Goal: Information Seeking & Learning: Learn about a topic

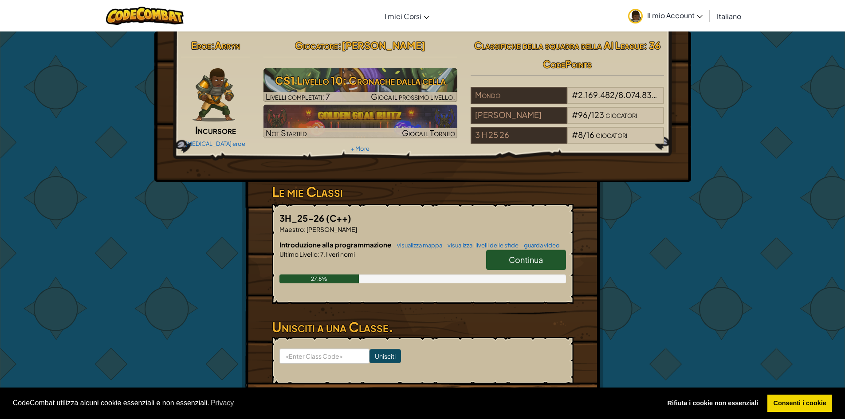
scroll to position [44, 0]
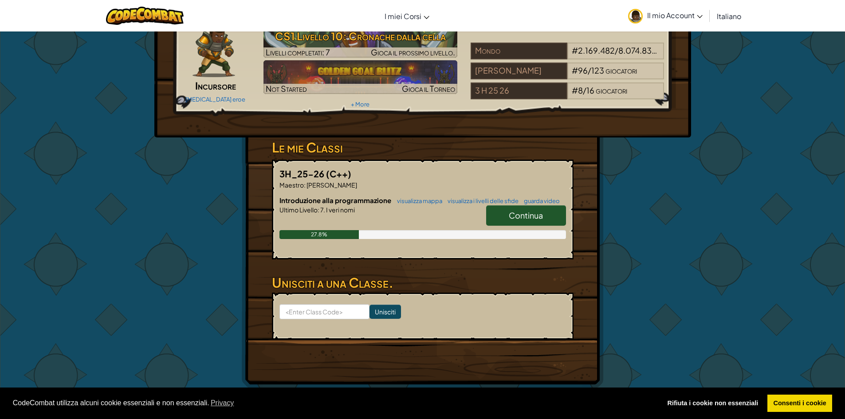
click at [530, 213] on span "Continua" at bounding box center [526, 215] width 34 height 10
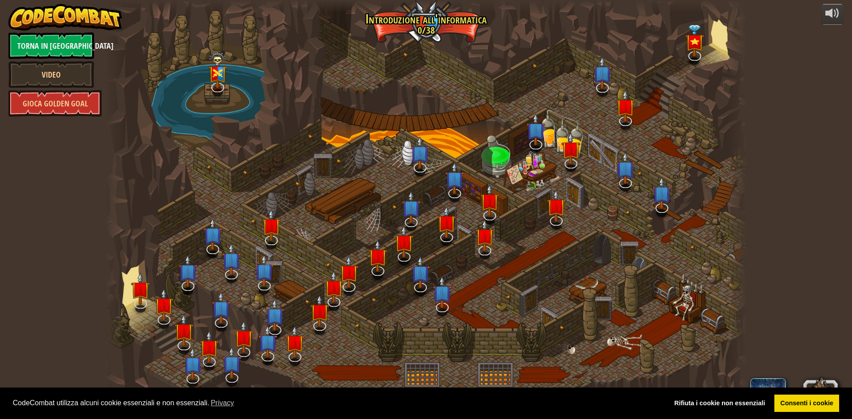
select select "it"
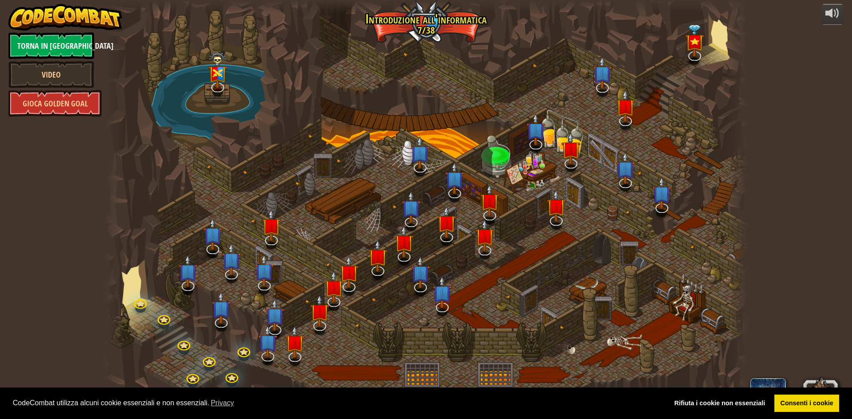
select select "it"
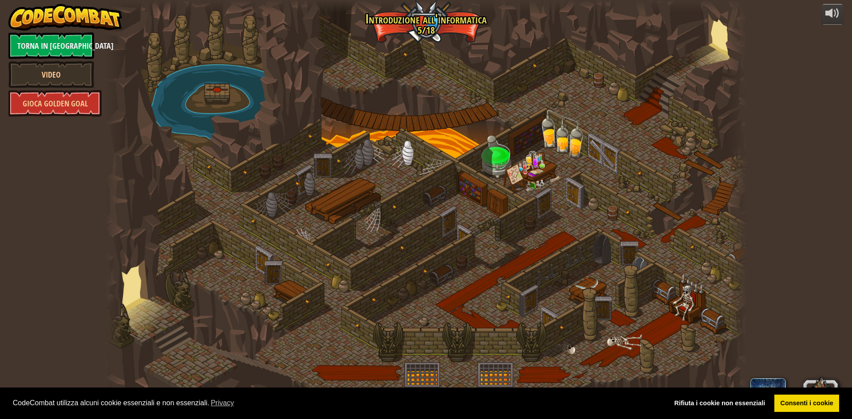
select select "it"
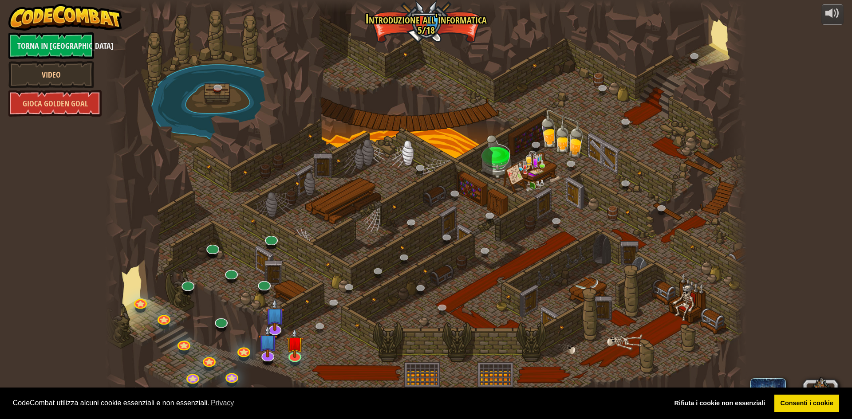
drag, startPoint x: 329, startPoint y: 270, endPoint x: 381, endPoint y: 199, distance: 88.0
drag, startPoint x: 344, startPoint y: 326, endPoint x: 390, endPoint y: 216, distance: 119.3
click at [390, 216] on div at bounding box center [425, 209] width 641 height 419
click at [295, 342] on img at bounding box center [294, 335] width 17 height 39
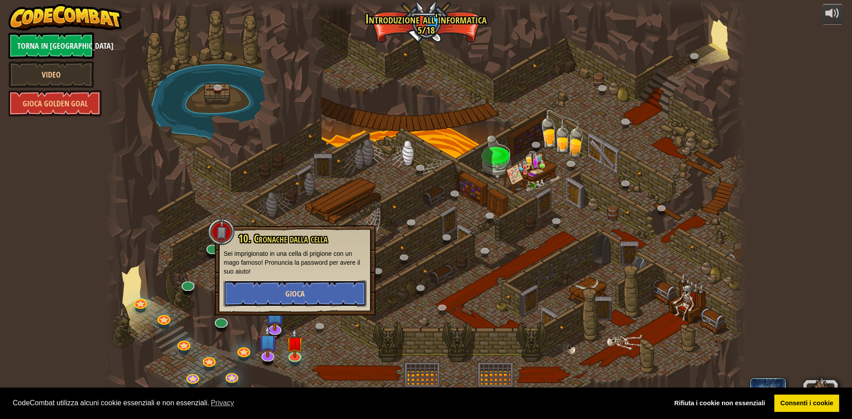
click at [255, 301] on button "Gioca" at bounding box center [295, 293] width 143 height 27
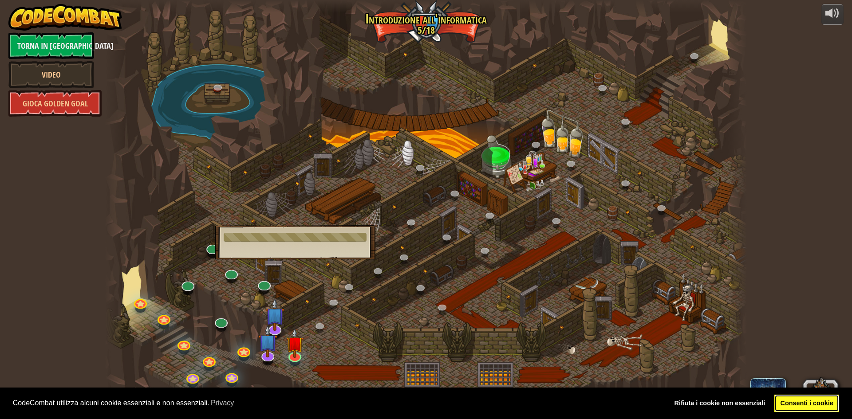
click at [800, 397] on link "Consenti i cookie" at bounding box center [806, 404] width 65 height 18
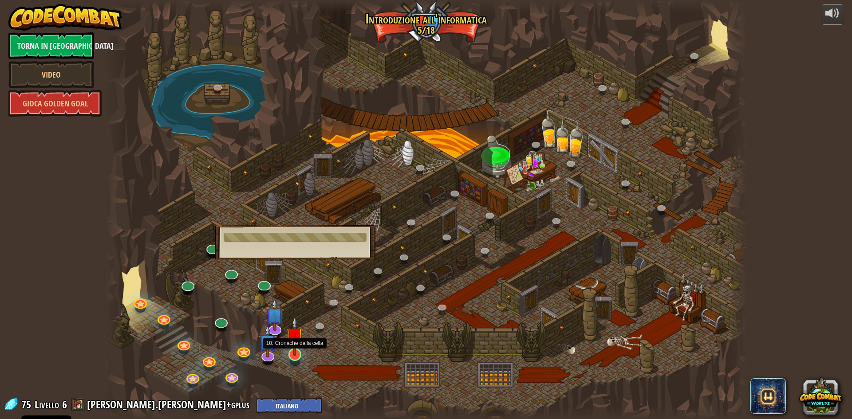
click at [298, 347] on img at bounding box center [294, 335] width 17 height 39
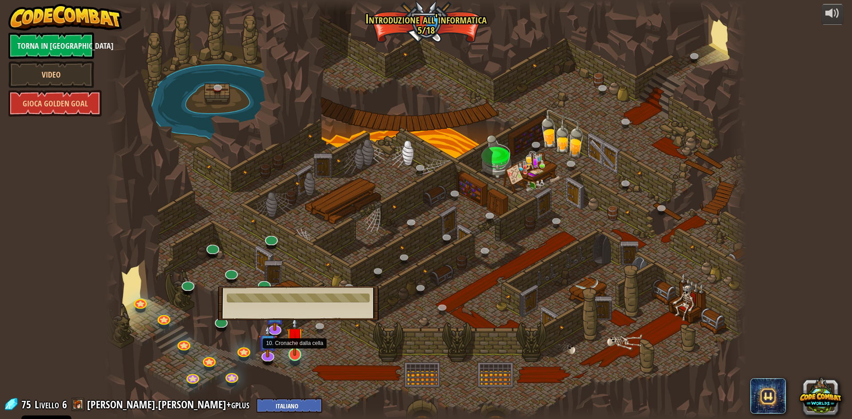
click at [298, 347] on img at bounding box center [294, 335] width 17 height 39
click at [304, 345] on div at bounding box center [425, 209] width 641 height 419
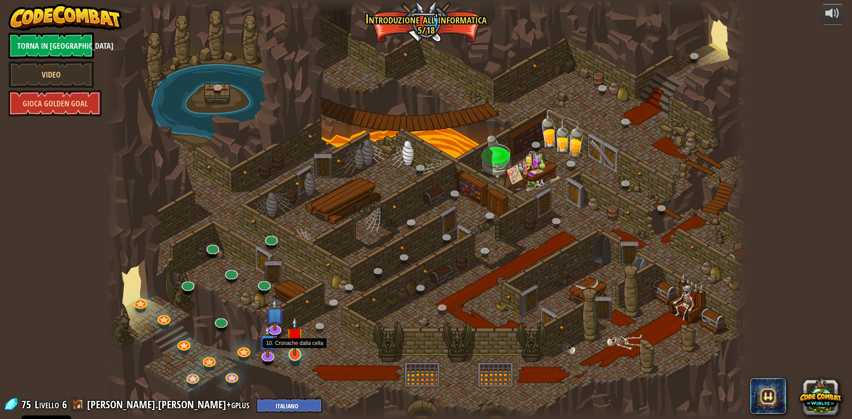
click at [298, 344] on img at bounding box center [294, 335] width 17 height 39
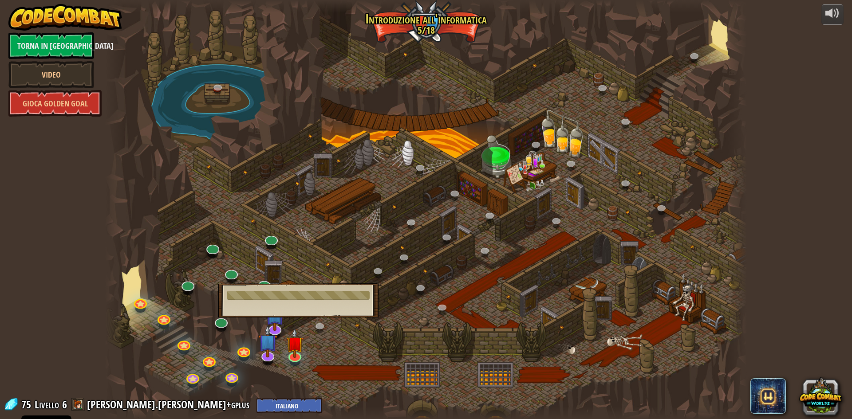
click at [513, 363] on div at bounding box center [425, 209] width 641 height 419
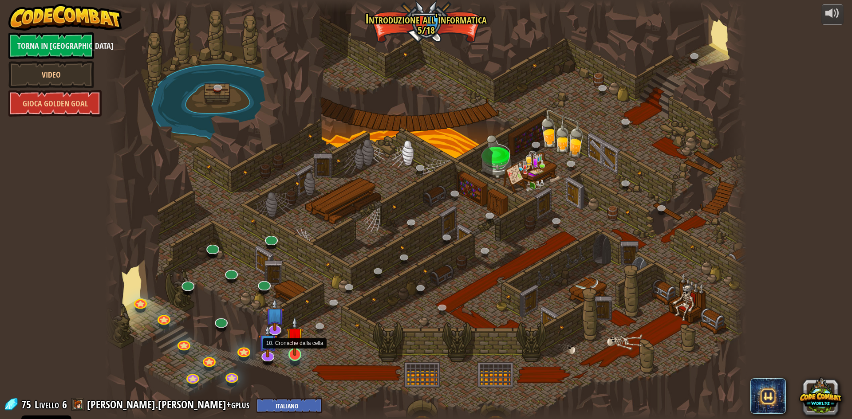
click at [296, 354] on img at bounding box center [294, 335] width 17 height 39
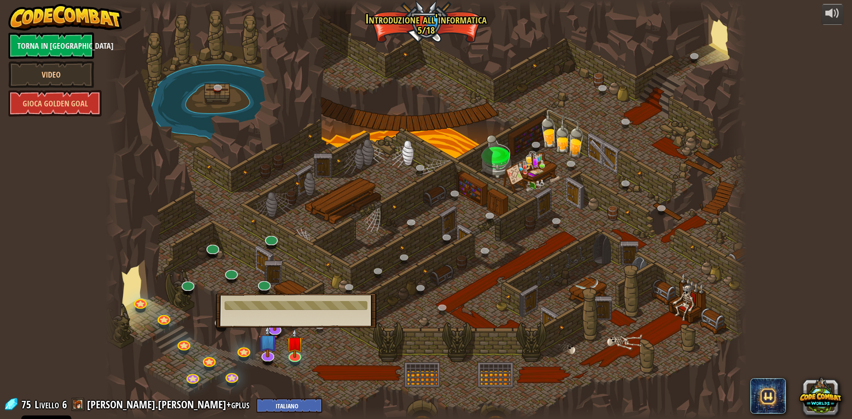
click at [305, 330] on div at bounding box center [425, 209] width 641 height 419
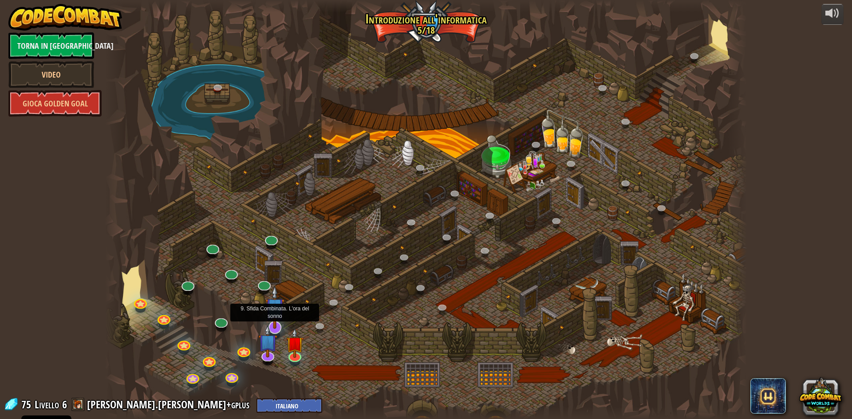
click at [275, 310] on img at bounding box center [274, 307] width 19 height 43
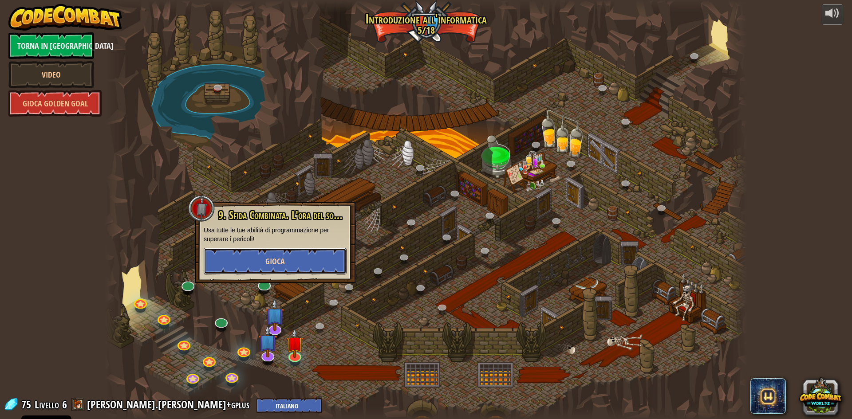
click at [264, 256] on button "Gioca" at bounding box center [275, 261] width 143 height 27
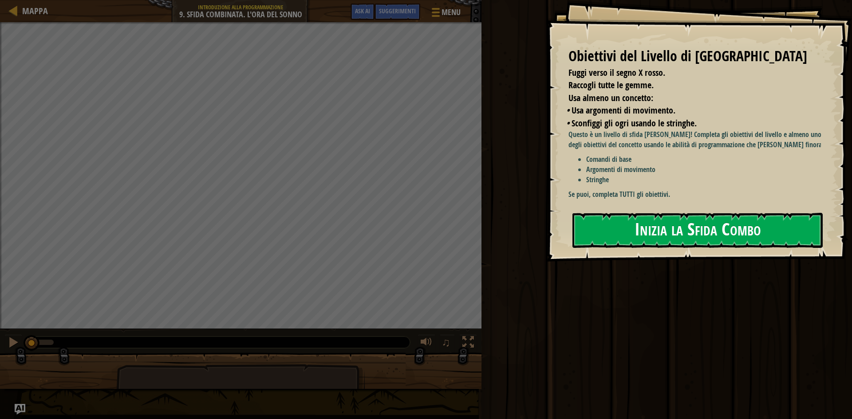
click at [696, 231] on button "Inizia la Sfida Combo" at bounding box center [697, 230] width 250 height 35
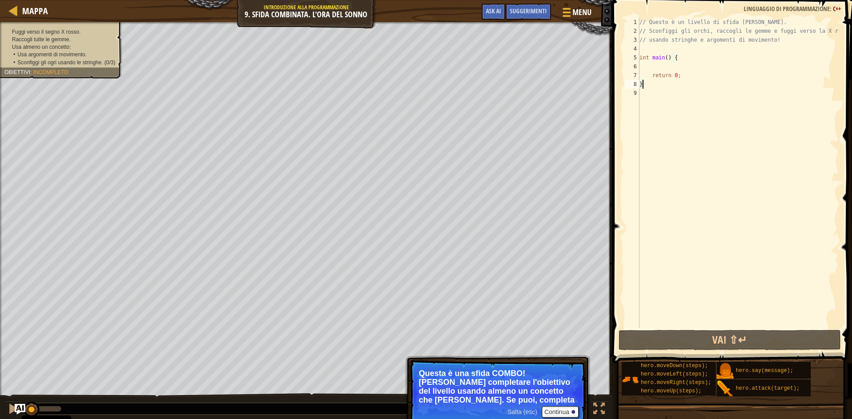
click at [688, 57] on div "// Questo è un livello di sfida COMBO. // Sconfiggi gli orchi, raccogli le gemm…" at bounding box center [737, 182] width 201 height 328
type textarea "int main() {"
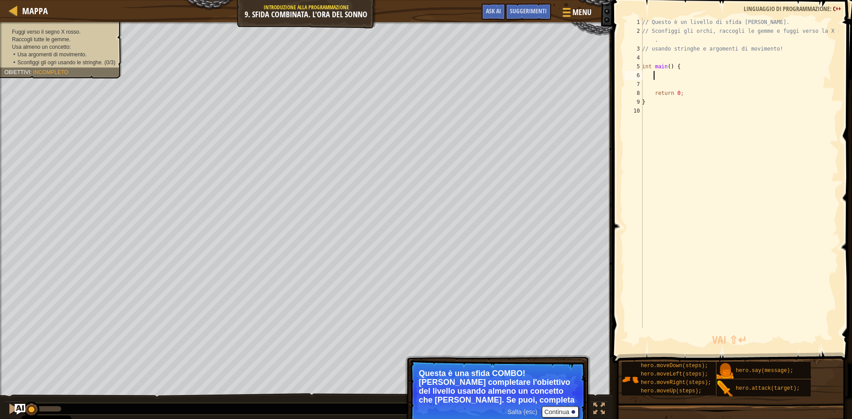
scroll to position [4, 1]
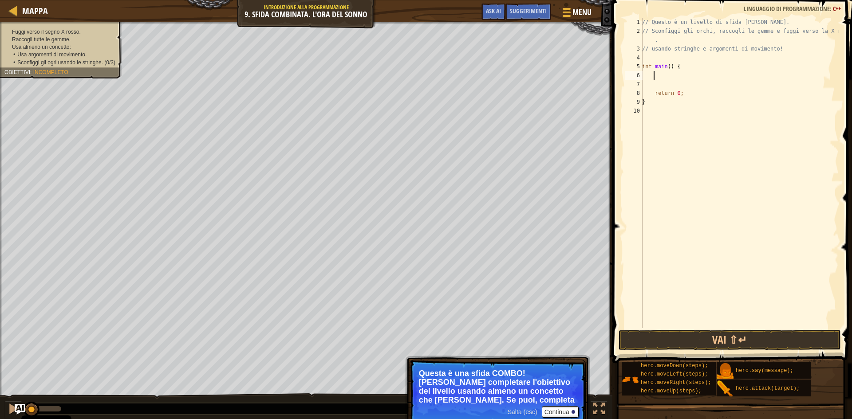
type textarea "do"
click at [688, 86] on div "hero.move Do wn premi invio" at bounding box center [736, 97] width 168 height 32
click at [717, 75] on div "// Questo è un livello di sfida COMBO. // Sconfiggi gli orchi, raccogli le [PER…" at bounding box center [739, 182] width 198 height 328
type textarea "hero.moveDown();"
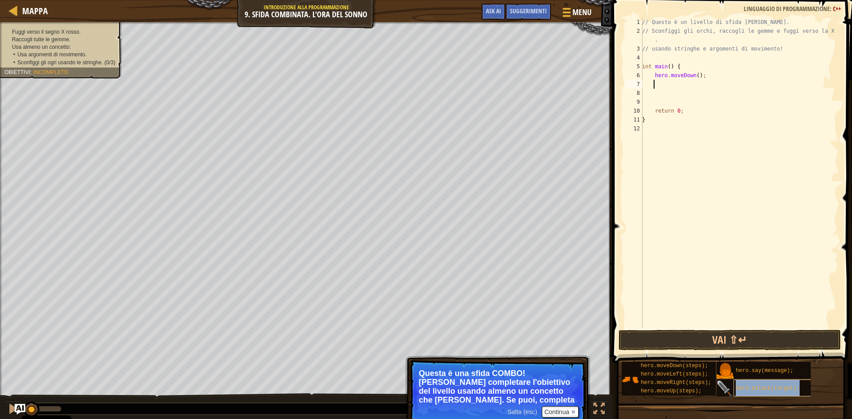
click at [754, 393] on div "hero.attack(target);" at bounding box center [775, 388] width 85 height 17
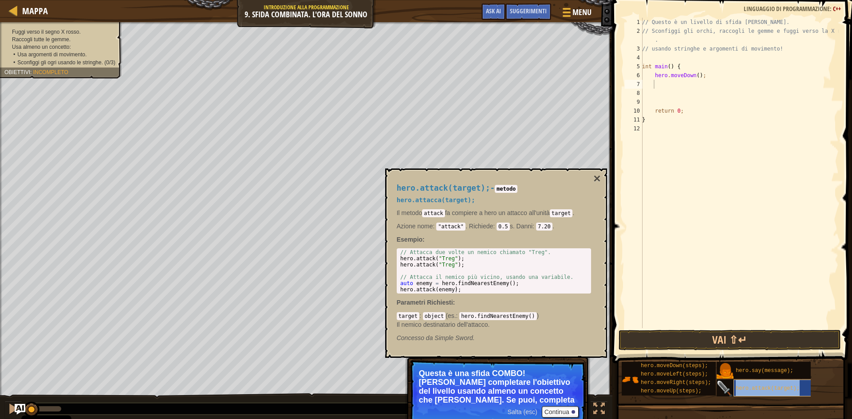
click at [761, 391] on span "hero.attack(target);" at bounding box center [768, 388] width 64 height 6
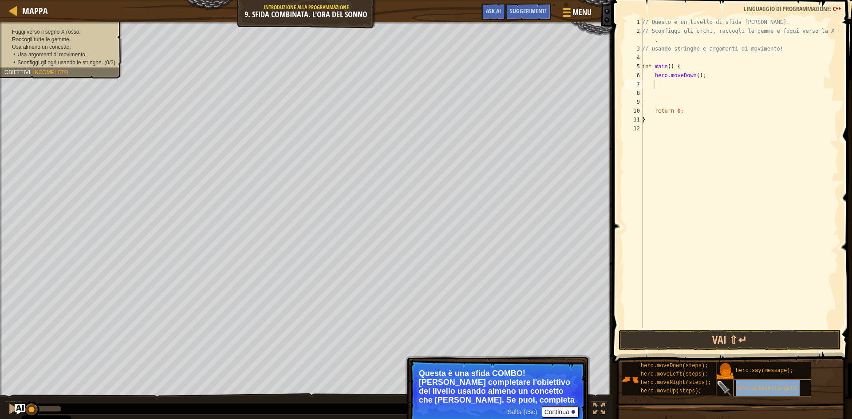
click at [761, 391] on span "hero.attack(target);" at bounding box center [768, 388] width 64 height 6
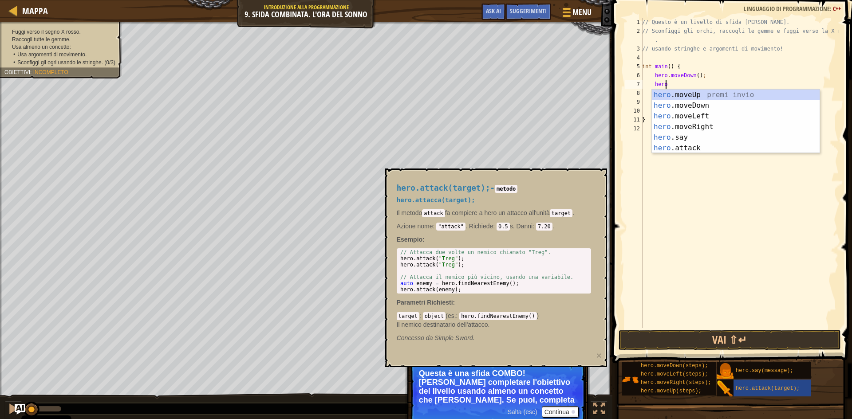
scroll to position [4, 1]
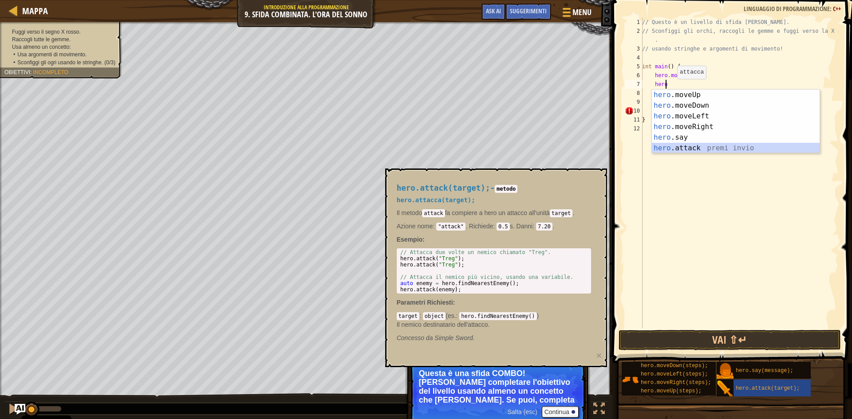
click at [692, 148] on div "hero .moveUp premi invio hero .moveDown premi invio hero .moveLeft premi invio …" at bounding box center [736, 132] width 168 height 85
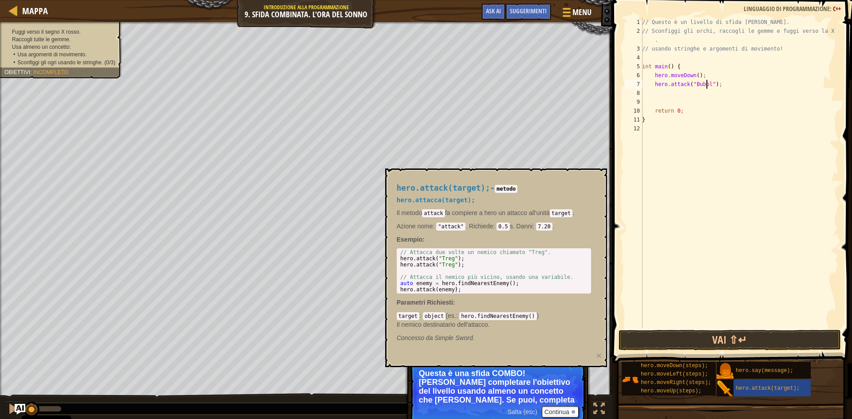
scroll to position [4, 5]
type textarea "hero.attack("Bubble");"
drag, startPoint x: 725, startPoint y: 84, endPoint x: 653, endPoint y: 85, distance: 72.3
click at [653, 85] on div "// Questo è un livello di sfida COMBO. // Sconfiggi gli orchi, raccogli le [PER…" at bounding box center [739, 182] width 198 height 328
click at [736, 89] on div "// Questo è un livello di sfida COMBO. // Sconfiggi gli orchi, raccogli le [PER…" at bounding box center [739, 182] width 198 height 328
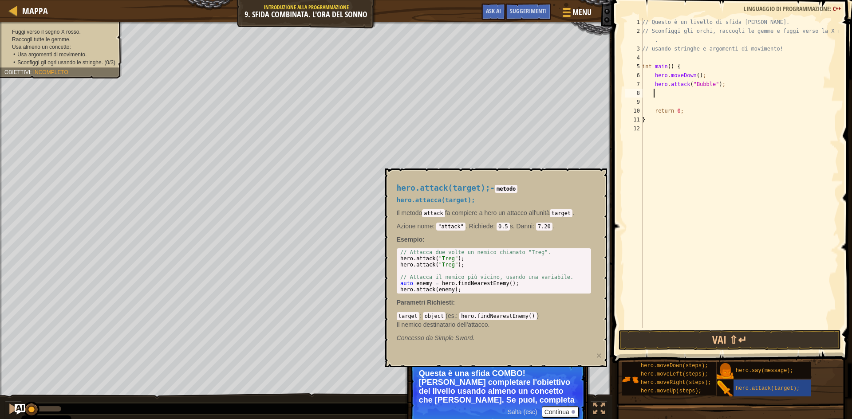
scroll to position [4, 0]
paste textarea "hero.attack("Bubble");"
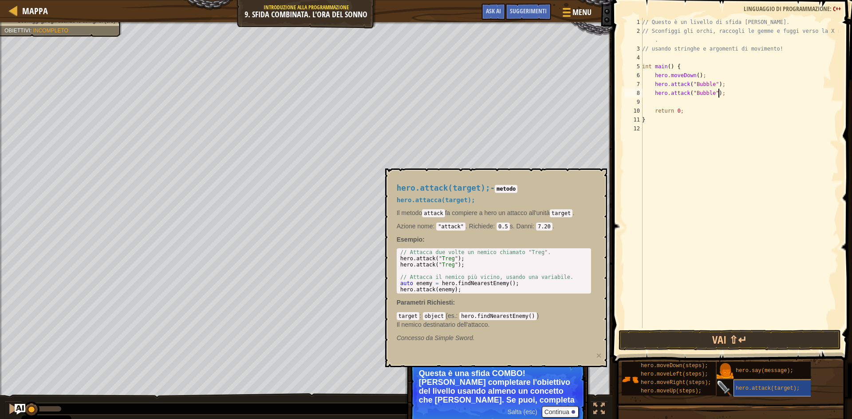
type textarea "hero.attack("Bubble");"
click at [777, 389] on span "hero.attack(target);" at bounding box center [768, 388] width 64 height 6
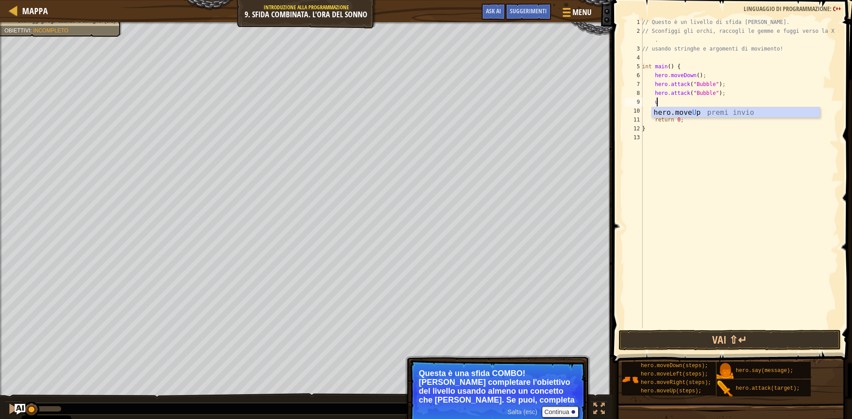
type textarea "up"
type textarea "hero.moveUp(2);"
drag, startPoint x: 721, startPoint y: 115, endPoint x: 655, endPoint y: 111, distance: 65.7
click at [655, 111] on div "// Questo è un livello di sfida COMBO. // Sconfiggi gli orchi, raccogli le [PER…" at bounding box center [739, 182] width 198 height 328
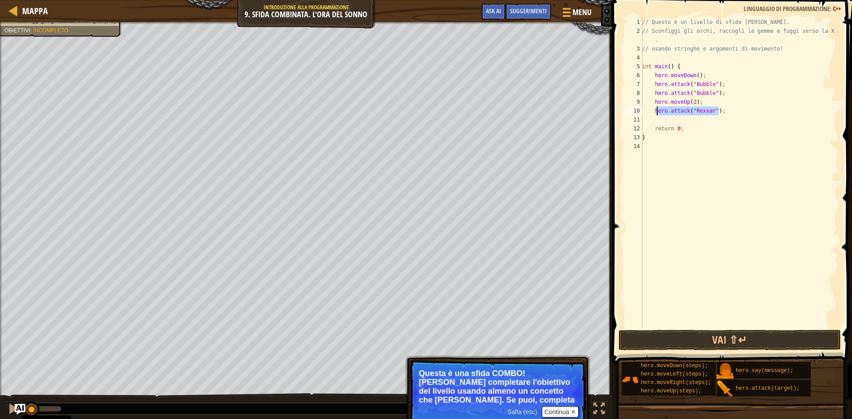
type textarea "hero.attack("Rexxar");"
click at [732, 114] on div "// Questo è un livello di sfida COMBO. // Sconfiggi gli orchi, raccogli le [PER…" at bounding box center [739, 173] width 198 height 311
paste textarea "ero.attack("Rexxar");"
click at [653, 120] on div "// Questo è un livello di sfida COMBO. // Sconfiggi gli orchi, raccogli le [PER…" at bounding box center [739, 182] width 198 height 328
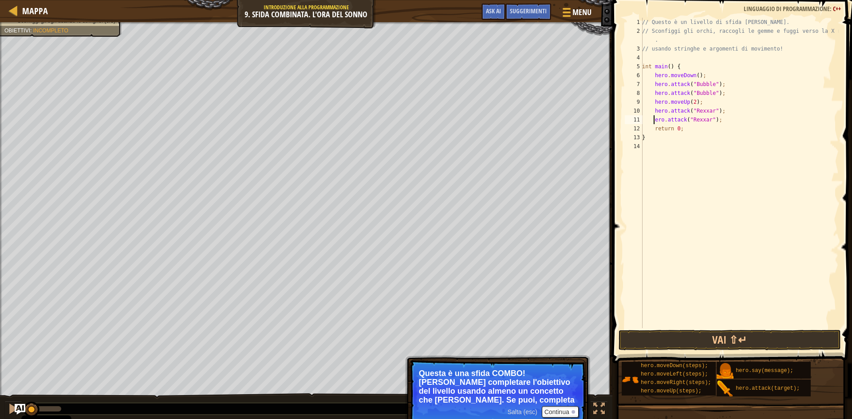
scroll to position [4, 1]
type textarea "hero.attack("Rexxar");"
click at [739, 119] on div "// Questo è un livello di sfida COMBO. // Sconfiggi gli orchi, raccogli le [PER…" at bounding box center [739, 182] width 198 height 328
type textarea "ùù"
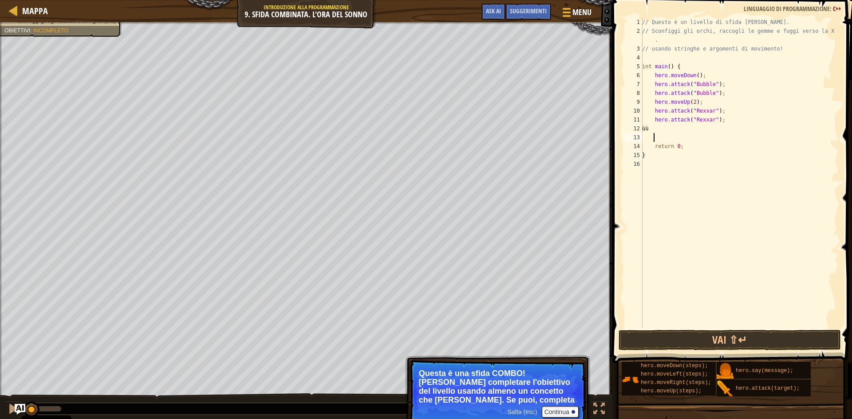
scroll to position [4, 0]
type textarea "ù"
click at [739, 119] on div "// Questo è un livello di sfida COMBO. // Sconfiggi gli orchi, raccogli le [PER…" at bounding box center [739, 182] width 198 height 328
type textarea "hero.attack("Rexxar");"
type textarea "right"
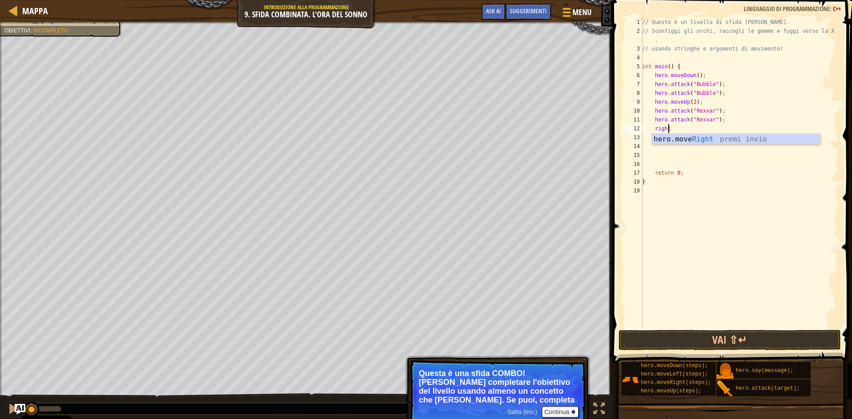
scroll to position [4, 0]
type textarea "hero.moveRight();"
type textarea "hero.moveRight(2);"
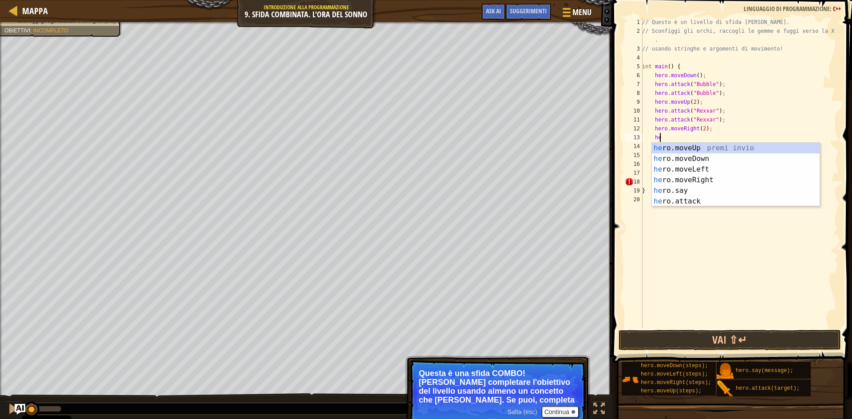
type textarea "h"
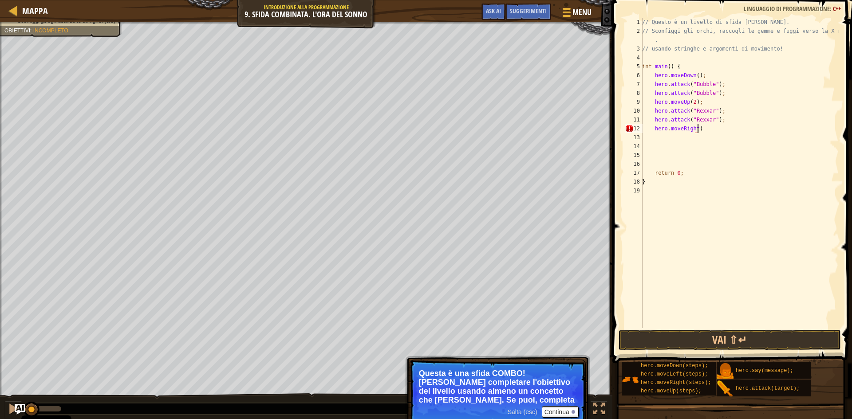
scroll to position [4, 4]
type textarea "hero.moveRight(1);"
type textarea "hero.moveRight"
click at [732, 137] on div "hero.moveRight premi invio" at bounding box center [736, 150] width 168 height 32
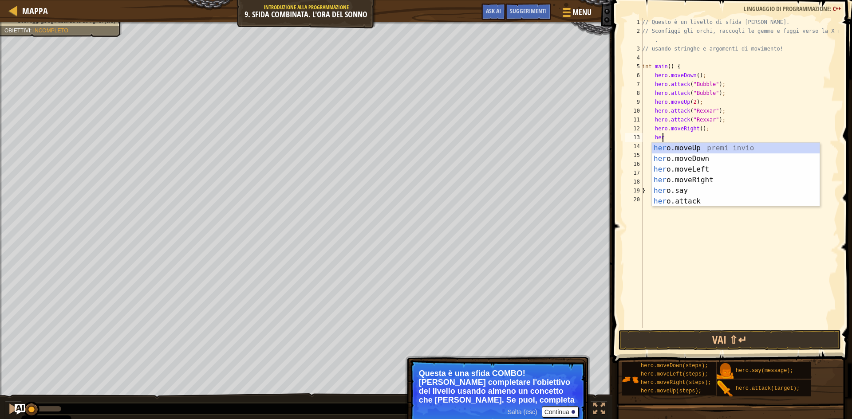
type textarea "hero"
click at [712, 207] on div "// Questo è un livello di sfida COMBO. // Sconfiggi gli orchi, raccogli le [PER…" at bounding box center [739, 182] width 198 height 328
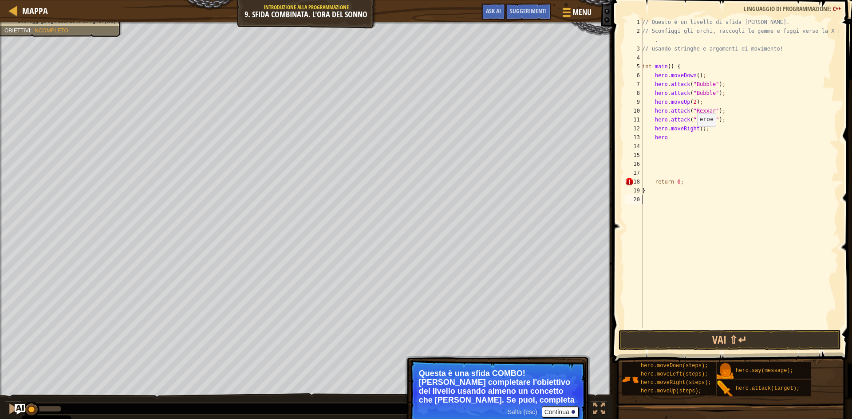
click at [685, 139] on div "// Questo è un livello di sfida COMBO. // Sconfiggi gli orchi, raccogli le [PER…" at bounding box center [739, 182] width 198 height 328
click at [681, 146] on div "hero.a ttack premi invio hero. s a y premi invio" at bounding box center [736, 164] width 168 height 43
type textarea "hero.attack("Brack");"
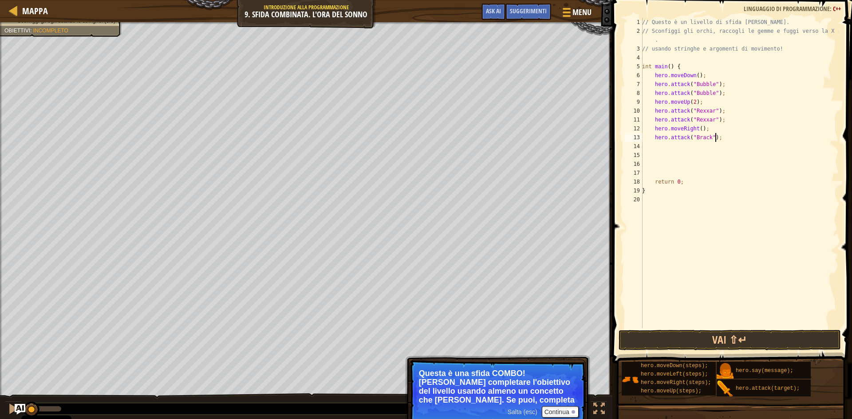
click at [652, 139] on div "// Questo è un livello di sfida COMBO. // Sconfiggi gli orchi, raccogli le [PER…" at bounding box center [739, 182] width 198 height 328
paste textarea "hero.attack("Brack");"
type textarea "hero.attack("Brack");"
click at [684, 158] on div "// Questo è un livello di sfida COMBO. // Sconfiggi gli orchi, raccogli le [PER…" at bounding box center [739, 182] width 198 height 328
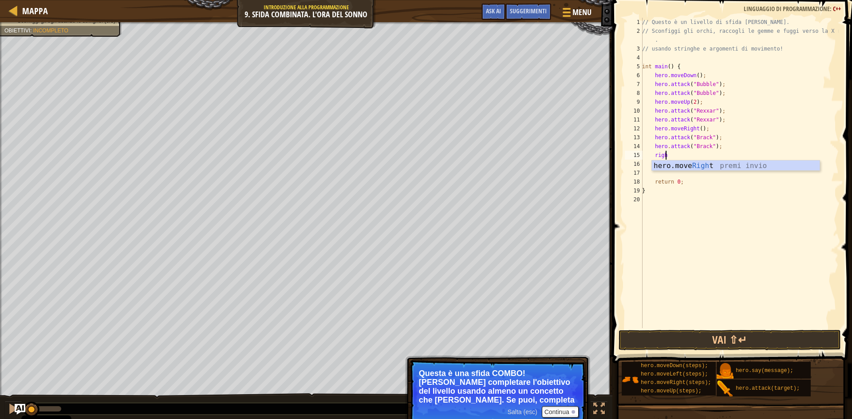
scroll to position [4, 1]
type textarea "right"
click at [684, 165] on div "hero.move Right premi invio" at bounding box center [736, 177] width 168 height 32
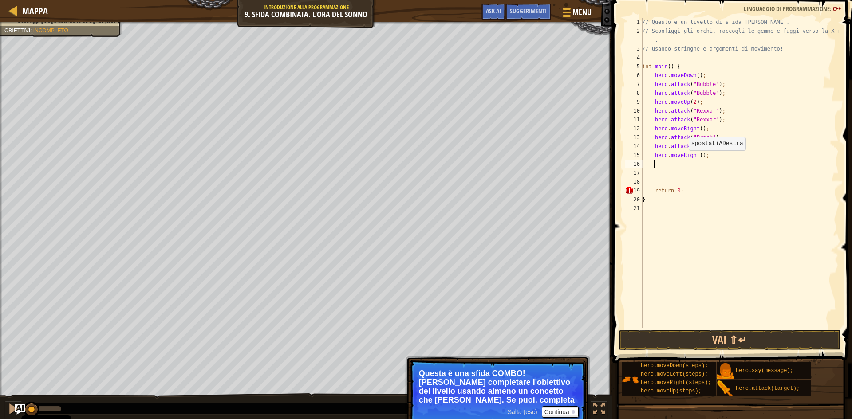
scroll to position [4, 0]
type textarea "left"
click at [555, 413] on button "Continua" at bounding box center [560, 412] width 37 height 12
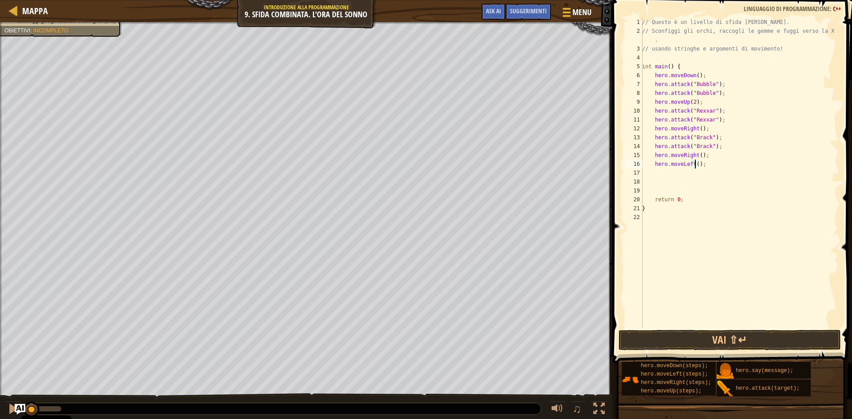
type textarea "hero.moveLeft(2);"
click at [725, 164] on div "// Questo è un livello di sfida COMBO. // Sconfiggi gli orchi, raccogli le [PER…" at bounding box center [739, 182] width 198 height 328
type textarea "down"
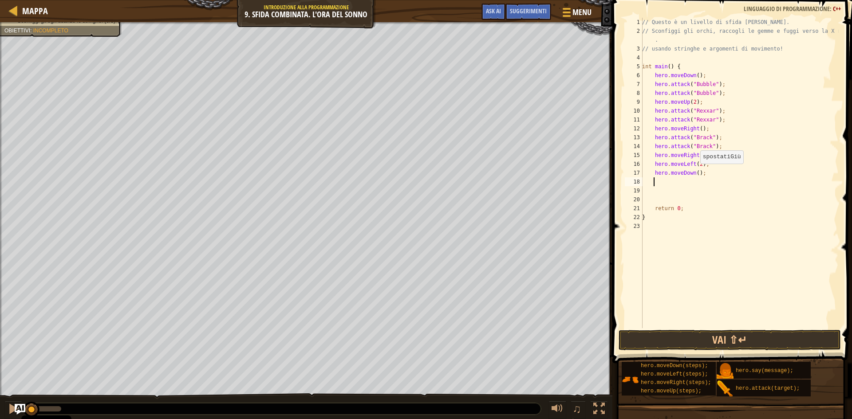
click at [695, 173] on div "// Questo è un livello di sfida COMBO. // Sconfiggi gli orchi, raccogli le [PER…" at bounding box center [739, 182] width 198 height 328
type textarea "hero.moveDown(2);"
click at [728, 176] on div "// Questo è un livello di sfida COMBO. // Sconfiggi gli orchi, raccogli le [PER…" at bounding box center [739, 182] width 198 height 328
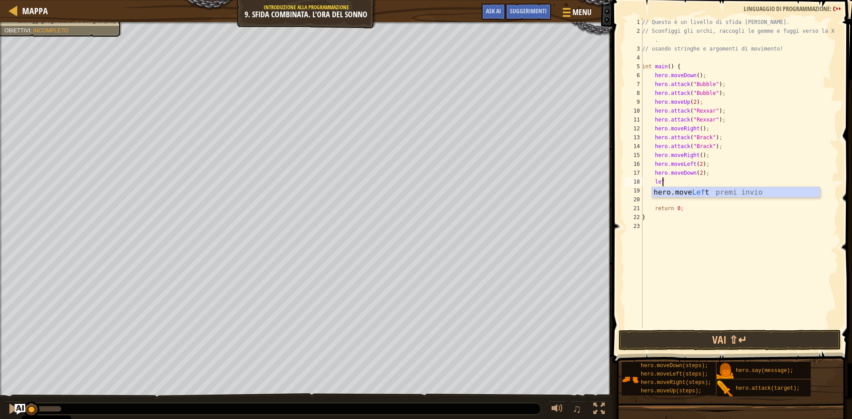
type textarea "left"
type textarea "hero.moveLeft(2);"
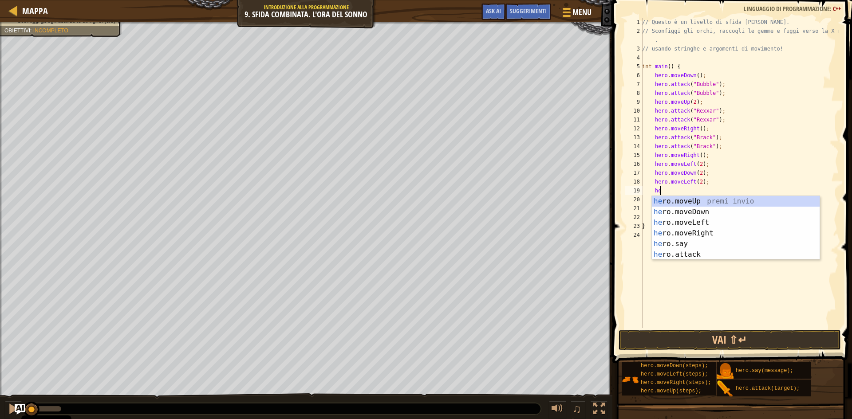
scroll to position [4, 1]
drag, startPoint x: 692, startPoint y: 185, endPoint x: 697, endPoint y: 187, distance: 5.6
click at [692, 185] on div "// Questo è un livello di sfida COMBO. // Sconfiggi gli orchi, raccogli le [PER…" at bounding box center [739, 182] width 198 height 328
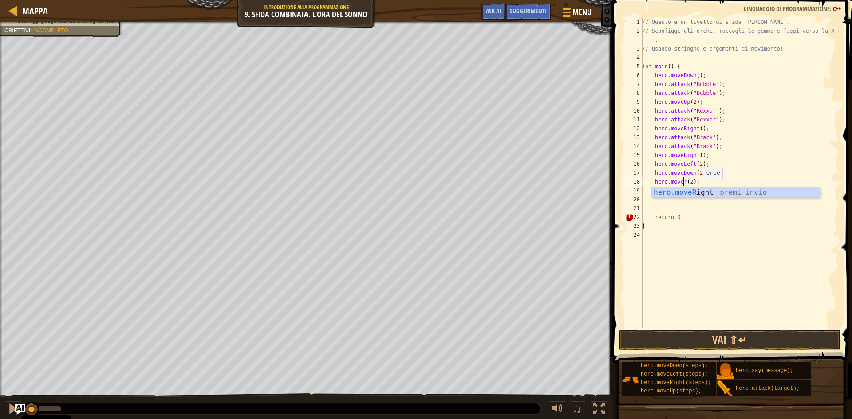
scroll to position [4, 4]
click at [690, 193] on div "// Questo è un livello di sfida COMBO. // Sconfiggi gli orchi, raccogli le [PER…" at bounding box center [739, 182] width 198 height 328
type textarea "hero.moveleft"
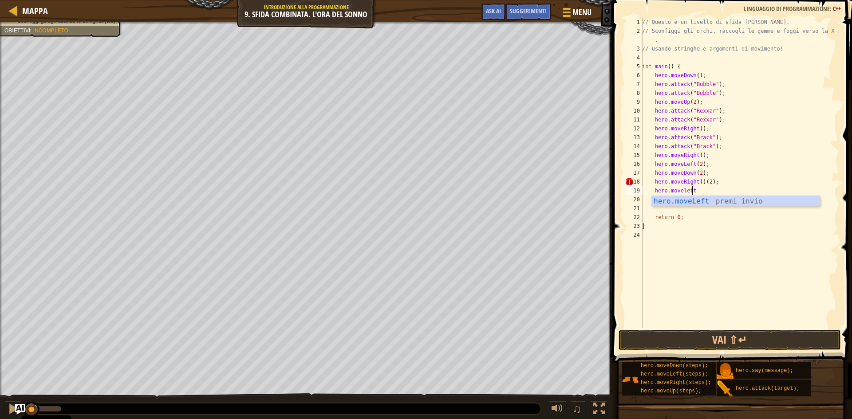
scroll to position [4, 0]
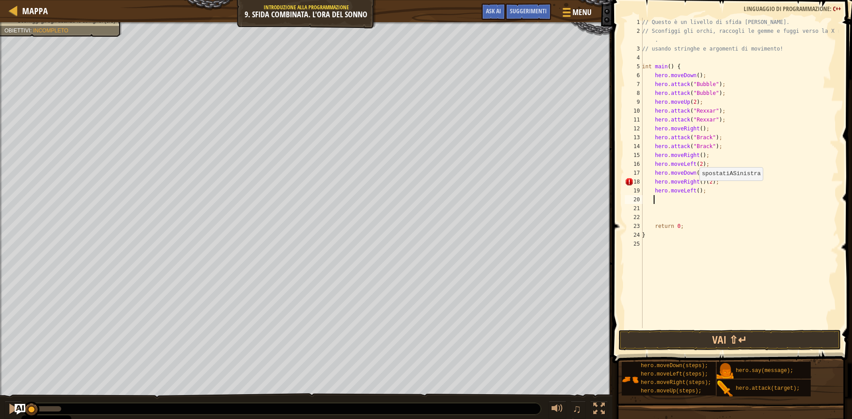
click at [694, 189] on div "// Questo è un livello di sfida COMBO. // Sconfiggi gli orchi, raccogli le [PER…" at bounding box center [739, 182] width 198 height 328
click at [714, 192] on div "// Questo è un livello di sfida COMBO. // Sconfiggi gli orchi, raccogli le [PER…" at bounding box center [739, 182] width 198 height 328
type textarea "hero.moveLeft(2);2"
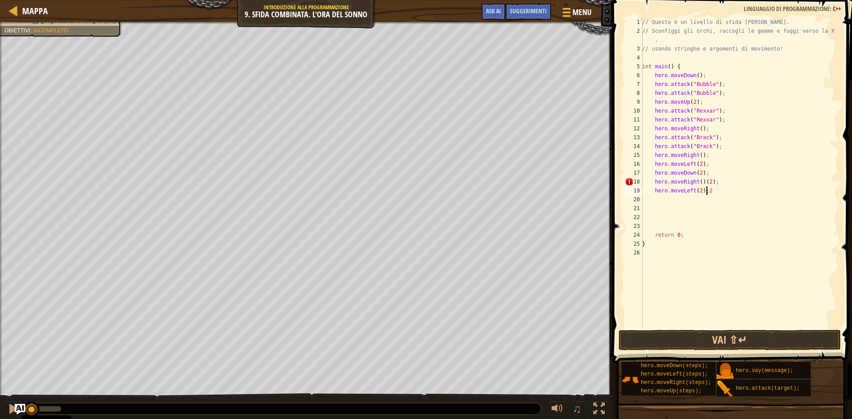
click at [715, 190] on div "// Questo è un livello di sfida COMBO. // Sconfiggi gli orchi, raccogli le [PER…" at bounding box center [739, 182] width 198 height 328
click at [700, 182] on div "// Questo è un livello di sfida COMBO. // Sconfiggi gli orchi, raccogli le [PER…" at bounding box center [739, 182] width 198 height 328
type textarea "hero.moveRight(2);"
click at [739, 219] on div "// Questo è un livello di sfida COMBO. // Sconfiggi gli orchi, raccogli le [PER…" at bounding box center [739, 182] width 198 height 328
click at [720, 192] on div "// Questo è un livello di sfida COMBO. // Sconfiggi gli orchi, raccogli le [PER…" at bounding box center [739, 182] width 198 height 328
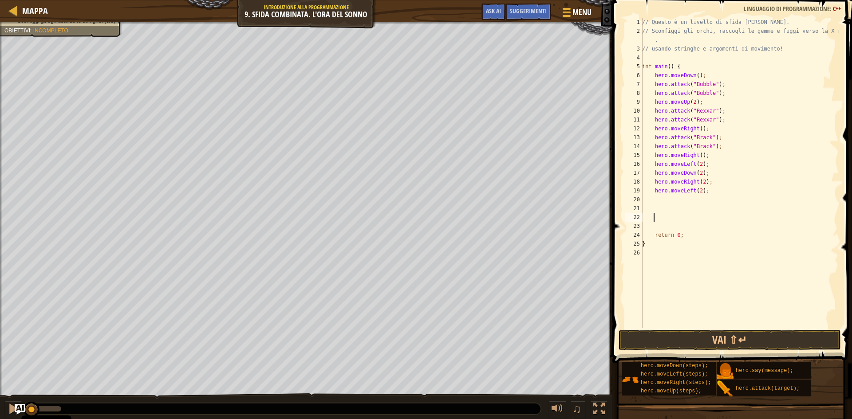
type textarea "hero.moveLeft(2);"
type textarea "up"
type textarea "hero.moveUp(2);"
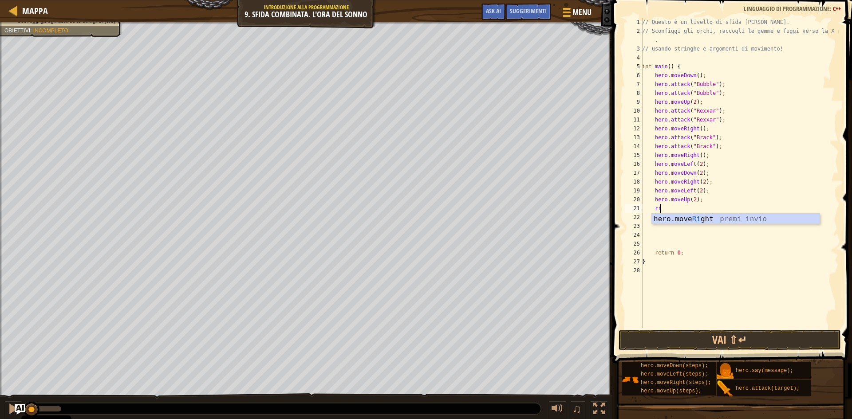
type textarea "righ"
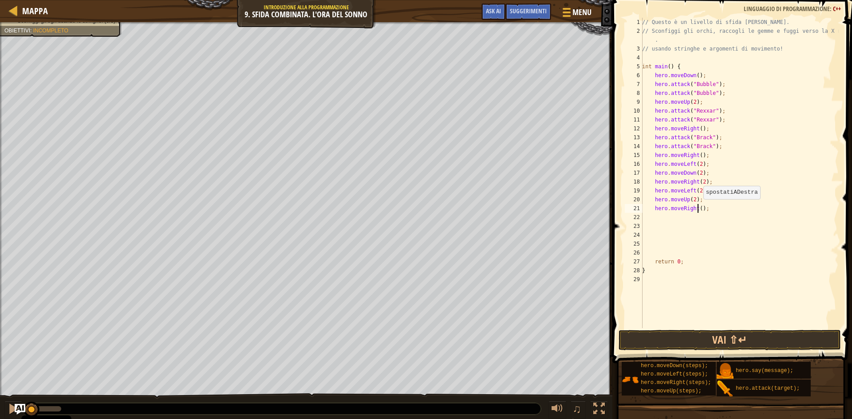
click at [698, 208] on div "// Questo è un livello di sfida COMBO. // Sconfiggi gli orchi, raccogli le [PER…" at bounding box center [739, 182] width 198 height 328
type textarea "hero.moveRight(3);"
click at [653, 252] on div "// Questo è un livello di sfida COMBO. // Sconfiggi gli orchi, raccogli le [PER…" at bounding box center [739, 182] width 198 height 328
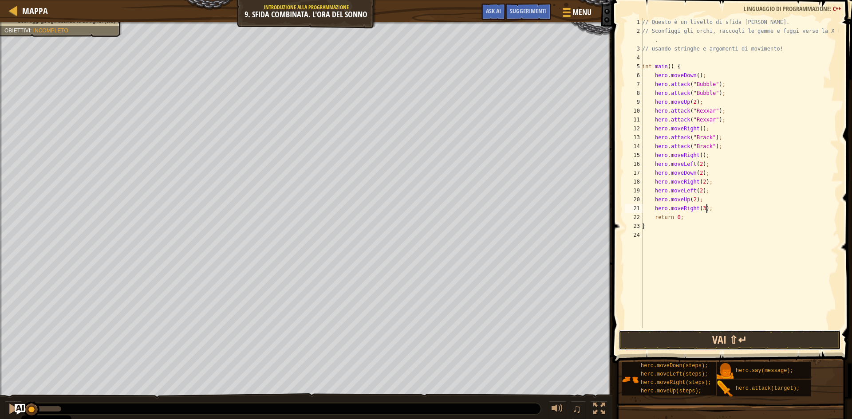
click at [653, 337] on button "Vai ⇧↵" at bounding box center [729, 340] width 222 height 20
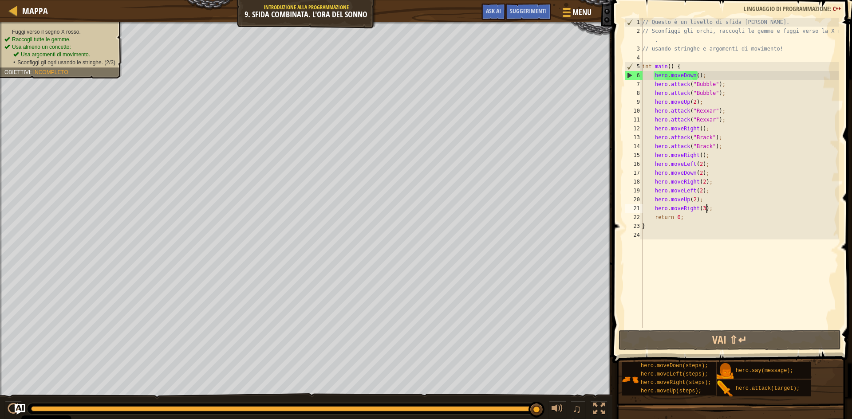
click at [39, 51] on ul "Usa argomenti di movimento. • Sconfiggi gli ogri usando le stringhe. (2/3)" at bounding box center [65, 58] width 104 height 15
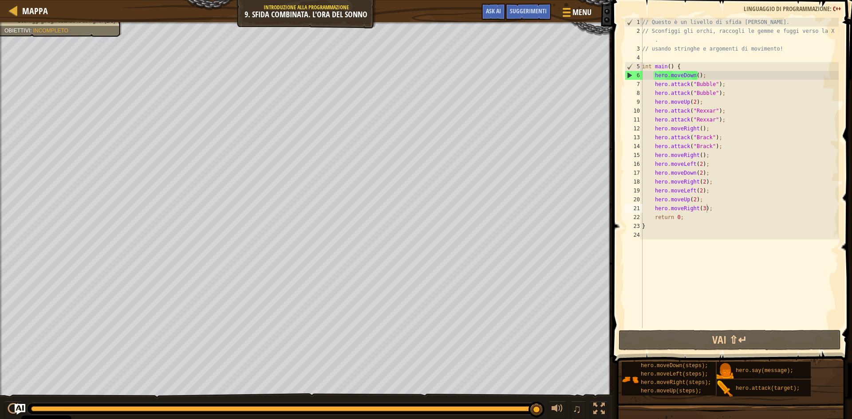
type textarea "hero.moveUp(2);"
click at [697, 201] on div "// Questo è un livello di sfida COMBO. // Sconfiggi gli orchi, raccogli le [PER…" at bounding box center [739, 182] width 198 height 328
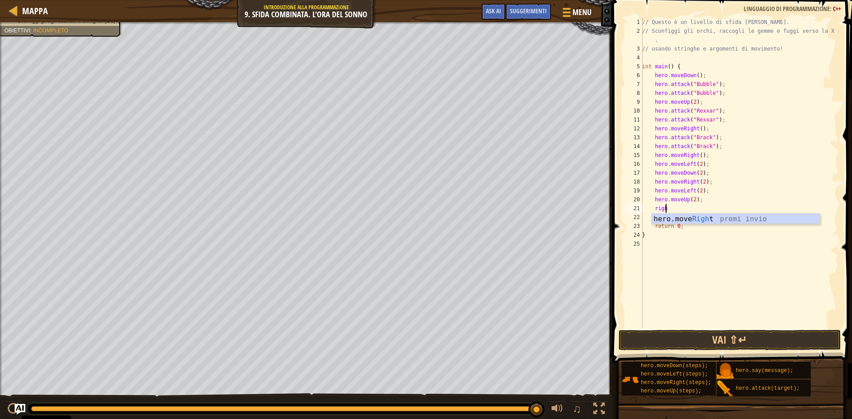
scroll to position [4, 1]
type textarea "right"
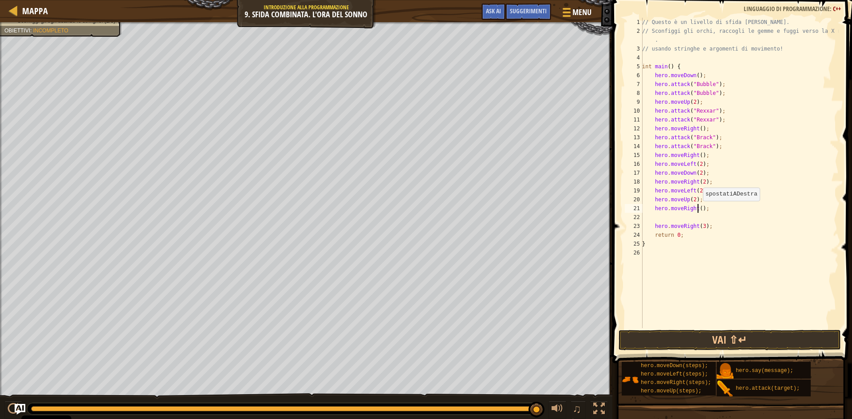
click at [698, 210] on div "// Questo è un livello di sfida COMBO. // Sconfiggi gli orchi, raccogli le [PER…" at bounding box center [739, 182] width 198 height 328
type textarea "hero.moveRight(2);"
click at [695, 225] on div "// Questo è un livello di sfida COMBO. // Sconfiggi gli orchi, raccogli le [PER…" at bounding box center [739, 182] width 198 height 328
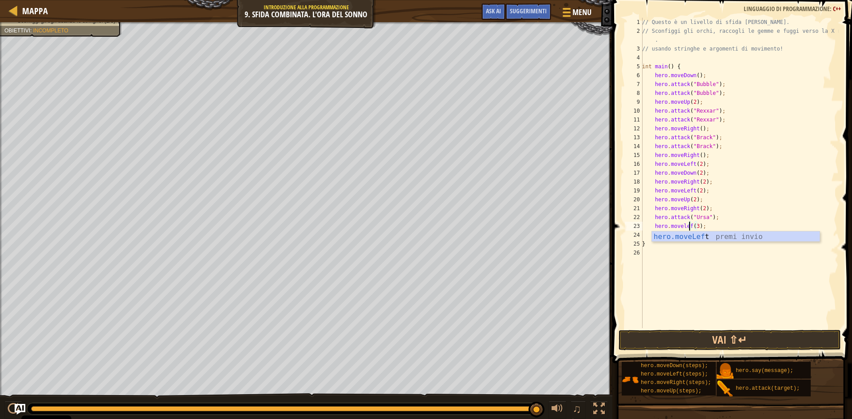
scroll to position [4, 4]
click at [695, 226] on div "// Questo è un livello di sfida COMBO. // Sconfiggi gli orchi, raccogli le [PER…" at bounding box center [739, 182] width 198 height 328
click at [709, 225] on div "// Questo è un livello di sfida COMBO. // Sconfiggi gli orchi, raccogli le [PER…" at bounding box center [739, 182] width 198 height 328
click at [709, 231] on div "// Questo è un livello di sfida COMBO. // Sconfiggi gli orchi, raccogli le [PER…" at bounding box center [739, 182] width 198 height 328
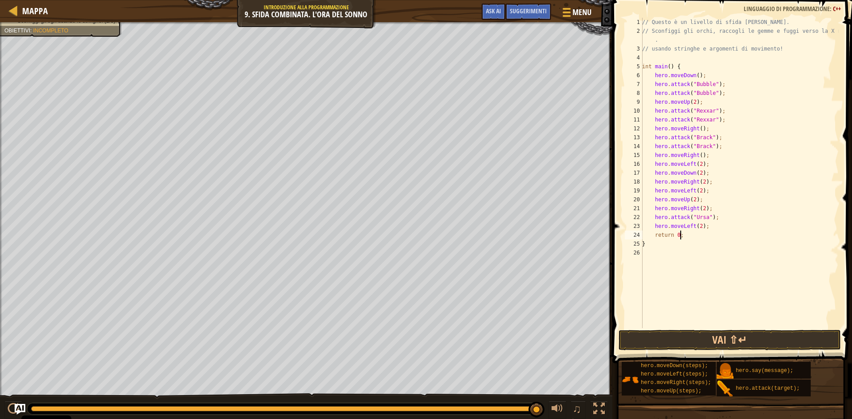
scroll to position [4, 3]
click at [711, 226] on div "// Questo è un livello di sfida COMBO. // Sconfiggi gli orchi, raccogli le [PER…" at bounding box center [739, 182] width 198 height 328
type textarea "hero.moveLeft(2);"
type textarea "up"
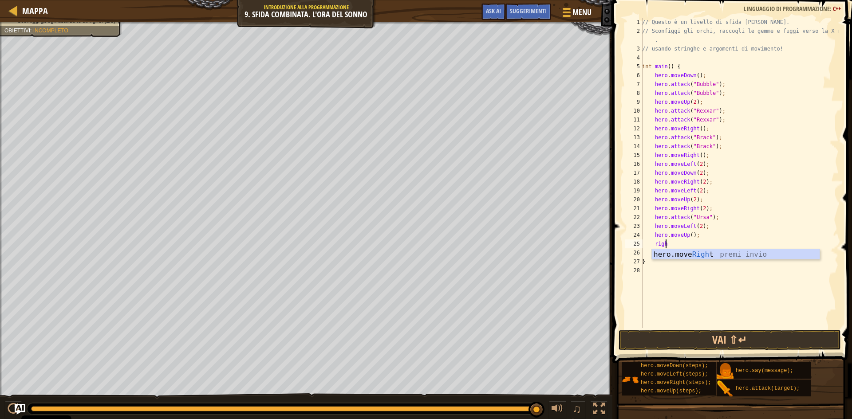
scroll to position [4, 1]
type textarea "right"
click at [724, 335] on button "Vai ⇧↵" at bounding box center [729, 340] width 222 height 20
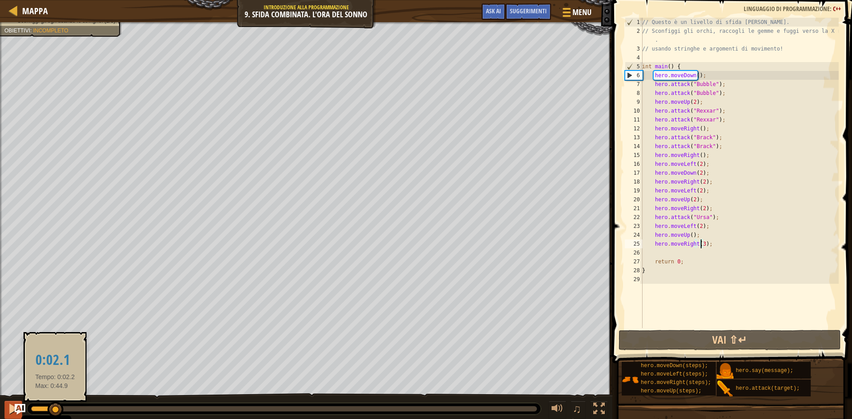
drag, startPoint x: 79, startPoint y: 408, endPoint x: 8, endPoint y: 408, distance: 70.5
click at [8, 408] on div "♫" at bounding box center [306, 406] width 612 height 27
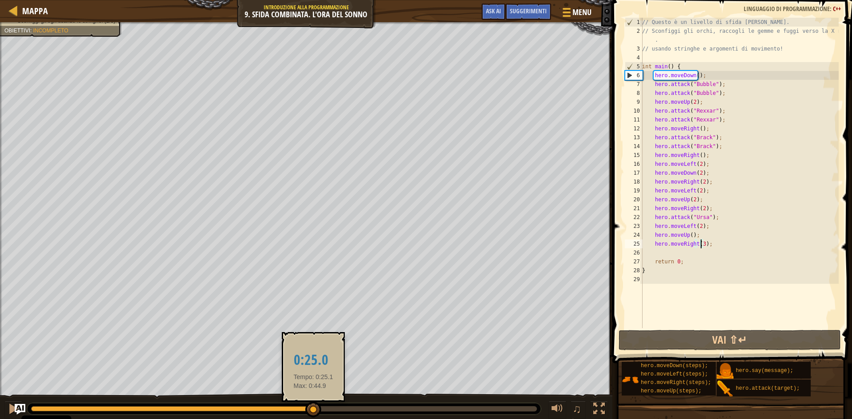
drag, startPoint x: 42, startPoint y: 406, endPoint x: 313, endPoint y: 405, distance: 271.5
click at [313, 406] on div at bounding box center [284, 408] width 506 height 5
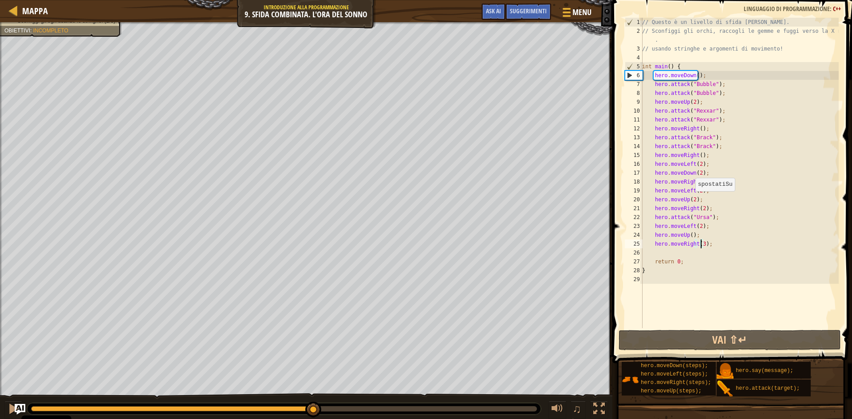
click at [690, 200] on div "// Questo è un livello di sfida COMBO. // Sconfiggi gli orchi, raccogli le [PER…" at bounding box center [739, 182] width 198 height 328
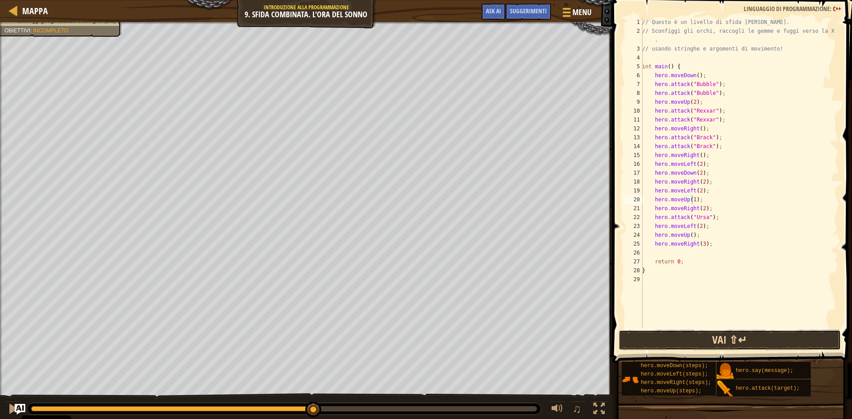
click at [721, 342] on button "Vai ⇧↵" at bounding box center [729, 340] width 222 height 20
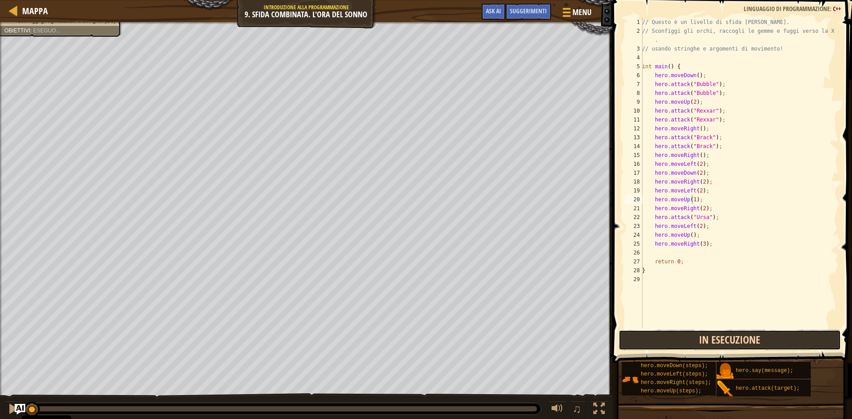
click at [721, 346] on button "In esecuzione" at bounding box center [729, 340] width 222 height 20
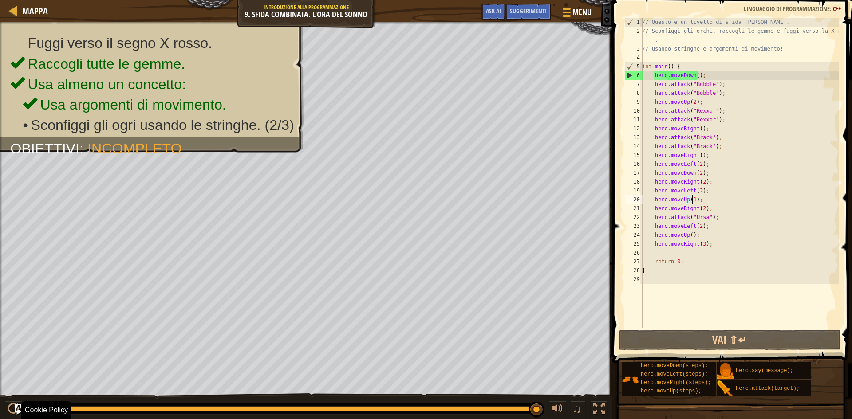
drag, startPoint x: 122, startPoint y: 411, endPoint x: 545, endPoint y: 418, distance: 423.3
click at [545, 418] on div "♫" at bounding box center [306, 406] width 612 height 27
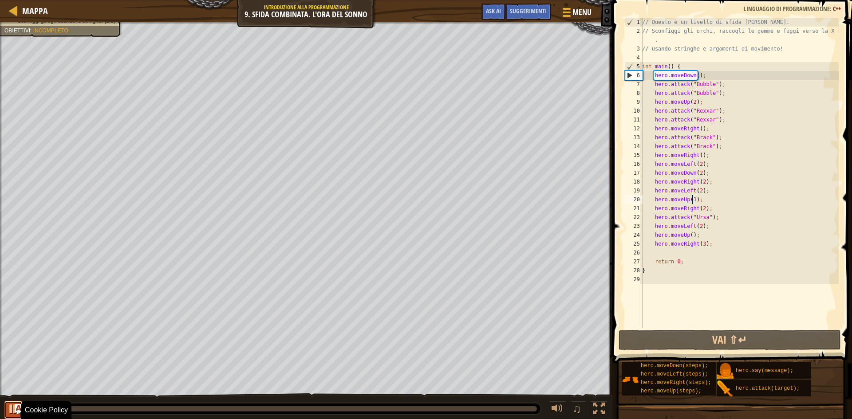
click at [12, 406] on div at bounding box center [14, 409] width 12 height 12
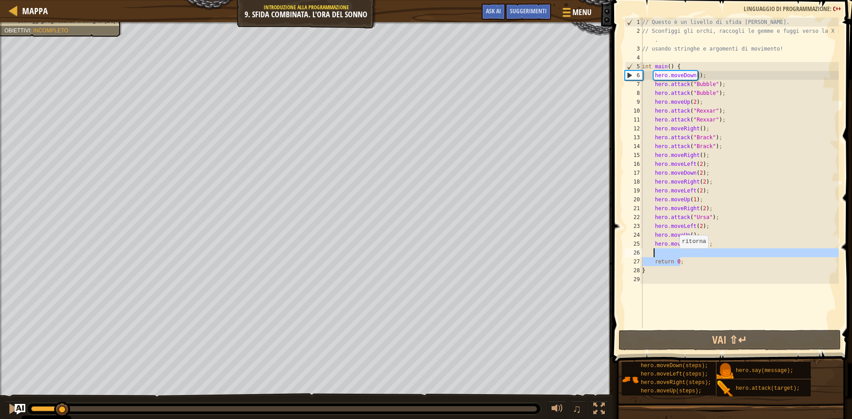
drag, startPoint x: 703, startPoint y: 262, endPoint x: 675, endPoint y: 259, distance: 27.7
click at [675, 259] on div "// Questo è un livello di sfida COMBO. // Sconfiggi gli orchi, raccogli le [PER…" at bounding box center [739, 182] width 198 height 328
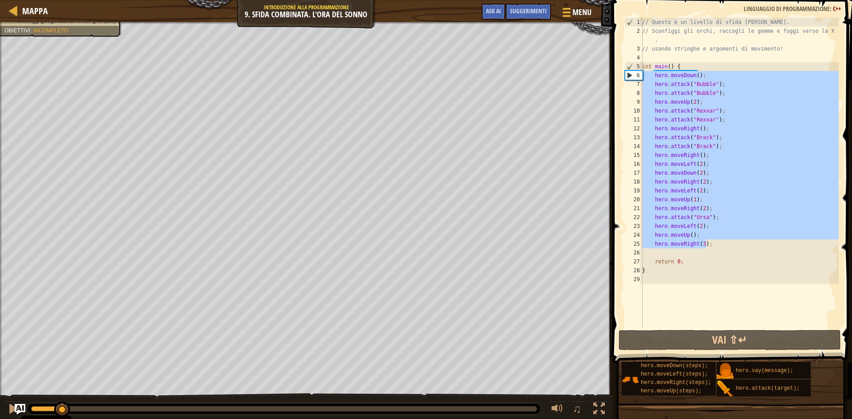
drag, startPoint x: 708, startPoint y: 245, endPoint x: 637, endPoint y: 75, distance: 183.9
click at [637, 75] on div "return 0; 1 2 3 4 5 6 7 8 9 10 11 12 13 14 15 16 17 18 19 20 21 22 23 24 25 26 …" at bounding box center [731, 173] width 216 height 311
type textarea "hero.moveDown(); hero.attack("Bubble");"
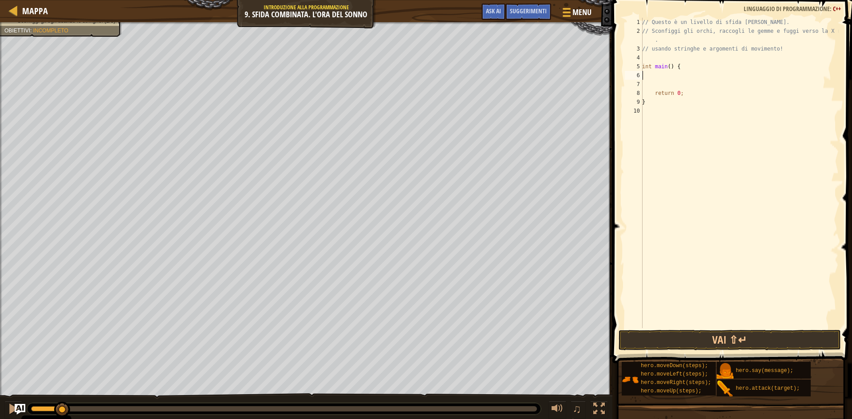
click at [700, 63] on div "// Questo è un livello di sfida COMBO. // Sconfiggi gli orchi, raccogli le [PER…" at bounding box center [739, 182] width 198 height 328
type textarea "int main() {"
click at [633, 343] on button "Vai ⇧↵" at bounding box center [729, 340] width 222 height 20
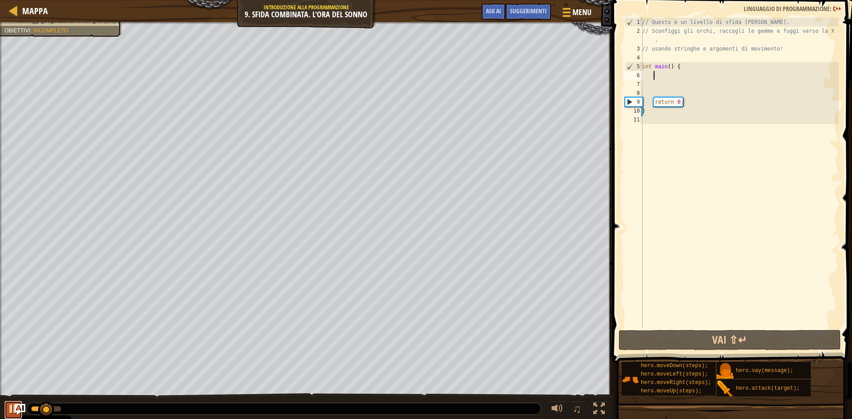
click at [19, 403] on div at bounding box center [14, 409] width 12 height 12
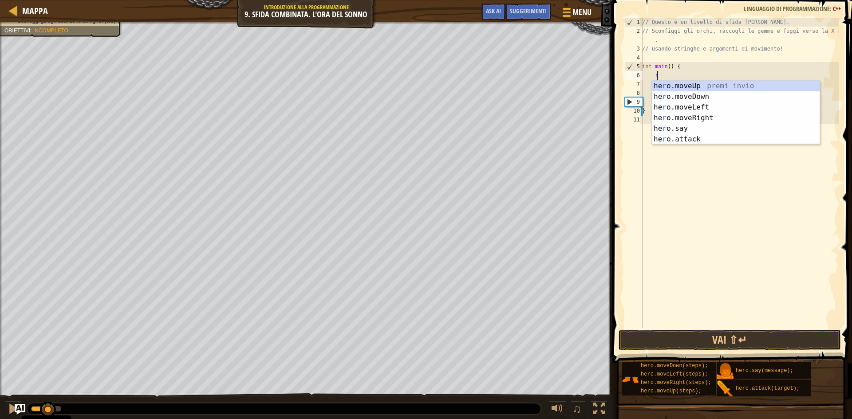
scroll to position [4, 1]
type textarea "rih"
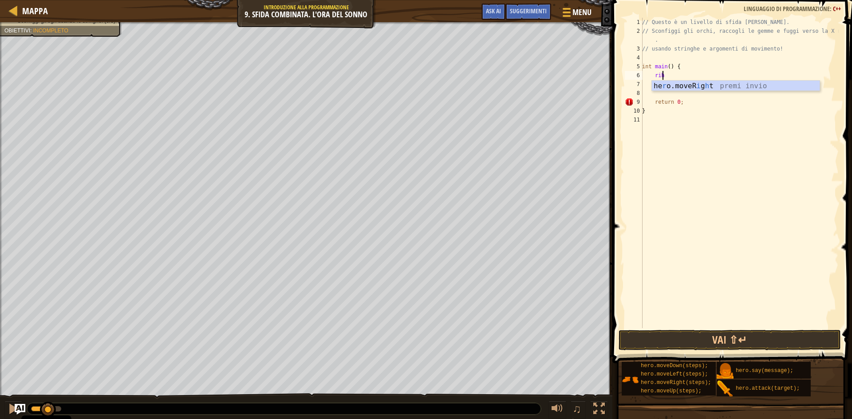
scroll to position [4, 0]
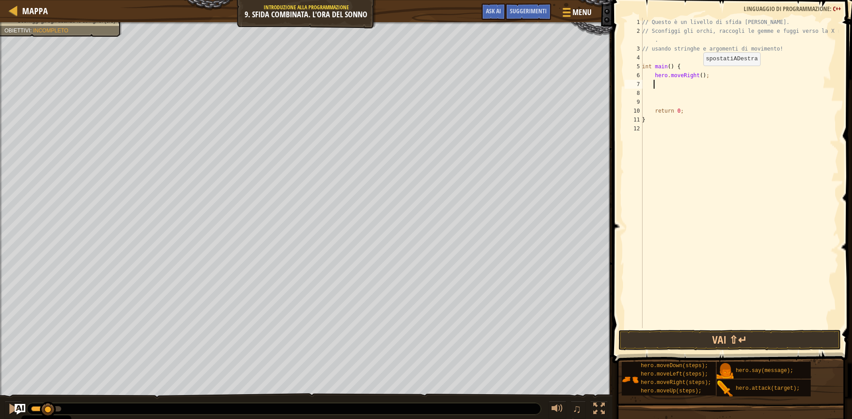
click at [698, 75] on div "// Questo è un livello di sfida COMBO. // Sconfiggi gli orchi, raccogli le [PER…" at bounding box center [739, 182] width 198 height 328
type textarea "hero.moveRight(2);"
click at [747, 86] on div "// Questo è un livello di sfida COMBO. // Sconfiggi gli orchi, raccogli le [PER…" at bounding box center [739, 182] width 198 height 328
click at [701, 96] on div "hero. att ack premi invio" at bounding box center [736, 106] width 168 height 32
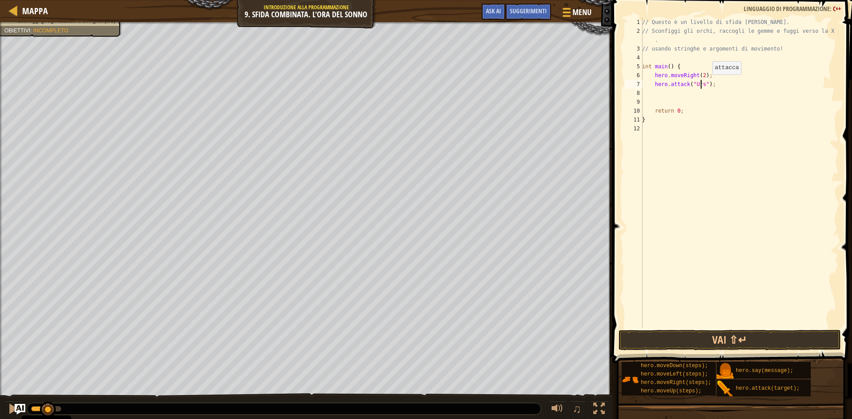
scroll to position [4, 5]
type textarea "hero.attack("Ursa");"
click at [721, 85] on div "// Questo è un livello di sfida COMBO. // Sconfiggi gli orchi, raccogli le [PER…" at bounding box center [739, 182] width 198 height 328
type textarea "hero.attack("Ursa");"
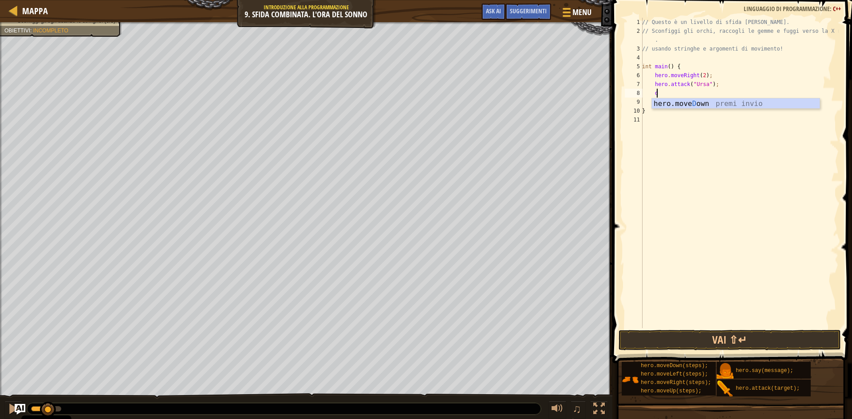
scroll to position [4, 1]
type textarea "down"
click at [711, 103] on div "hero.move Down premi invio" at bounding box center [736, 114] width 168 height 32
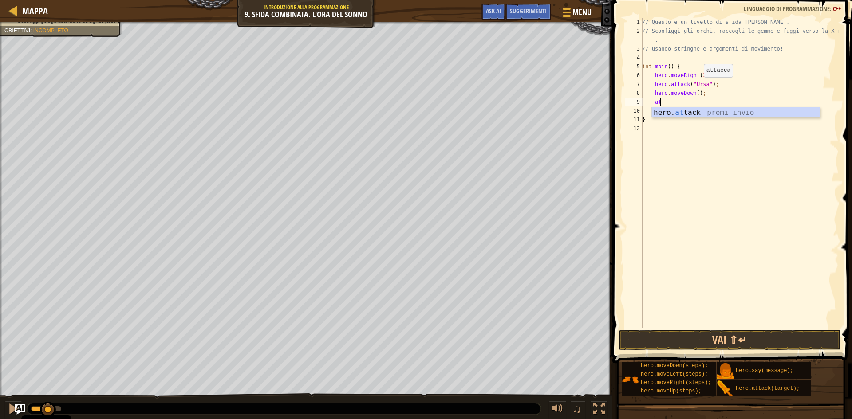
scroll to position [4, 1]
click at [731, 118] on div "// Questo è un livello di sfida COMBO. // Sconfiggi gli orchi, raccogli le [PER…" at bounding box center [739, 182] width 198 height 328
click at [671, 103] on div "// Questo è un livello di sfida COMBO. // Sconfiggi gli orchi, raccogli le [PER…" at bounding box center [739, 182] width 198 height 328
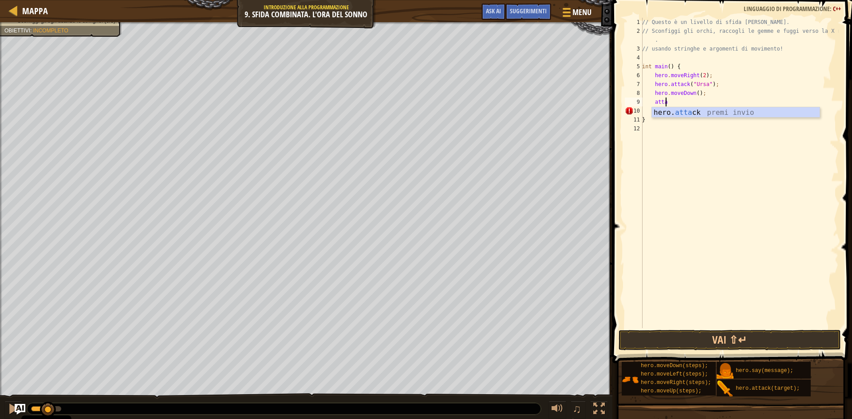
click at [702, 115] on div "hero. [PERSON_NAME] premi invio" at bounding box center [736, 123] width 168 height 32
type textarea "hero.attack("Dudle");"
type textarea "f"
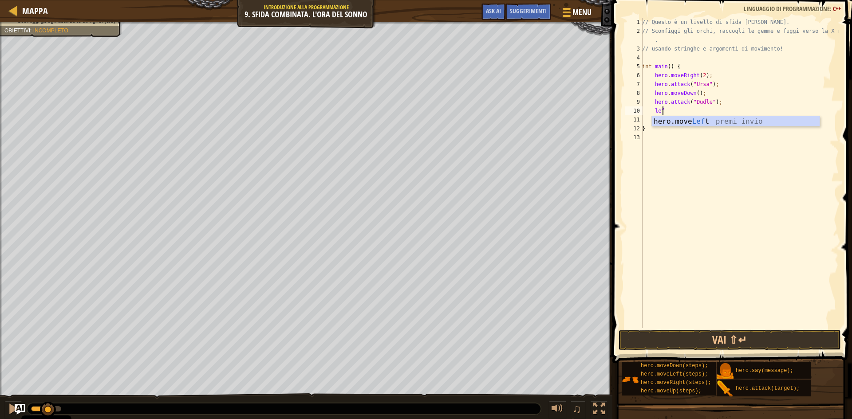
type textarea "left"
click at [694, 111] on div "// Questo è un livello di sfida COMBO. // Sconfiggi gli orchi, raccogli le [PER…" at bounding box center [739, 182] width 198 height 328
type textarea "hero.moveLeft(2);"
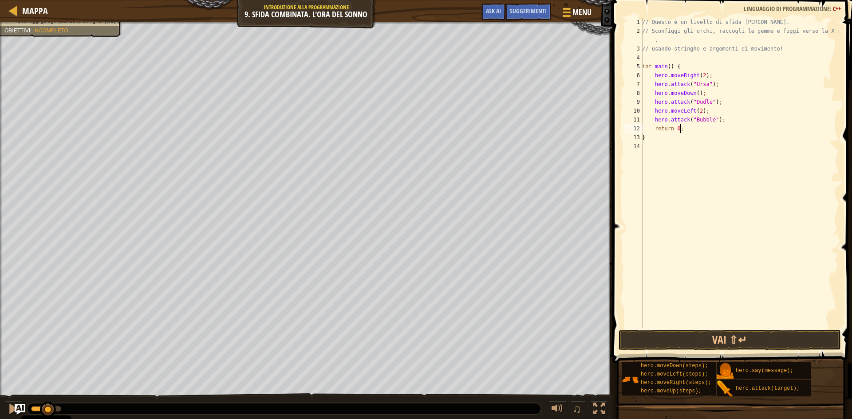
type textarea "hero.attack("Bubble");"
type textarea "up"
click at [689, 129] on div "// Questo è un livello di sfida COMBO. // Sconfiggi gli orchi, raccogli le [PER…" at bounding box center [739, 182] width 198 height 328
type textarea "hero.moveUp(2);"
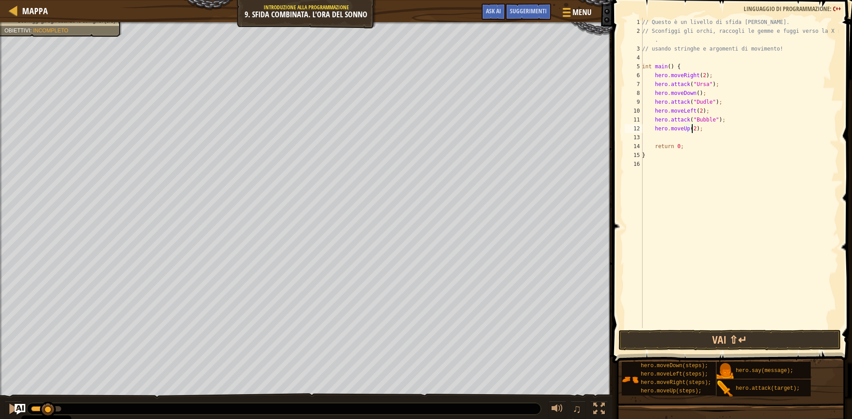
scroll to position [4, 4]
click at [712, 126] on div "// Questo è un livello di sfida COMBO. // Sconfiggi gli orchi, raccogli le [PER…" at bounding box center [739, 182] width 198 height 328
type textarea "hero.attack("Rexxar");"
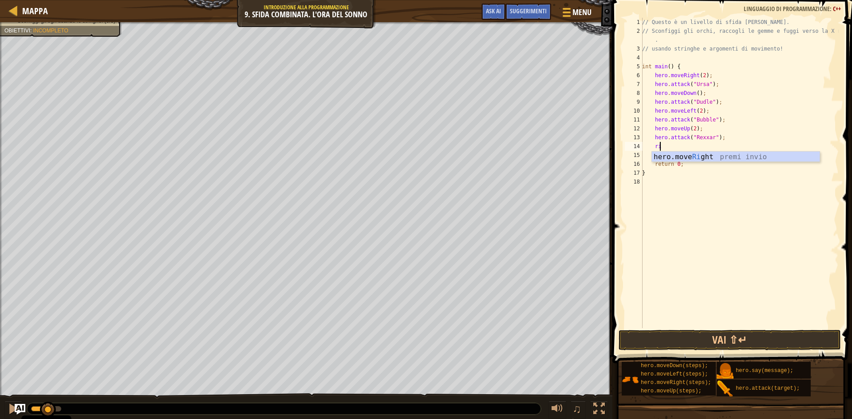
type textarea "rig"
type textarea "hero.attack("Brack");"
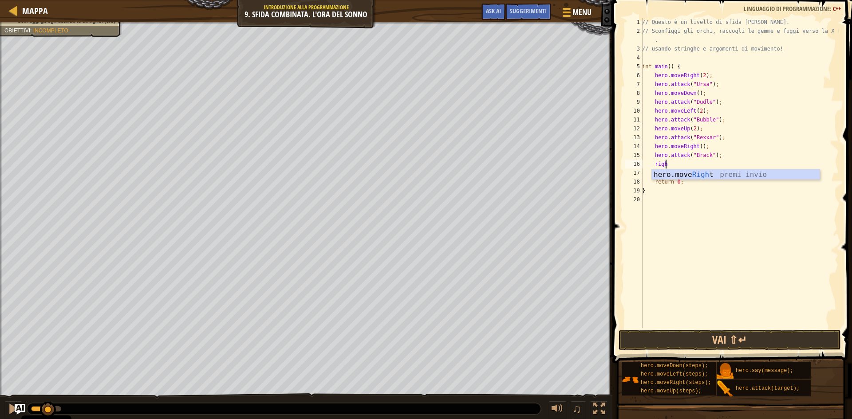
type textarea "right"
click at [697, 163] on div "// Questo è un livello di sfida COMBO. // Sconfiggi gli orchi, raccogli le [PER…" at bounding box center [739, 182] width 198 height 328
type textarea "hero.moveRight(2);"
click at [723, 337] on button "Vai ⇧↵" at bounding box center [729, 340] width 222 height 20
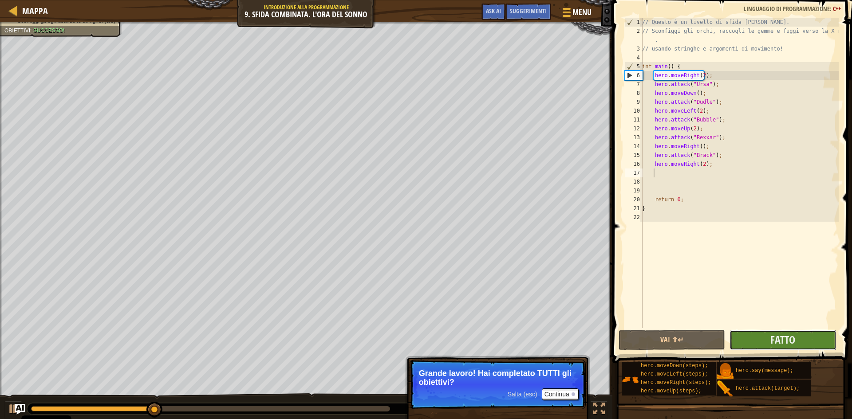
click at [768, 336] on button "Fatto" at bounding box center [782, 340] width 106 height 20
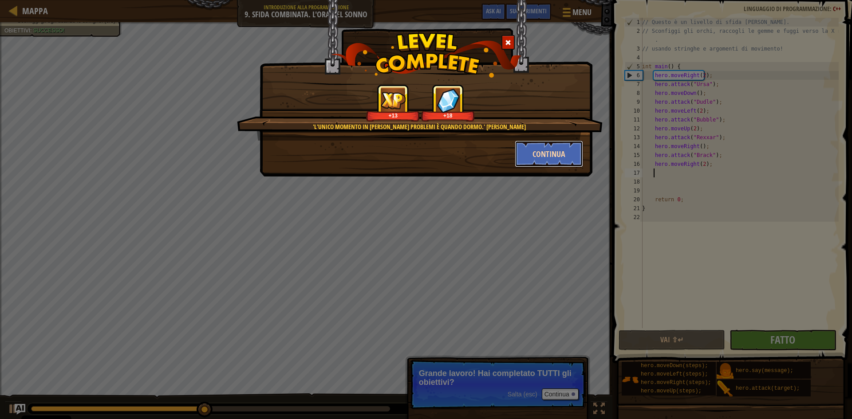
click at [532, 155] on button "Continua" at bounding box center [549, 154] width 69 height 27
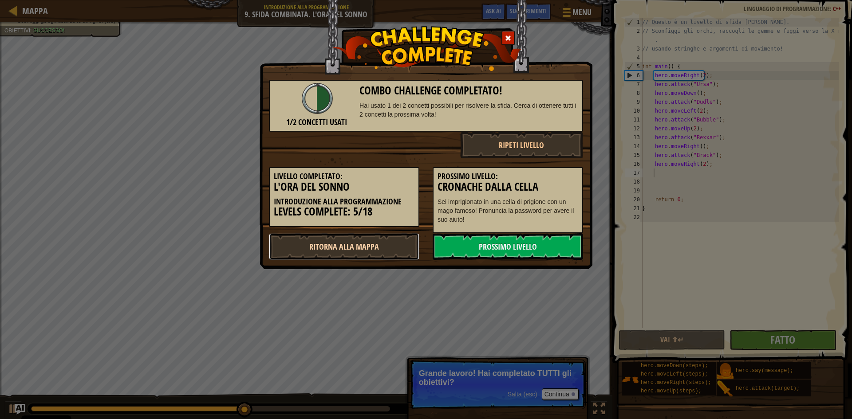
click at [376, 253] on link "Ritorna alla Mappa" at bounding box center [344, 246] width 150 height 27
select select "it"
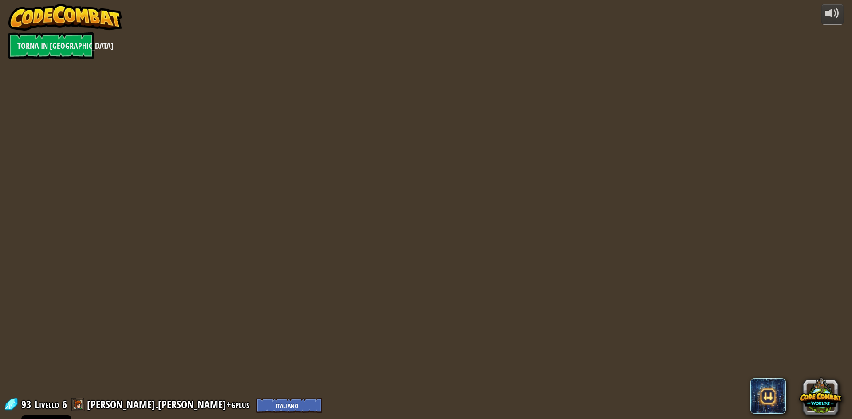
select select "it"
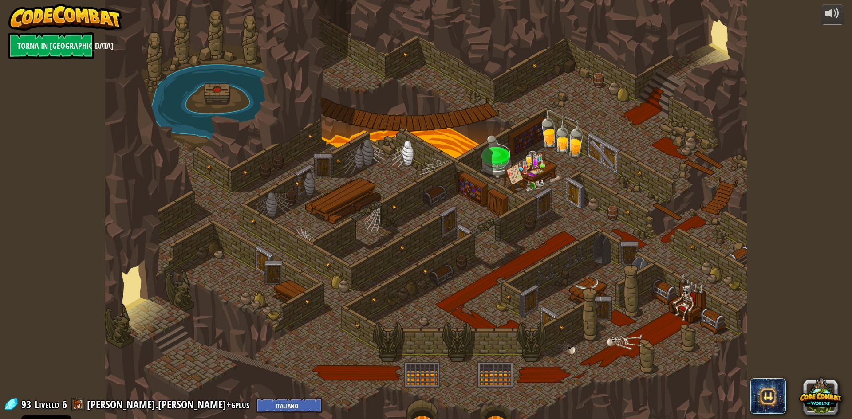
select select "it"
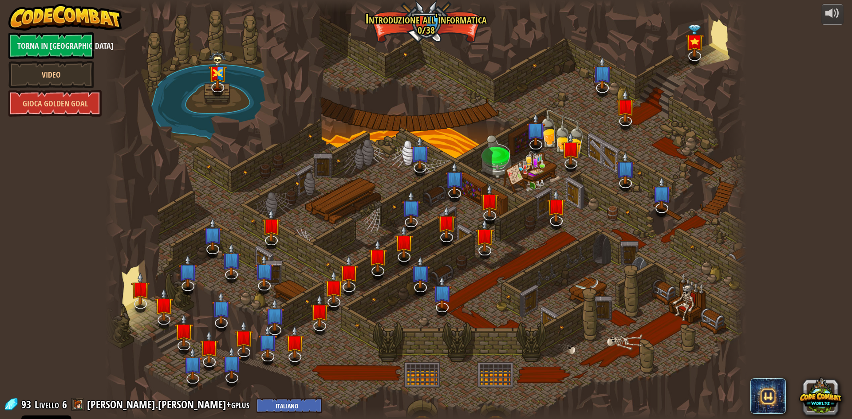
select select "it"
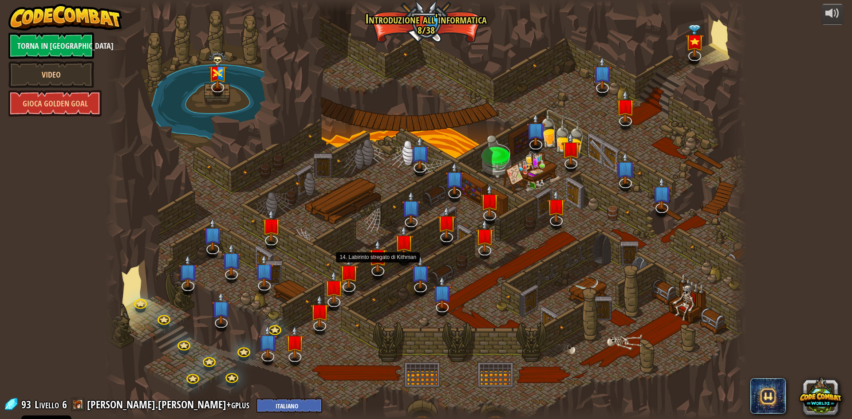
select select "it"
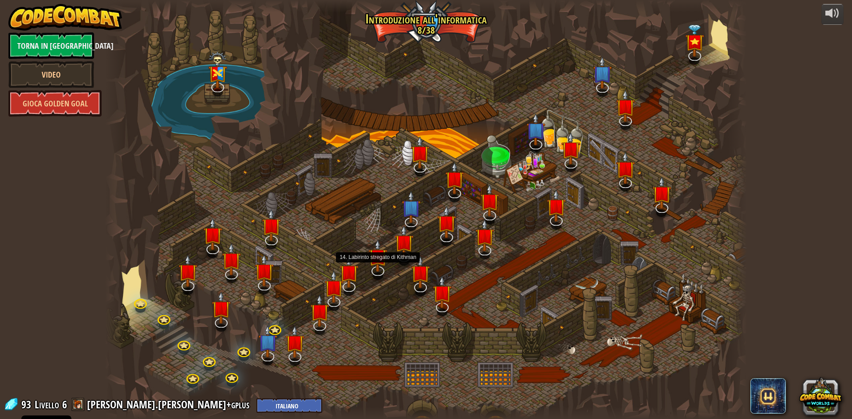
select select "it"
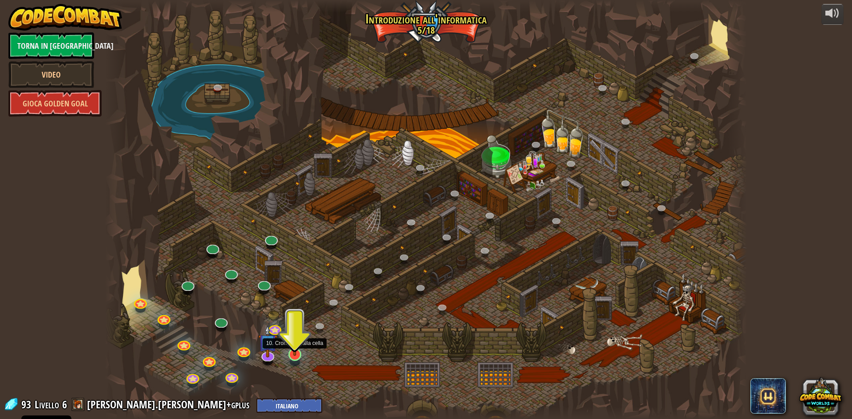
click at [291, 349] on img at bounding box center [294, 335] width 17 height 39
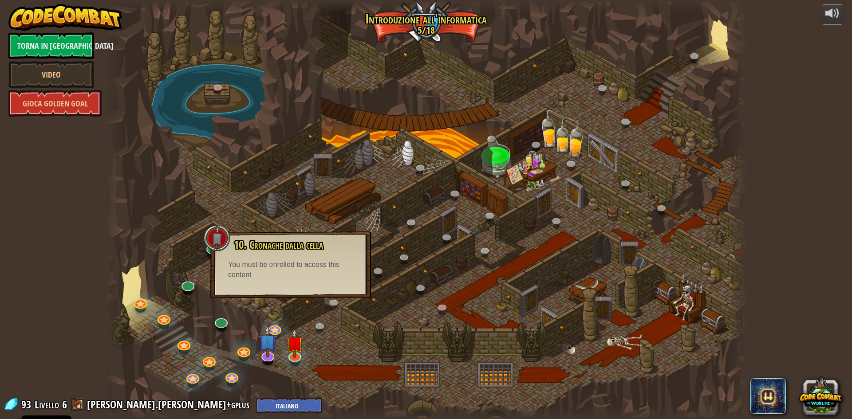
click at [304, 278] on div "You must be enrolled to access this content" at bounding box center [290, 270] width 125 height 20
click at [297, 344] on img at bounding box center [294, 335] width 17 height 39
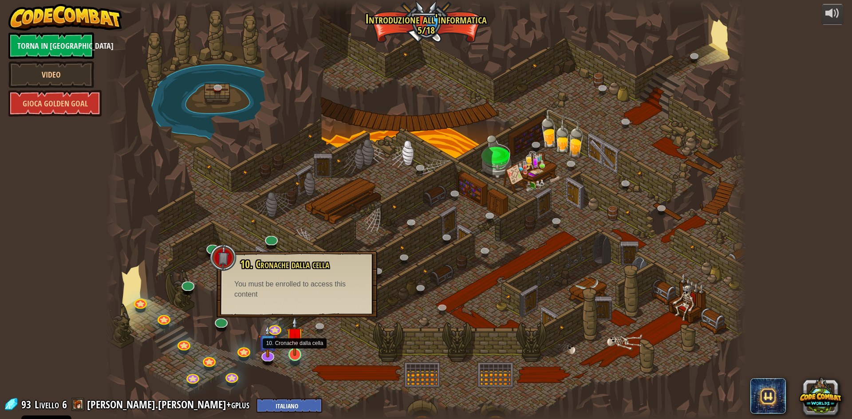
click at [297, 344] on img at bounding box center [294, 335] width 17 height 39
click at [296, 344] on img at bounding box center [294, 335] width 17 height 39
click at [260, 343] on img at bounding box center [267, 334] width 19 height 43
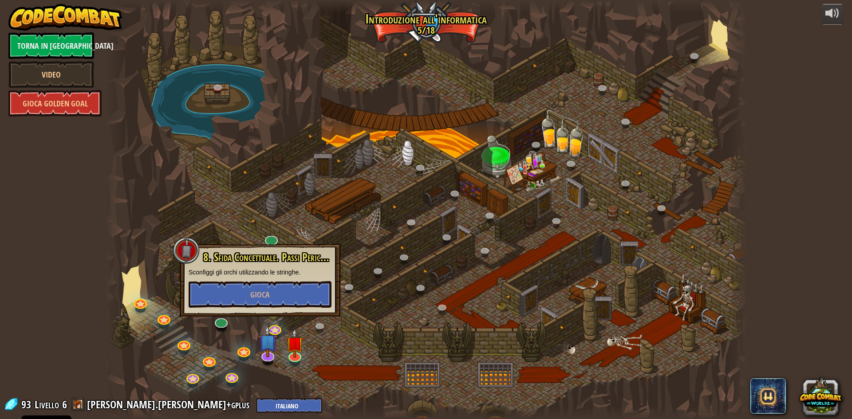
click at [284, 346] on div at bounding box center [425, 209] width 641 height 419
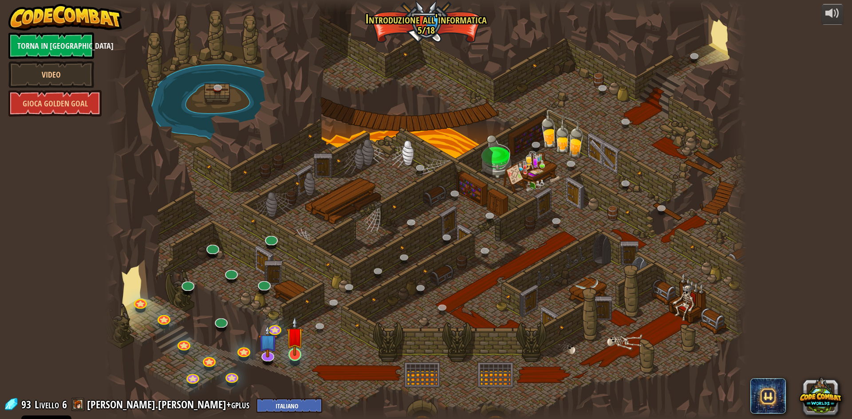
click at [287, 346] on div "25. Cancelli di Kithgard (Bloccato) Scappa dalle segrete di [GEOGRAPHIC_DATA] e…" at bounding box center [425, 209] width 641 height 419
click at [287, 346] on img at bounding box center [294, 335] width 17 height 39
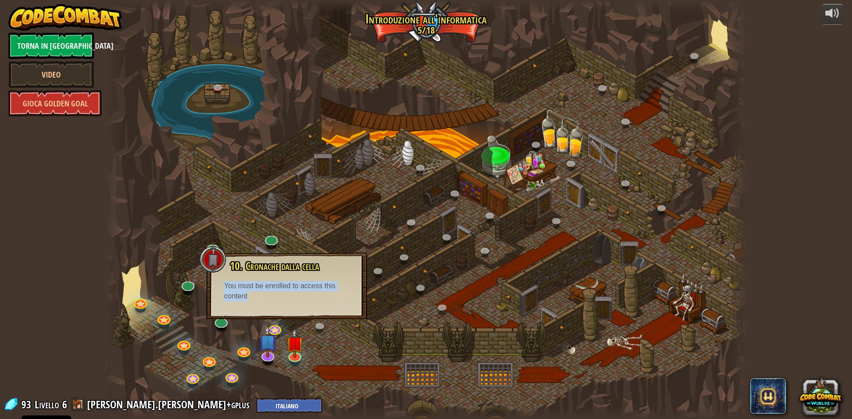
drag, startPoint x: 226, startPoint y: 287, endPoint x: 293, endPoint y: 294, distance: 67.8
click at [293, 294] on div "You must be enrolled to access this content" at bounding box center [286, 291] width 125 height 20
drag, startPoint x: 233, startPoint y: 292, endPoint x: 269, endPoint y: 301, distance: 36.5
click at [269, 301] on div "10. Cronache dalla [PERSON_NAME] Sei imprigionato in una [PERSON_NAME] con un m…" at bounding box center [286, 280] width 143 height 41
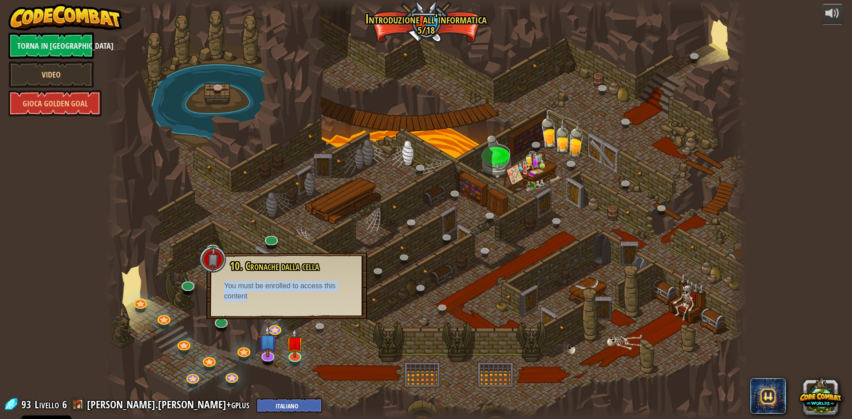
click at [333, 347] on div at bounding box center [425, 209] width 641 height 419
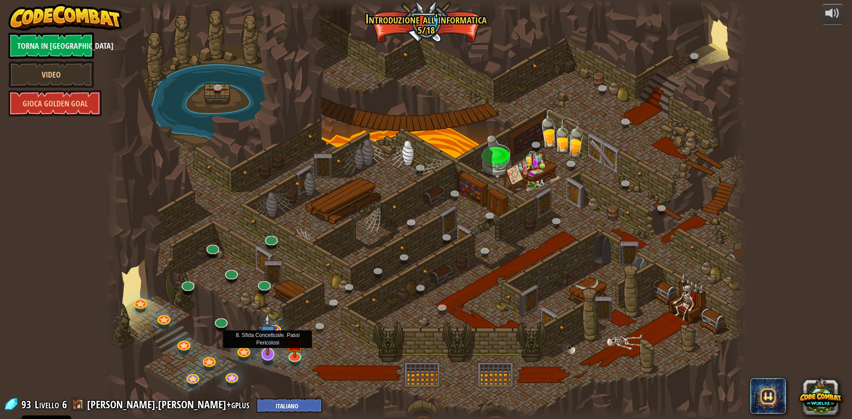
click at [267, 346] on img at bounding box center [267, 334] width 19 height 43
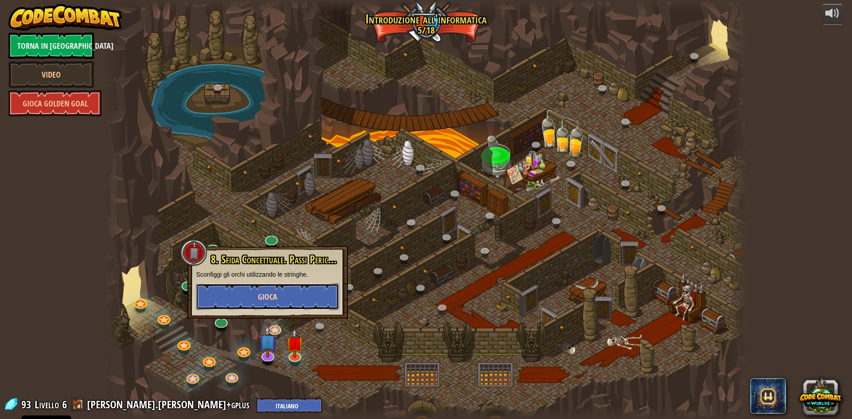
click at [268, 299] on span "Gioca" at bounding box center [268, 296] width 20 height 11
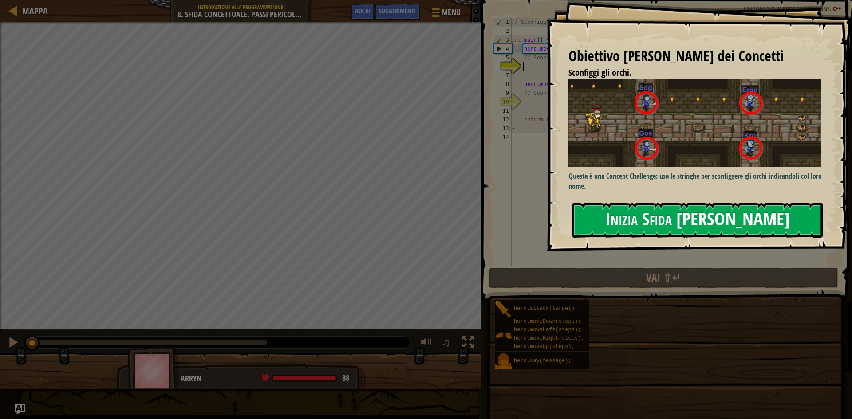
click at [609, 219] on button "Inizia Sfida [PERSON_NAME]" at bounding box center [697, 220] width 250 height 35
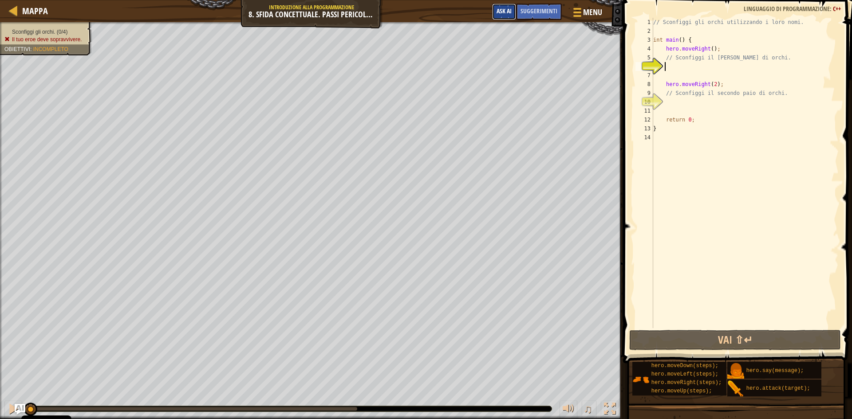
click at [499, 9] on span "Ask AI" at bounding box center [503, 11] width 15 height 8
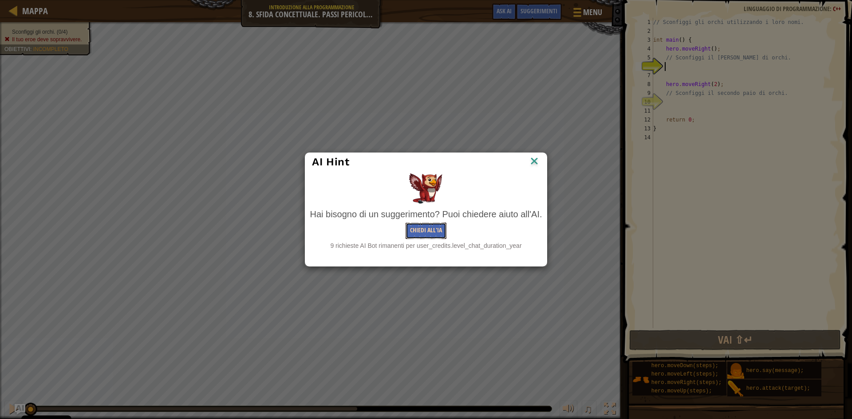
click at [443, 230] on button "Chiedi all'IA" at bounding box center [425, 231] width 41 height 16
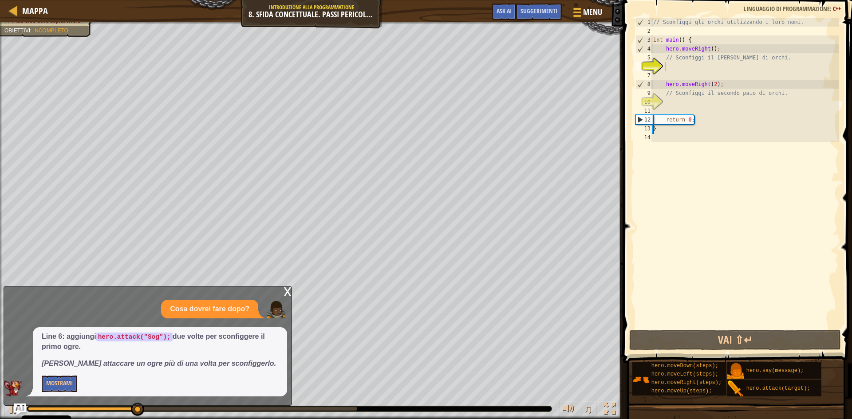
click at [16, 408] on img "Ask AI" at bounding box center [20, 410] width 12 height 12
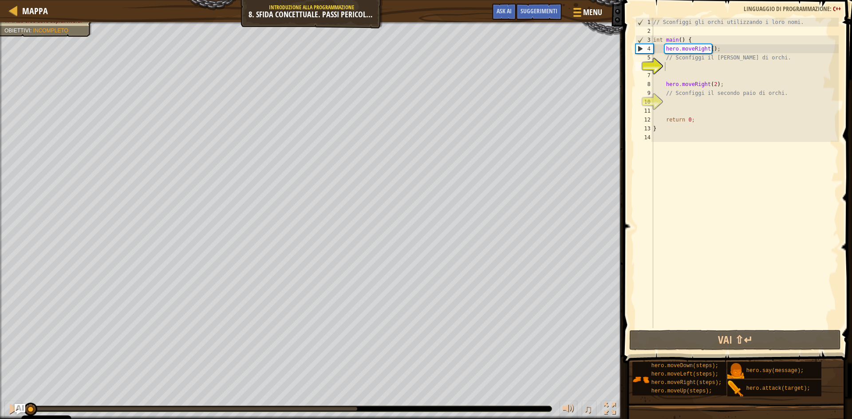
drag, startPoint x: 156, startPoint y: 411, endPoint x: 0, endPoint y: 407, distance: 155.8
click at [0, 407] on div "♫" at bounding box center [311, 406] width 623 height 27
click at [11, 407] on div at bounding box center [14, 409] width 12 height 12
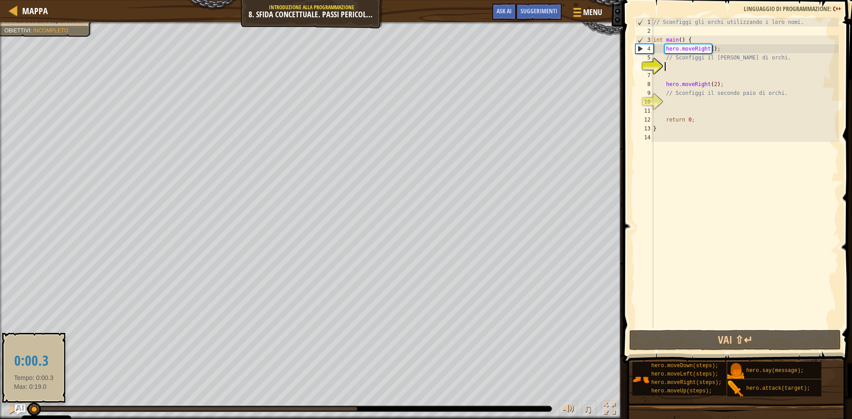
drag, startPoint x: 42, startPoint y: 406, endPoint x: 33, endPoint y: 406, distance: 8.9
click at [33, 406] on div at bounding box center [34, 409] width 13 height 13
drag, startPoint x: 43, startPoint y: 407, endPoint x: 14, endPoint y: 407, distance: 29.7
click at [14, 407] on div "♫" at bounding box center [311, 406] width 623 height 27
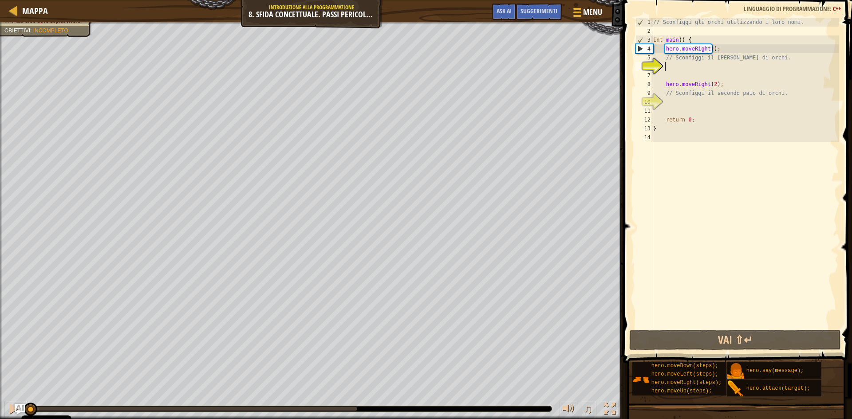
click at [677, 67] on div "// Sconfiggi gli orchi utilizzando i loro nomi. int main ( ) { hero . moveRight…" at bounding box center [744, 182] width 187 height 328
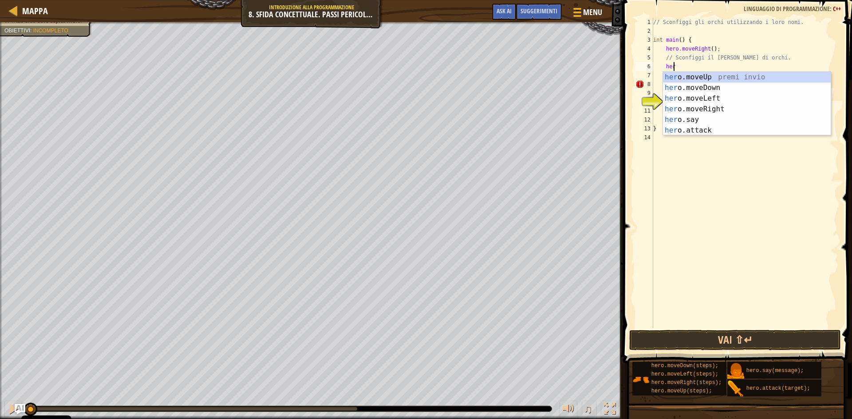
type textarea "hero"
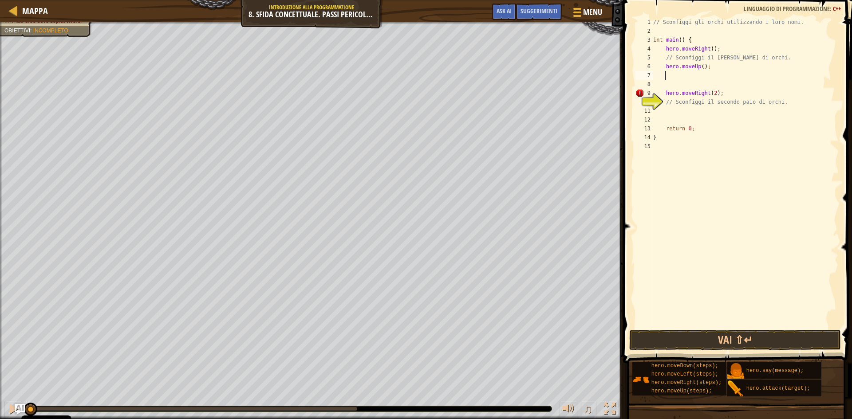
scroll to position [4, 0]
type textarea "hero.moveUp();"
type textarea "hero.attack("Sog");"
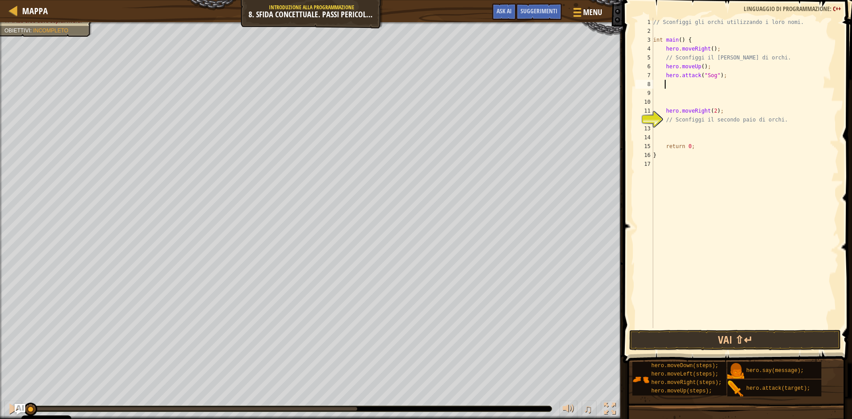
scroll to position [4, 0]
type textarea "down"
type textarea "a"
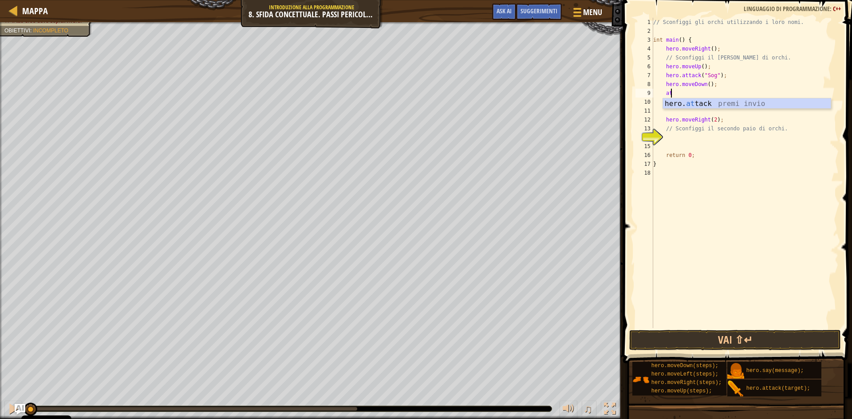
scroll to position [4, 1]
type textarea "hero.attack("Gos");"
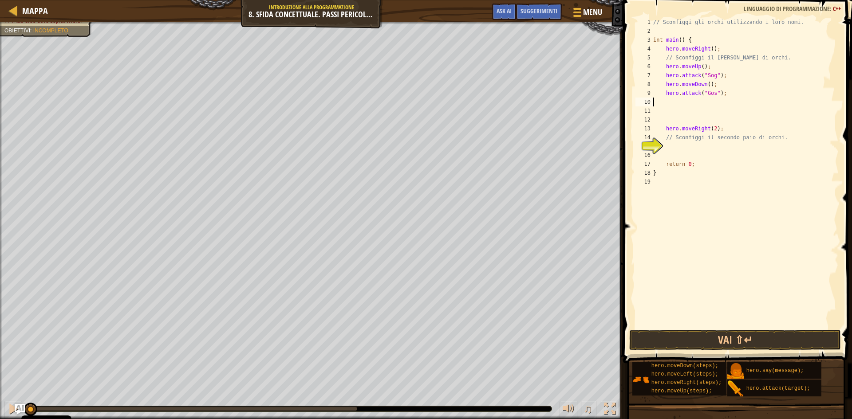
scroll to position [4, 0]
click at [664, 120] on div "// Sconfiggi gli orchi utilizzando i loro nomi. int main ( ) { hero . moveRight…" at bounding box center [744, 182] width 187 height 328
type textarea "hero.moveRight(2);"
click at [663, 120] on div "// Sconfiggi gli orchi utilizzando i loro nomi. int main ( ) { hero . moveRight…" at bounding box center [744, 182] width 187 height 328
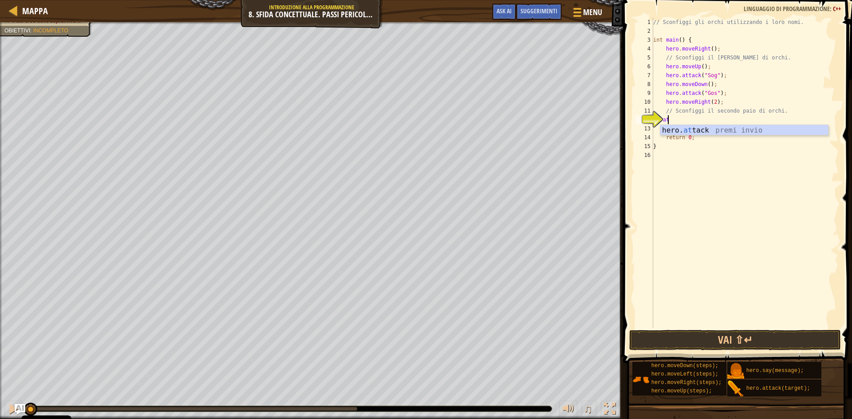
scroll to position [4, 1]
type textarea "hero.attack("Ergo");"
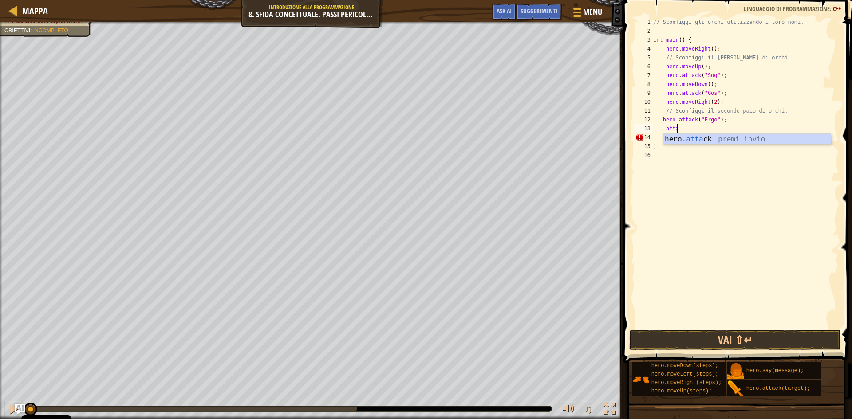
click at [708, 140] on div "hero. [PERSON_NAME] premi invio" at bounding box center [747, 150] width 168 height 32
drag, startPoint x: 708, startPoint y: 140, endPoint x: 717, endPoint y: 130, distance: 13.5
click at [717, 130] on div "// Sconfiggi gli orchi utilizzando i loro nomi. int main ( ) { hero . moveRight…" at bounding box center [744, 182] width 187 height 328
click at [724, 128] on div "// Sconfiggi gli orchi utilizzando i loro nomi. int main ( ) { hero . moveRight…" at bounding box center [744, 182] width 187 height 328
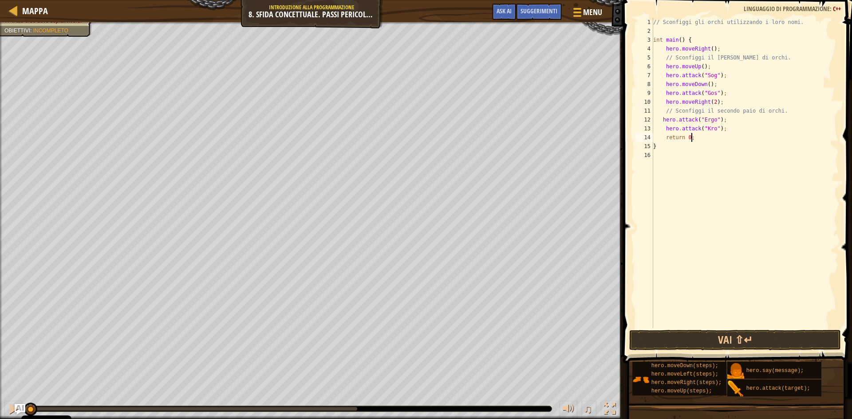
type textarea "hero.attack("Kro");"
type textarea "down"
type textarea "up"
click at [694, 343] on button "Vai ⇧↵" at bounding box center [735, 340] width 212 height 20
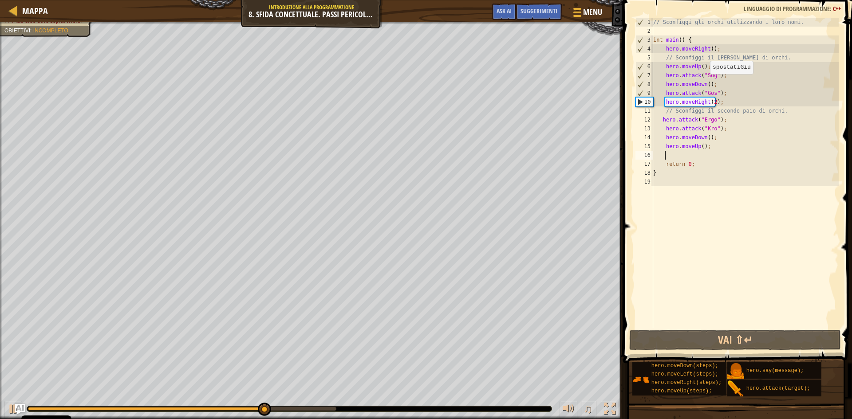
click at [705, 83] on div "// Sconfiggi gli orchi utilizzando i loro nomi. int main ( ) { hero . moveRight…" at bounding box center [744, 182] width 187 height 328
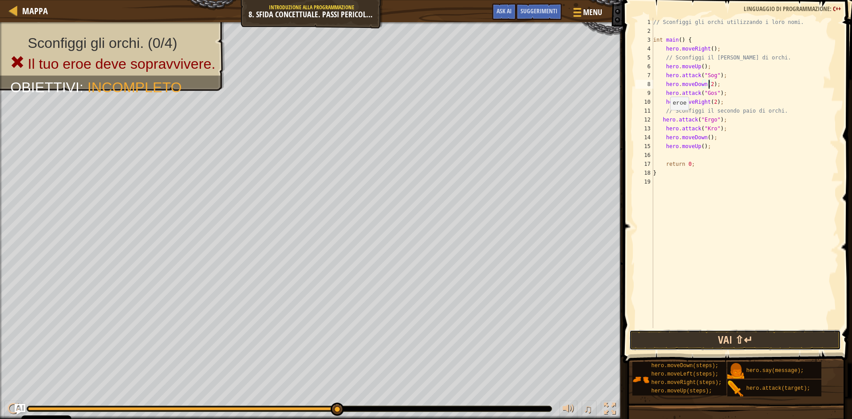
click at [663, 338] on button "Vai ⇧↵" at bounding box center [735, 340] width 212 height 20
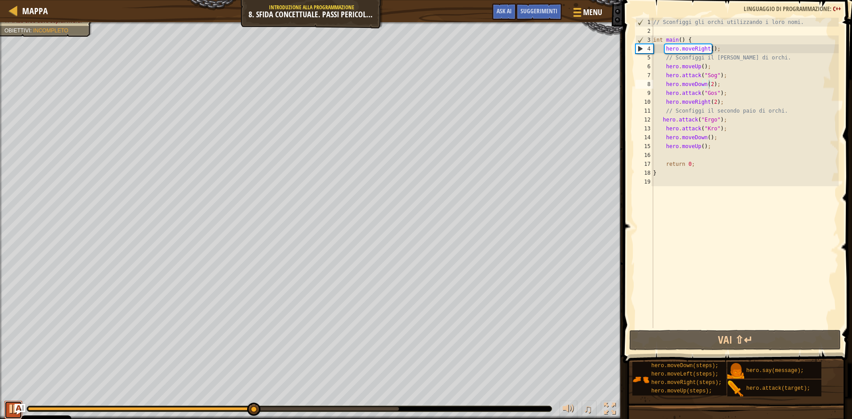
click at [7, 404] on button at bounding box center [13, 410] width 18 height 18
drag, startPoint x: 709, startPoint y: 65, endPoint x: 663, endPoint y: 67, distance: 45.7
click at [663, 67] on div "// Sconfiggi gli orchi utilizzando i loro nomi. int main ( ) { hero . moveRight…" at bounding box center [744, 182] width 187 height 328
type textarea "hero.moveUp();"
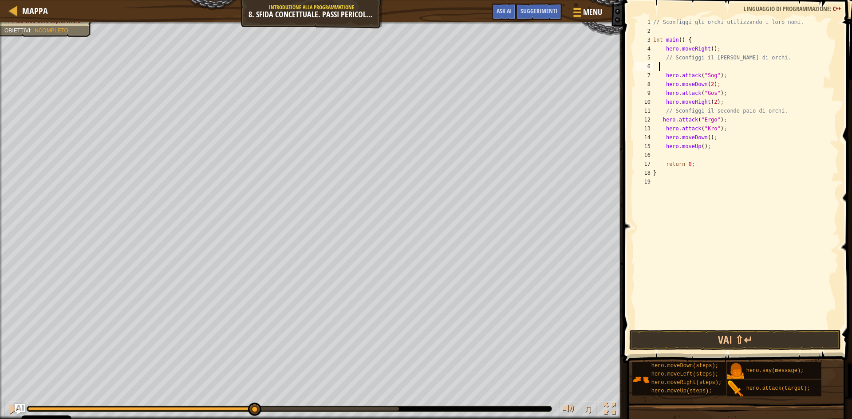
scroll to position [4, 0]
click at [723, 68] on div "// Sconfiggi gli orchi utilizzando i loro nomi. int main ( ) { hero . moveRight…" at bounding box center [744, 182] width 187 height 328
drag, startPoint x: 665, startPoint y: 65, endPoint x: 720, endPoint y: 64, distance: 55.5
click at [720, 64] on div "// Sconfiggi gli orchi utilizzando i loro nomi. int main ( ) { hero . moveRight…" at bounding box center [744, 182] width 187 height 328
type textarea "hero.attack("Sog");"
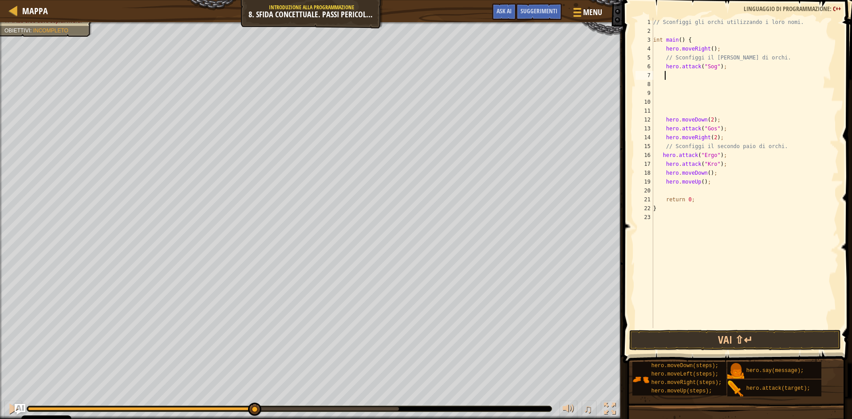
paste textarea "hero.attack("Sog");"
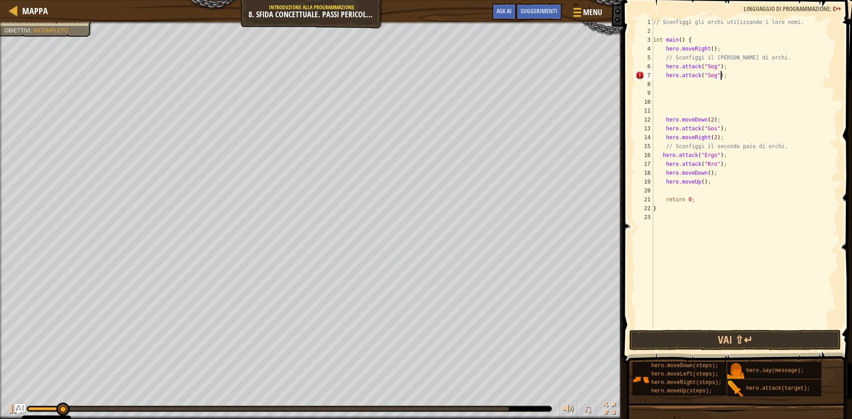
type textarea "hero.attack("Sog")"
select select "ace/mode/c_cpp"
select select "ace/theme/textmate"
select select "markbegin"
select select "true"
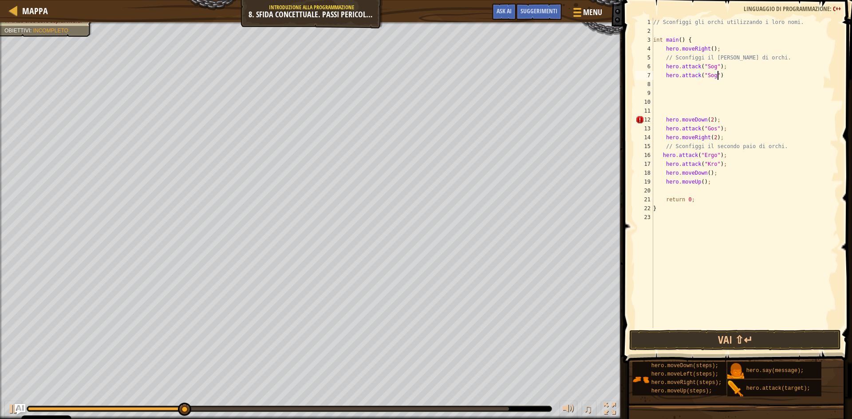
type textarea "hero.attack("Sog");"
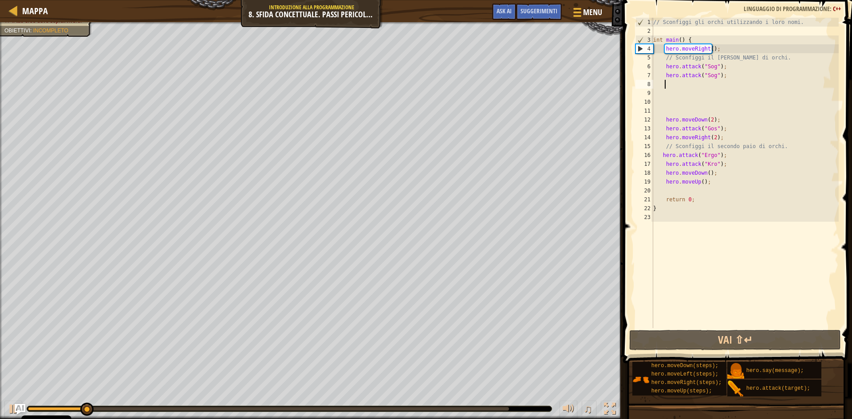
paste textarea "hero.attack("Sog");"
type textarea "hero.attack("Sog");"
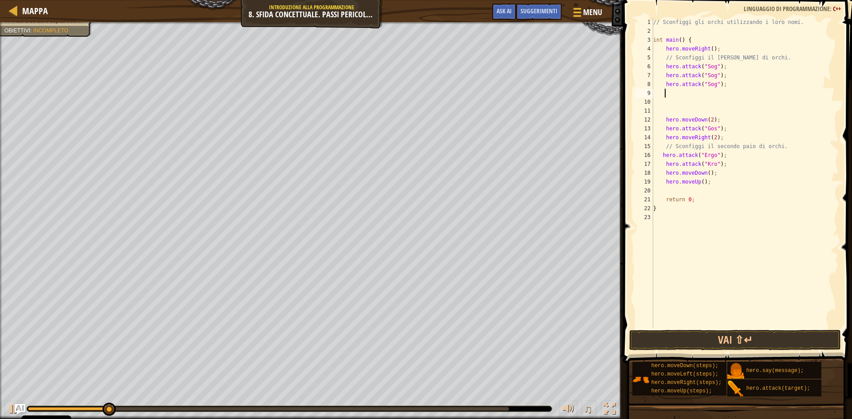
paste textarea "hero.attack("Sog");"
type textarea "hero.attack("Sog");"
paste textarea "hero.attack("Sog");"
type textarea "hero.attack("Sog");"
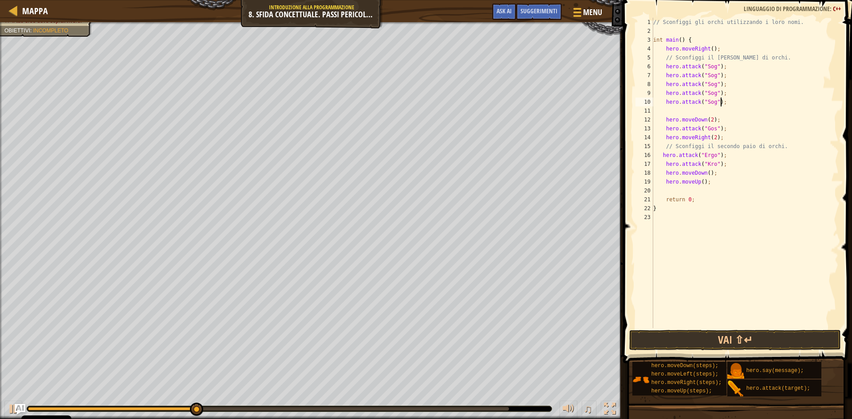
click at [733, 102] on div "// Sconfiggi gli orchi utilizzando i loro nomi. int main ( ) { hero . moveRight…" at bounding box center [744, 182] width 187 height 328
drag, startPoint x: 722, startPoint y: 102, endPoint x: 661, endPoint y: 99, distance: 61.8
click at [661, 99] on div "// Sconfiggi gli orchi utilizzando i loro nomi. int main ( ) { hero . moveRight…" at bounding box center [744, 182] width 187 height 328
click at [761, 110] on div "// Sconfiggi gli orchi utilizzando i loro nomi. int main ( ) { hero . moveRight…" at bounding box center [744, 182] width 187 height 328
click at [733, 103] on div "// Sconfiggi gli orchi utilizzando i loro nomi. int main ( ) { hero . moveRight…" at bounding box center [744, 182] width 187 height 328
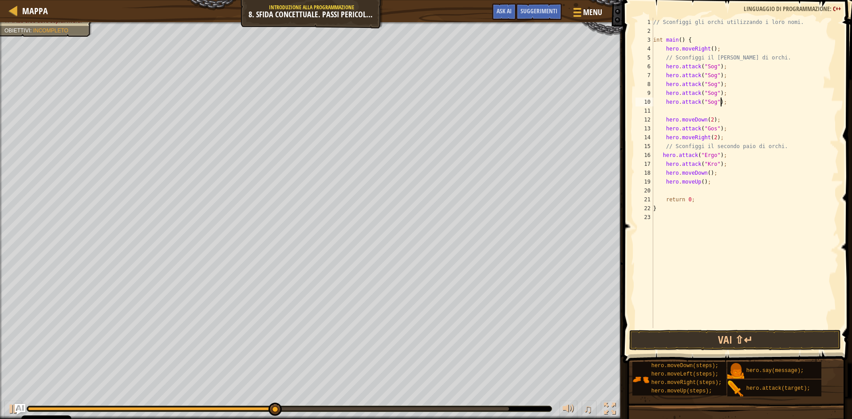
type textarea "hero.attack("Sog");"
paste textarea "hero.attack("Sog");"
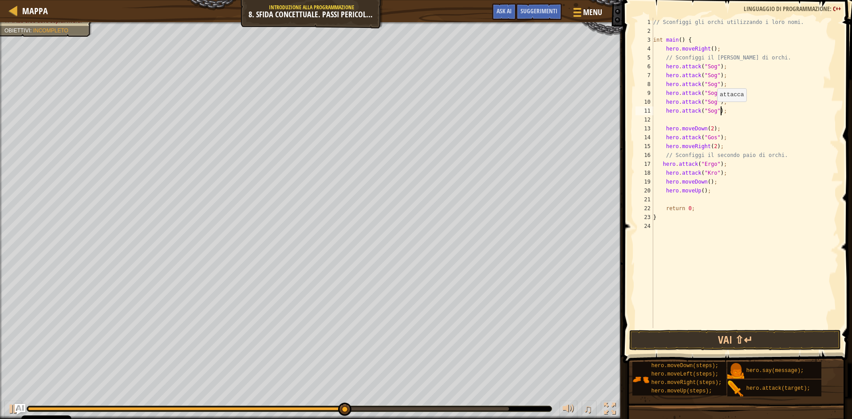
click at [712, 110] on div "// Sconfiggi gli orchi utilizzando i loro nomi. int main ( ) { hero . moveRight…" at bounding box center [744, 182] width 187 height 328
type textarea "hero.attack("Gos");"
click at [736, 340] on button "Vai ⇧↵" at bounding box center [735, 340] width 212 height 20
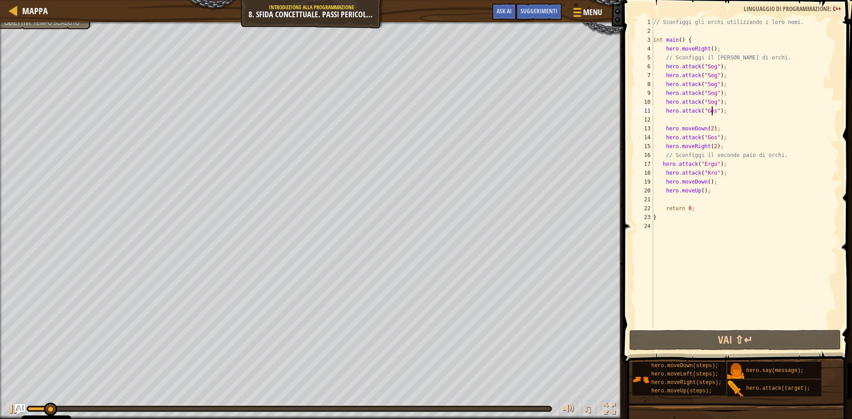
click at [728, 113] on div "// Sconfiggi gli orchi utilizzando i loro nomi. int main ( ) { hero . moveRight…" at bounding box center [744, 182] width 187 height 328
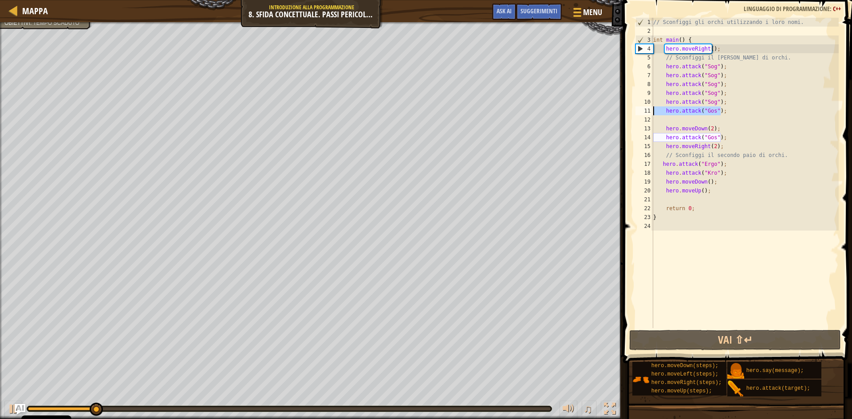
drag, startPoint x: 725, startPoint y: 113, endPoint x: 653, endPoint y: 112, distance: 72.3
click at [653, 112] on div "// Sconfiggi gli orchi utilizzando i loro nomi. int main ( ) { hero . moveRight…" at bounding box center [744, 182] width 187 height 328
click at [661, 112] on div "// Sconfiggi gli orchi utilizzando i loro nomi. int main ( ) { hero . moveRight…" at bounding box center [744, 182] width 187 height 328
drag, startPoint x: 663, startPoint y: 110, endPoint x: 720, endPoint y: 110, distance: 57.7
click at [720, 110] on div "// Sconfiggi gli orchi utilizzando i loro nomi. int main ( ) { hero . moveRight…" at bounding box center [744, 182] width 187 height 328
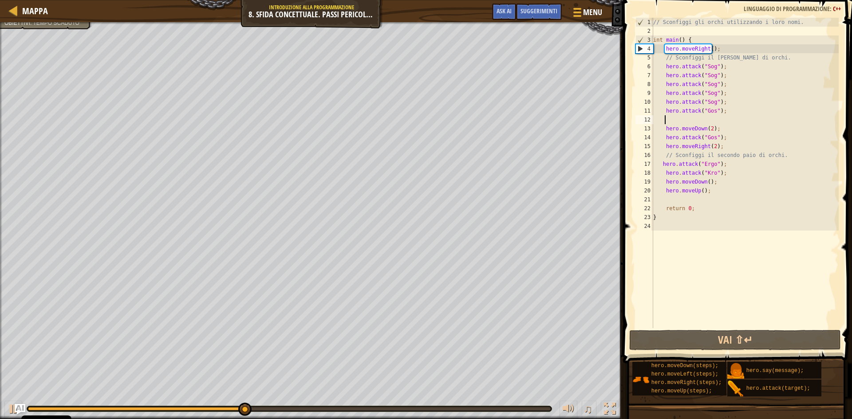
scroll to position [4, 0]
paste textarea "hero.attack("Gos");"
type textarea "hero.attack("Gos");"
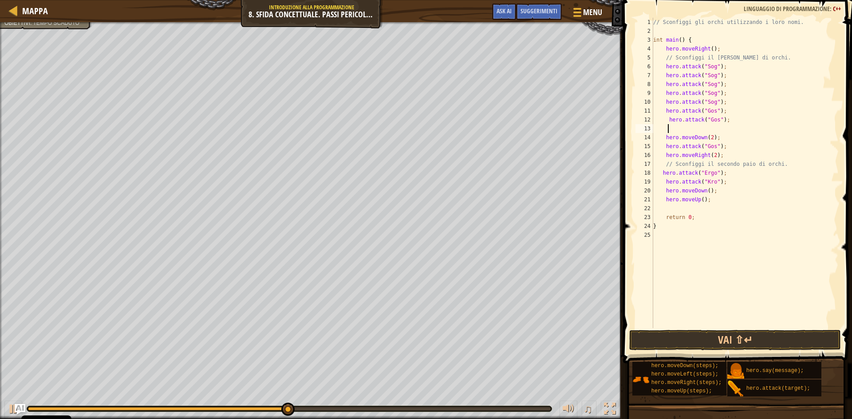
paste textarea "hero.attack("Gos");"
type textarea "hero.attack("Gos");"
paste textarea "hero.attack("Gos");"
type textarea "hero.attack("Gos");"
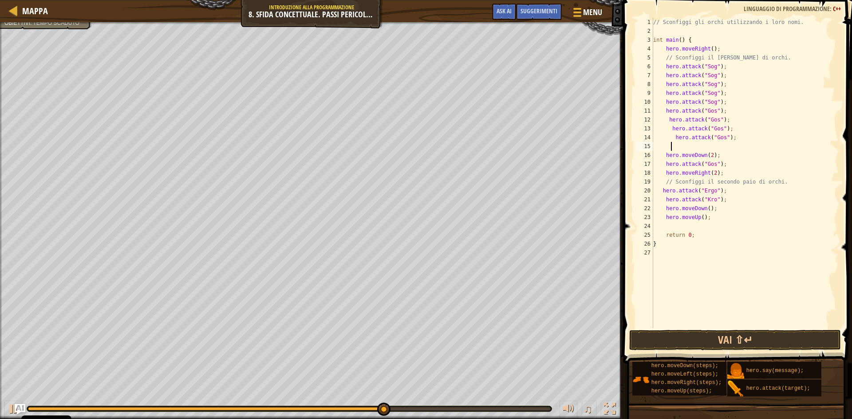
click at [725, 191] on div "// Sconfiggi gli orchi utilizzando i loro nomi. int main ( ) { hero . moveRight…" at bounding box center [744, 182] width 187 height 328
type textarea "hero.attack("Ergo");"
drag, startPoint x: 725, startPoint y: 191, endPoint x: 665, endPoint y: 191, distance: 59.9
click at [665, 191] on div "// Sconfiggi gli orchi utilizzando i loro nomi. int main ( ) { hero . moveRight…" at bounding box center [744, 182] width 187 height 328
click at [732, 193] on div "// Sconfiggi gli orchi utilizzando i loro nomi. int main ( ) { hero . moveRight…" at bounding box center [744, 173] width 187 height 311
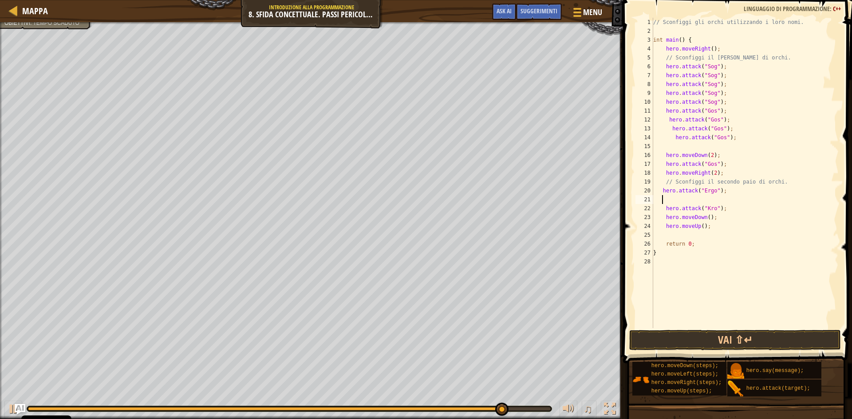
paste textarea "hero.attack("Ergo");"
type textarea "hero.attack("Ergo");"
paste textarea "hero.attack("Ergo");"
type textarea "hero.attack("Ergo");"
paste textarea "hero.attack("Ergo");"
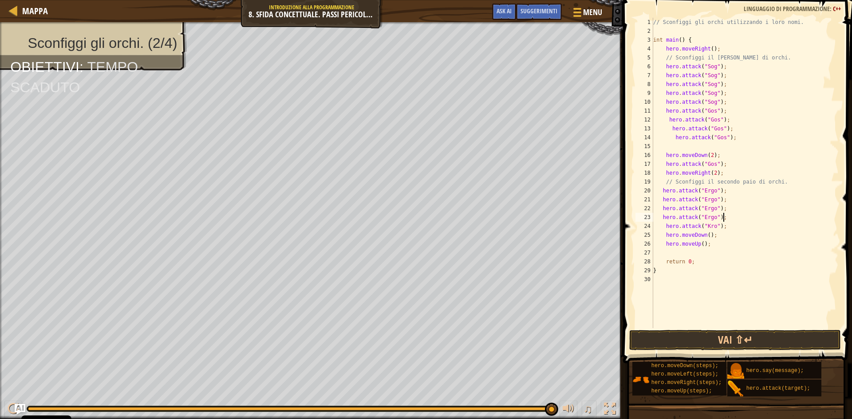
paste textarea "hero.attack("Ergo");"
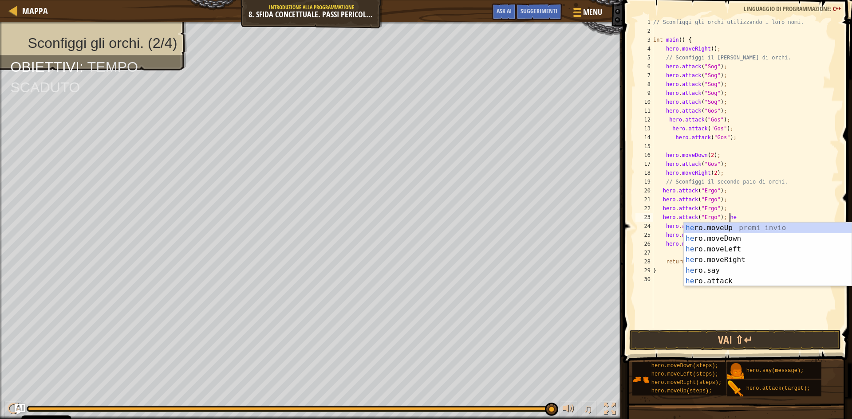
type textarea "hero.attack("Ergo");"
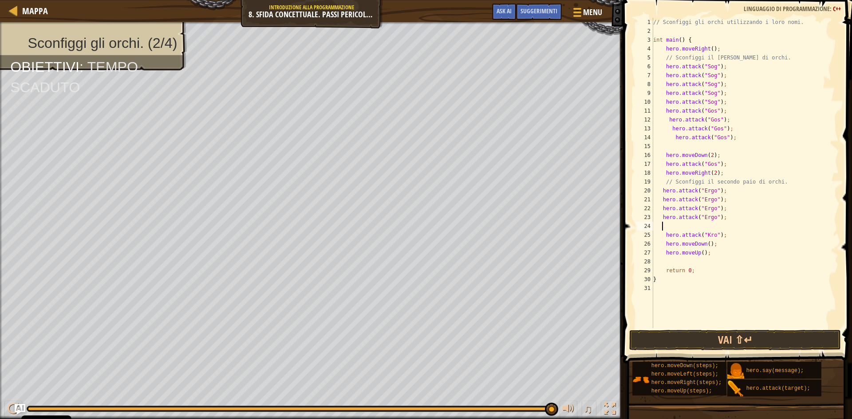
paste textarea "hero.attack("Ergo");"
type textarea "hero.attack("Ergo");"
paste textarea "hero.attack("Ergo");"
type textarea "hero.attack("Ergo");"
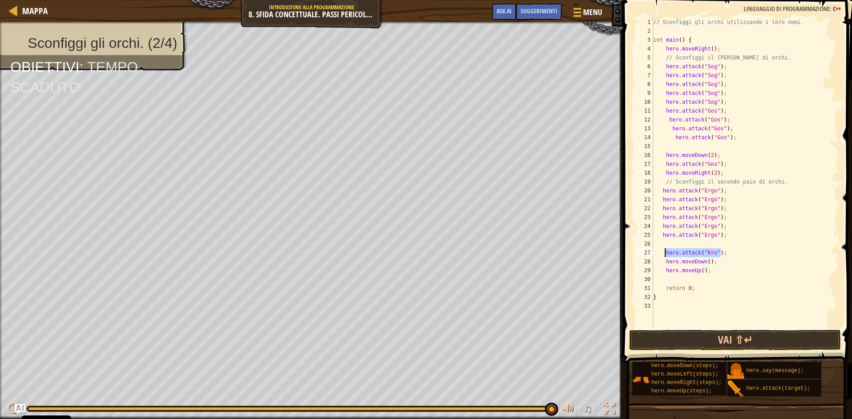
drag, startPoint x: 720, startPoint y: 252, endPoint x: 664, endPoint y: 250, distance: 55.5
click at [664, 250] on div "// Sconfiggi gli orchi utilizzando i loro nomi. int main ( ) { hero . moveRight…" at bounding box center [744, 182] width 187 height 328
type textarea "hero.attack("Kro");"
click at [667, 241] on div "// Sconfiggi gli orchi utilizzando i loro nomi. int main ( ) { hero . moveRight…" at bounding box center [744, 182] width 187 height 328
paste textarea "hero.attack("Kro");"
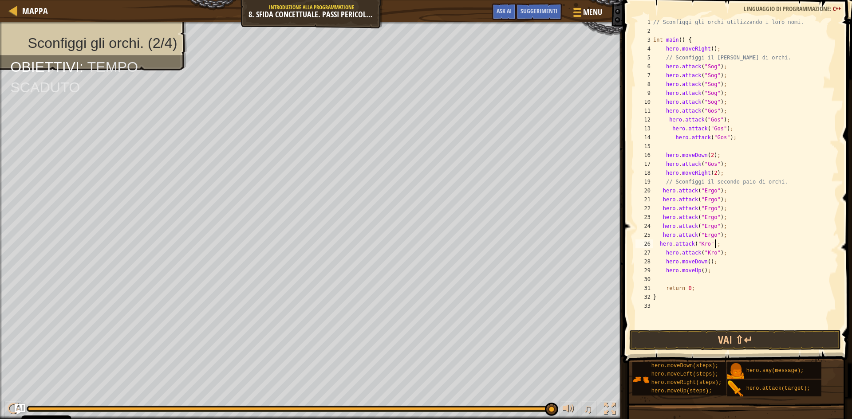
click at [724, 253] on div "// Sconfiggi gli orchi utilizzando i loro nomi. int main ( ) { hero . moveRight…" at bounding box center [744, 182] width 187 height 328
type textarea "hero.attack("Kro");"
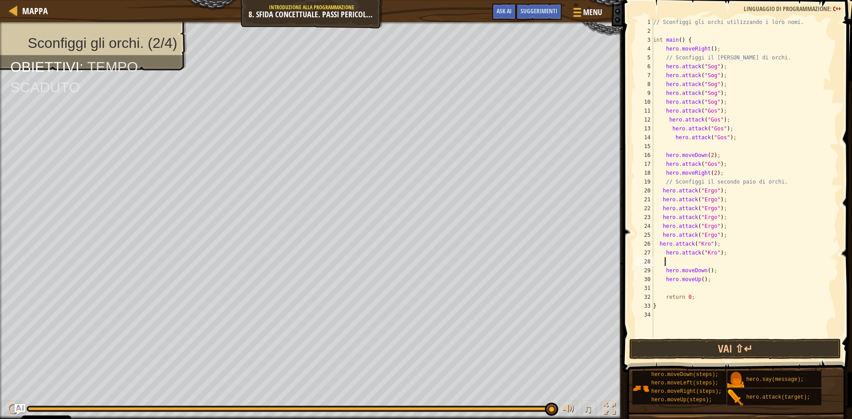
paste textarea "hero.attack("Kro");"
type textarea "hero.attack("Kro");"
paste textarea "hero.attack("Kro");"
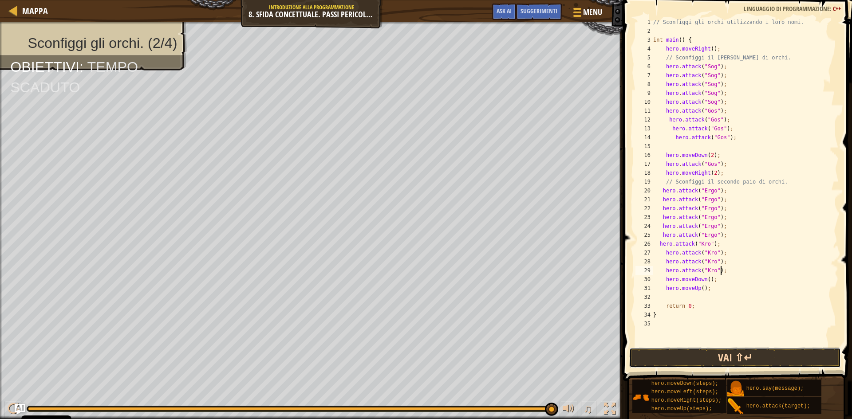
click at [691, 354] on button "Vai ⇧↵" at bounding box center [735, 358] width 212 height 20
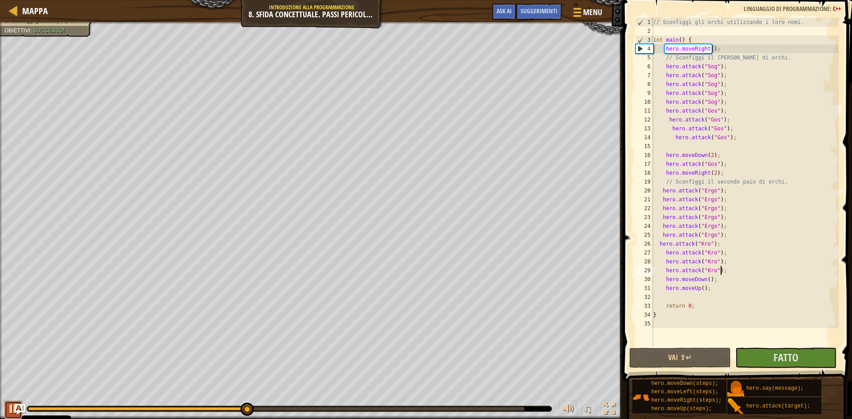
click at [15, 403] on div at bounding box center [14, 409] width 12 height 12
click at [708, 155] on div "// Sconfiggi gli orchi utilizzando i loro nomi. int main ( ) { hero . moveRight…" at bounding box center [744, 191] width 187 height 346
type textarea "hero.moveDown(1);"
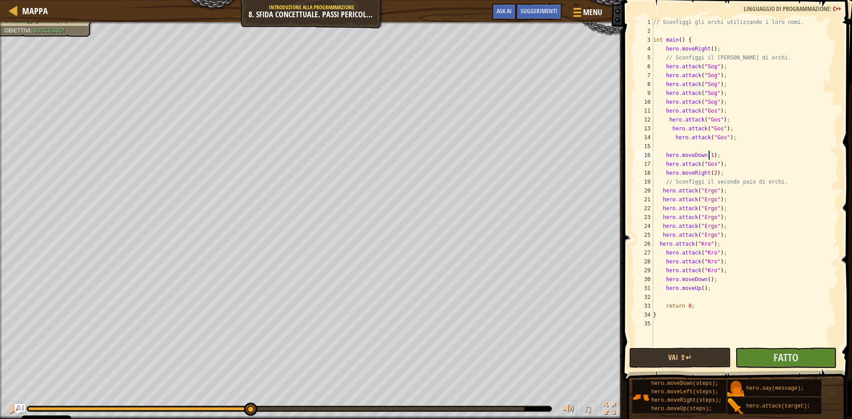
click at [731, 154] on div "// Sconfiggi gli orchi utilizzando i loro nomi. int main ( ) { hero . moveRight…" at bounding box center [744, 191] width 187 height 346
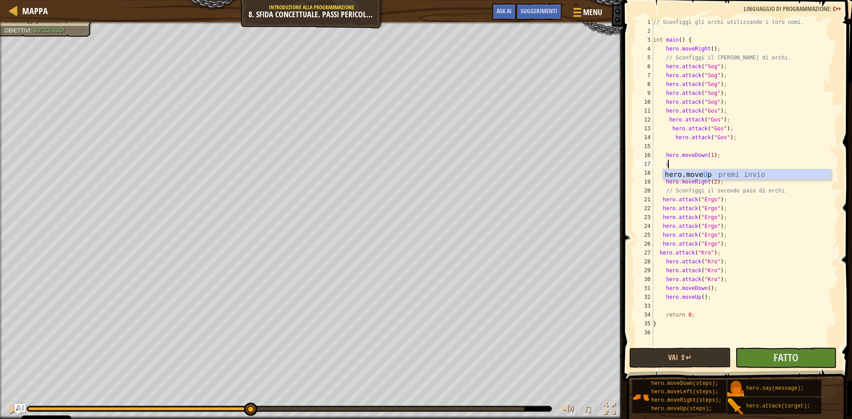
type textarea "up"
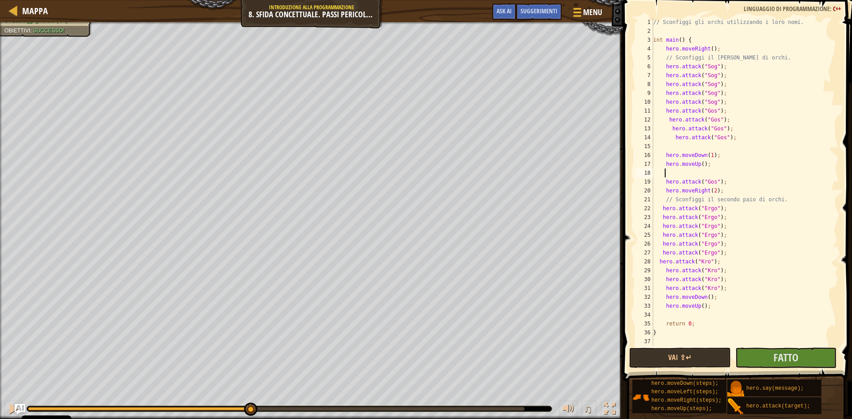
scroll to position [4, 0]
drag, startPoint x: 727, startPoint y: 180, endPoint x: 663, endPoint y: 182, distance: 63.5
click at [663, 182] on div "// Sconfiggi gli orchi utilizzando i loro nomi. int main ( ) { hero . moveRight…" at bounding box center [744, 191] width 187 height 346
type textarea "hero.attack("Gos");"
click at [775, 362] on span "Fatto" at bounding box center [785, 357] width 25 height 14
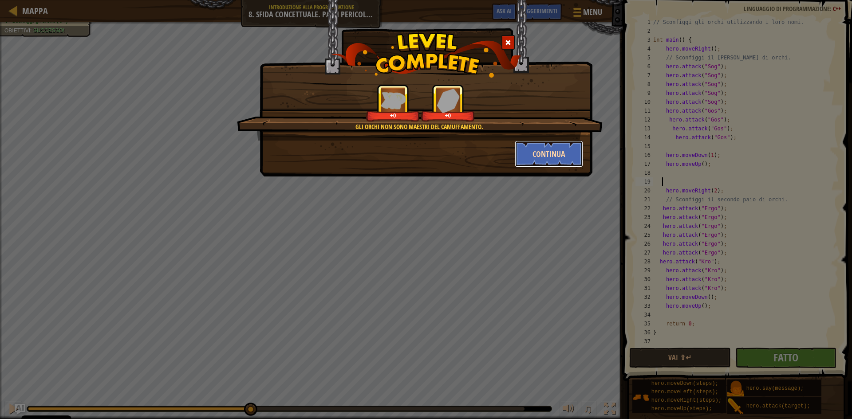
click at [540, 144] on button "Continua" at bounding box center [549, 154] width 69 height 27
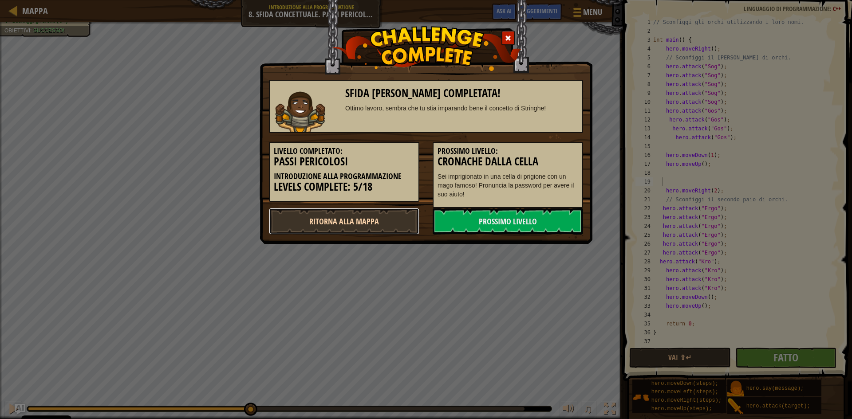
click at [384, 218] on link "Ritorna alla Mappa" at bounding box center [344, 221] width 150 height 27
select select "it"
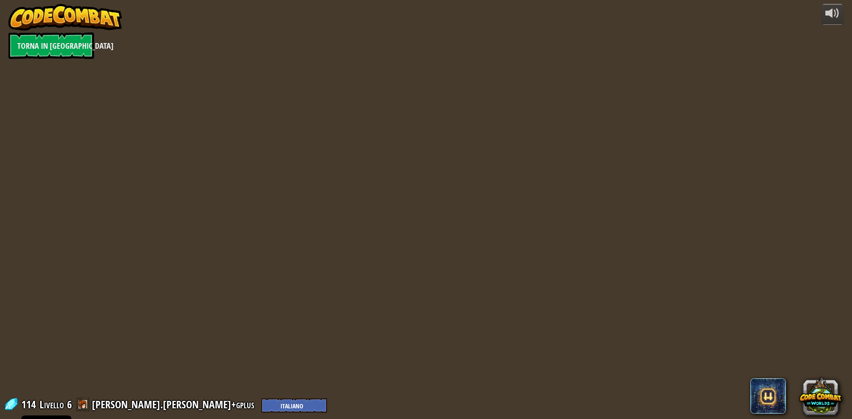
select select "it"
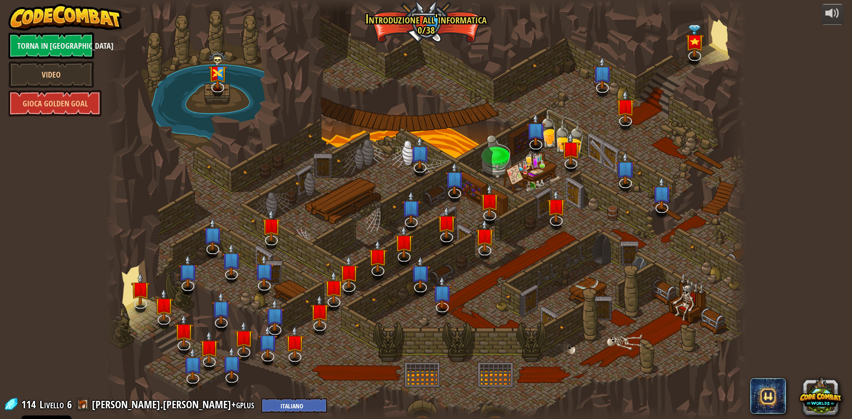
select select "it"
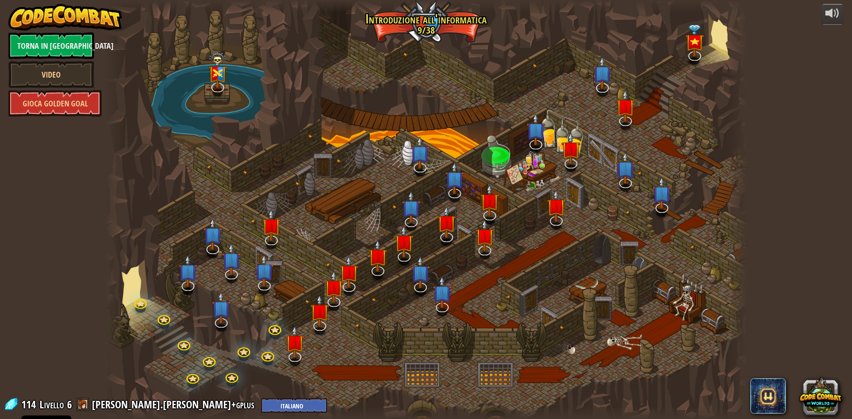
select select "it"
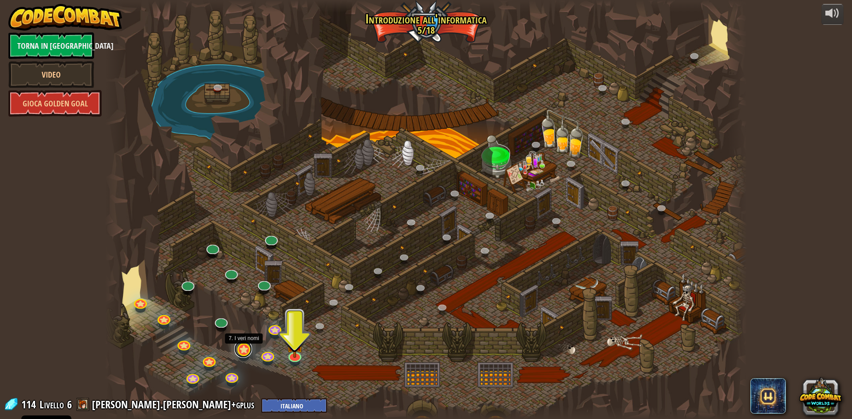
click at [244, 351] on link at bounding box center [243, 349] width 18 height 18
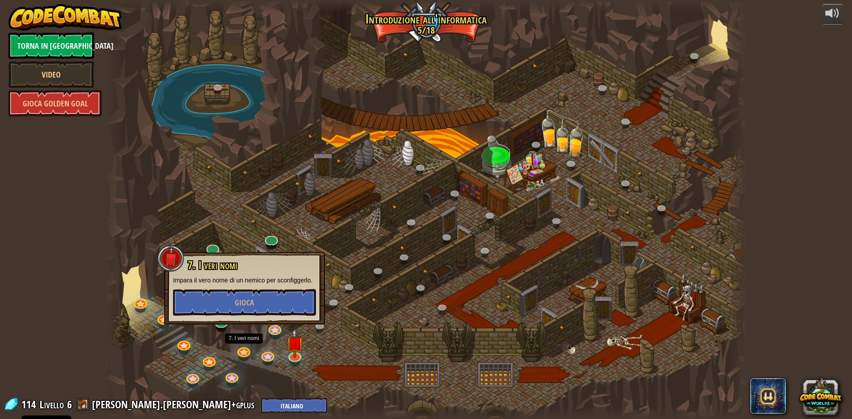
click at [358, 360] on div at bounding box center [425, 209] width 641 height 419
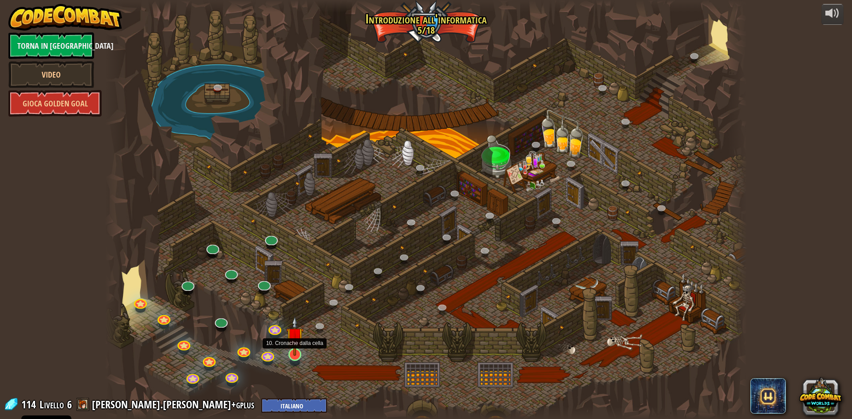
click at [291, 348] on img at bounding box center [294, 335] width 17 height 39
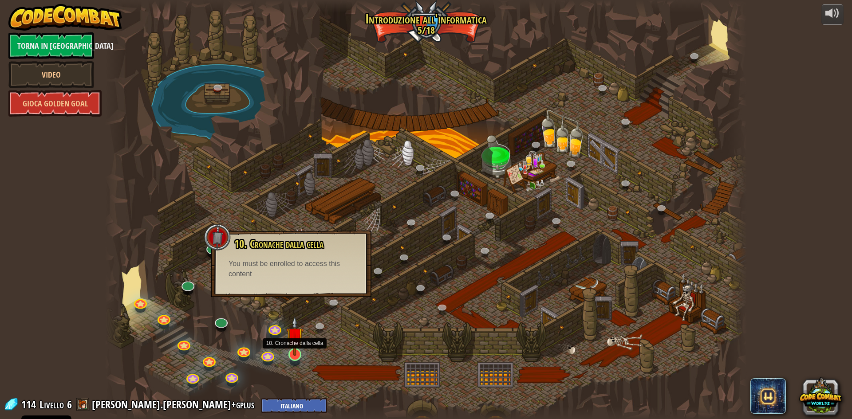
click at [299, 346] on img at bounding box center [294, 335] width 17 height 39
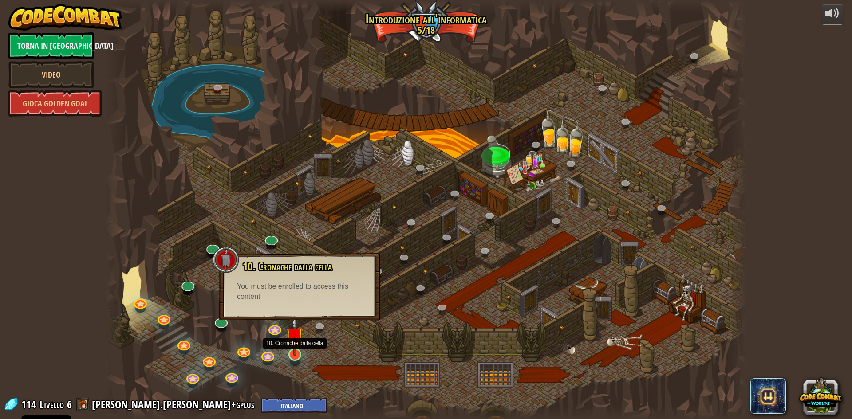
click at [299, 346] on img at bounding box center [294, 335] width 17 height 39
click at [320, 355] on div at bounding box center [425, 209] width 641 height 419
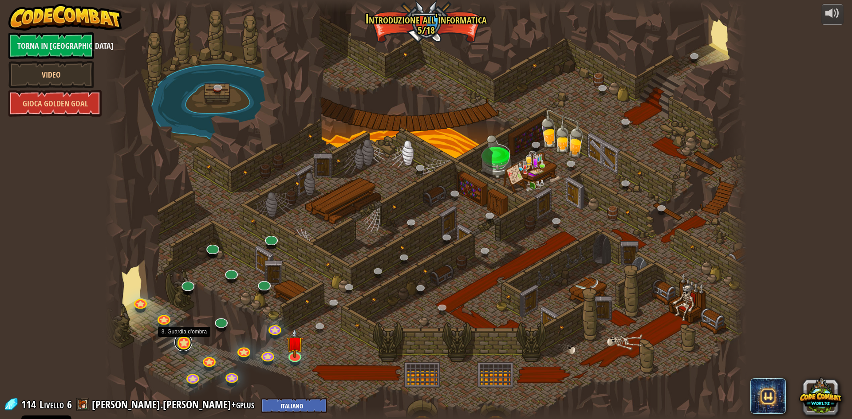
click at [184, 345] on link at bounding box center [183, 343] width 18 height 18
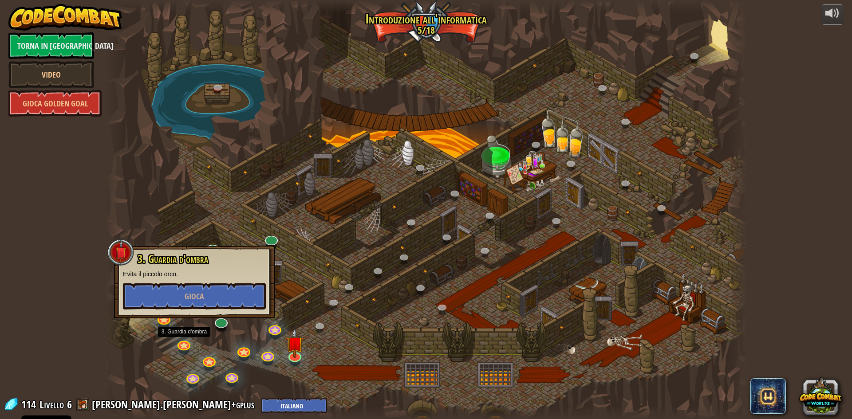
click at [398, 354] on div at bounding box center [425, 209] width 641 height 419
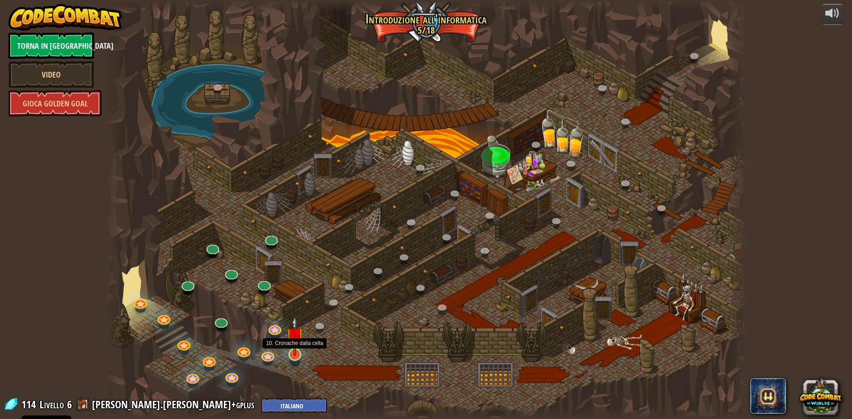
click at [299, 354] on img at bounding box center [294, 335] width 17 height 39
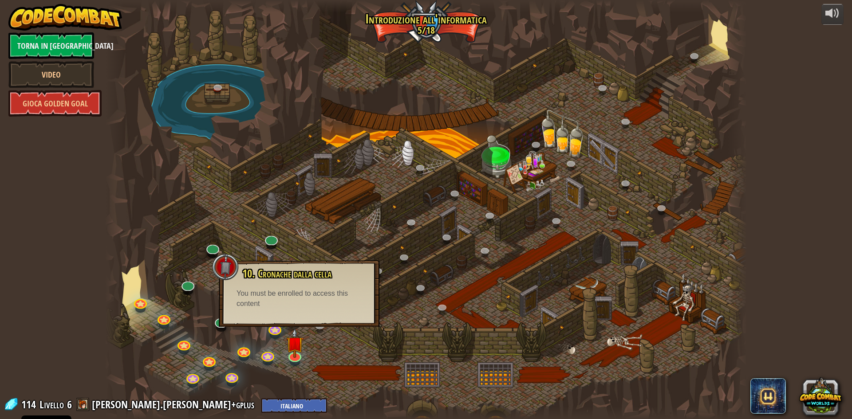
click at [496, 355] on div at bounding box center [425, 209] width 641 height 419
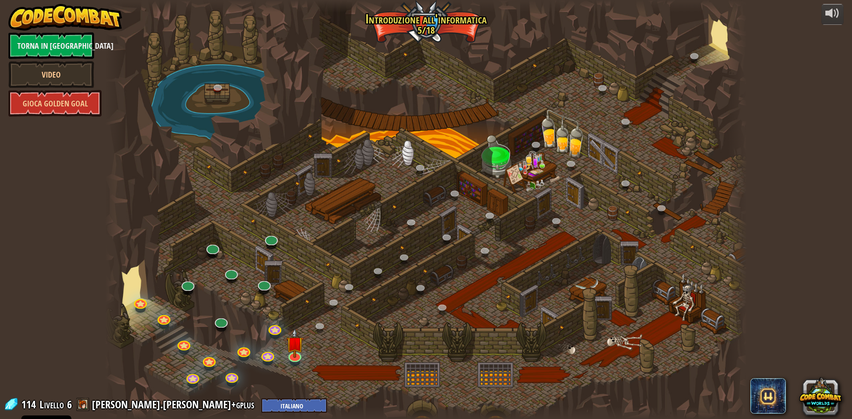
drag, startPoint x: 416, startPoint y: 23, endPoint x: 441, endPoint y: 30, distance: 26.3
click at [441, 30] on div at bounding box center [425, 209] width 641 height 419
click at [456, 189] on link at bounding box center [456, 194] width 18 height 18
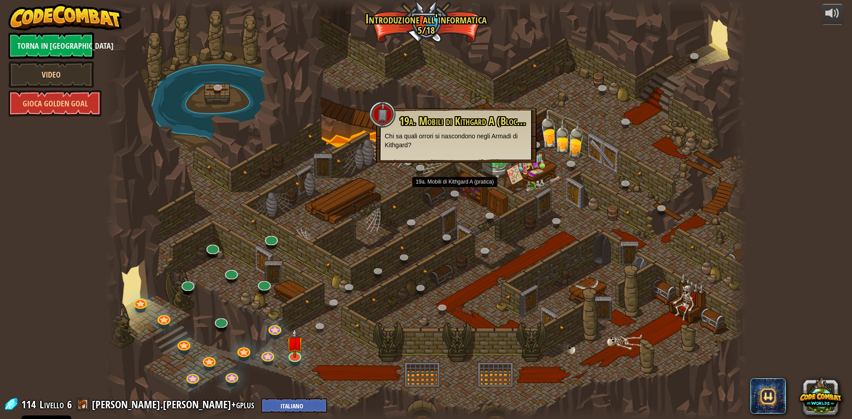
click at [405, 218] on div at bounding box center [425, 209] width 641 height 419
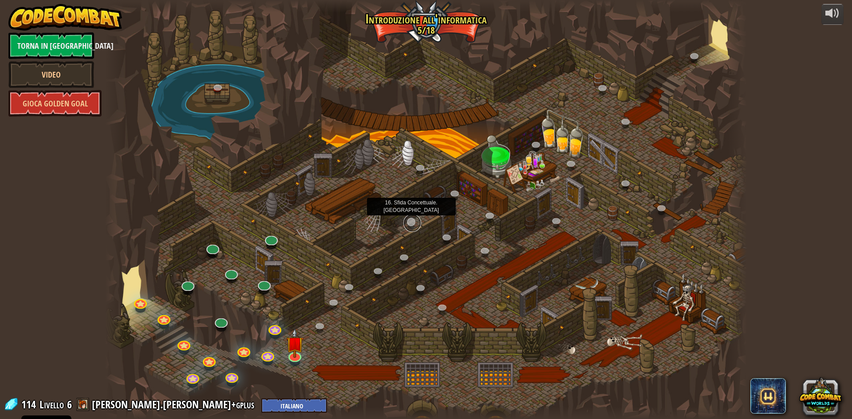
click at [405, 221] on link at bounding box center [412, 223] width 18 height 18
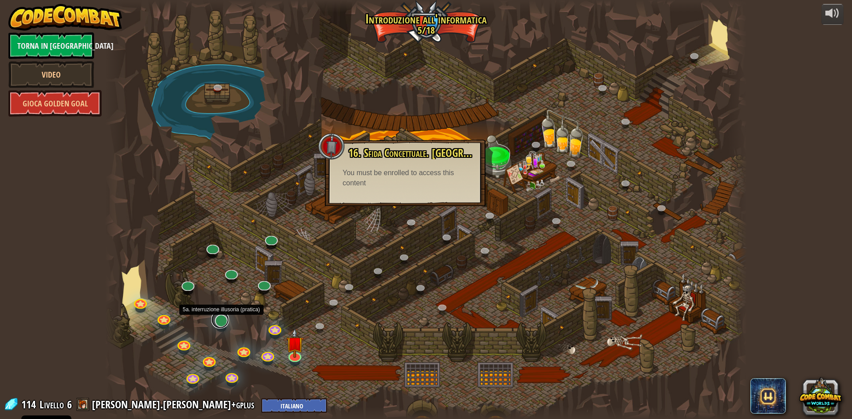
click at [220, 324] on link at bounding box center [220, 320] width 18 height 18
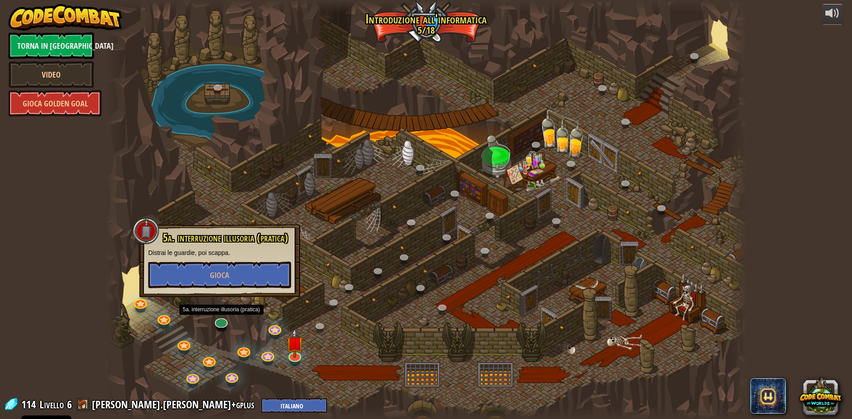
click at [401, 302] on div at bounding box center [425, 209] width 641 height 419
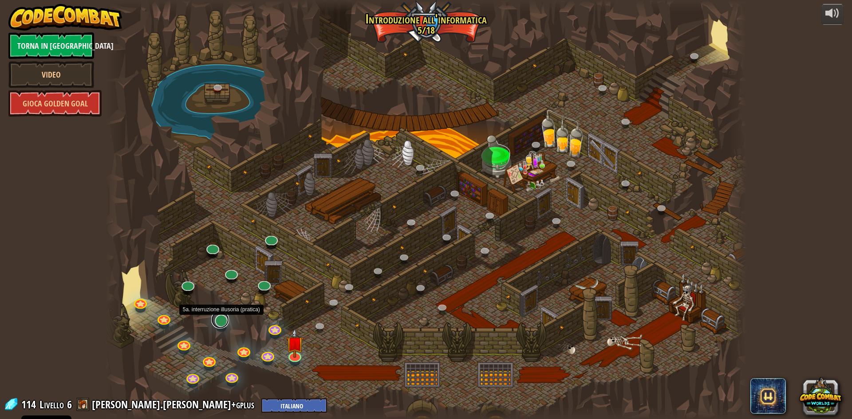
click at [224, 320] on link at bounding box center [220, 320] width 18 height 18
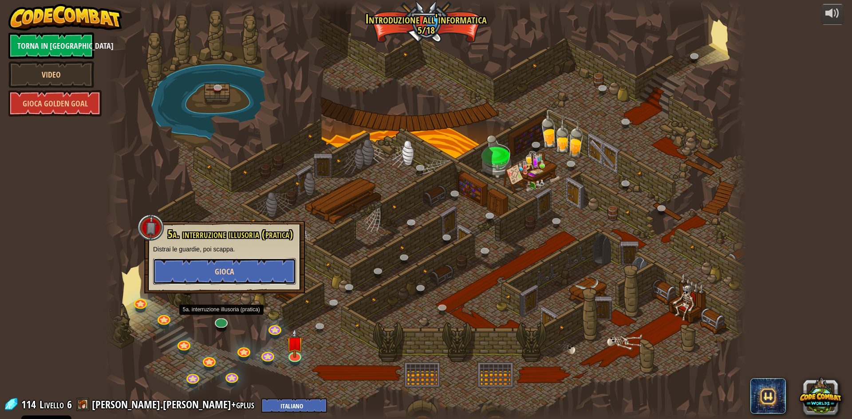
click at [212, 259] on button "Gioca" at bounding box center [224, 271] width 143 height 27
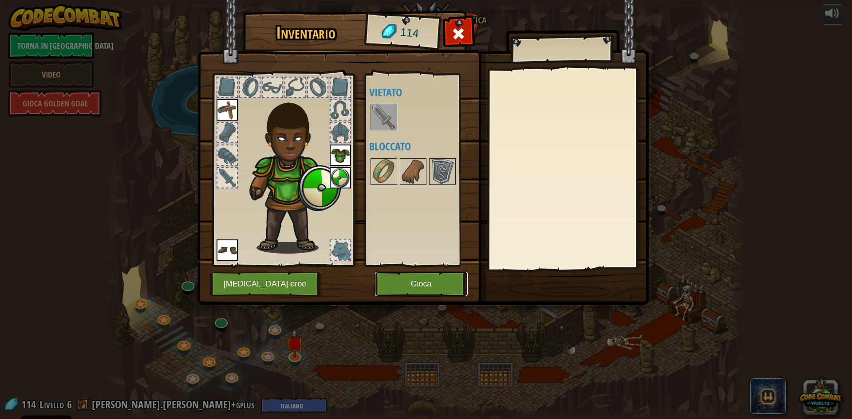
click at [410, 286] on button "Gioca" at bounding box center [421, 284] width 93 height 24
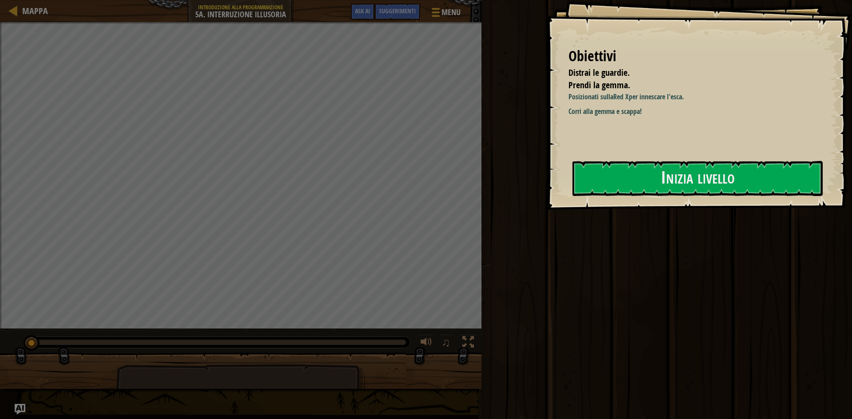
click at [689, 160] on div "Obiettivi Distrai le guardie. Prendi la gemma. Posizionati sulla Red X per inne…" at bounding box center [699, 105] width 306 height 210
click at [684, 173] on button "Inizia livello" at bounding box center [697, 178] width 250 height 35
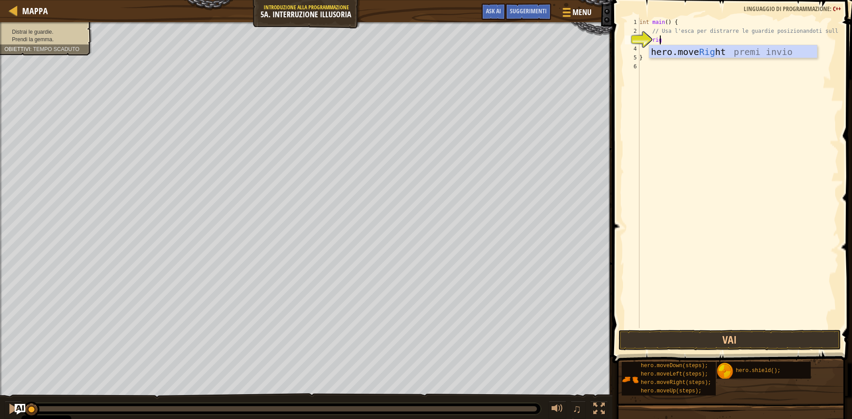
type textarea "righ"
type textarea "hero.moveRight(4);"
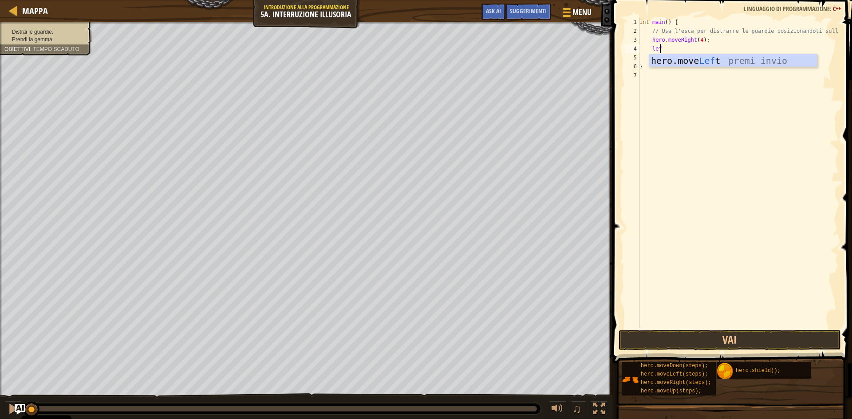
type textarea "left"
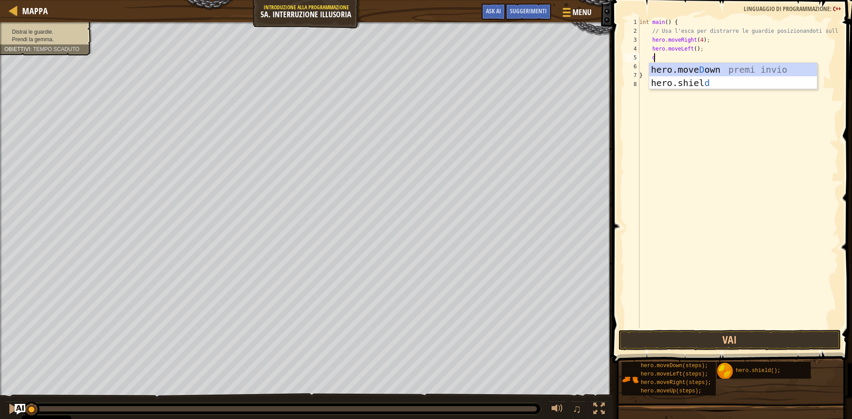
scroll to position [4, 1]
type textarea "d"
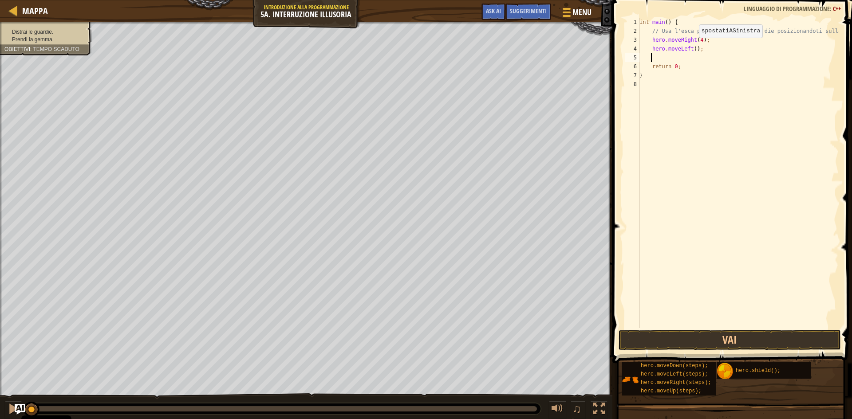
click at [692, 47] on div "int main ( ) { // Usa l'esca per distrarre le guardie posizionandoti sulla X. h…" at bounding box center [737, 182] width 201 height 328
type textarea "hero.moveLeft(3);"
click at [704, 48] on div "int main ( ) { // Usa l'esca per distrarre le guardie posizionandoti sulla X. h…" at bounding box center [737, 182] width 201 height 328
type textarea "down"
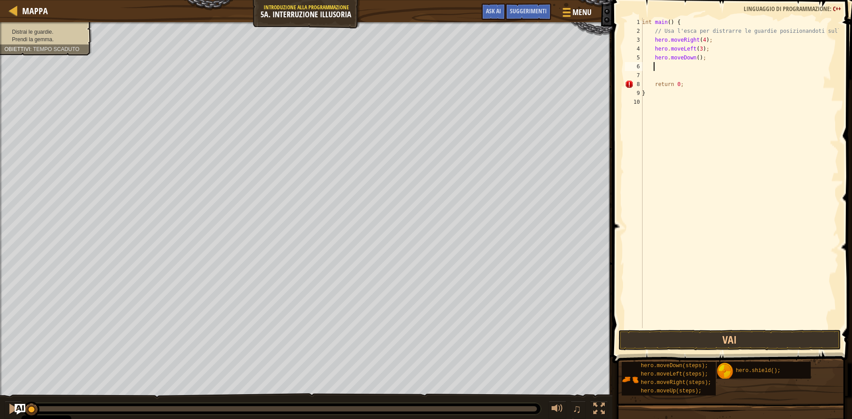
scroll to position [4, 0]
click at [695, 57] on div "int main ( ) { // Usa l'esca per distrarre le guardie posizionandoti sulla X. h…" at bounding box center [739, 182] width 198 height 328
click at [722, 342] on button "Vai" at bounding box center [729, 340] width 222 height 20
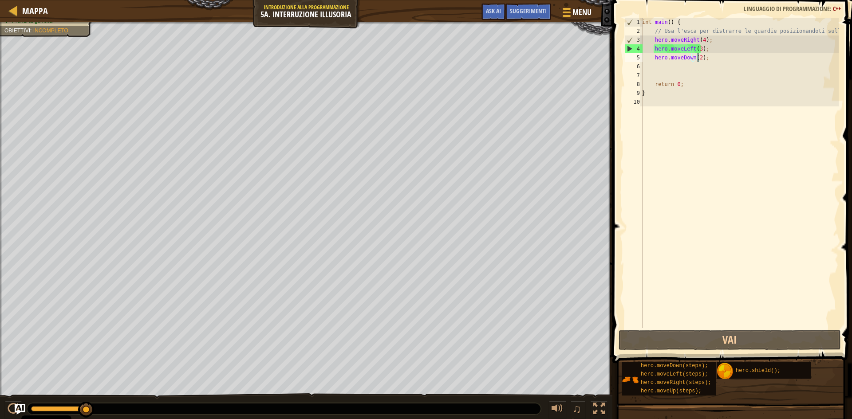
click at [709, 47] on div "int main ( ) { // Usa l'esca per distrarre le guardie posizionandoti sulla X. h…" at bounding box center [739, 182] width 198 height 328
type textarea "hero.moveLeft(3);"
click at [654, 44] on div "int main ( ) { // Usa l'esca per distrarre le guardie posizionandoti sulla X. h…" at bounding box center [739, 182] width 198 height 328
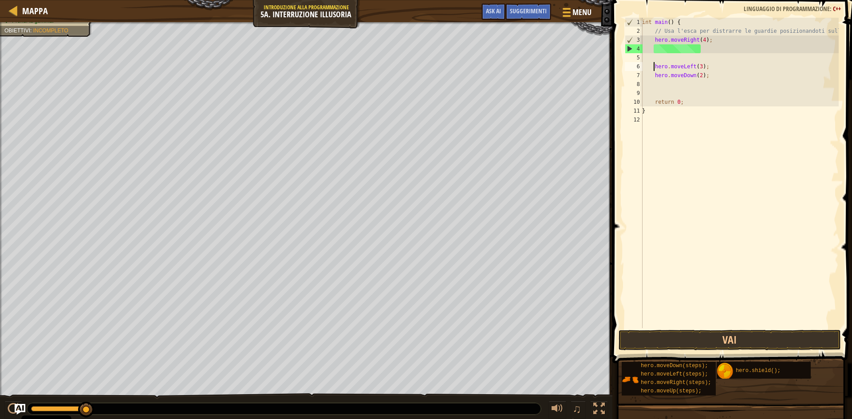
click at [657, 49] on div "int main ( ) { // Usa l'esca per distrarre le guardie posizionandoti sulla X. h…" at bounding box center [739, 182] width 198 height 328
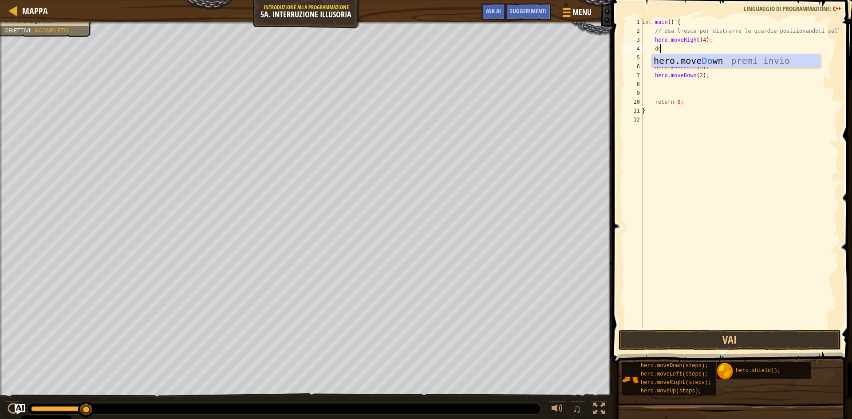
scroll to position [4, 1]
type textarea "doe"
type textarea "w"
type textarea "down"
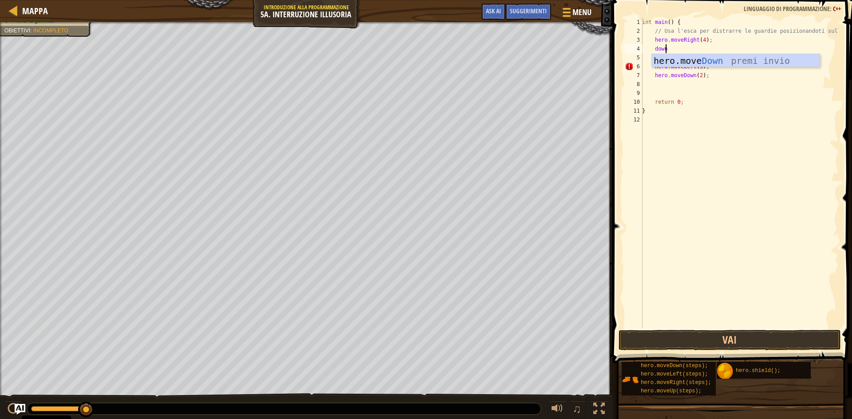
scroll to position [4, 0]
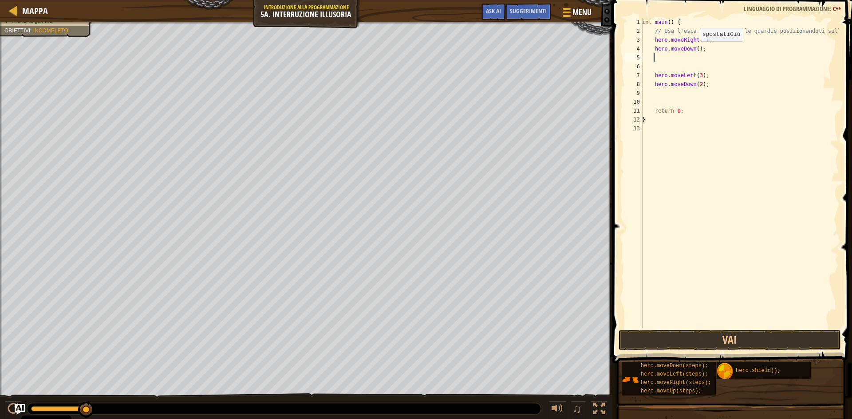
click at [695, 50] on div "int main ( ) { // Usa l'esca per distrarre le guardie posizionandoti sulla X. h…" at bounding box center [739, 182] width 198 height 328
type textarea "hero.moveDown(2);"
type textarea "l"
type textarea "p"
type textarea "up"
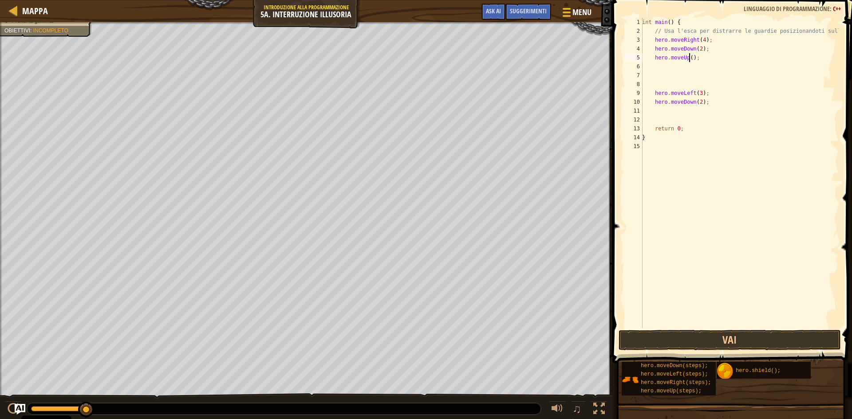
type textarea "hero.moveUp(2);"
type textarea "left"
click at [695, 67] on div "int main ( ) { // Usa l'esca per distrarre le guardie posizionandoti sulla X. h…" at bounding box center [739, 182] width 198 height 328
type textarea "hero.moveLeft(2);"
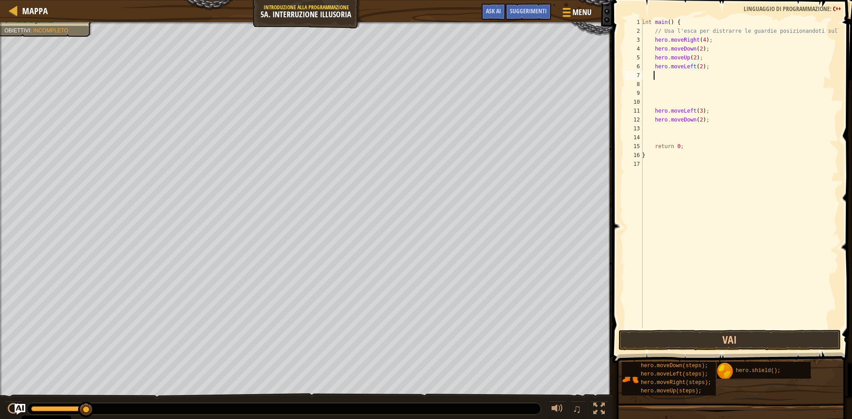
click at [717, 72] on div "int main ( ) { // Usa l'esca per distrarre le guardie posizionandoti sulla X. h…" at bounding box center [739, 182] width 198 height 328
type textarea "down"
click at [695, 74] on div "int main ( ) { // Usa l'esca per distrarre le guardie posizionandoti sulla X. h…" at bounding box center [739, 182] width 198 height 328
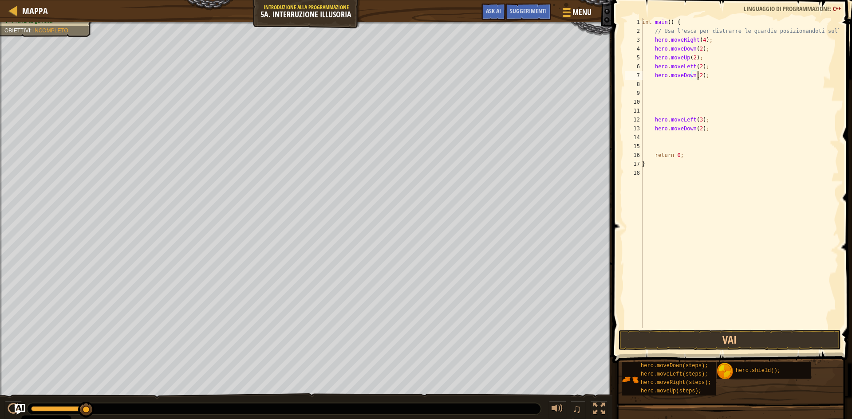
scroll to position [4, 4]
click at [762, 335] on button "Vai" at bounding box center [729, 340] width 222 height 20
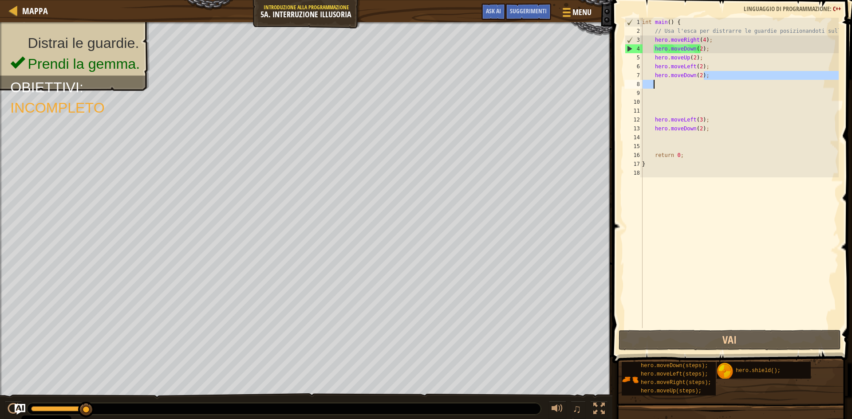
drag, startPoint x: 710, startPoint y: 78, endPoint x: 673, endPoint y: 81, distance: 37.4
click at [673, 81] on div "int main ( ) { // Usa l'esca per distrarre le guardie posizionandoti sulla X. h…" at bounding box center [739, 182] width 198 height 328
click at [658, 72] on div "int main ( ) { // Usa l'esca per distrarre le guardie posizionandoti sulla X. h…" at bounding box center [739, 182] width 198 height 328
drag, startPoint x: 686, startPoint y: 70, endPoint x: 701, endPoint y: 68, distance: 15.6
click at [701, 68] on div "int main ( ) { // Usa l'esca per distrarre le guardie posizionandoti sulla X. h…" at bounding box center [739, 182] width 198 height 328
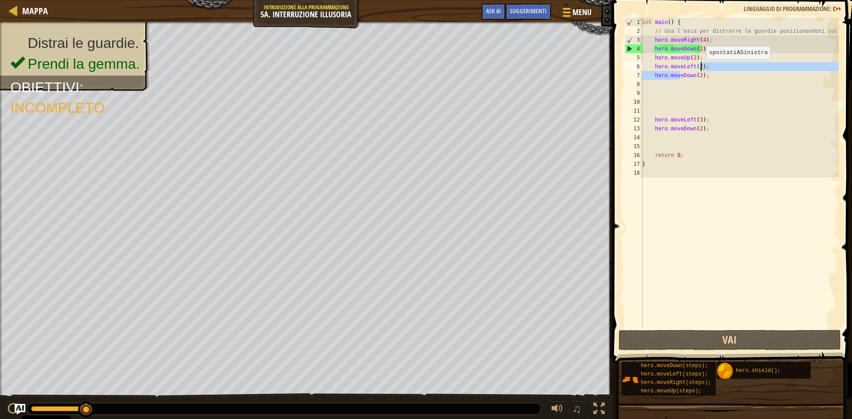
click at [705, 78] on div "int main ( ) { // Usa l'esca per distrarre le guardie posizionandoti sulla X. h…" at bounding box center [739, 182] width 198 height 328
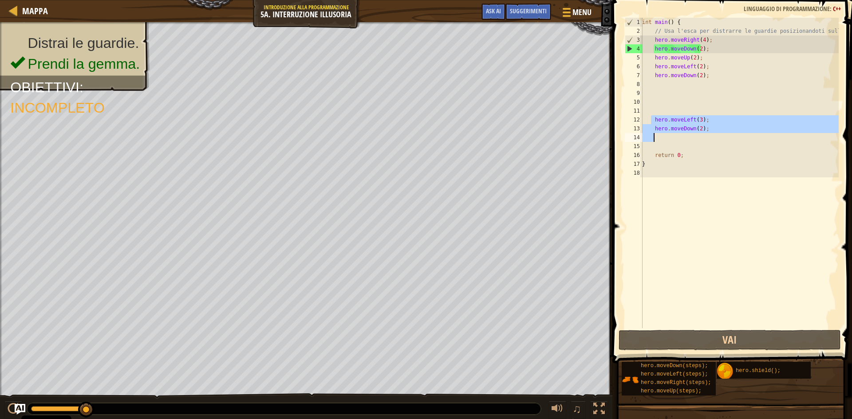
drag, startPoint x: 652, startPoint y: 117, endPoint x: 708, endPoint y: 138, distance: 60.5
click at [708, 138] on div "int main ( ) { // Usa l'esca per distrarre le guardie posizionandoti sulla X. h…" at bounding box center [739, 182] width 198 height 328
type textarea "hero.moveDown(2);"
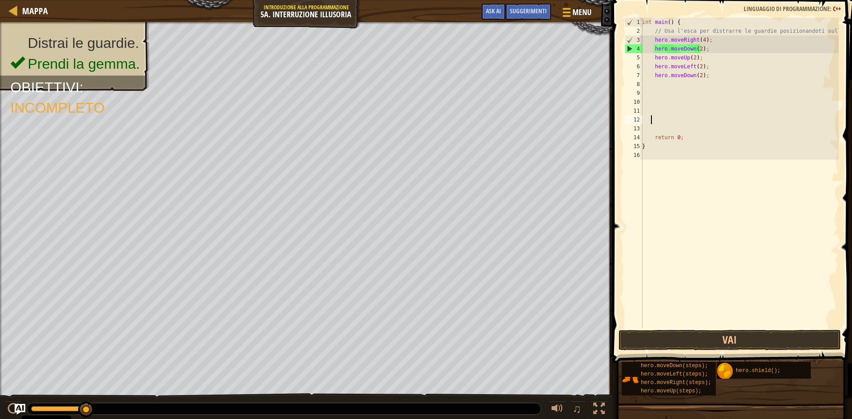
scroll to position [4, 0]
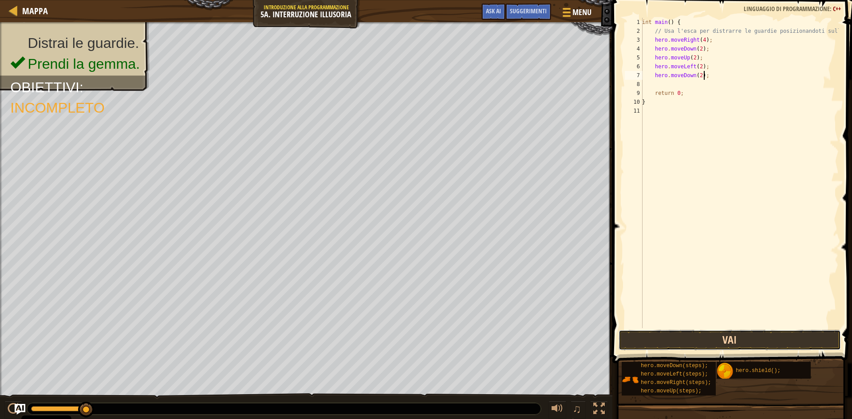
click at [698, 338] on button "Vai" at bounding box center [729, 340] width 222 height 20
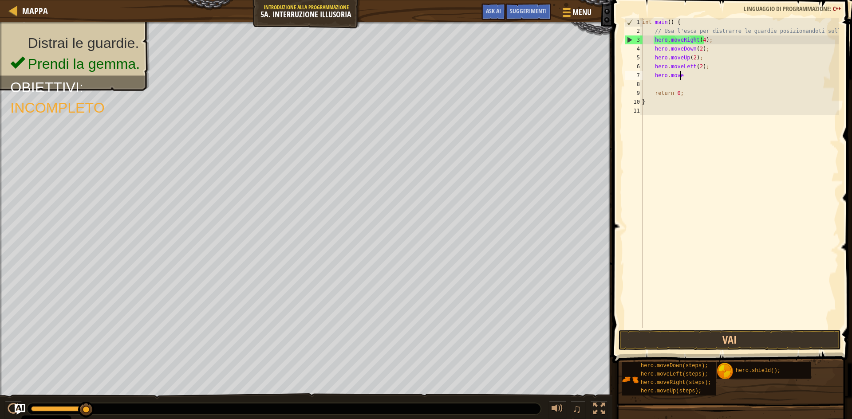
type textarea "h"
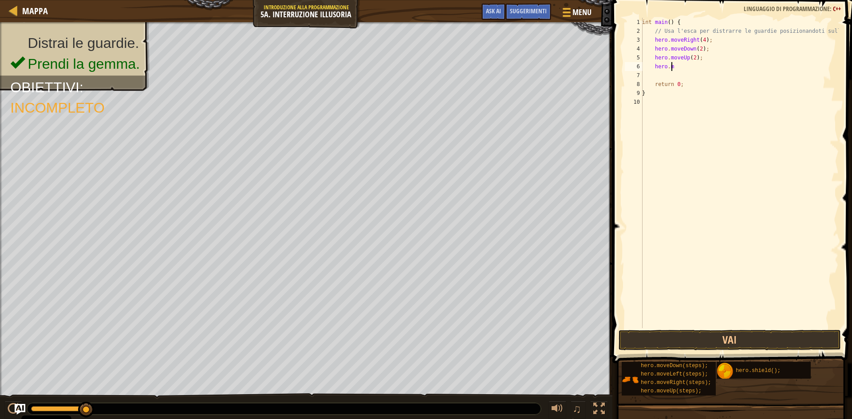
type textarea "h"
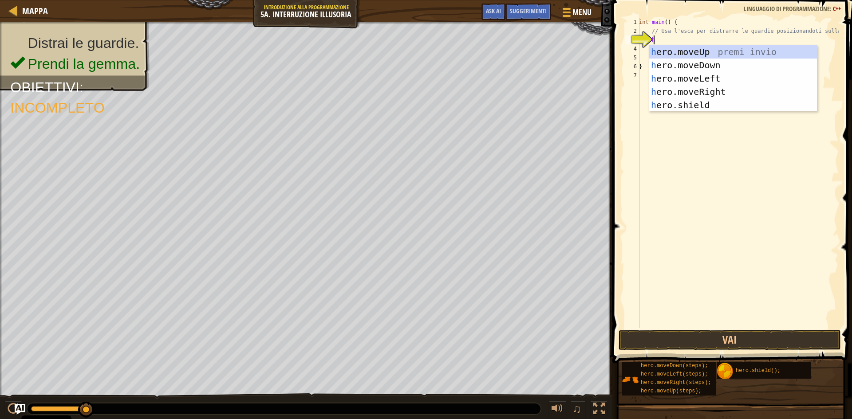
scroll to position [4, 1]
type textarea "her"
click at [715, 90] on div "her o.moveUp premi invio her o.moveDown premi invio her o.moveLeft premi invio …" at bounding box center [733, 91] width 168 height 93
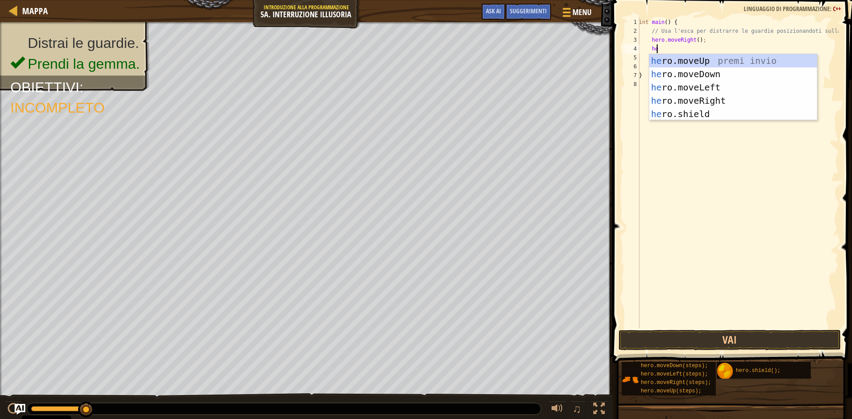
type textarea "her"
click at [700, 74] on div "her o.moveUp premi invio her o.moveDown premi invio her o.moveLeft premi invio …" at bounding box center [733, 100] width 168 height 93
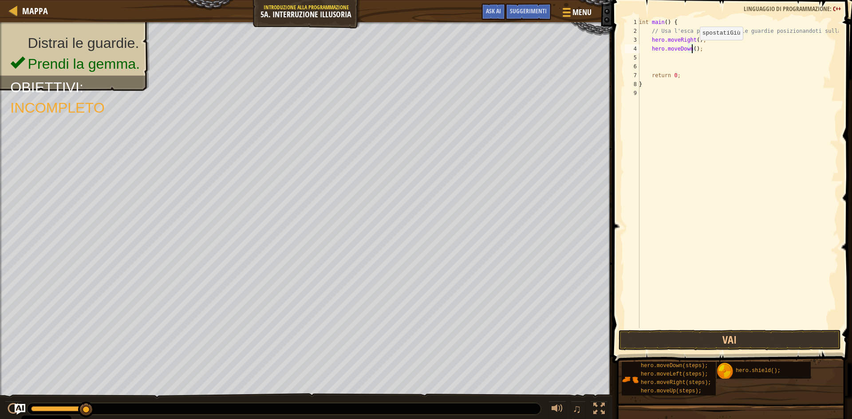
drag, startPoint x: 692, startPoint y: 49, endPoint x: 696, endPoint y: 78, distance: 29.2
click at [693, 51] on div "int main ( ) { // Usa l'esca per distrarre le guardie posizionandoti sulla X. h…" at bounding box center [737, 182] width 201 height 328
type textarea "hero.moveDown(2);"
click at [704, 59] on div "int main ( ) { // Usa l'esca per distrarre le guardie posizionandoti sulla X. h…" at bounding box center [737, 182] width 201 height 328
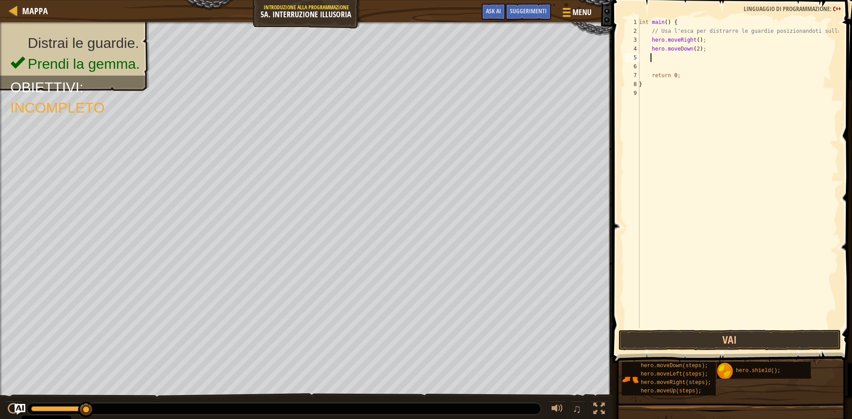
scroll to position [4, 0]
type textarea "up"
click at [731, 70] on div "hero.move Up premi invio" at bounding box center [733, 83] width 168 height 40
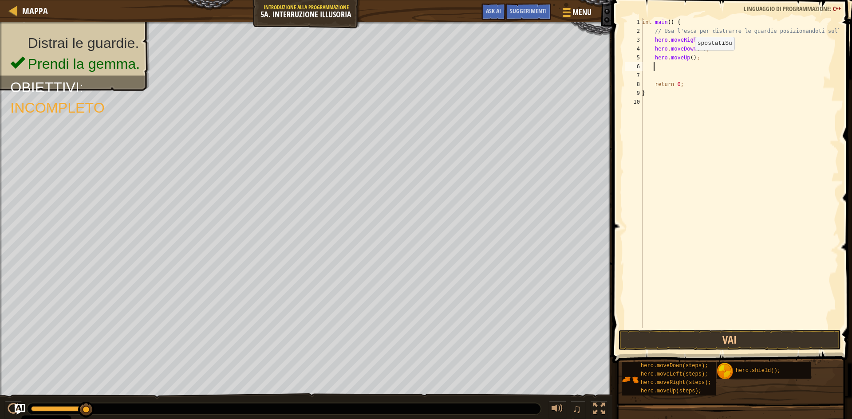
click at [690, 59] on div "int main ( ) { // Usa l'esca per distrarre le guardie posizionandoti sulla X. h…" at bounding box center [739, 182] width 198 height 328
type textarea "hero.moveUp(2);"
click at [694, 66] on div "int main ( ) { // Usa l'esca per distrarre le guardie posizionandoti sulla X. h…" at bounding box center [739, 182] width 198 height 328
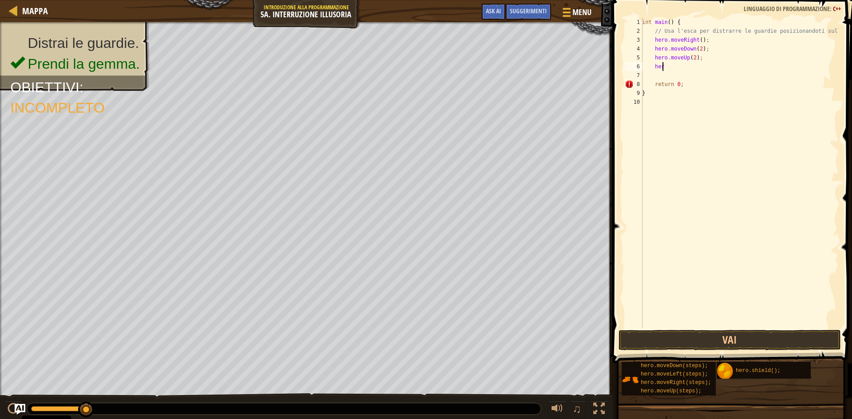
type textarea "hero"
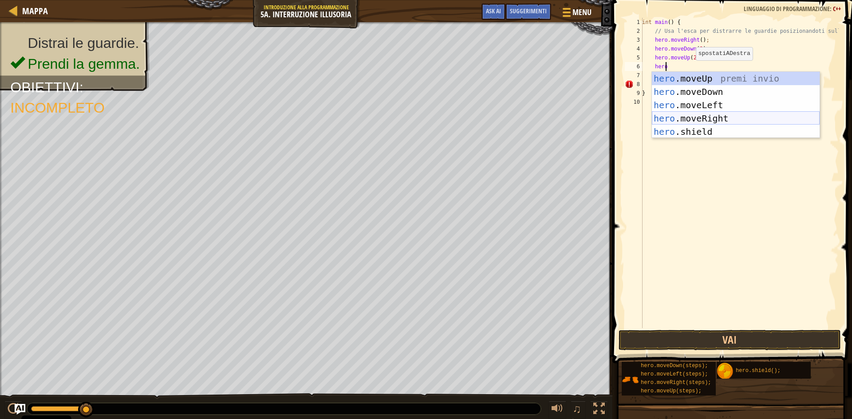
click at [719, 120] on div "hero .moveUp premi invio hero .moveDown premi invio hero .moveLeft premi invio …" at bounding box center [736, 118] width 168 height 93
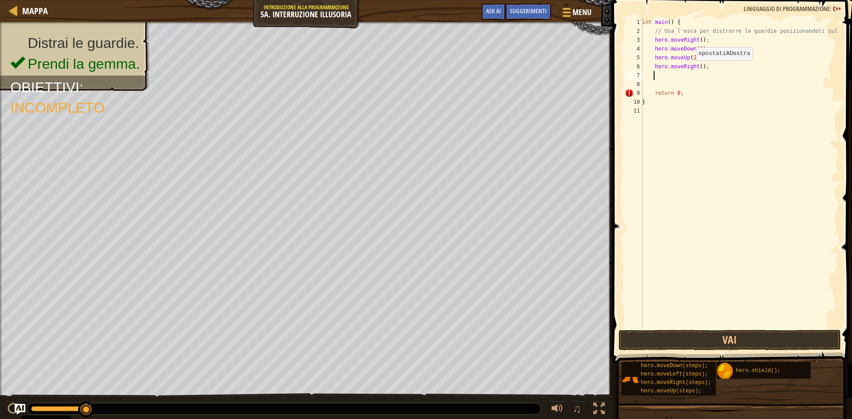
scroll to position [4, 0]
click at [695, 66] on div "int main ( ) { // Usa l'esca per distrarre le guardie posizionandoti sulla X. h…" at bounding box center [739, 182] width 198 height 328
click at [699, 63] on div "int main ( ) { // Usa l'esca per distrarre le guardie posizionandoti sulla X. h…" at bounding box center [739, 182] width 198 height 328
click at [697, 67] on div "int main ( ) { // Usa l'esca per distrarre le guardie posizionandoti sulla X. h…" at bounding box center [739, 182] width 198 height 328
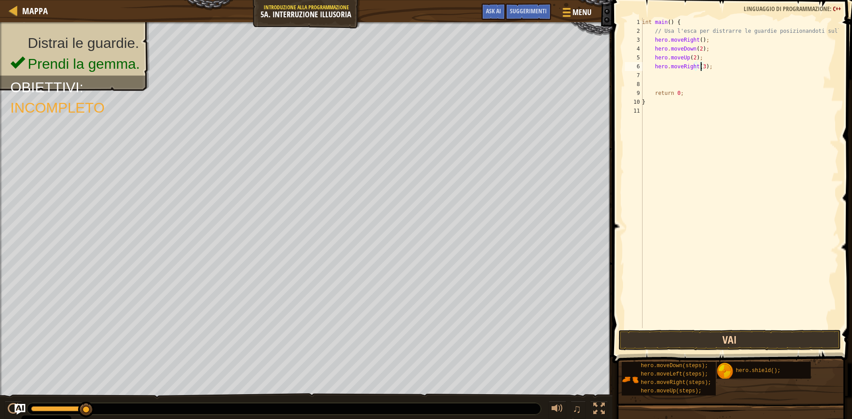
type textarea "hero.moveRight(3);"
click at [708, 336] on button "Vai" at bounding box center [729, 340] width 222 height 20
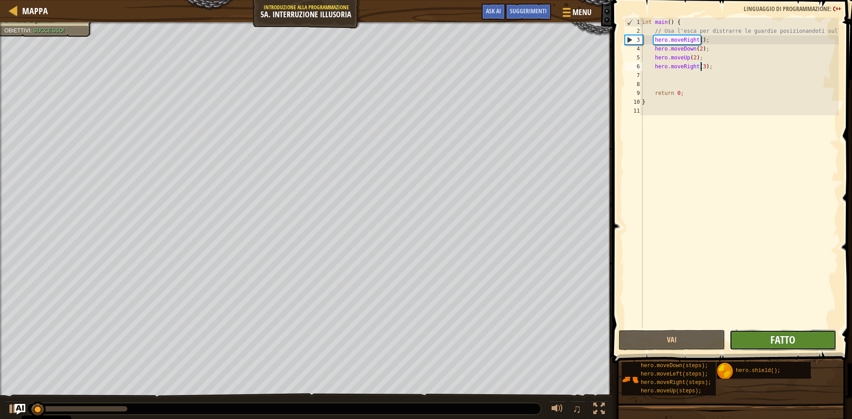
click at [780, 340] on span "Fatto" at bounding box center [782, 340] width 25 height 14
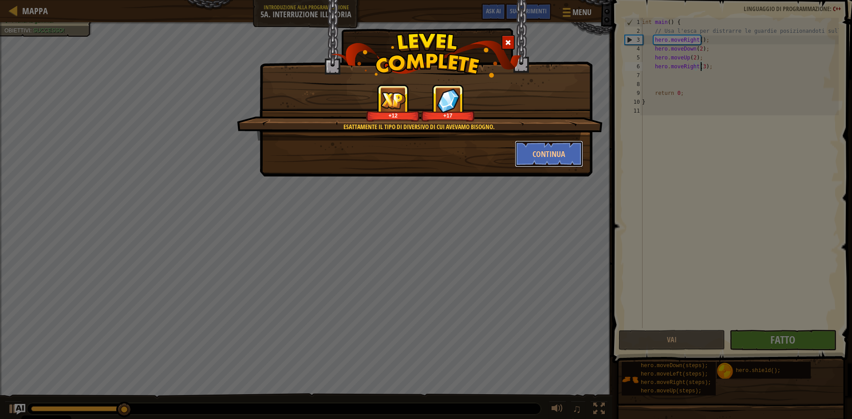
drag, startPoint x: 529, startPoint y: 153, endPoint x: 553, endPoint y: 307, distance: 156.2
click at [530, 153] on button "Continua" at bounding box center [549, 154] width 69 height 27
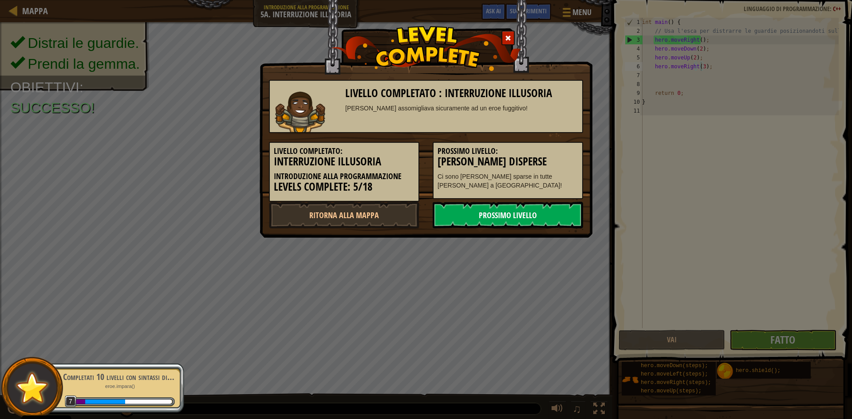
click at [480, 217] on link "Prossimo livello" at bounding box center [508, 215] width 150 height 27
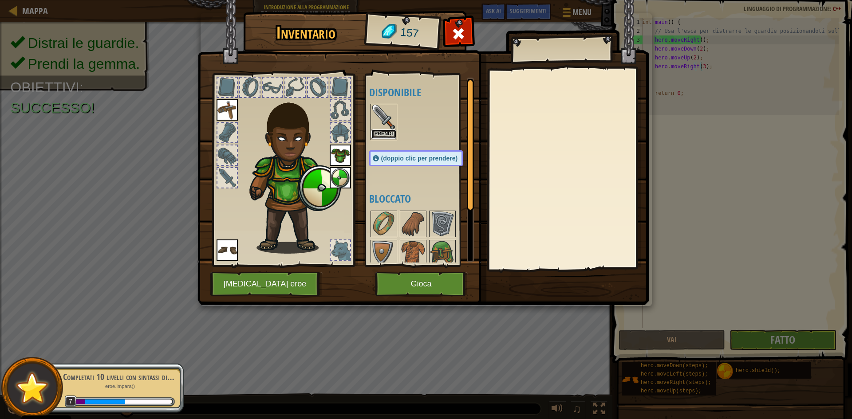
click at [374, 131] on button "Prendi" at bounding box center [383, 134] width 25 height 9
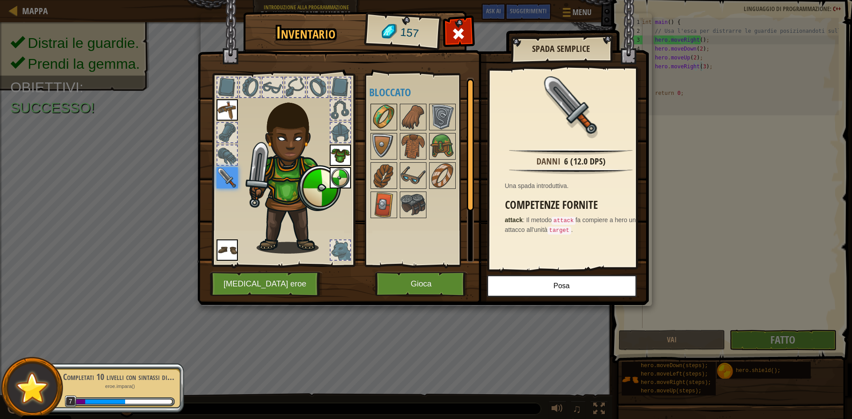
click at [387, 114] on img at bounding box center [383, 117] width 25 height 25
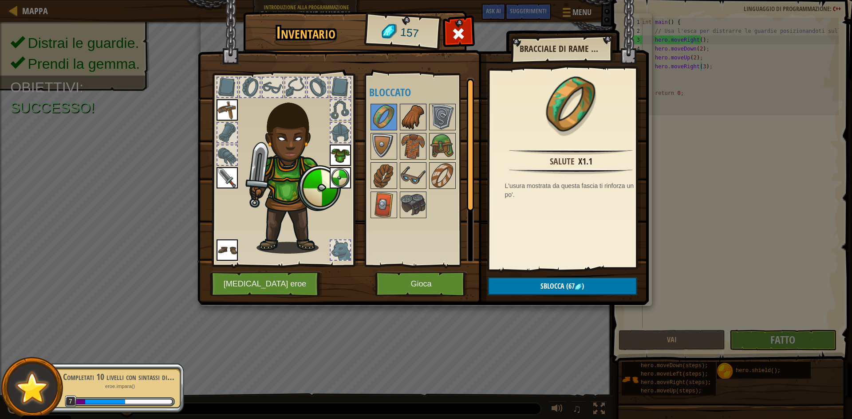
click at [409, 112] on img at bounding box center [413, 117] width 25 height 25
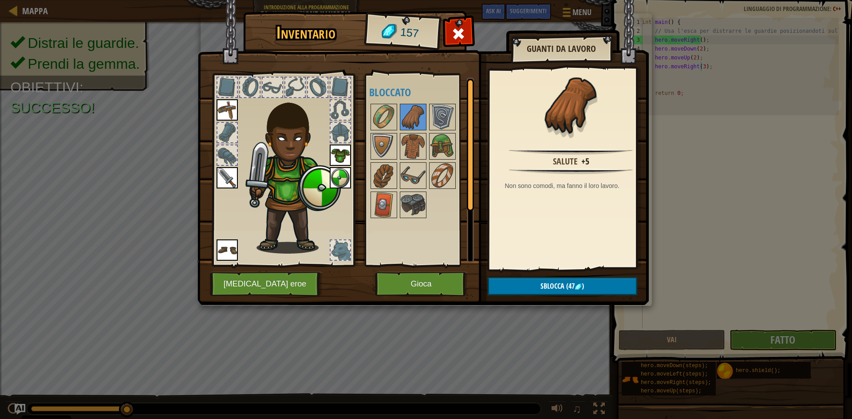
click at [540, 304] on img at bounding box center [422, 144] width 451 height 322
click at [539, 289] on button "Sblocca (47 )" at bounding box center [562, 286] width 149 height 18
click at [443, 141] on img at bounding box center [442, 146] width 25 height 25
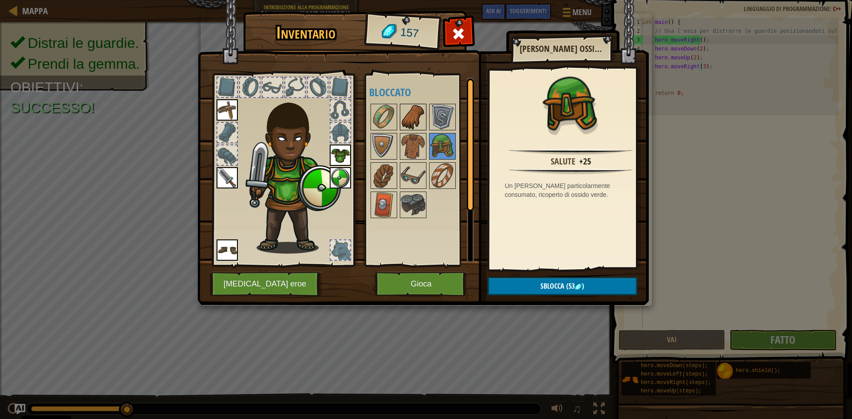
click at [421, 117] on img at bounding box center [413, 117] width 25 height 25
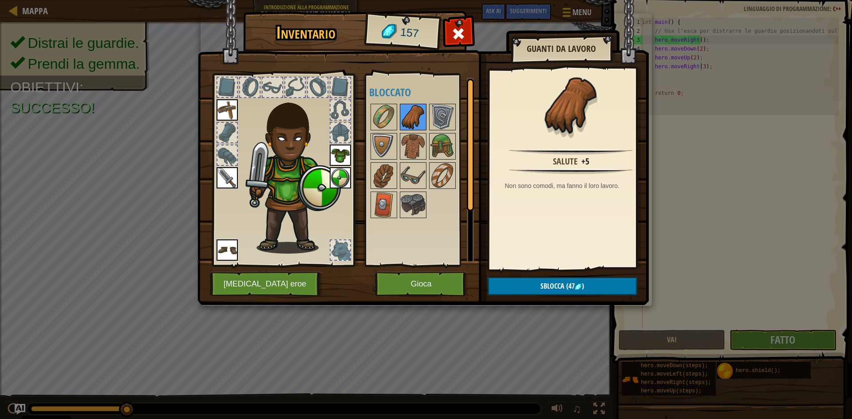
click at [411, 119] on img at bounding box center [413, 117] width 25 height 25
click at [535, 291] on button "Sblocca (47 )" at bounding box center [562, 286] width 149 height 18
click at [533, 287] on button "Conferma" at bounding box center [562, 286] width 149 height 18
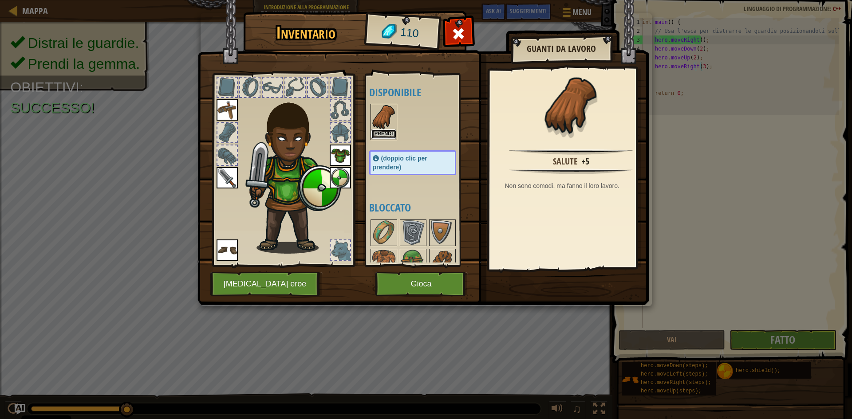
click at [391, 131] on button "Prendi" at bounding box center [383, 134] width 25 height 9
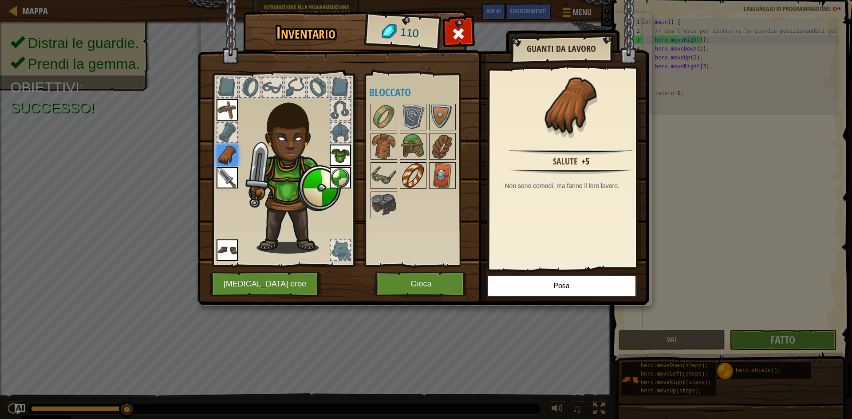
click at [418, 186] on img at bounding box center [413, 175] width 25 height 25
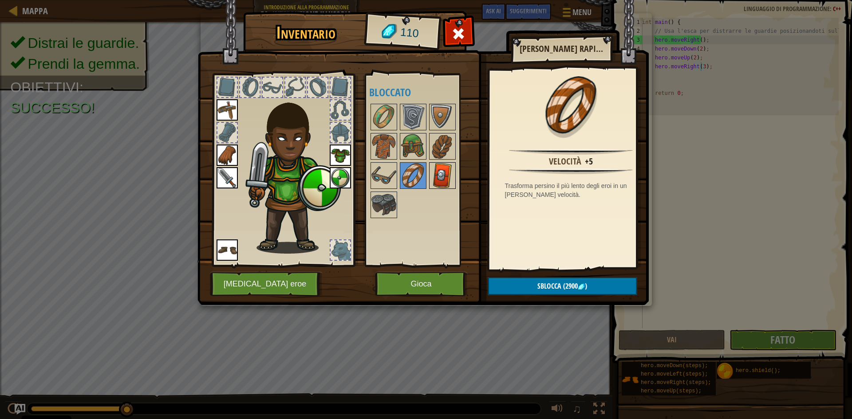
click at [450, 180] on img at bounding box center [442, 175] width 25 height 25
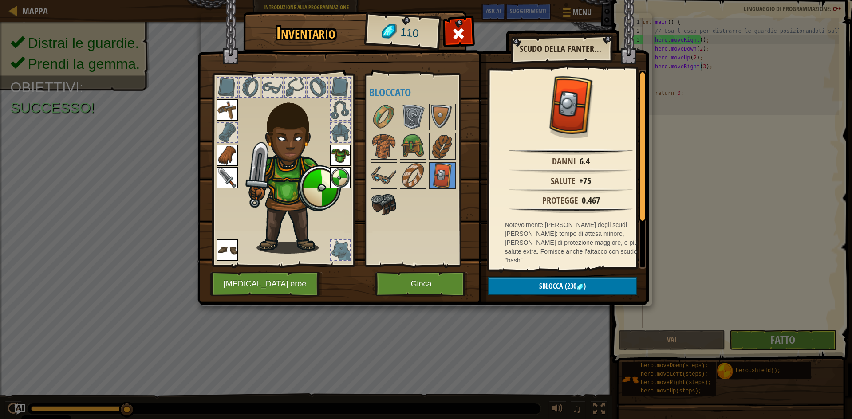
click at [396, 216] on div at bounding box center [383, 205] width 27 height 27
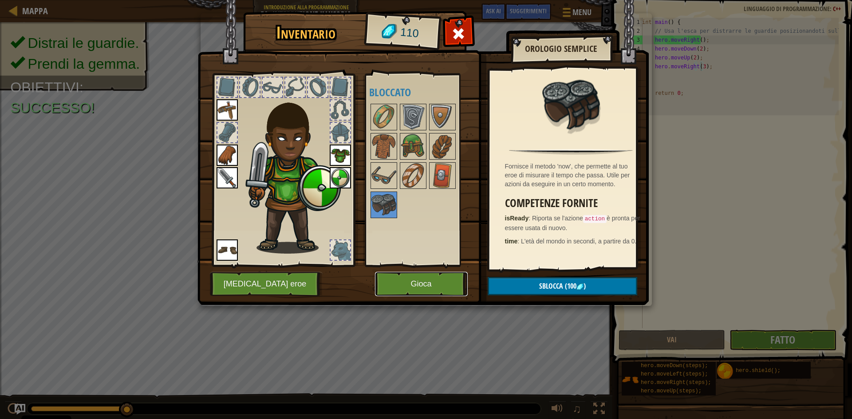
click at [404, 281] on button "Gioca" at bounding box center [421, 284] width 93 height 24
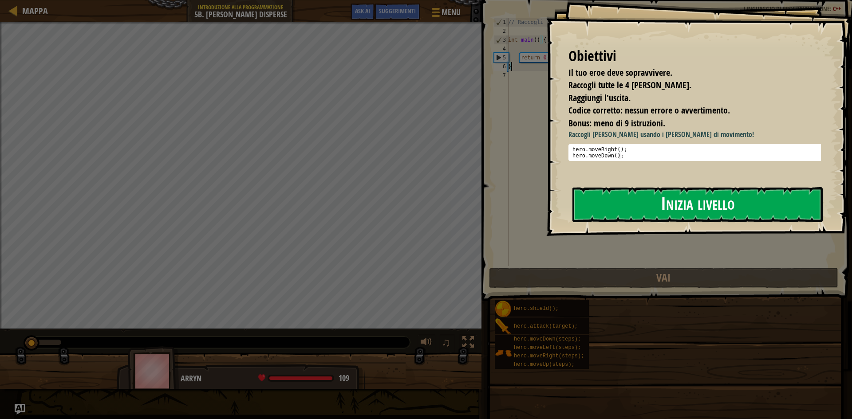
click at [653, 219] on button "Inizia livello" at bounding box center [697, 204] width 250 height 35
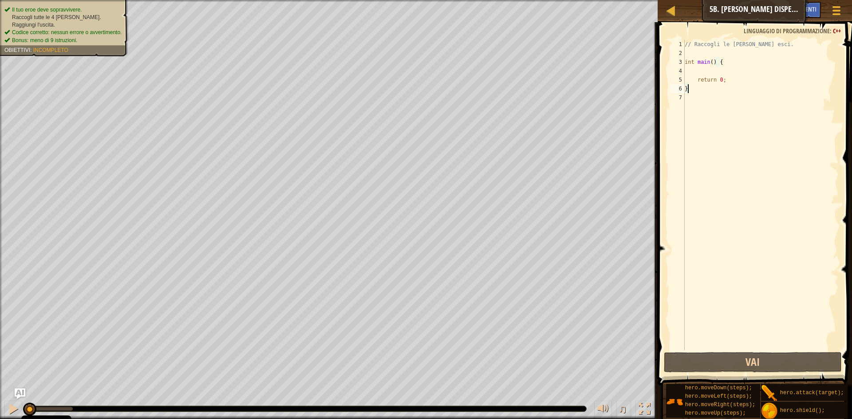
click at [727, 60] on div "// Raccogli le [PERSON_NAME] esci. int main ( ) { return 0 ; }" at bounding box center [761, 204] width 156 height 328
type textarea "int main() {"
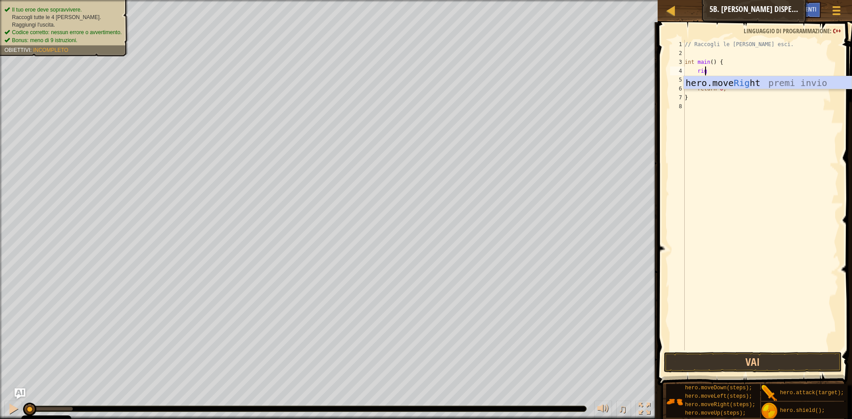
type textarea "righ"
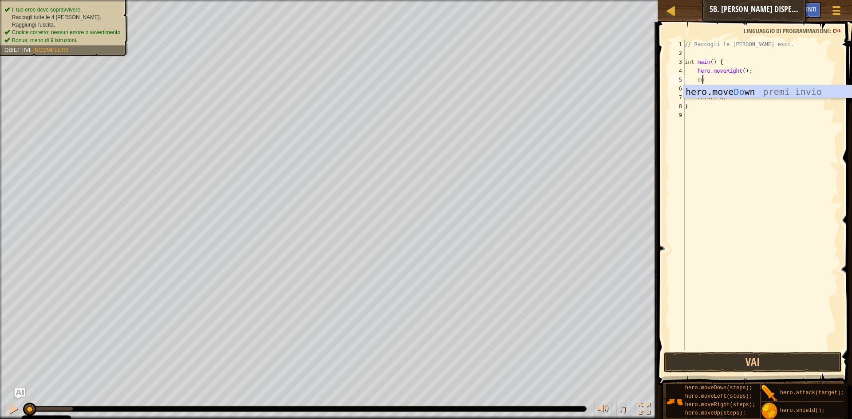
type textarea "down"
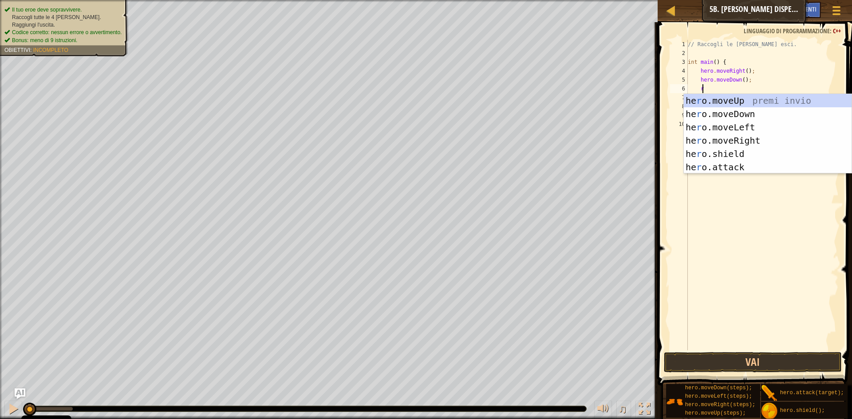
type textarea "rig"
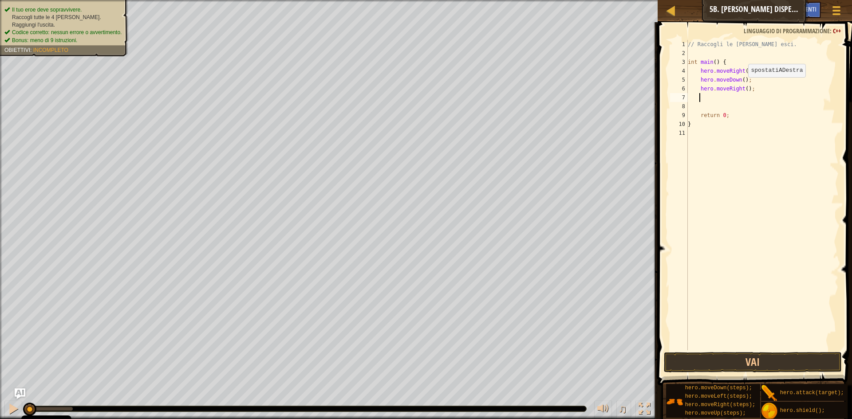
click at [743, 86] on div "// Raccogli le [PERSON_NAME] esci. int main ( ) { hero . moveRight ( ) ; hero .…" at bounding box center [762, 204] width 153 height 328
type textarea "hero.moveRight(2);"
type textarea "up"
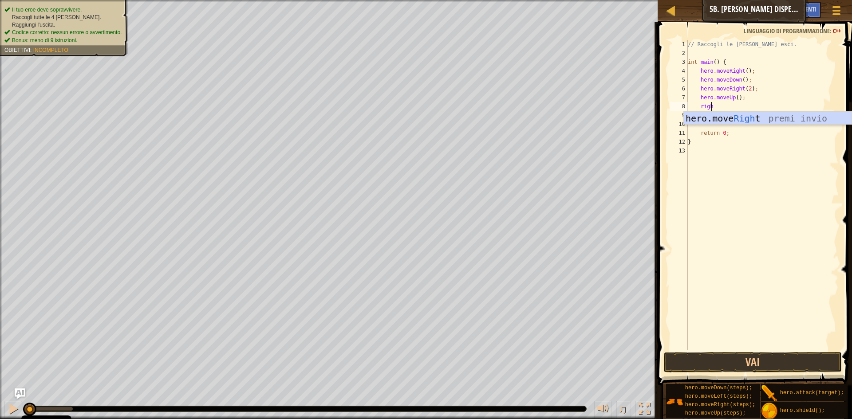
type textarea "right"
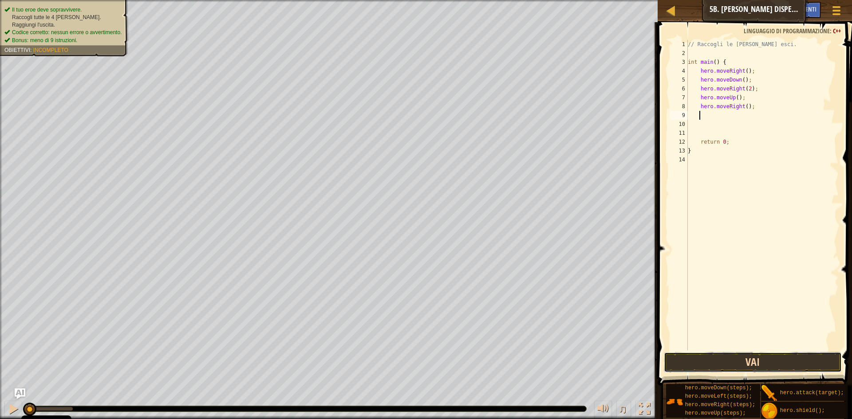
click at [759, 361] on button "Vai" at bounding box center [753, 362] width 178 height 20
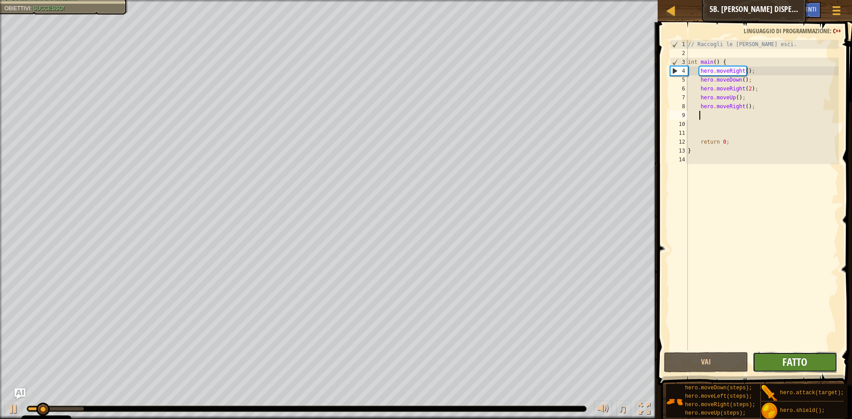
click at [802, 360] on span "Fatto" at bounding box center [794, 362] width 25 height 14
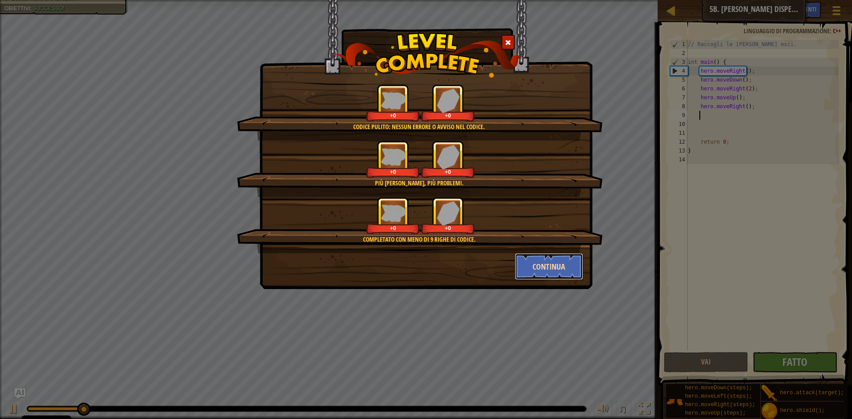
click at [557, 266] on button "Continua" at bounding box center [549, 266] width 69 height 27
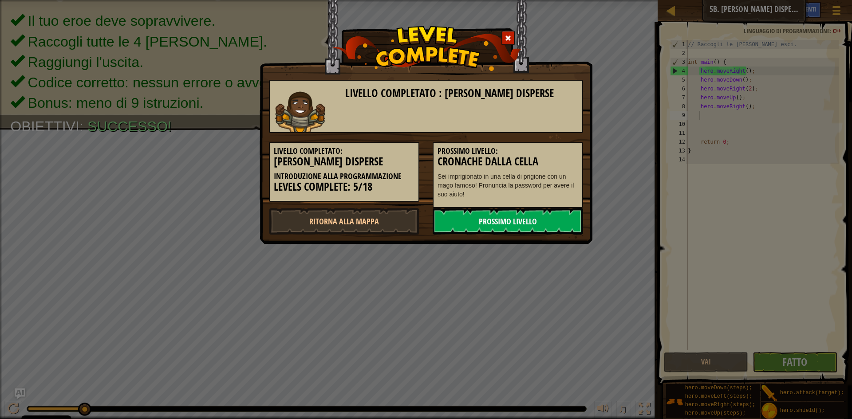
click at [483, 221] on link "Prossimo livello" at bounding box center [508, 221] width 150 height 27
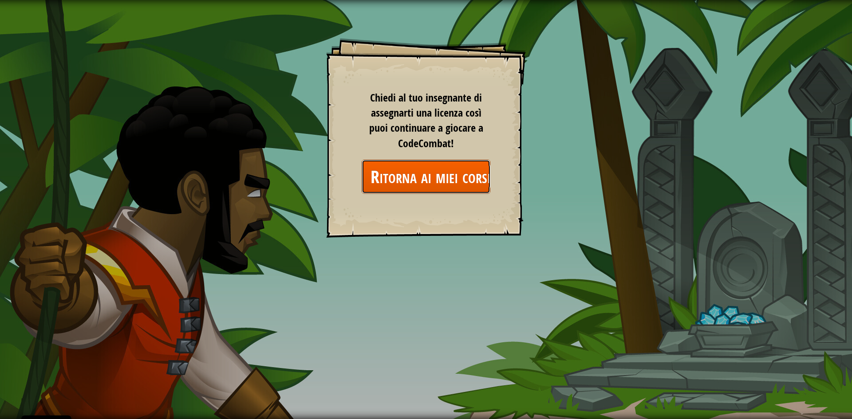
click at [446, 173] on link "Ritorna ai miei corsi" at bounding box center [426, 177] width 129 height 34
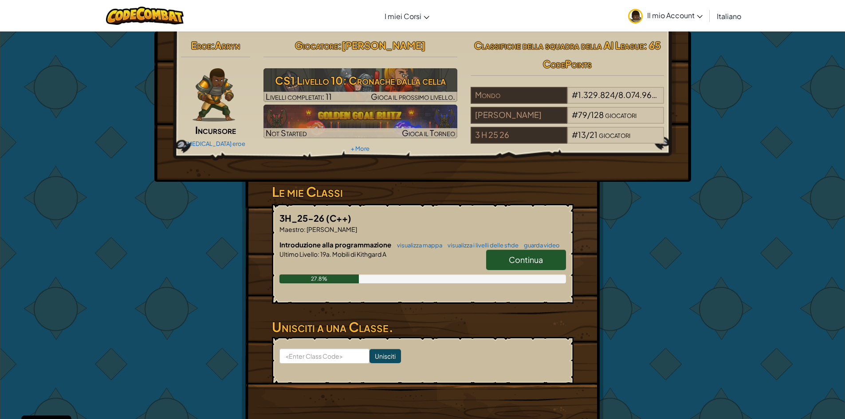
click at [519, 256] on span "Continua" at bounding box center [526, 260] width 34 height 10
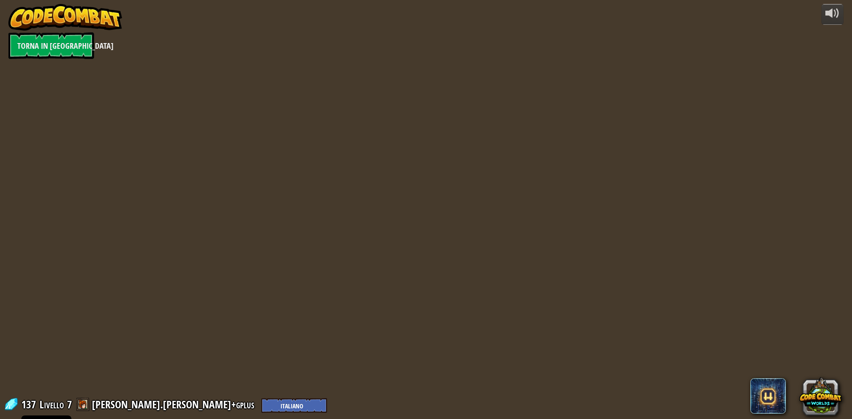
select select "it"
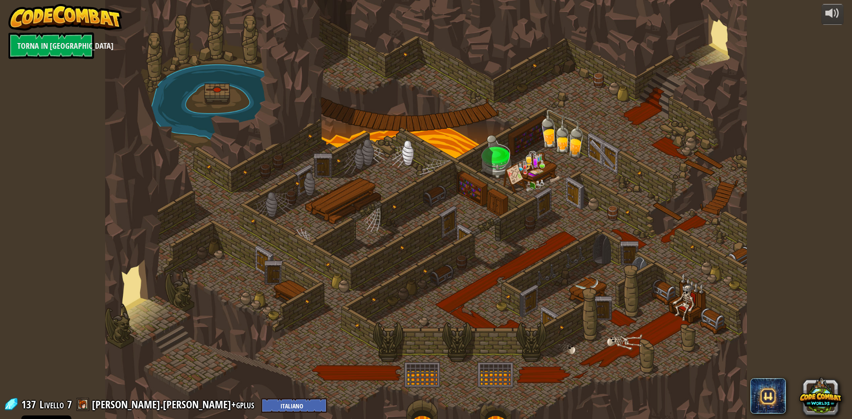
select select "it"
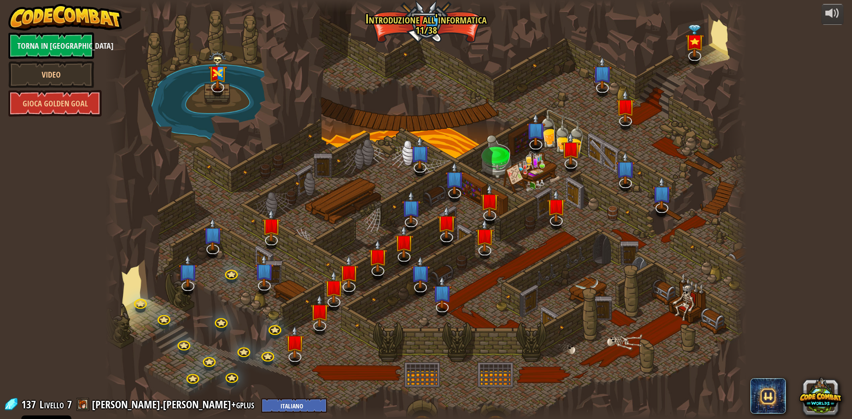
select select "it"
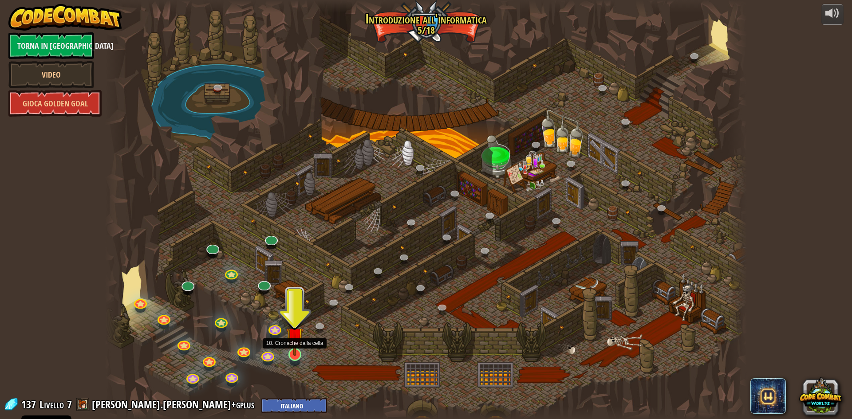
click at [286, 351] on img at bounding box center [294, 335] width 17 height 39
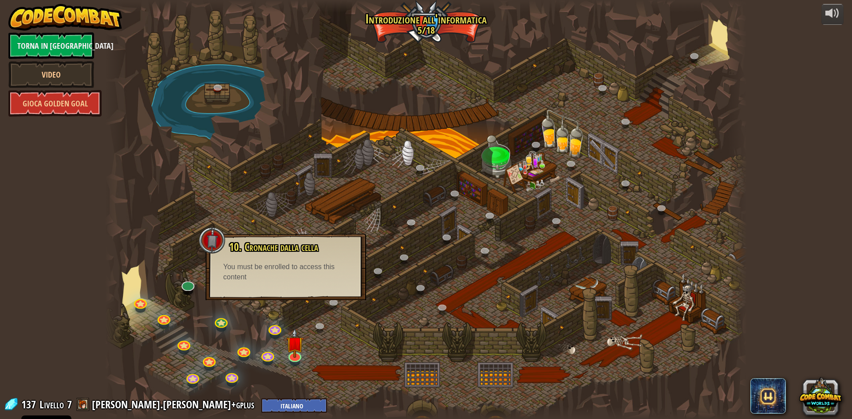
click at [307, 352] on div at bounding box center [425, 209] width 641 height 419
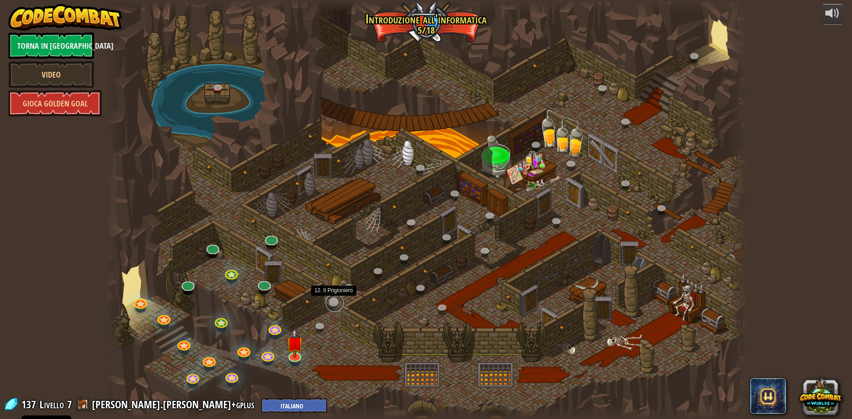
click at [332, 303] on link at bounding box center [335, 303] width 18 height 18
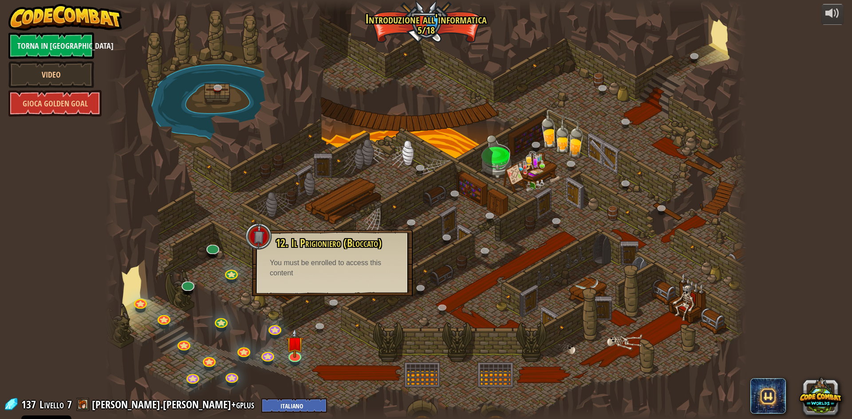
drag, startPoint x: 337, startPoint y: 336, endPoint x: 287, endPoint y: 296, distance: 64.0
click at [336, 335] on div at bounding box center [425, 209] width 641 height 419
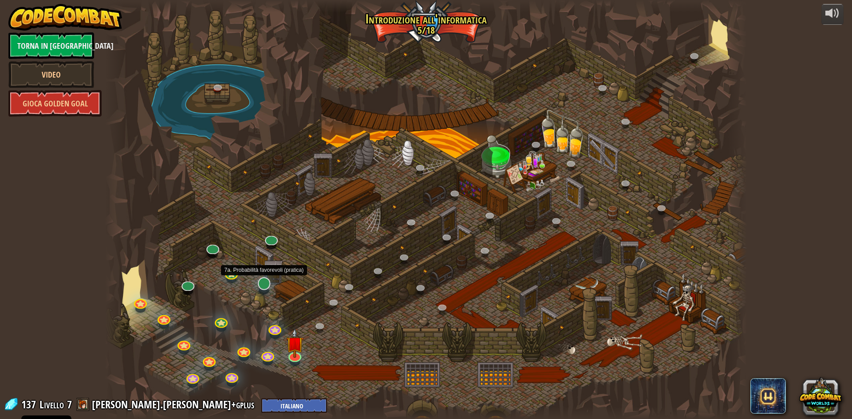
click at [264, 290] on div "25. Cancelli di Kithgard (Bloccato) Scappa dalle segrete di [GEOGRAPHIC_DATA] e…" at bounding box center [425, 209] width 641 height 419
click at [264, 285] on link at bounding box center [263, 283] width 18 height 18
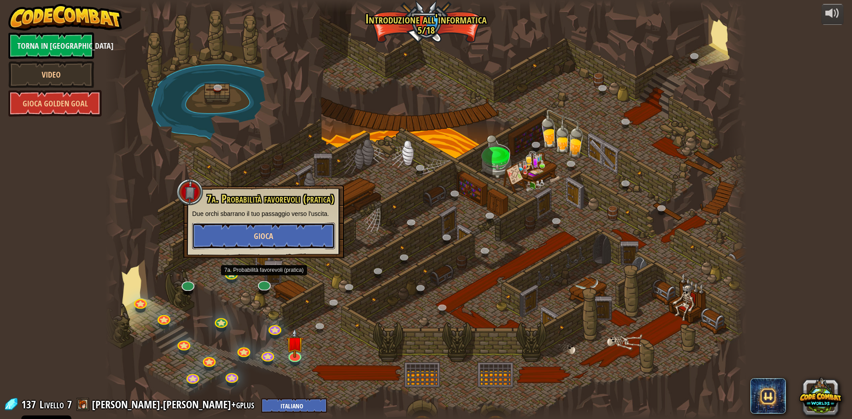
click at [267, 245] on button "Gioca" at bounding box center [263, 236] width 143 height 27
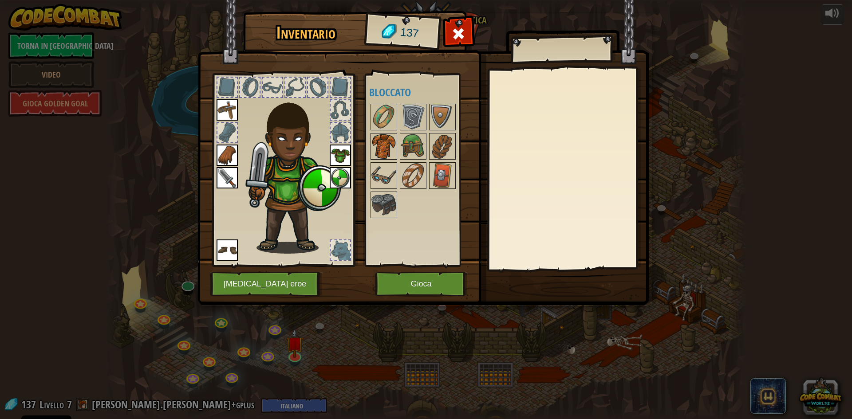
click at [396, 136] on div at bounding box center [383, 146] width 27 height 27
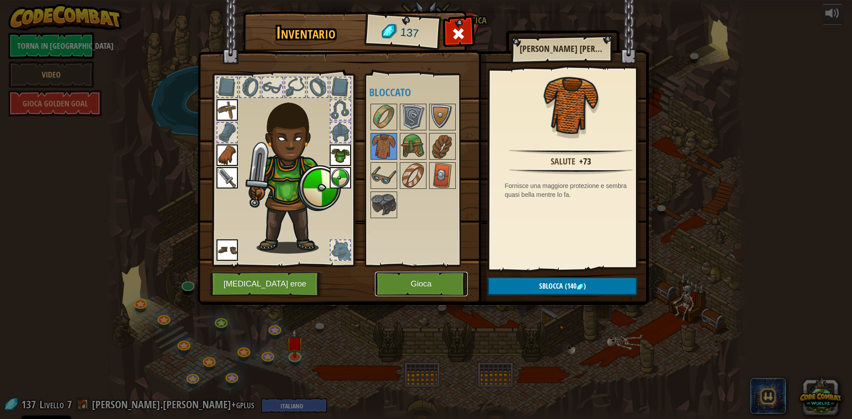
click at [437, 283] on button "Gioca" at bounding box center [421, 284] width 93 height 24
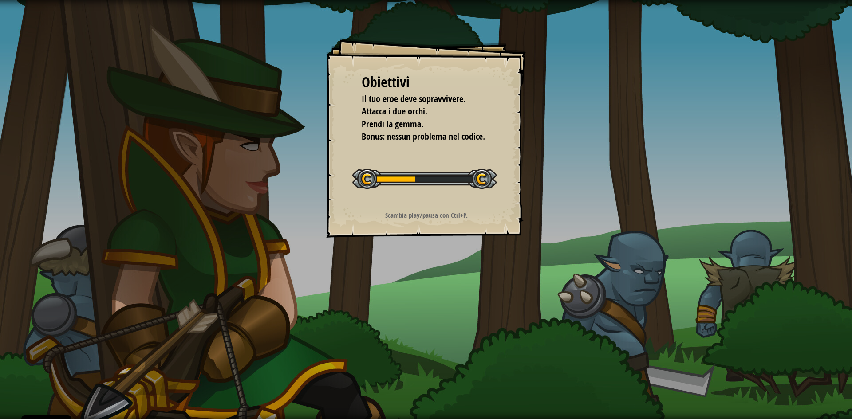
click at [437, 283] on div "Obiettivi Il tuo eroe deve sopravvivere. Attacca i due orchi. Prendi la gemma. …" at bounding box center [426, 209] width 852 height 419
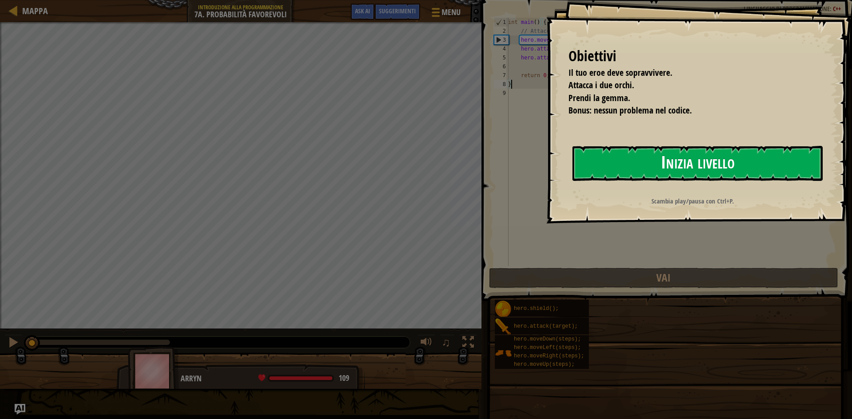
click at [621, 162] on button "Inizia livello" at bounding box center [697, 163] width 250 height 35
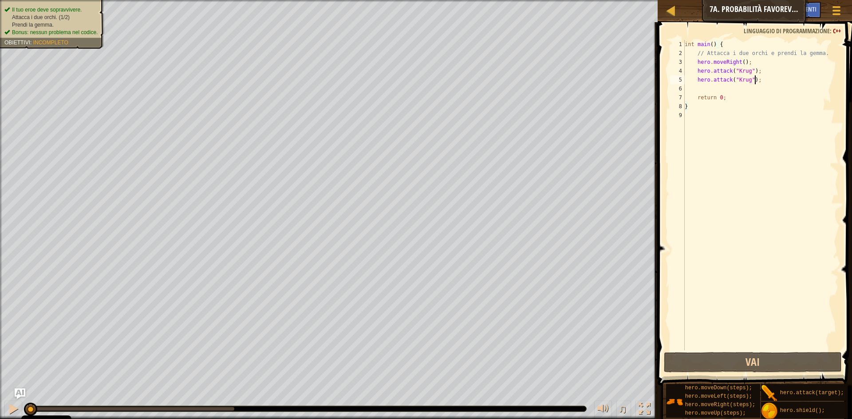
click at [770, 82] on div "int main ( ) { // Attacca i due orchi e prendi la gemma. hero . moveRight ( ) ;…" at bounding box center [761, 204] width 156 height 328
type textarea "hero.attack("Krug");"
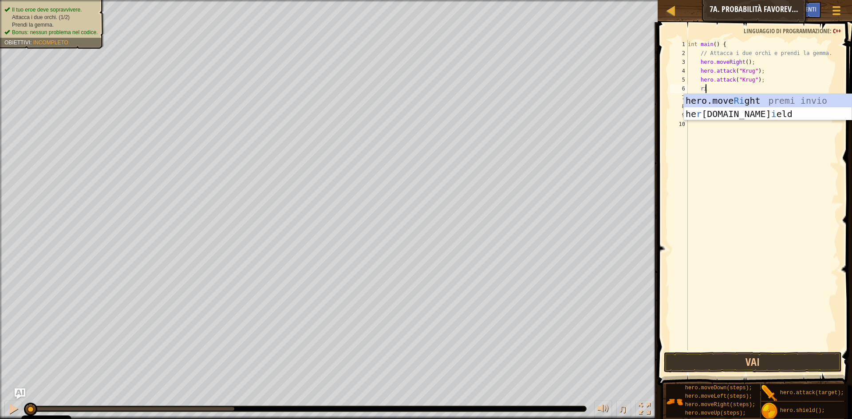
type textarea "rig"
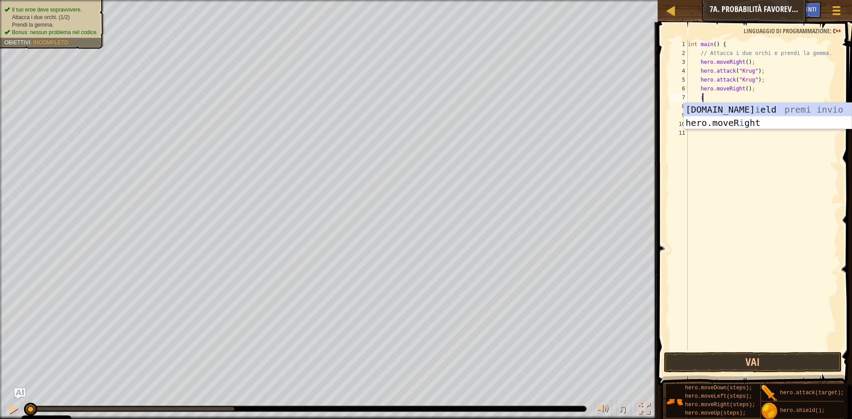
type textarea "ip"
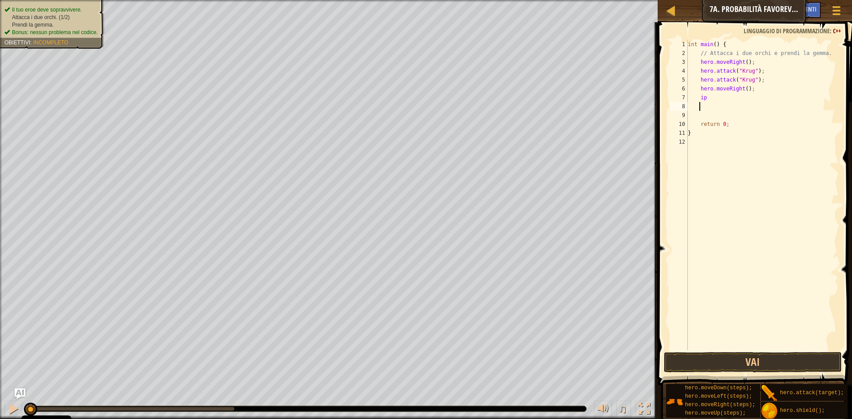
scroll to position [4, 0]
type textarea "i"
type textarea "up"
type textarea "left"
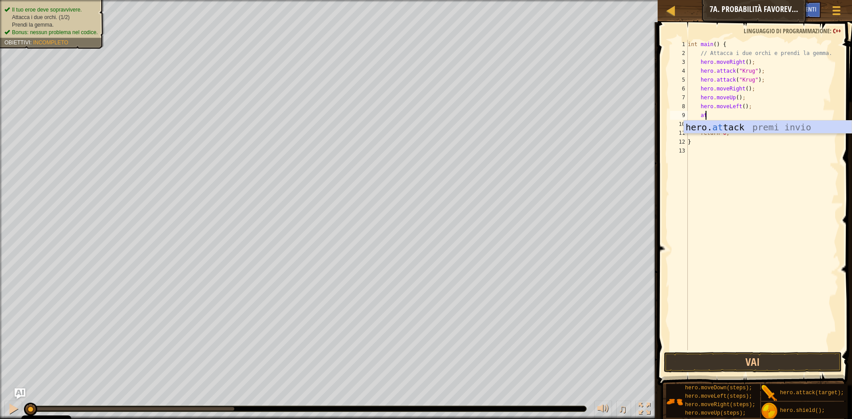
type textarea "attù"
type textarea "hero.attack("Grump");"
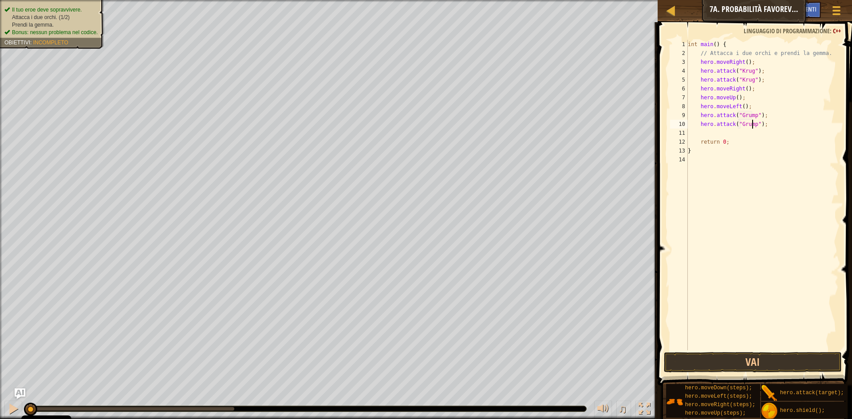
scroll to position [4, 0]
type textarea "left"
click at [772, 358] on button "Vai" at bounding box center [753, 362] width 178 height 20
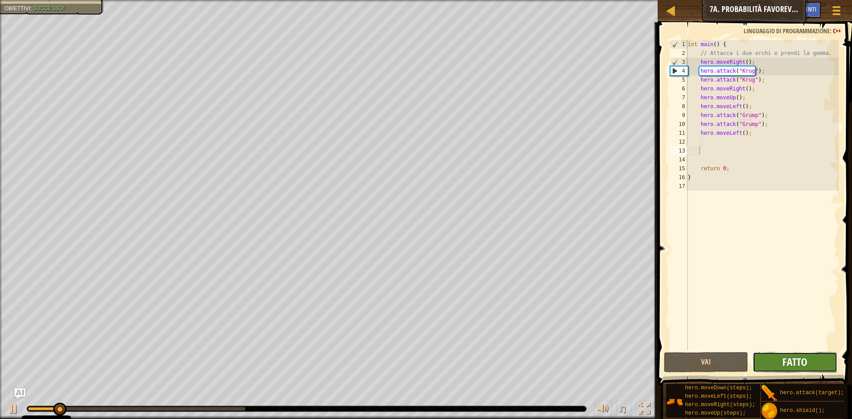
click at [788, 364] on span "Fatto" at bounding box center [794, 362] width 25 height 14
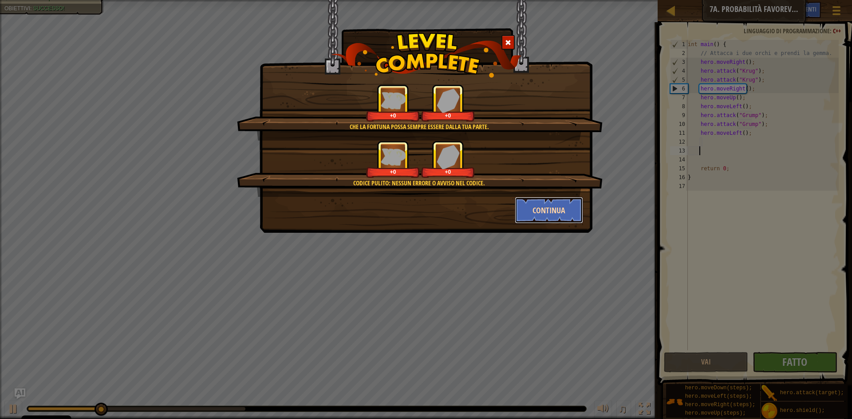
click at [527, 211] on button "Continua" at bounding box center [549, 210] width 69 height 27
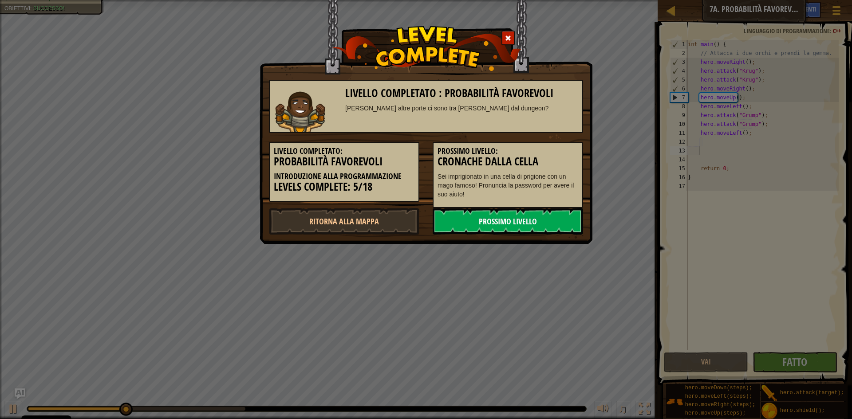
click at [526, 213] on link "Prossimo livello" at bounding box center [508, 221] width 150 height 27
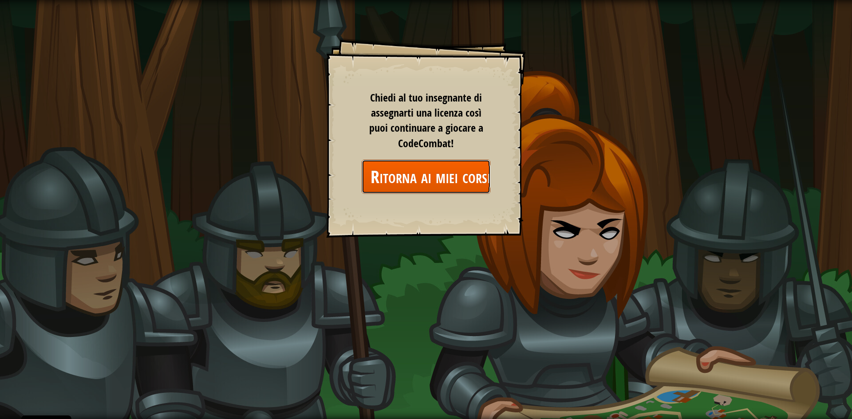
click at [477, 179] on link "Ritorna ai miei corsi" at bounding box center [426, 177] width 129 height 34
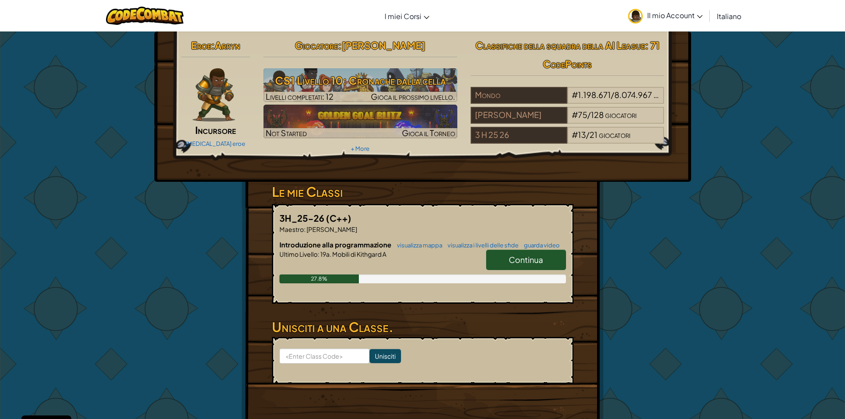
click at [503, 257] on link "Continua" at bounding box center [526, 260] width 80 height 20
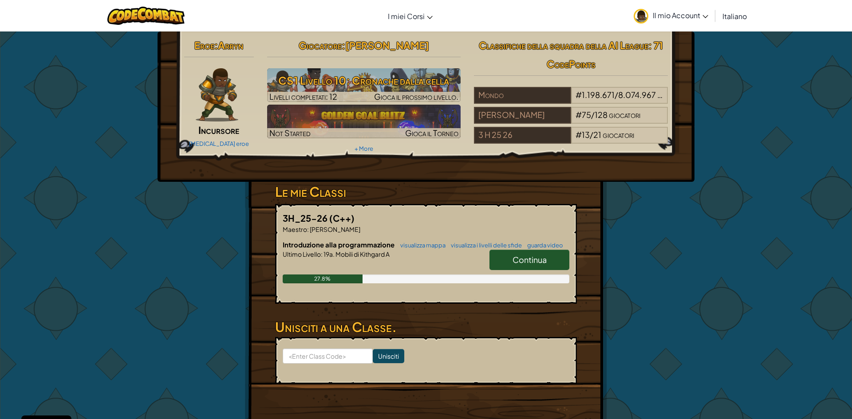
select select "it"
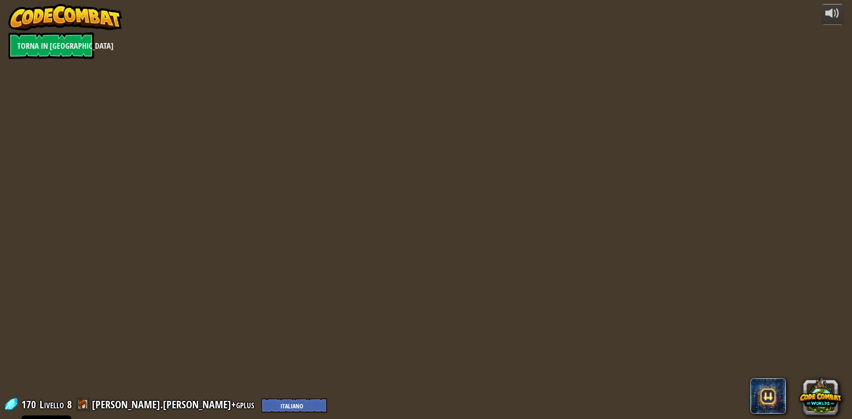
select select "it"
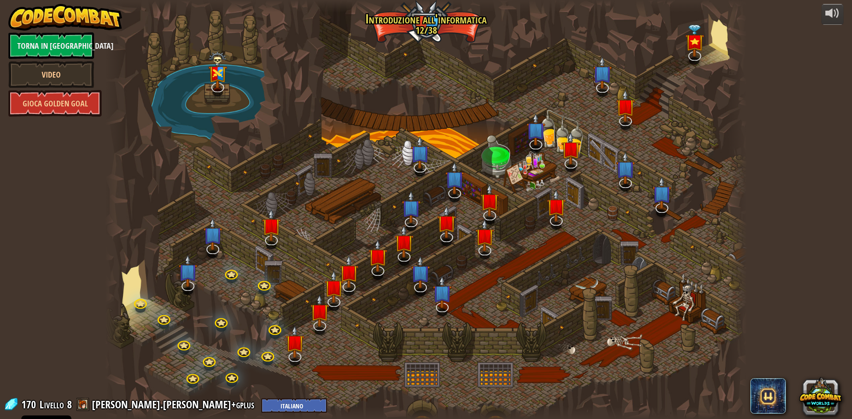
select select "it"
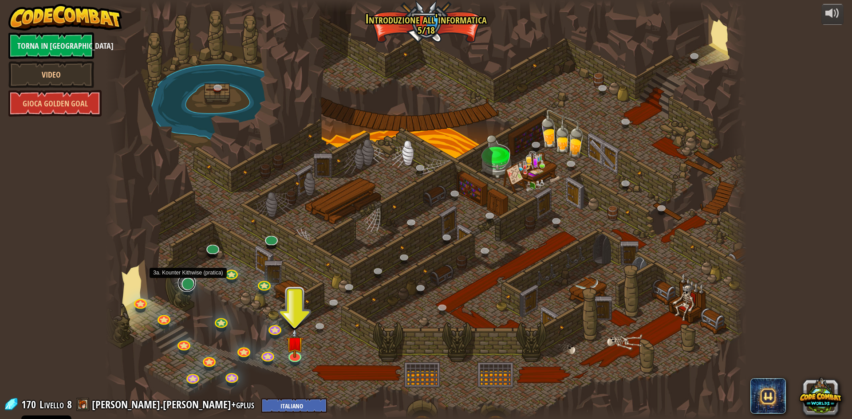
click at [188, 287] on link at bounding box center [187, 283] width 18 height 18
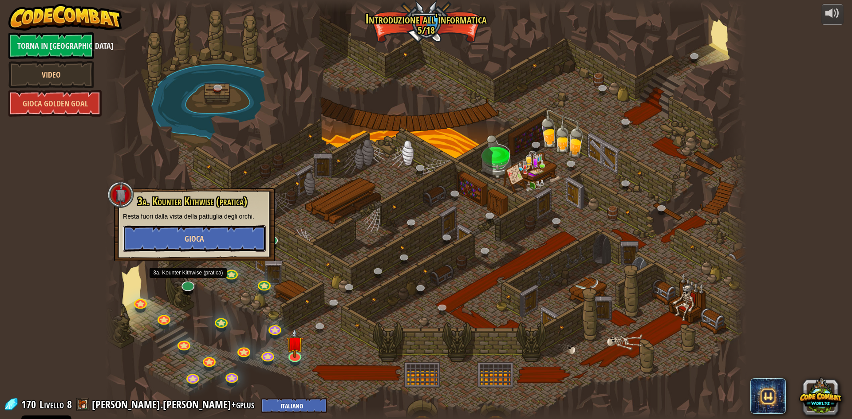
click at [198, 234] on span "Gioca" at bounding box center [195, 238] width 20 height 11
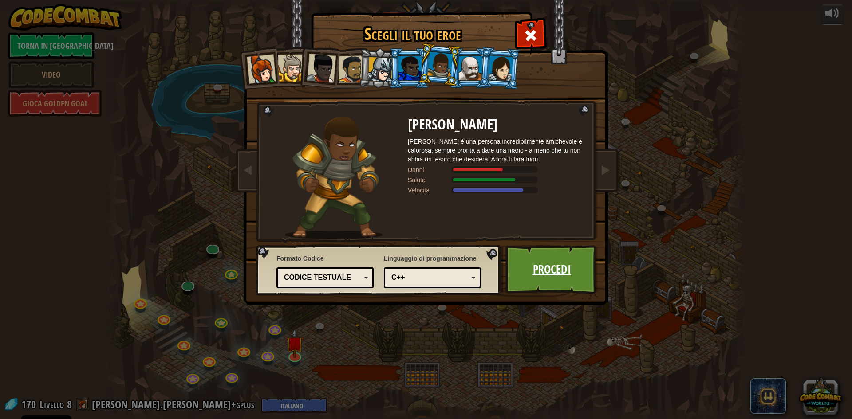
click at [550, 265] on link "Procedi" at bounding box center [551, 269] width 93 height 49
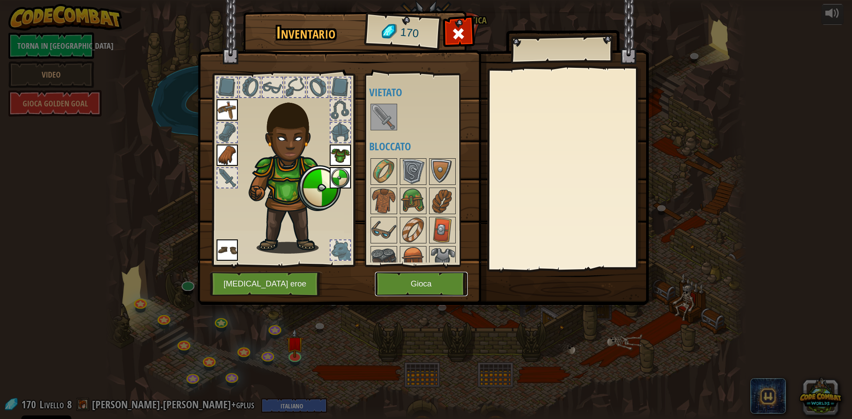
click at [432, 293] on button "Gioca" at bounding box center [421, 284] width 93 height 24
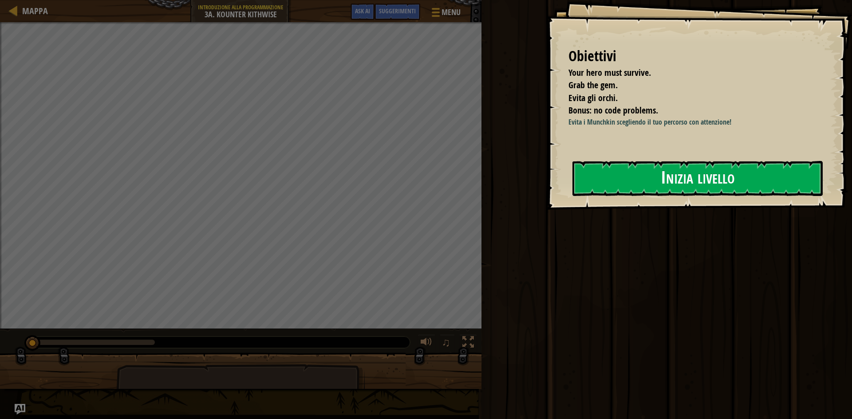
click at [614, 192] on button "Inizia livello" at bounding box center [697, 178] width 250 height 35
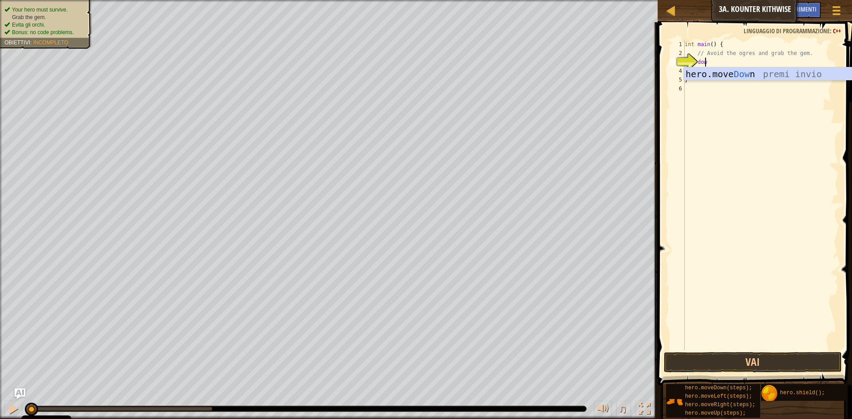
type textarea "down"
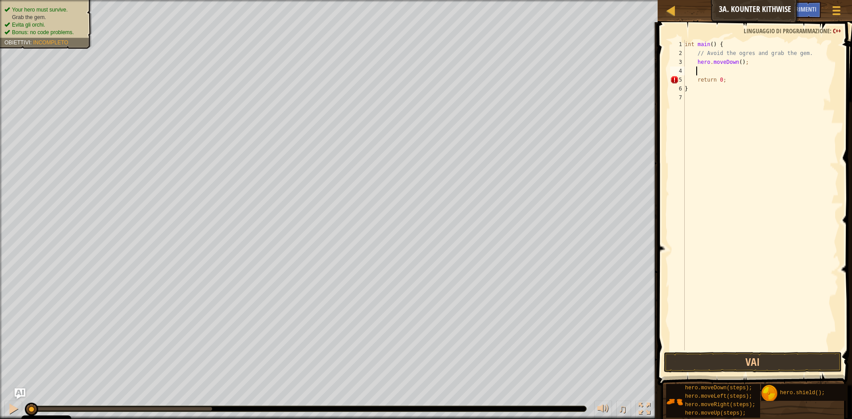
scroll to position [4, 0]
click at [738, 62] on div "int main ( ) { // Avoid the ogres and grab the gem. hero . moveDown ( ) ; retur…" at bounding box center [761, 204] width 156 height 328
type textarea "hero.moveDown(2);"
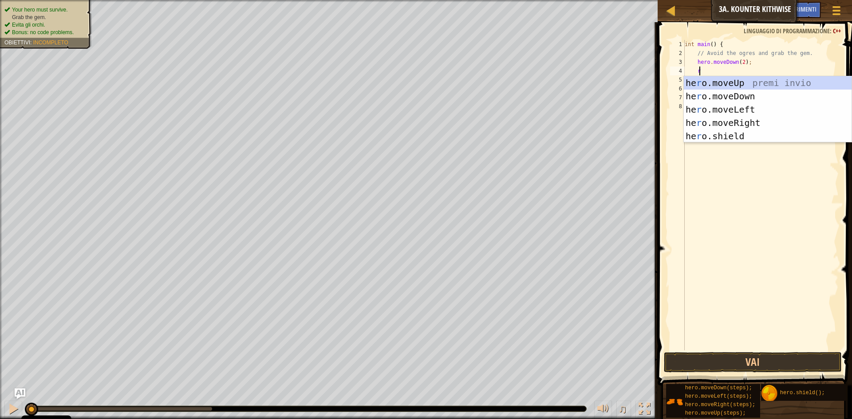
type textarea "rig"
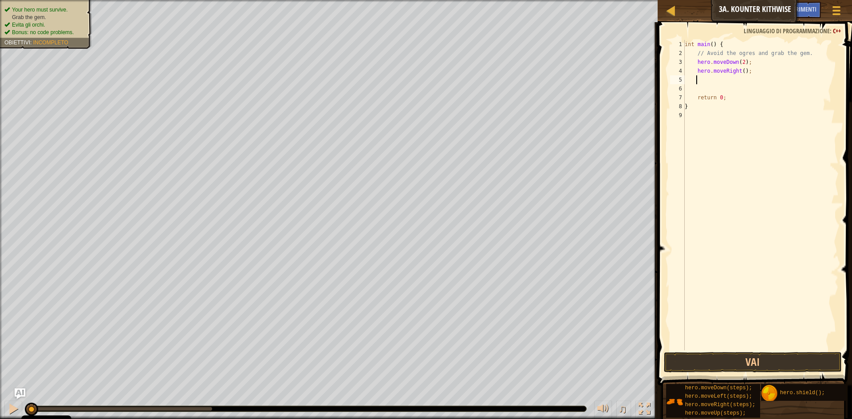
scroll to position [4, 1]
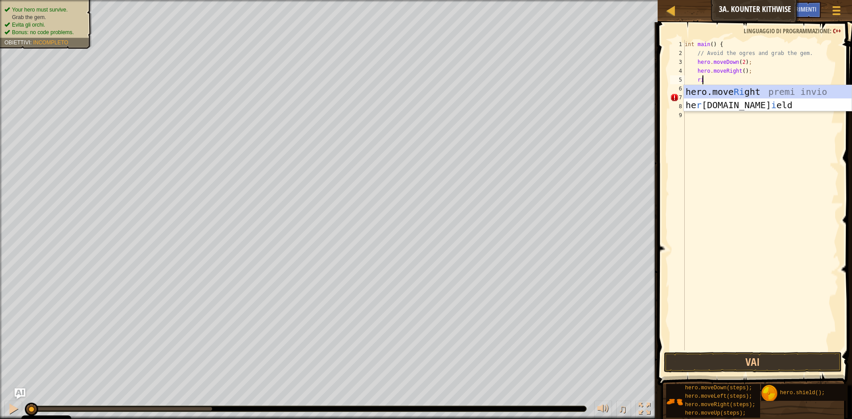
type textarea "r"
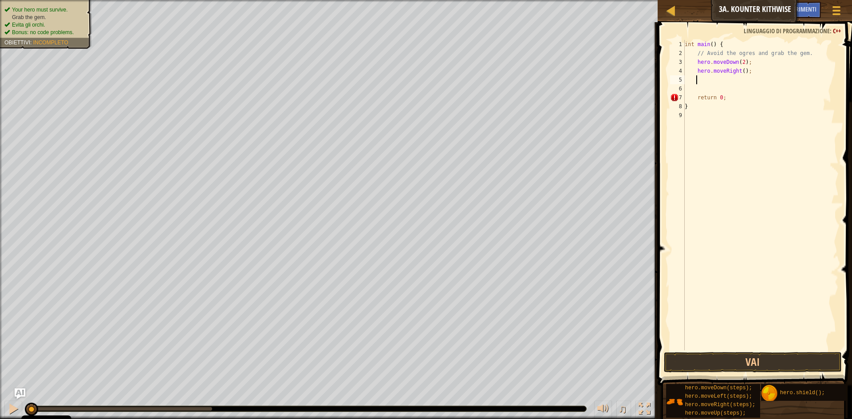
scroll to position [4, 0]
type textarea "up"
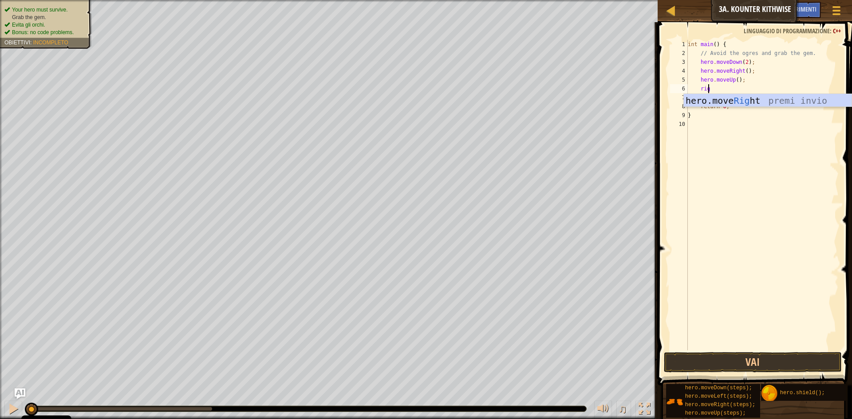
type textarea "righ"
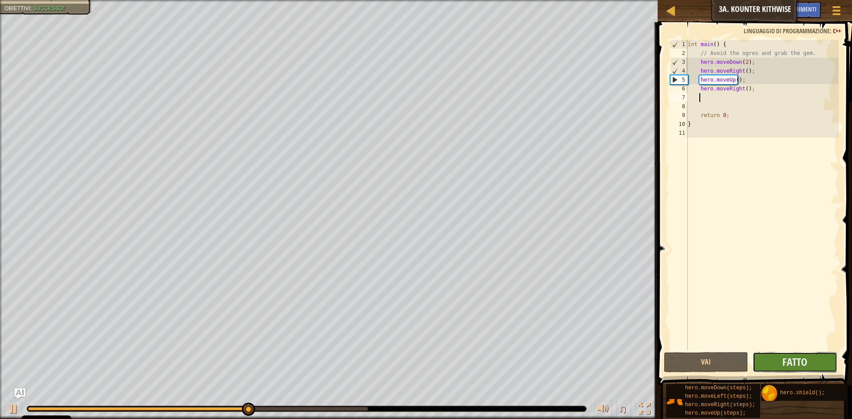
click at [761, 365] on button "Fatto" at bounding box center [794, 362] width 85 height 20
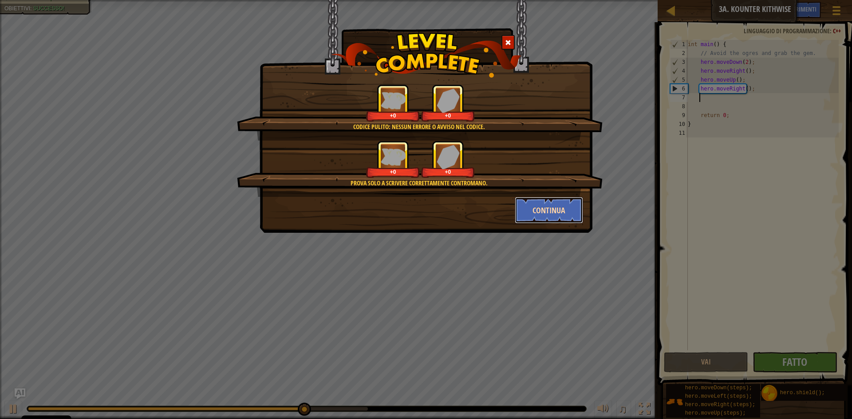
click at [560, 209] on button "Continua" at bounding box center [549, 210] width 69 height 27
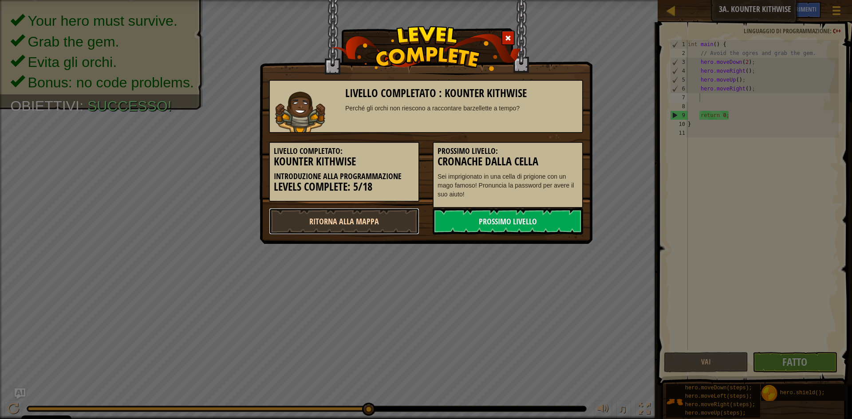
click at [403, 225] on link "Ritorna alla Mappa" at bounding box center [344, 221] width 150 height 27
select select "it"
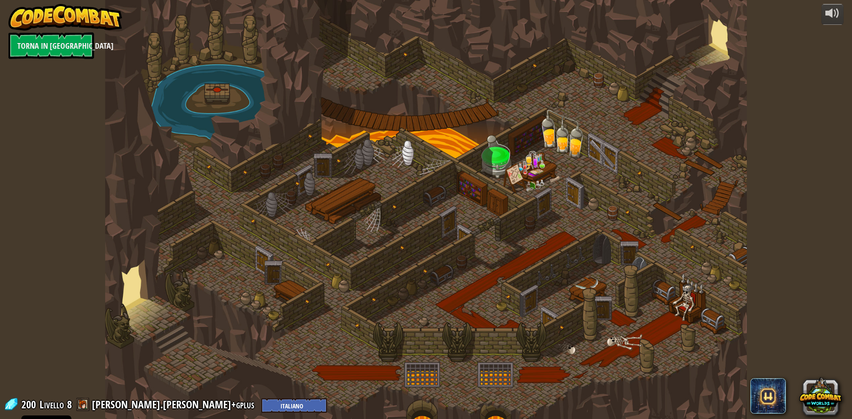
select select "it"
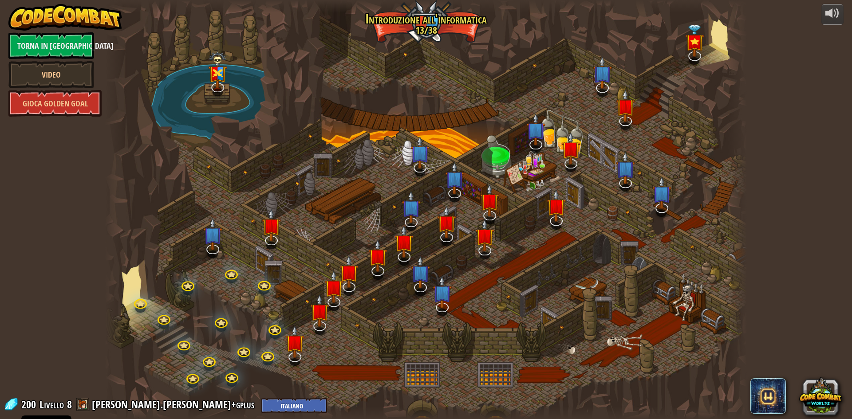
select select "it"
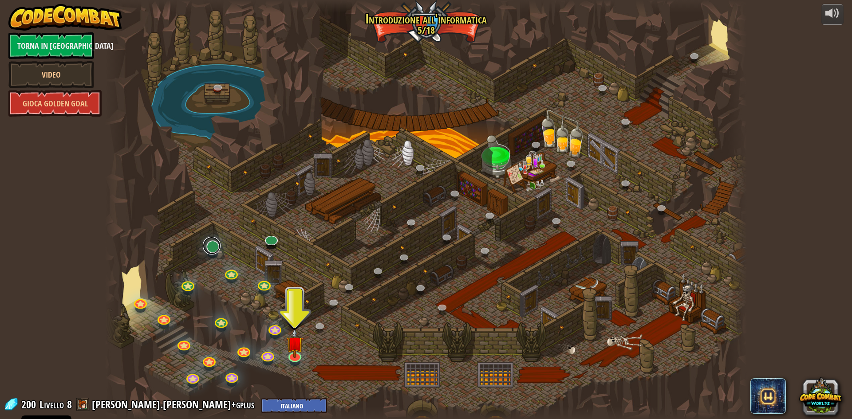
click at [209, 247] on link at bounding box center [212, 246] width 18 height 18
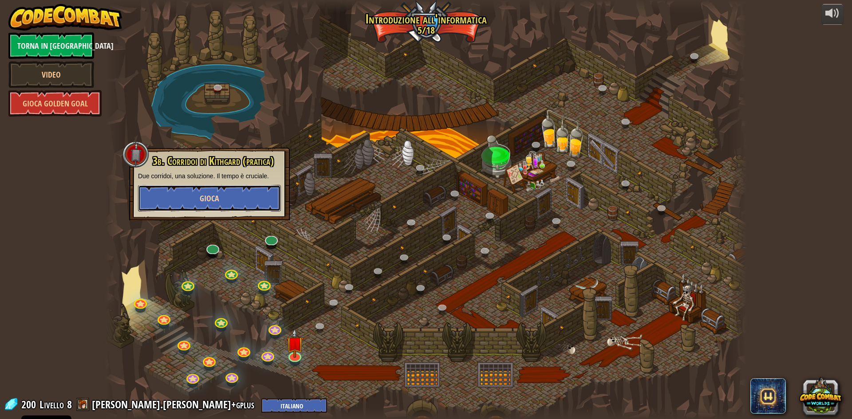
click at [227, 197] on button "Gioca" at bounding box center [209, 198] width 143 height 27
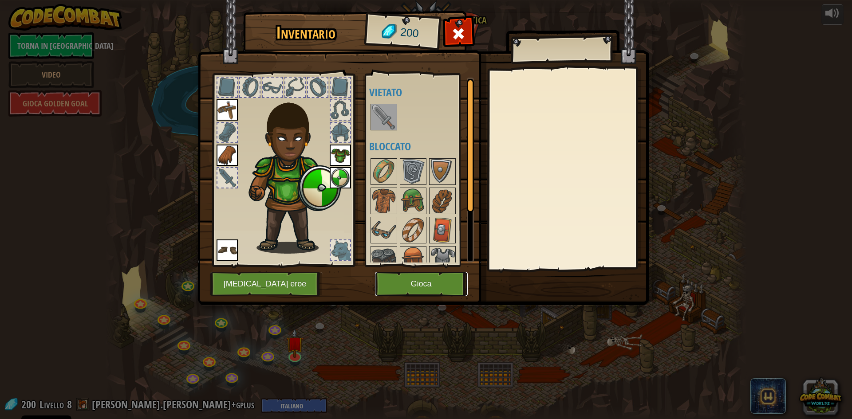
click at [417, 283] on button "Gioca" at bounding box center [421, 284] width 93 height 24
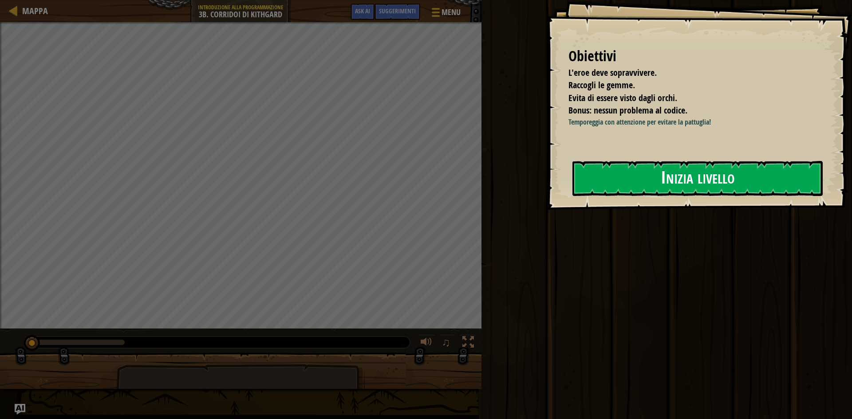
click at [767, 167] on button "Inizia livello" at bounding box center [697, 178] width 250 height 35
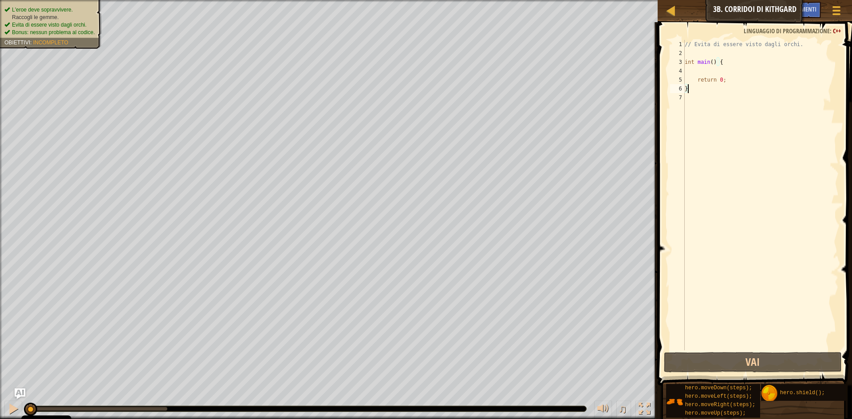
click at [720, 71] on div "// Evita di essere visto dagli orchi. int main ( ) { return 0 ; }" at bounding box center [761, 204] width 156 height 328
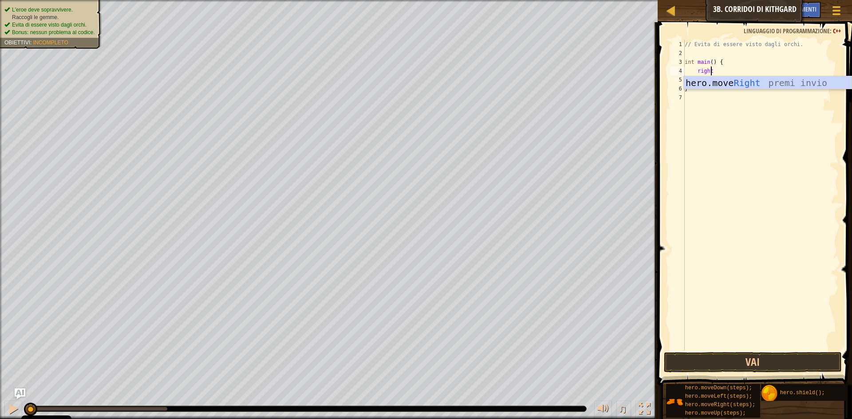
type textarea "right"
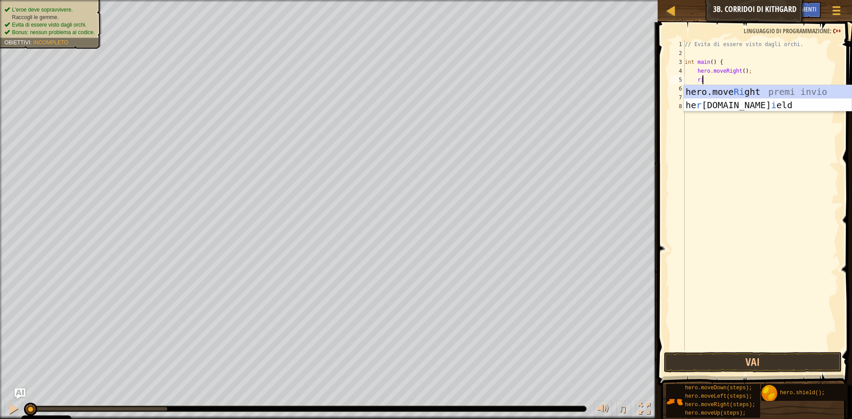
type textarea "rig"
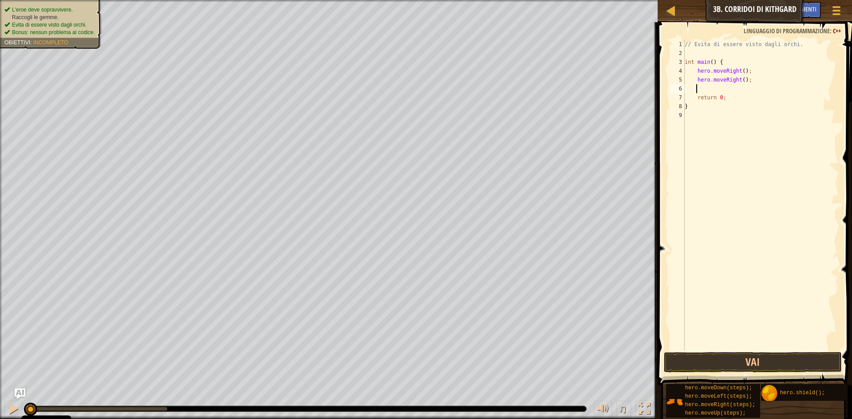
scroll to position [4, 0]
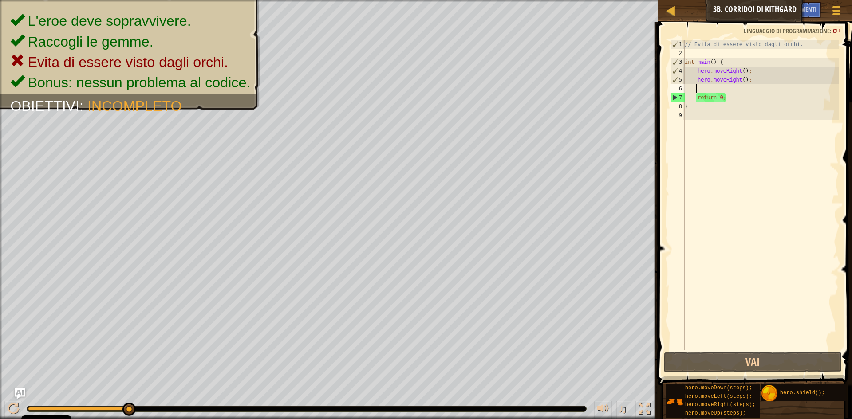
click at [761, 85] on div "// Evita di essere visto dagli orchi. int main ( ) { hero . moveRight ( ) ; her…" at bounding box center [761, 204] width 156 height 328
drag, startPoint x: 749, startPoint y: 78, endPoint x: 694, endPoint y: 78, distance: 55.0
click at [694, 78] on div "// Evita di essere visto dagli orchi. int main ( ) { hero . moveRight ( ) ; her…" at bounding box center [761, 204] width 156 height 328
type textarea "hero.moveRight();"
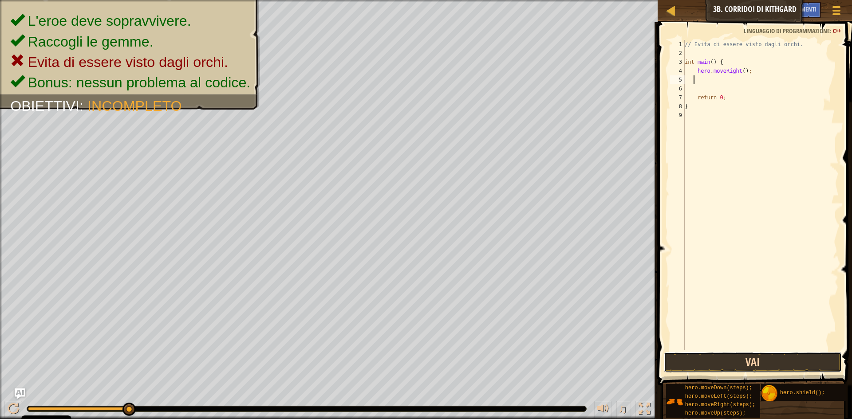
click at [755, 365] on button "Vai" at bounding box center [753, 362] width 178 height 20
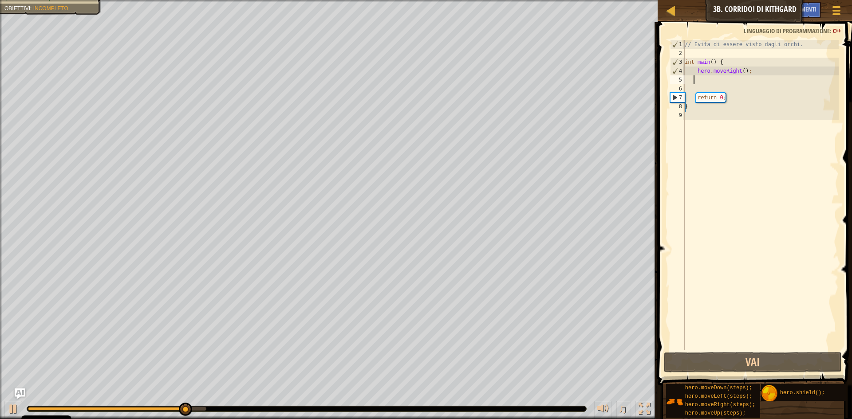
click at [748, 80] on div "// Evita di essere visto dagli orchi. int main ( ) { hero . moveRight ( ) ; ret…" at bounding box center [761, 204] width 156 height 328
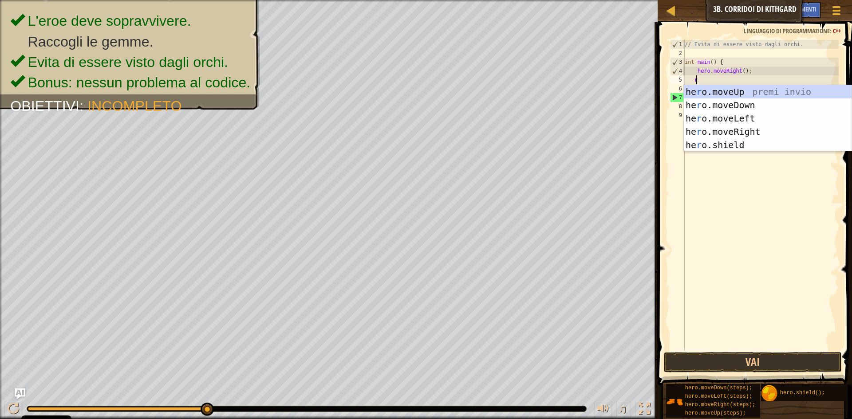
scroll to position [4, 1]
type textarea "rig"
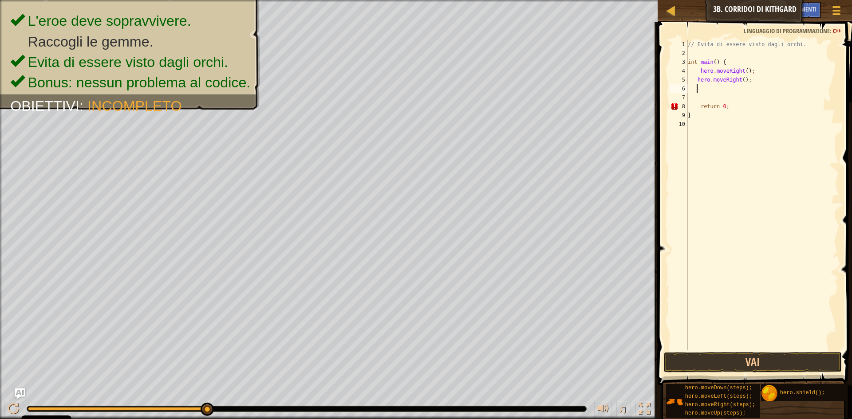
scroll to position [4, 0]
click at [696, 80] on div "// Evita di essere visto dagli orchi. int main ( ) { hero . moveRight ( ) ; her…" at bounding box center [762, 204] width 153 height 328
type textarea "hero.moveRight();"
click at [740, 362] on button "Vai" at bounding box center [753, 362] width 178 height 20
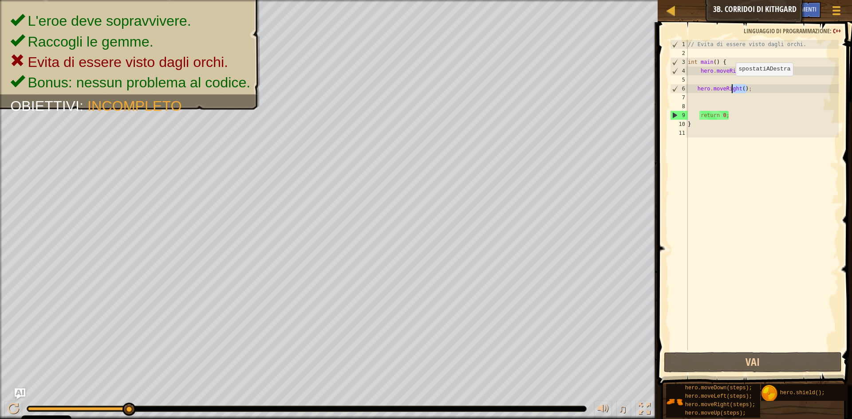
drag, startPoint x: 754, startPoint y: 85, endPoint x: 731, endPoint y: 86, distance: 22.6
click at [731, 86] on div "// Evita di essere visto dagli orchi. int main ( ) { hero . moveRight ( ) ; her…" at bounding box center [762, 204] width 153 height 328
click at [750, 87] on div "// Evita di essere visto dagli orchi. int main ( ) { hero . moveRight ( ) ; her…" at bounding box center [762, 195] width 153 height 311
drag, startPoint x: 750, startPoint y: 87, endPoint x: 700, endPoint y: 89, distance: 49.7
click at [700, 89] on div "// Evita di essere visto dagli orchi. int main ( ) { hero . moveRight ( ) ; her…" at bounding box center [762, 204] width 153 height 328
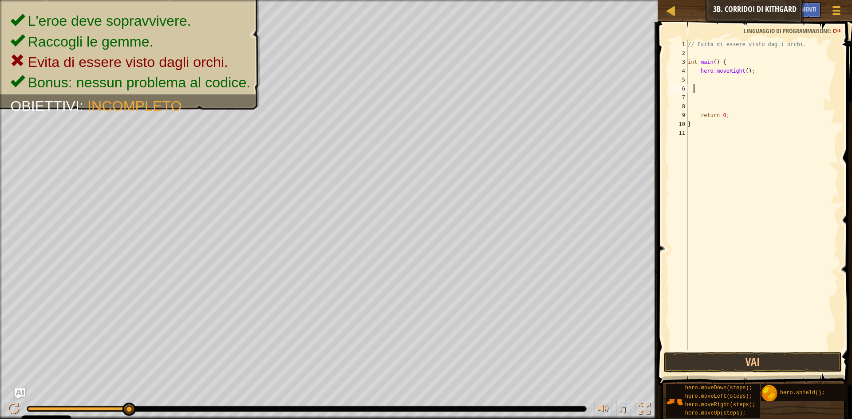
scroll to position [4, 0]
click at [789, 368] on button "Vai" at bounding box center [753, 362] width 178 height 20
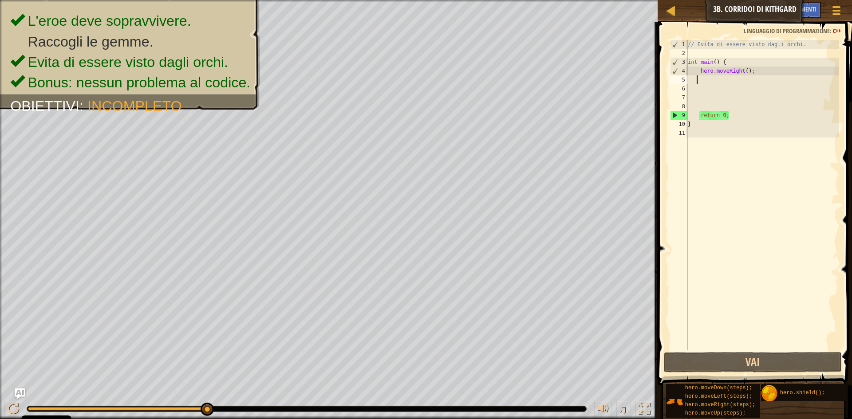
click at [764, 76] on div "// Evita di essere visto dagli orchi. int main ( ) { hero . moveRight ( ) ; ret…" at bounding box center [762, 204] width 153 height 328
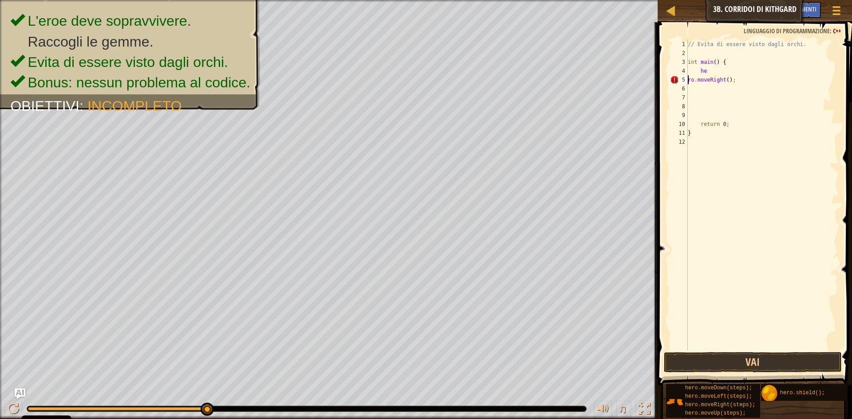
type textarea "hero.moveRight();"
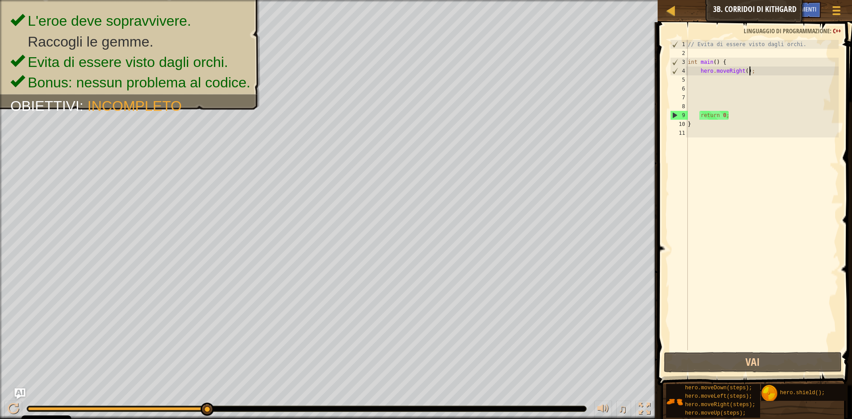
click at [759, 70] on div "// Evita di essere visto dagli orchi. int main ( ) { hero . moveRight ( ) ; ret…" at bounding box center [762, 204] width 153 height 328
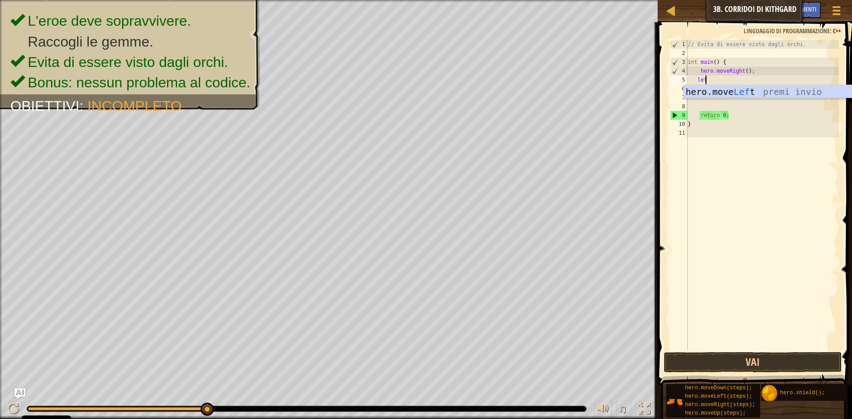
type textarea "left"
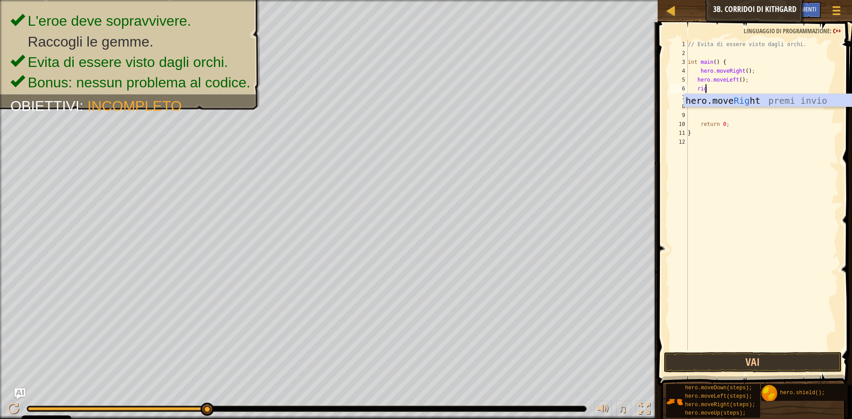
scroll to position [4, 1]
type textarea "right"
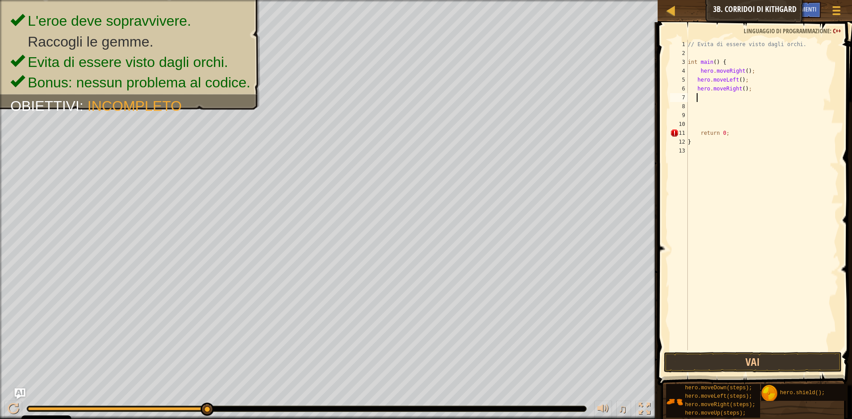
scroll to position [4, 0]
click at [741, 87] on div "// Evita di essere visto dagli orchi. int main ( ) { hero . moveRight ( ) ; her…" at bounding box center [762, 204] width 153 height 328
type textarea "hero.moveRight(2);"
click at [753, 367] on button "Vai" at bounding box center [753, 362] width 178 height 20
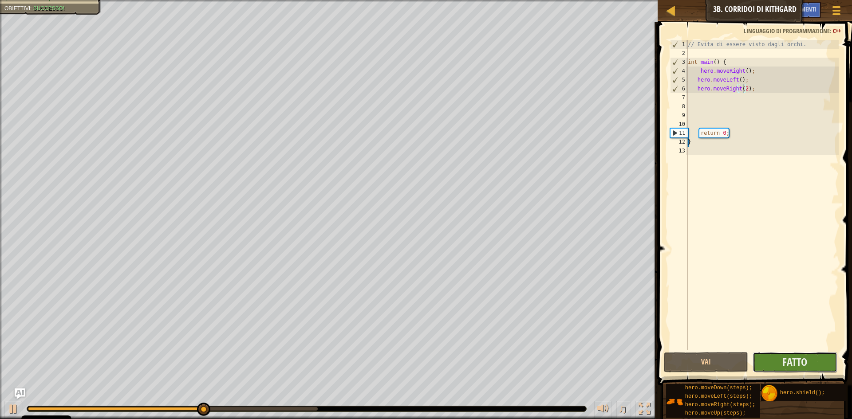
click at [817, 363] on button "Fatto" at bounding box center [794, 362] width 85 height 20
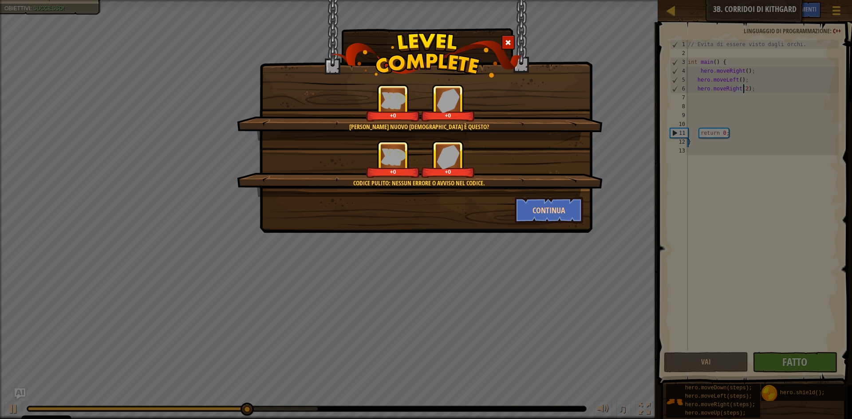
click at [514, 188] on div "Codice [PERSON_NAME]: nessun errore o avviso nel codice. +0 +0" at bounding box center [420, 169] width 366 height 56
click at [521, 195] on div "Codice [PERSON_NAME]: nessun errore o avviso nel codice. +0 +0" at bounding box center [420, 169] width 366 height 56
click at [521, 196] on div "Codice [PERSON_NAME]: nessun errore o avviso nel codice. +0 +0" at bounding box center [420, 169] width 366 height 56
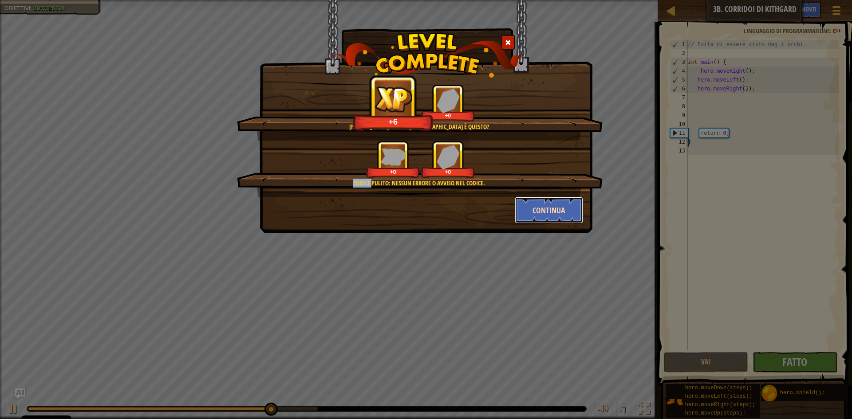
click at [528, 220] on button "Continua" at bounding box center [549, 210] width 69 height 27
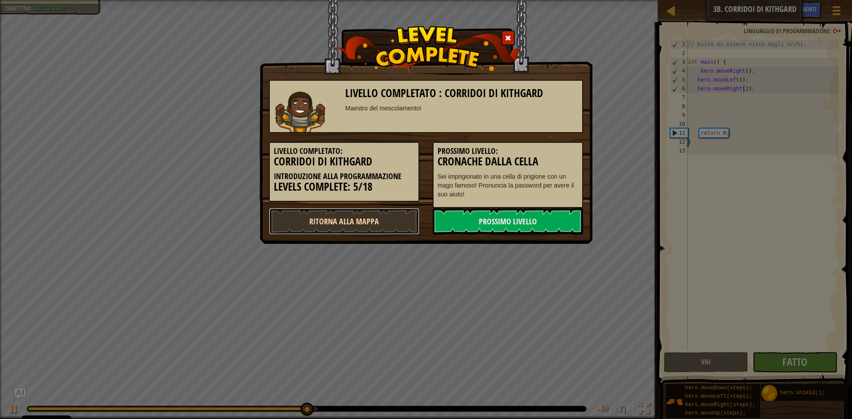
click at [346, 227] on link "Ritorna alla Mappa" at bounding box center [344, 221] width 150 height 27
select select "it"
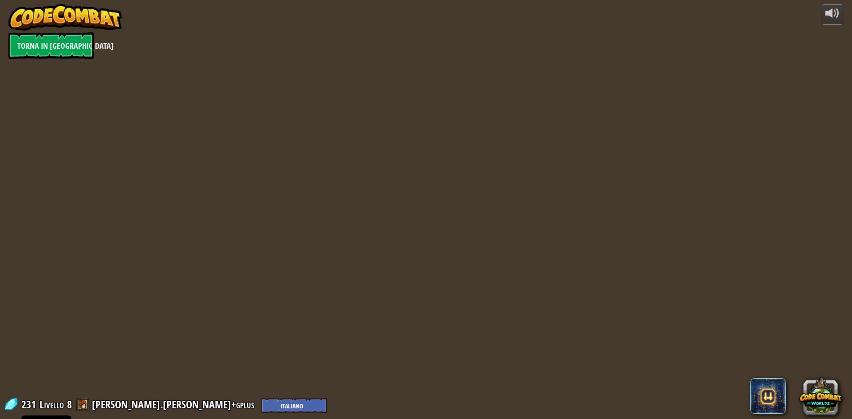
select select "it"
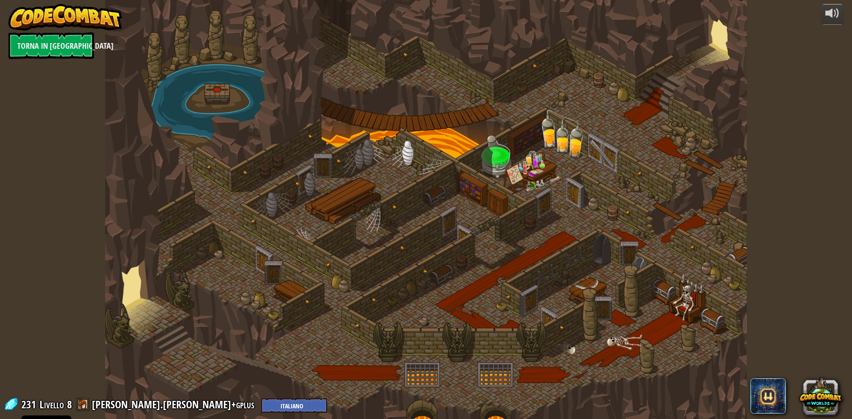
select select "it"
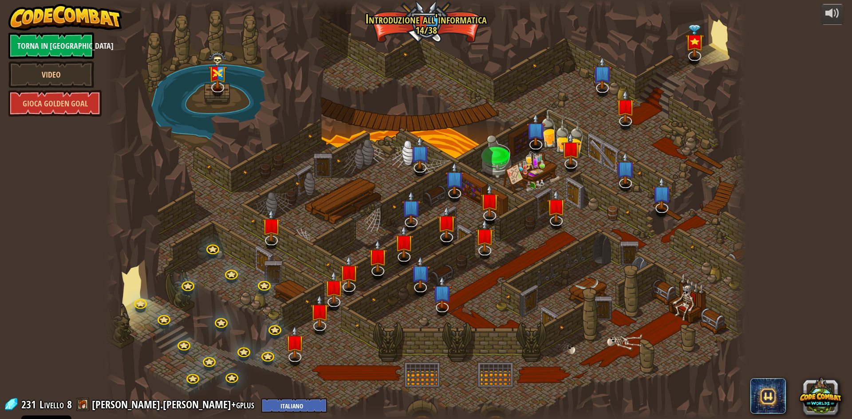
select select "it"
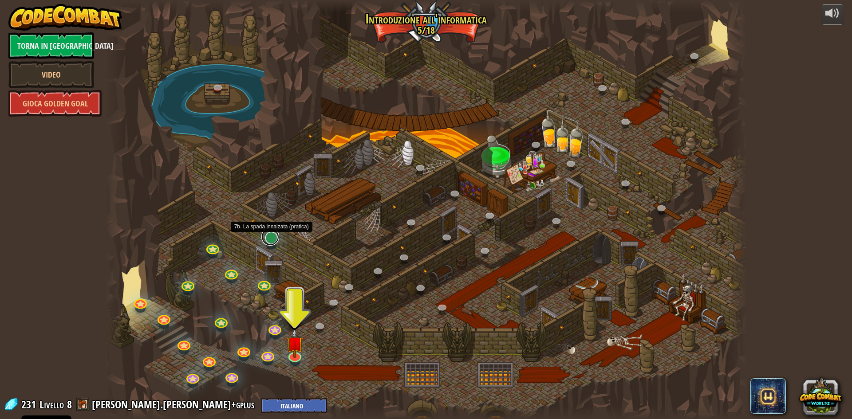
click at [272, 236] on link at bounding box center [270, 237] width 18 height 18
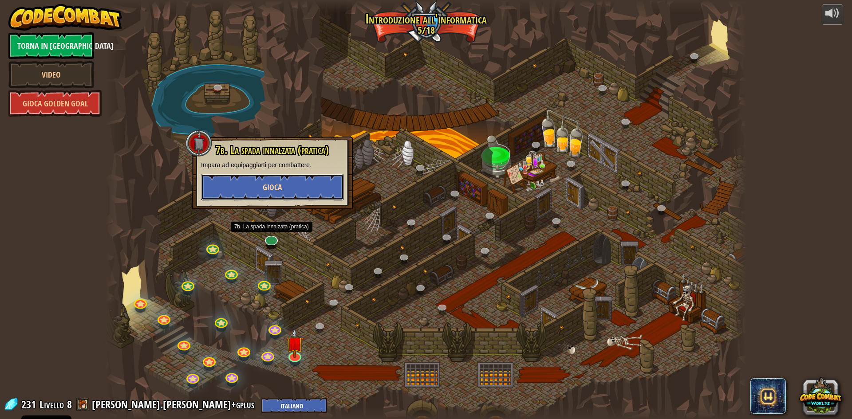
click at [273, 177] on button "Gioca" at bounding box center [272, 187] width 143 height 27
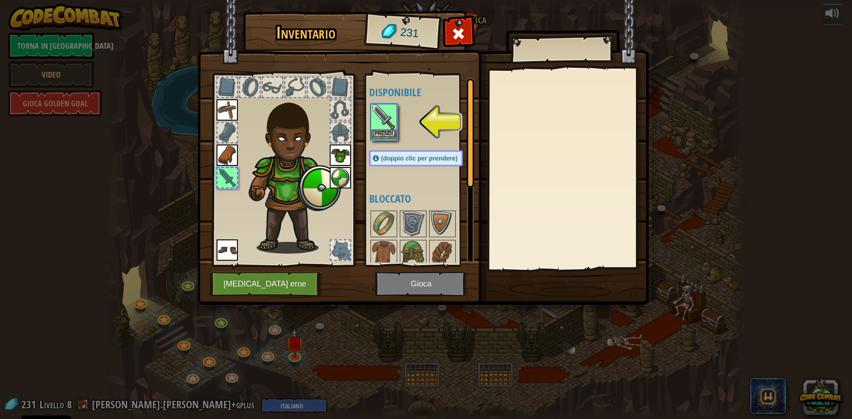
click at [382, 118] on img at bounding box center [383, 117] width 25 height 25
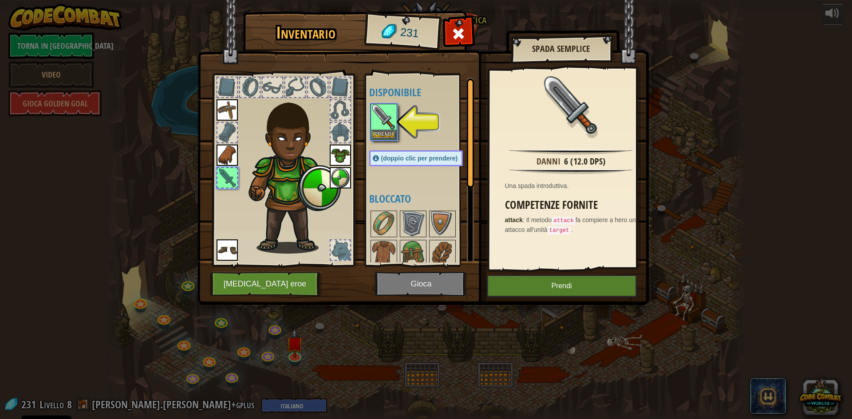
click at [664, 49] on div "Inventario 231 Disponibile Prendi Prendi Prendi Prendi Prendi Prendi (doppio cl…" at bounding box center [426, 209] width 852 height 419
click at [458, 31] on span at bounding box center [458, 34] width 14 height 14
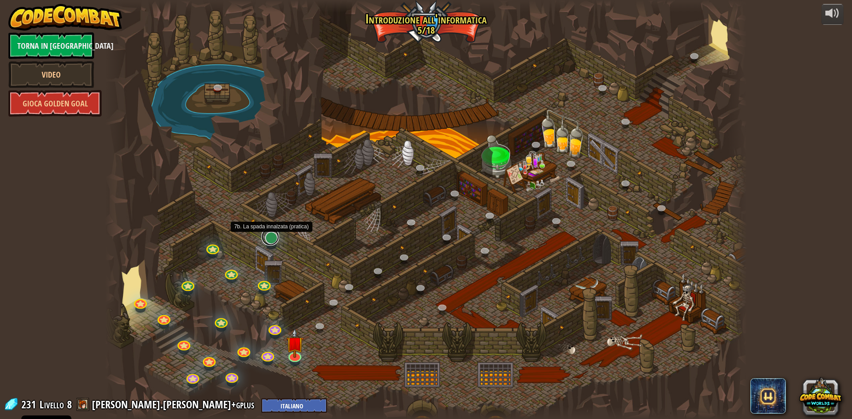
click at [269, 240] on link at bounding box center [270, 237] width 18 height 18
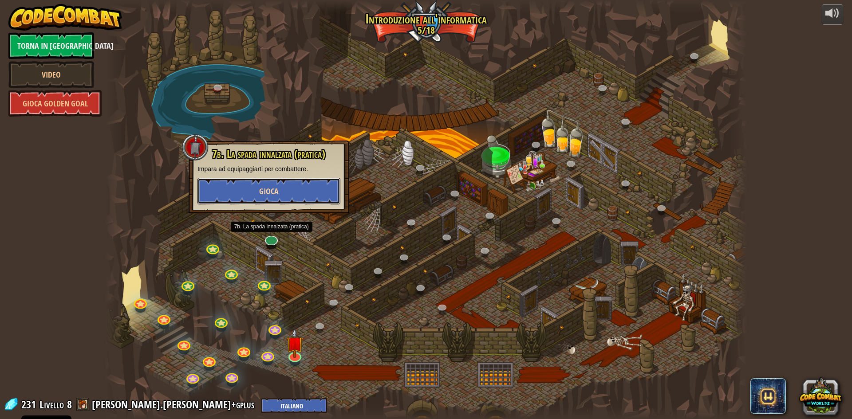
click at [310, 197] on button "Gioca" at bounding box center [268, 191] width 143 height 27
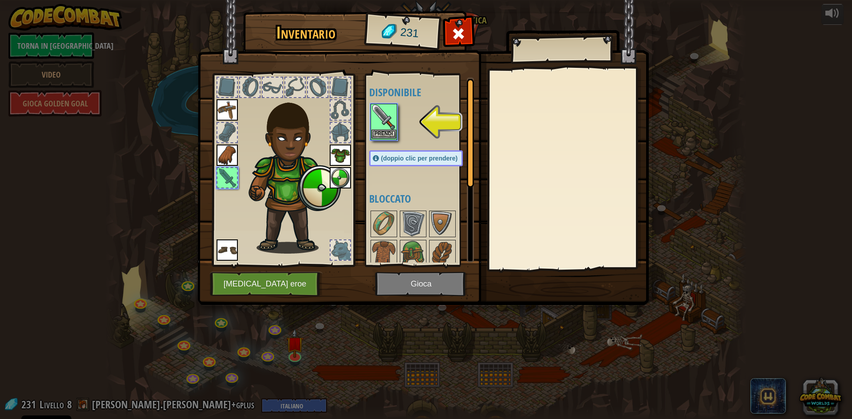
click at [389, 125] on img at bounding box center [383, 117] width 25 height 25
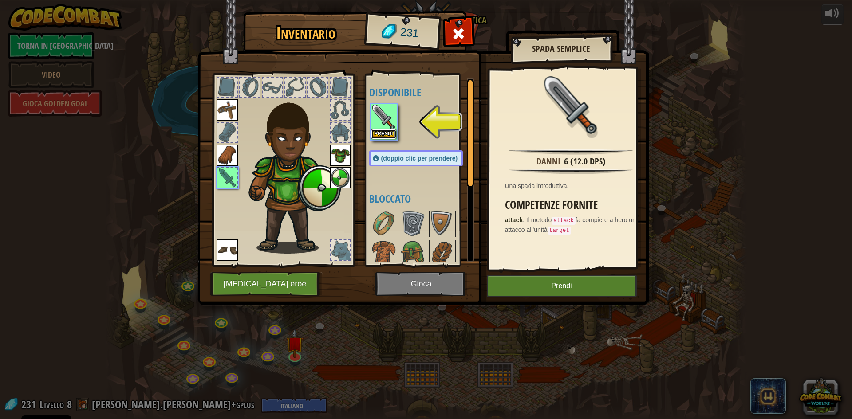
click at [387, 137] on button "Prendi" at bounding box center [383, 134] width 25 height 9
click at [387, 241] on img at bounding box center [383, 253] width 25 height 25
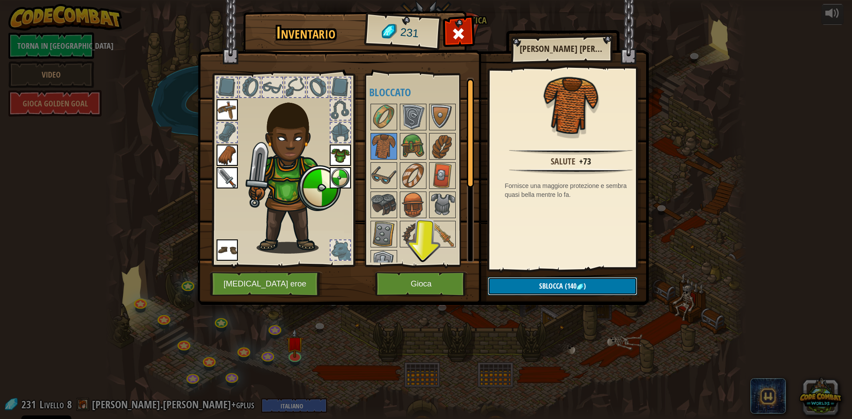
click at [554, 289] on span "Sblocca" at bounding box center [551, 286] width 24 height 10
click at [519, 286] on button "Conferma" at bounding box center [562, 286] width 149 height 18
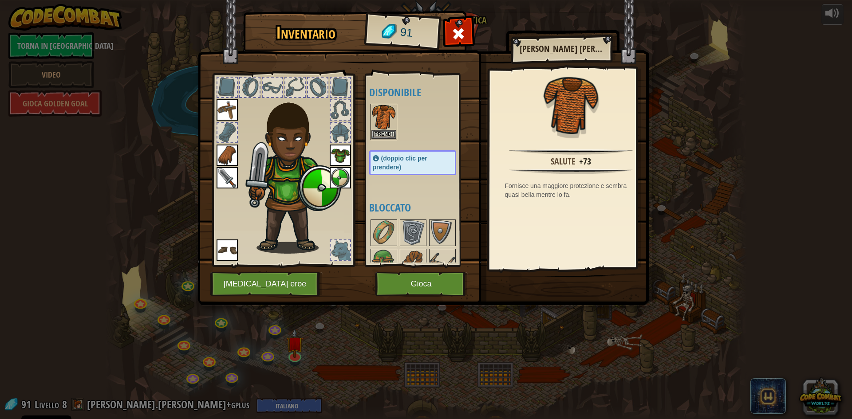
click at [339, 153] on img at bounding box center [340, 155] width 21 height 21
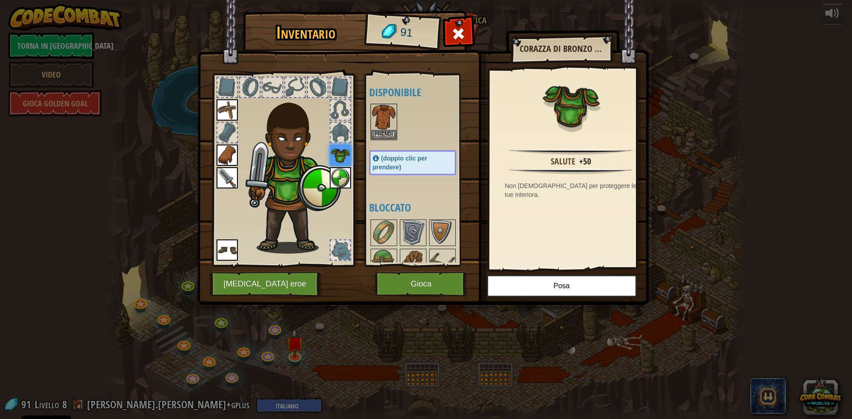
click at [530, 271] on img at bounding box center [422, 144] width 451 height 322
click at [389, 138] on button "Prendi" at bounding box center [383, 134] width 25 height 9
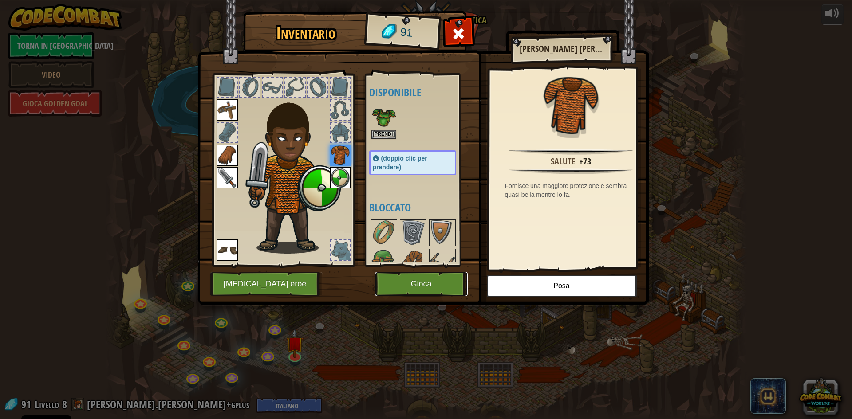
click at [423, 283] on button "Gioca" at bounding box center [421, 284] width 93 height 24
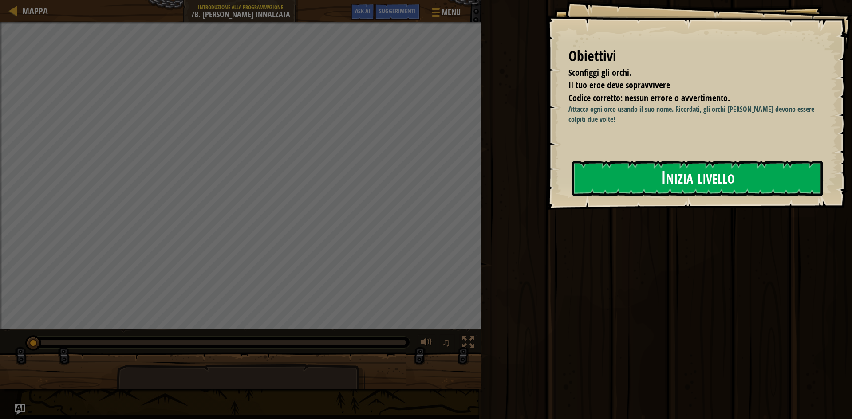
click at [704, 180] on button "Inizia livello" at bounding box center [697, 178] width 250 height 35
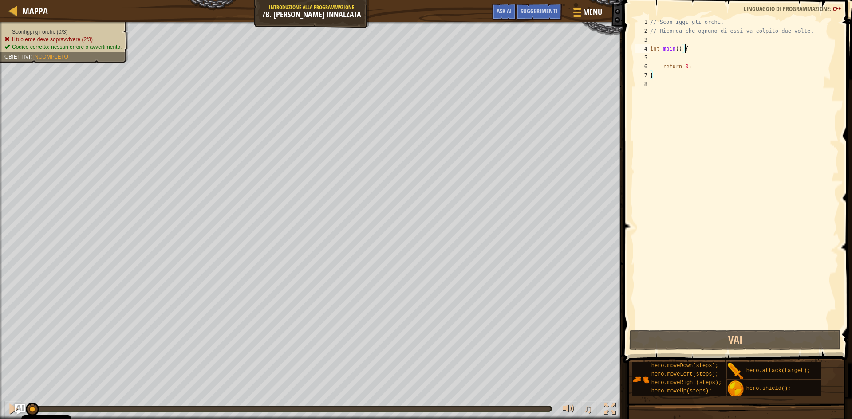
click at [692, 51] on div "// Sconfiggi gli orchi. // Ricorda che ognuno di essi va colpito due volte. int…" at bounding box center [743, 182] width 190 height 328
type textarea "int main() {"
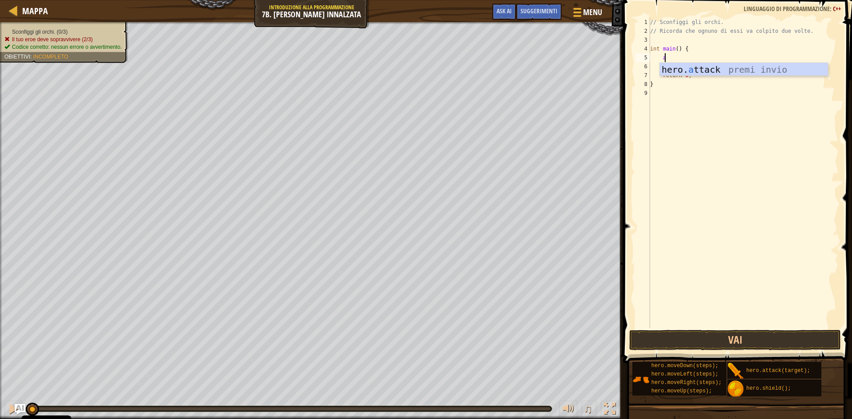
scroll to position [4, 1]
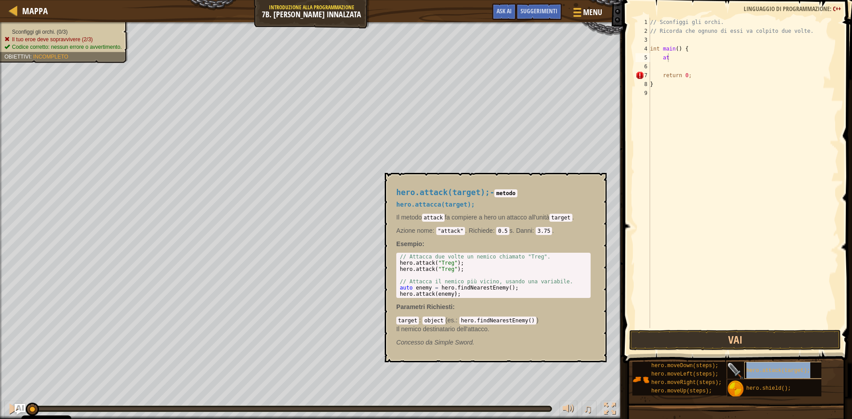
click at [777, 370] on span "hero.attack(target);" at bounding box center [778, 371] width 64 height 6
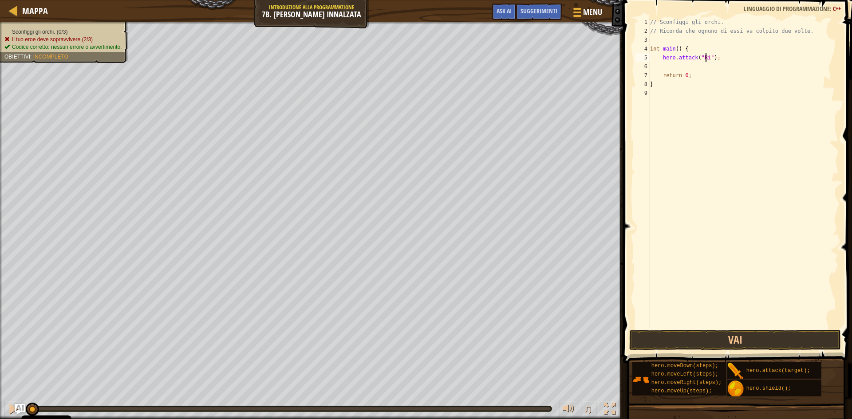
scroll to position [4, 5]
drag, startPoint x: 723, startPoint y: 61, endPoint x: 661, endPoint y: 59, distance: 61.3
click at [661, 59] on div "// Sconfiggi gli orchi. // Ricorda che ognuno di essi va colpito due volte. int…" at bounding box center [743, 182] width 190 height 328
type textarea "hero.attack("Rig");"
click at [719, 60] on div "// Sconfiggi gli orchi. // Ricorda che ognuno di essi va colpito due volte. int…" at bounding box center [743, 173] width 190 height 311
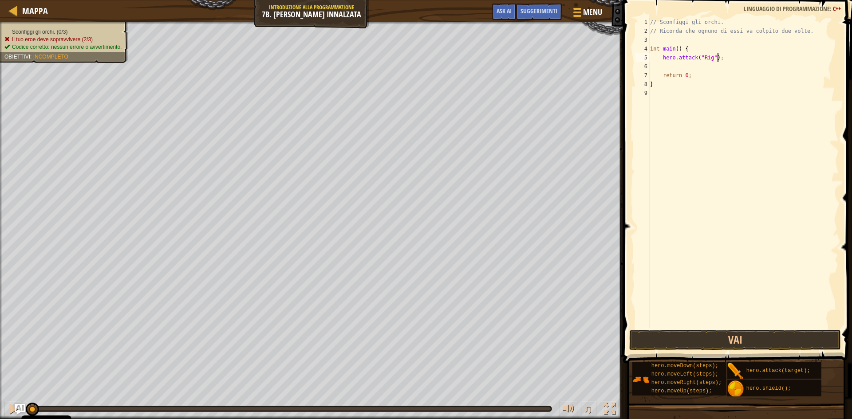
scroll to position [4, 0]
paste textarea "hero.attack("Rig");"
type textarea "hero.attack("Rig");"
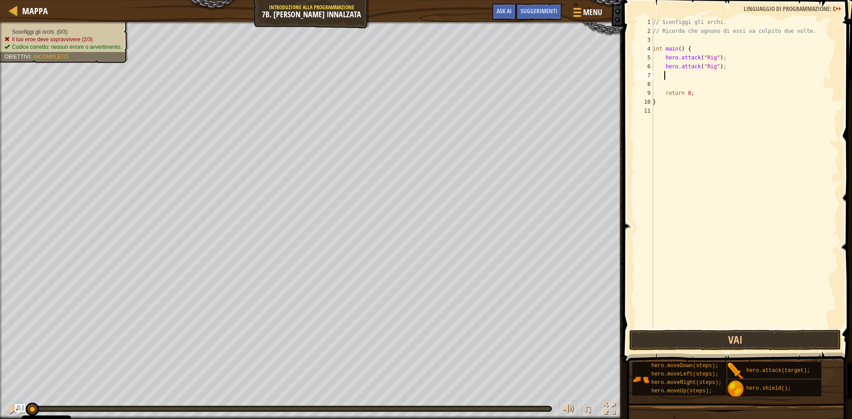
scroll to position [4, 0]
paste textarea "hero.attack("Rig");"
click at [710, 75] on div "// Sconfiggi gli orchi. // Ricorda che ognuno di essi va colpito due volte. int…" at bounding box center [745, 182] width 188 height 328
drag, startPoint x: 724, startPoint y: 74, endPoint x: 664, endPoint y: 74, distance: 60.8
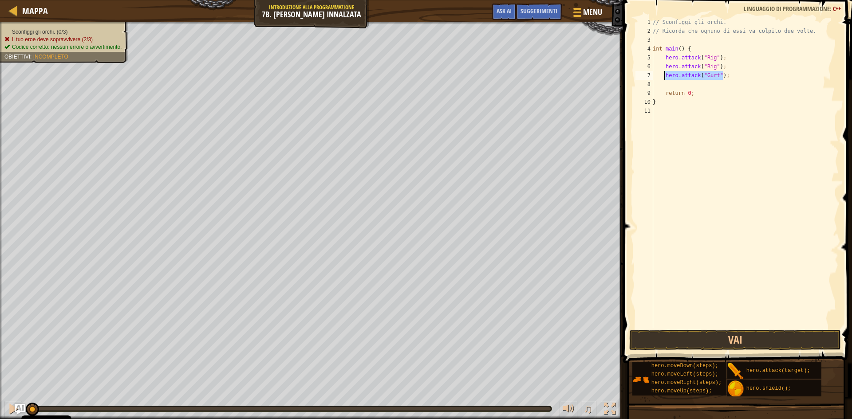
click at [664, 74] on div "// Sconfiggi gli orchi. // Ricorda che ognuno di essi va colpito due volte. int…" at bounding box center [745, 182] width 188 height 328
type textarea "hero.attack("Gurt");"
click at [735, 74] on div "// Sconfiggi gli orchi. // Ricorda che ognuno di essi va colpito due volte. int…" at bounding box center [745, 173] width 188 height 311
paste textarea "hero.attack("Gurt");"
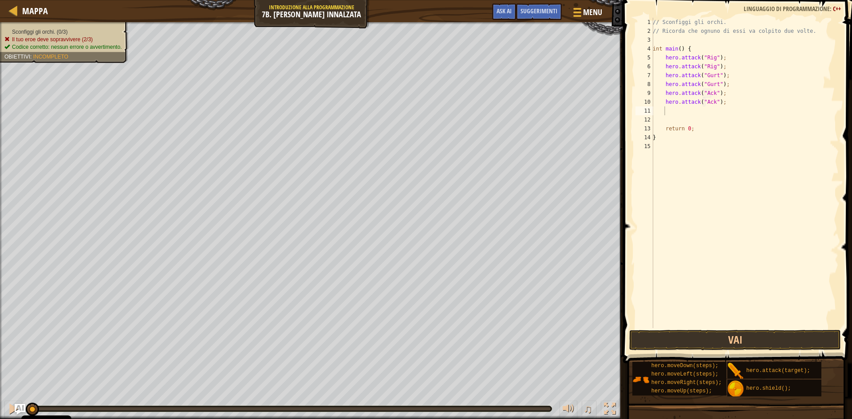
click at [787, 352] on span at bounding box center [738, 168] width 236 height 389
click at [786, 348] on button "Vai" at bounding box center [735, 340] width 212 height 20
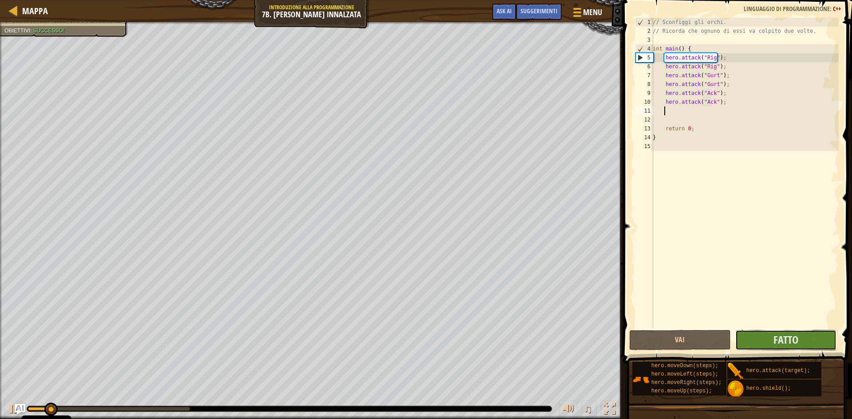
click at [786, 348] on button "Fatto" at bounding box center [786, 340] width 102 height 20
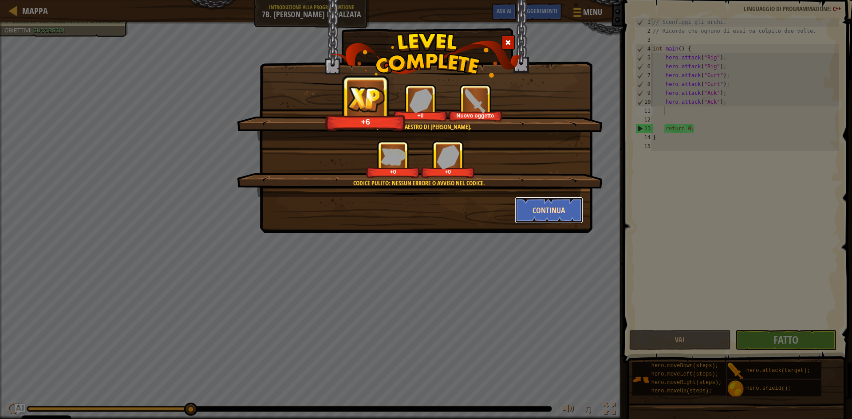
click at [546, 214] on button "Continua" at bounding box center [549, 210] width 69 height 27
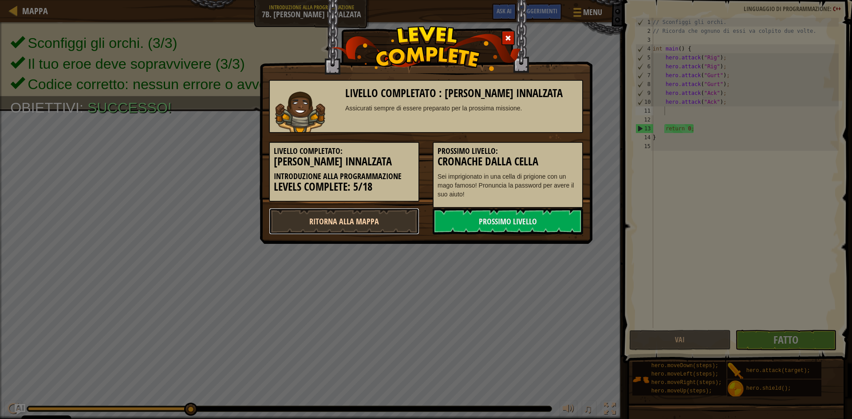
click at [324, 216] on link "Ritorna alla Mappa" at bounding box center [344, 221] width 150 height 27
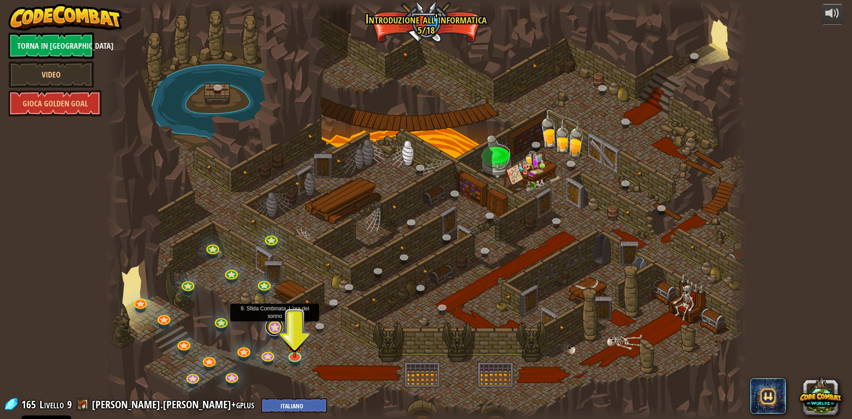
click at [275, 330] on link at bounding box center [274, 327] width 18 height 18
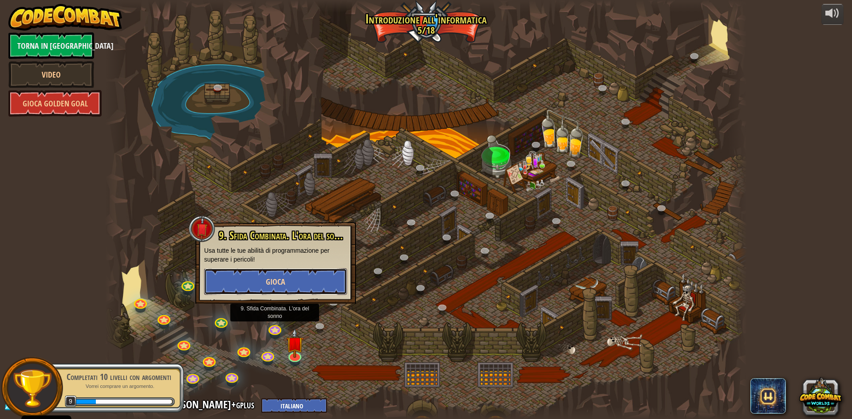
drag, startPoint x: 275, startPoint y: 330, endPoint x: 246, endPoint y: 287, distance: 53.0
click at [246, 287] on button "Gioca" at bounding box center [275, 281] width 143 height 27
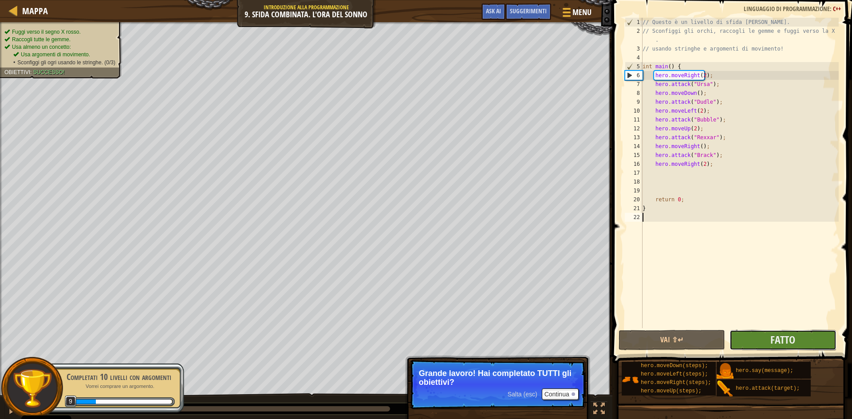
click at [795, 347] on button "Fatto" at bounding box center [782, 340] width 106 height 20
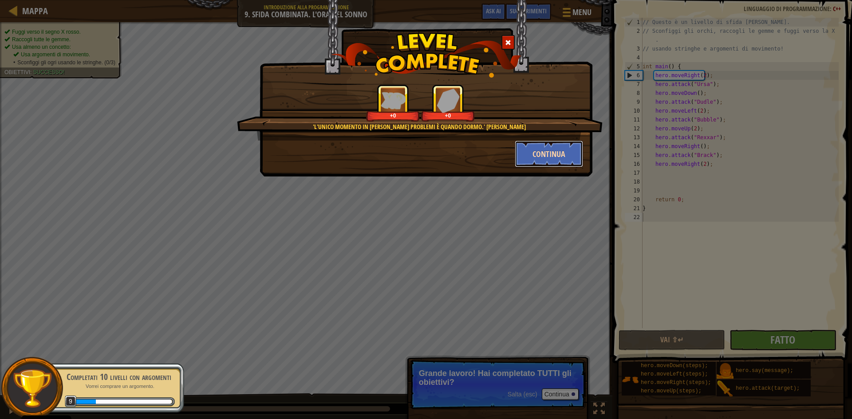
click at [541, 146] on button "Continua" at bounding box center [549, 154] width 69 height 27
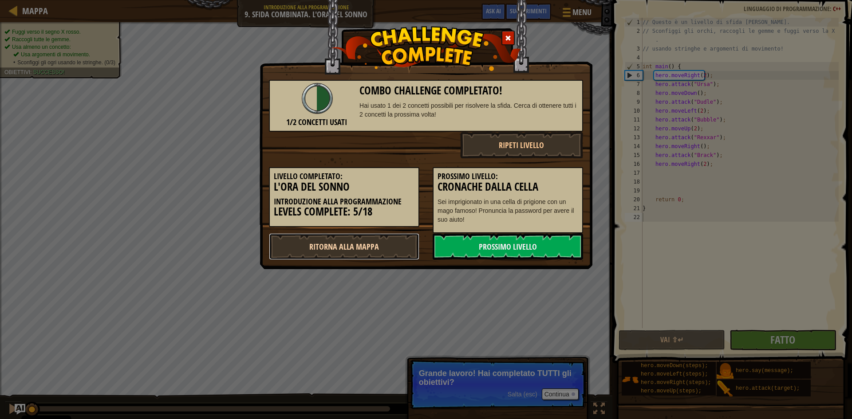
click at [370, 246] on link "Ritorna alla Mappa" at bounding box center [344, 246] width 150 height 27
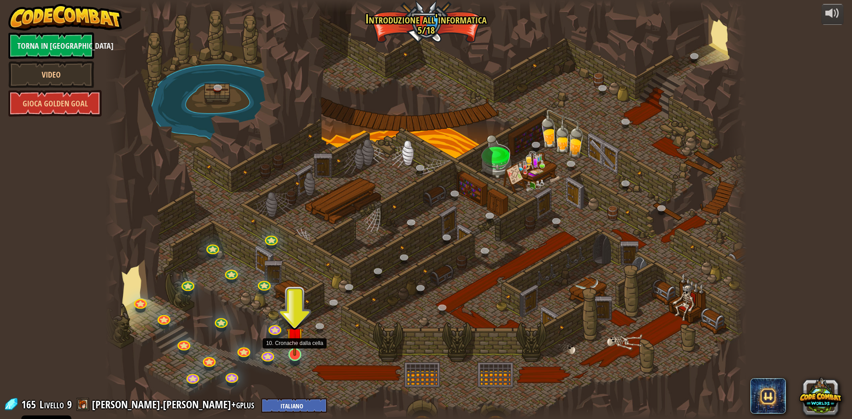
click at [298, 335] on img at bounding box center [294, 335] width 17 height 39
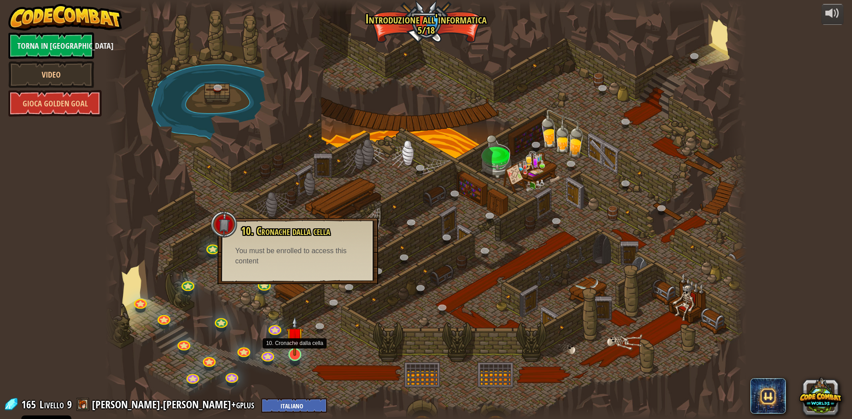
click at [297, 336] on img at bounding box center [294, 335] width 17 height 39
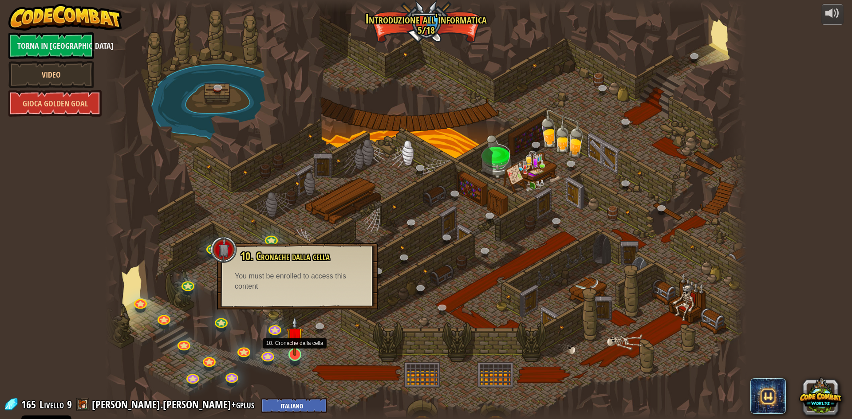
click at [297, 336] on img at bounding box center [294, 335] width 17 height 39
click at [212, 90] on link at bounding box center [219, 88] width 18 height 18
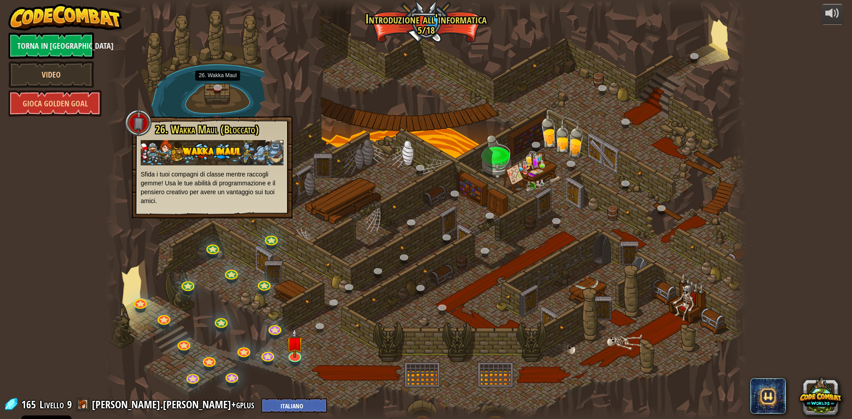
click at [26, 31] on img at bounding box center [65, 17] width 114 height 27
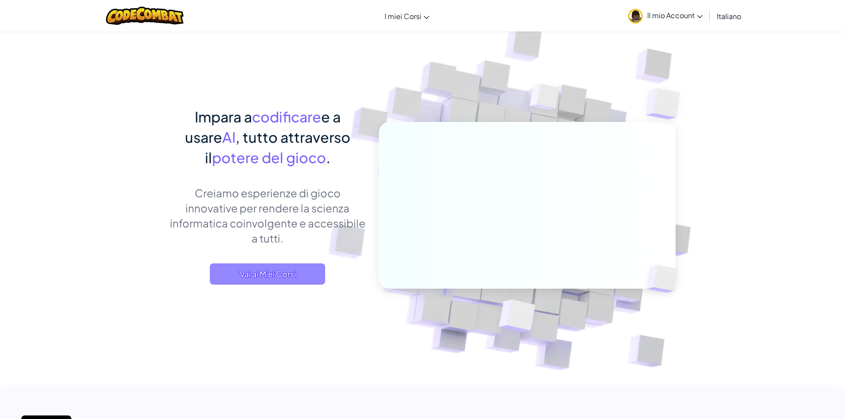
click at [303, 271] on span "Vai ai Miei Corsi" at bounding box center [267, 274] width 115 height 21
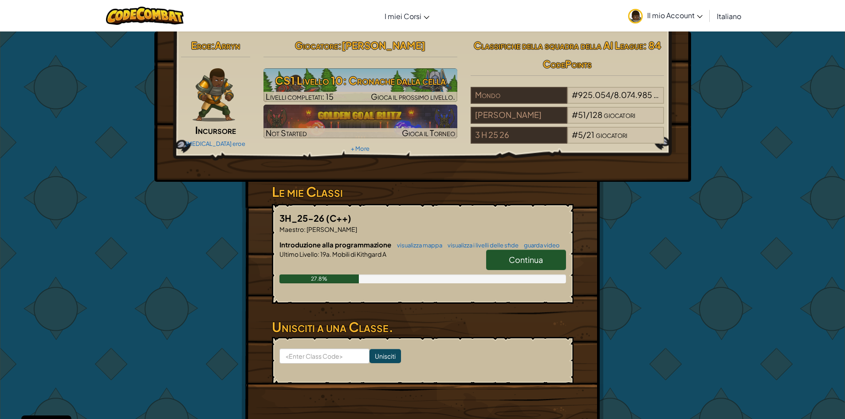
click at [538, 270] on link "Continua" at bounding box center [526, 260] width 80 height 20
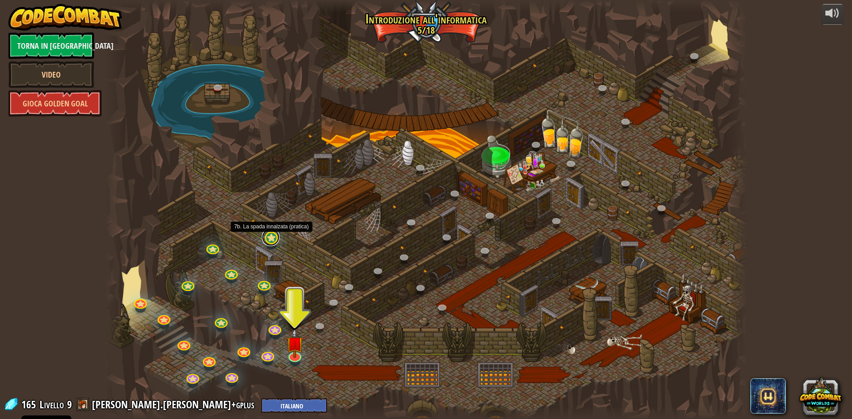
click at [266, 240] on link at bounding box center [271, 237] width 18 height 18
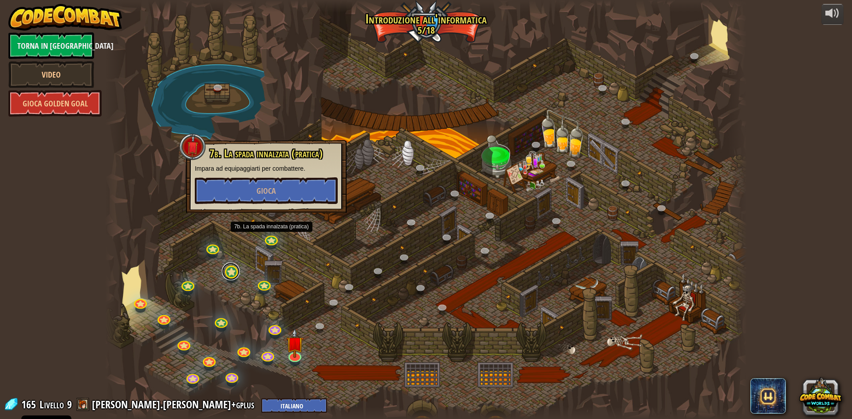
click at [234, 269] on link at bounding box center [231, 272] width 18 height 18
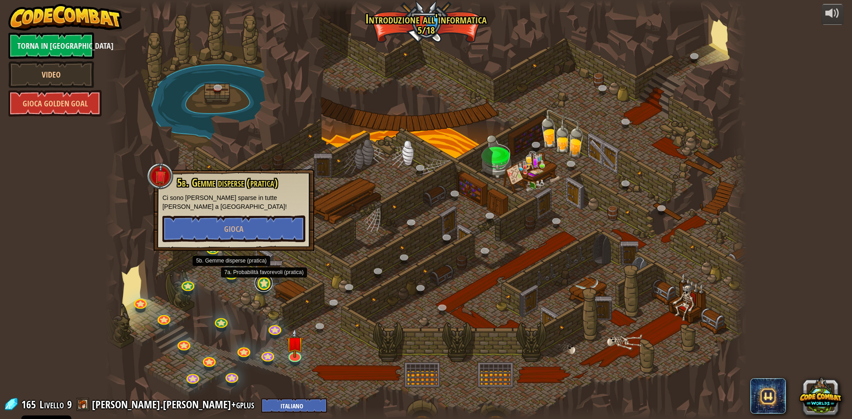
click at [262, 285] on link at bounding box center [264, 283] width 18 height 18
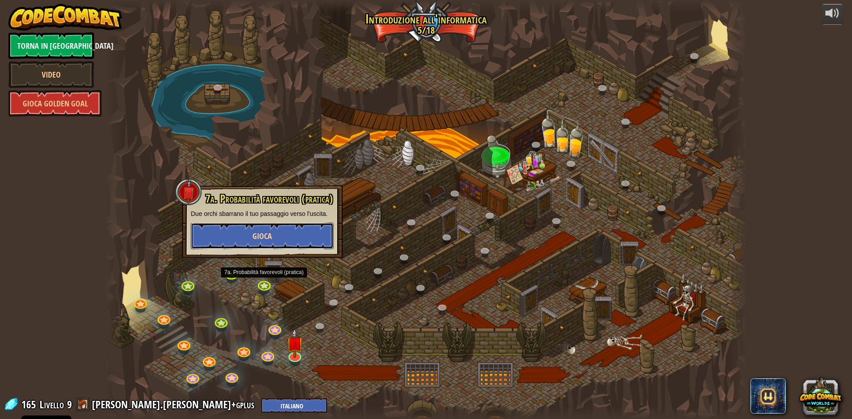
click at [263, 247] on button "Gioca" at bounding box center [262, 236] width 143 height 27
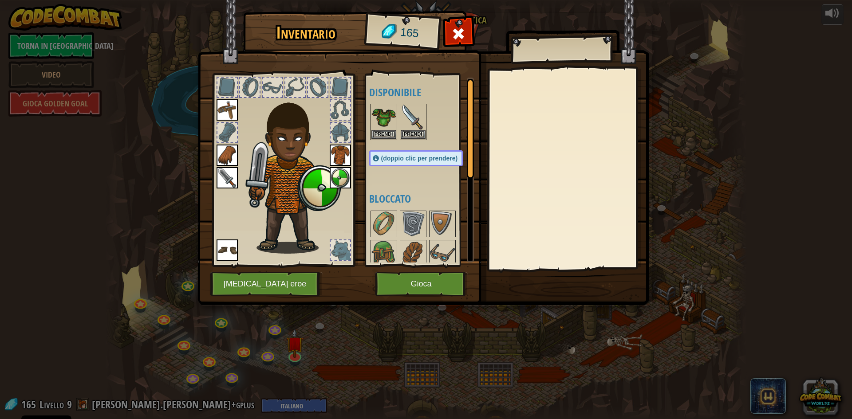
click at [455, 29] on span at bounding box center [458, 34] width 14 height 14
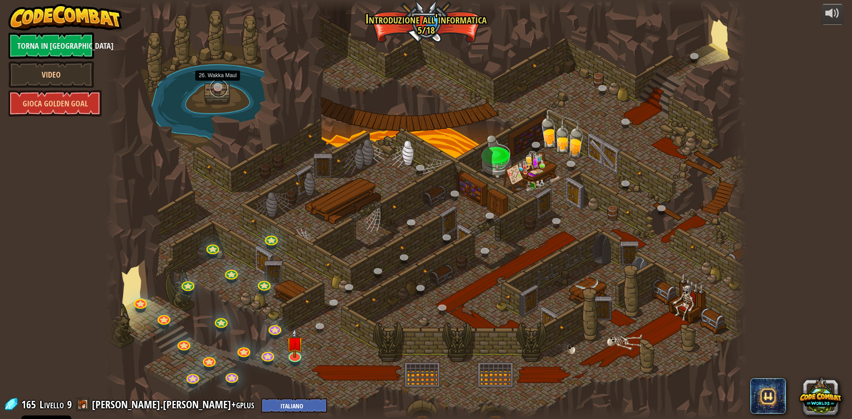
click at [219, 89] on link at bounding box center [219, 88] width 18 height 18
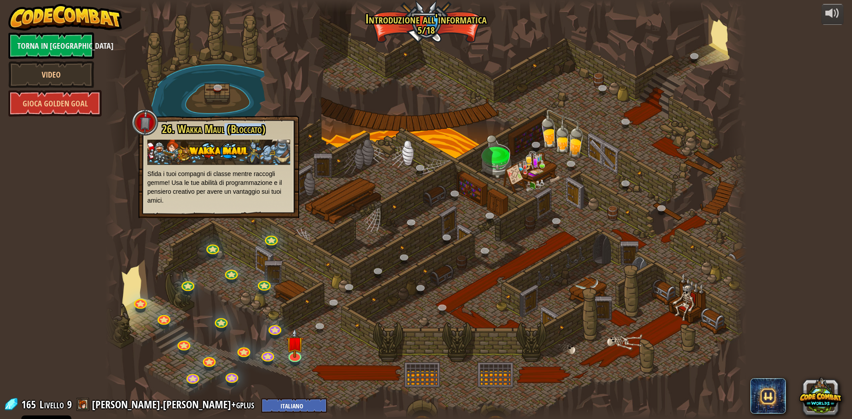
drag, startPoint x: 223, startPoint y: 134, endPoint x: 271, endPoint y: 133, distance: 47.9
click at [271, 133] on h3 "26. Wakka Maul (Bloccato)" at bounding box center [225, 129] width 129 height 12
drag, startPoint x: 271, startPoint y: 133, endPoint x: 500, endPoint y: 83, distance: 233.7
click at [500, 84] on div at bounding box center [425, 209] width 641 height 419
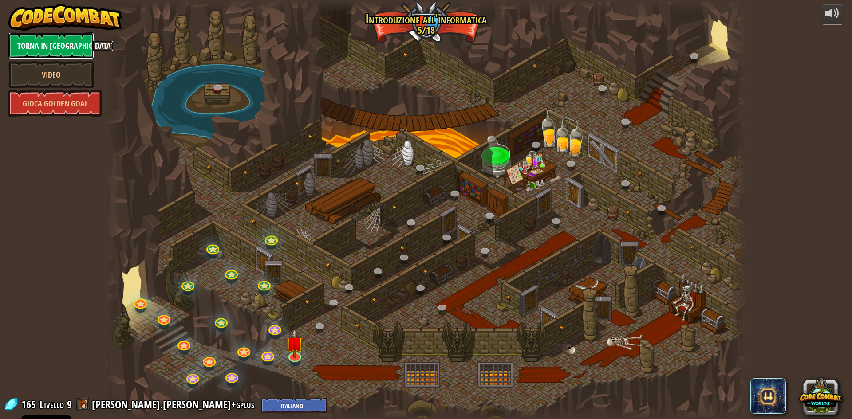
click at [74, 42] on link "Torna in [GEOGRAPHIC_DATA]" at bounding box center [51, 45] width 86 height 27
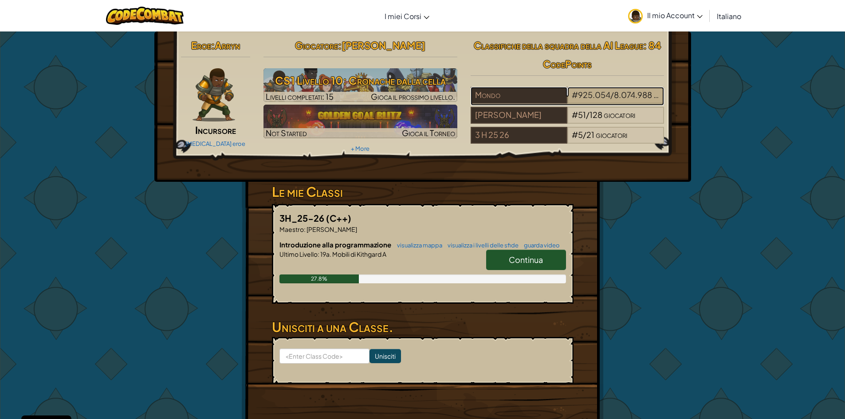
click at [596, 102] on div "# 925.054 / 8.074.988 giocatori" at bounding box center [615, 95] width 97 height 17
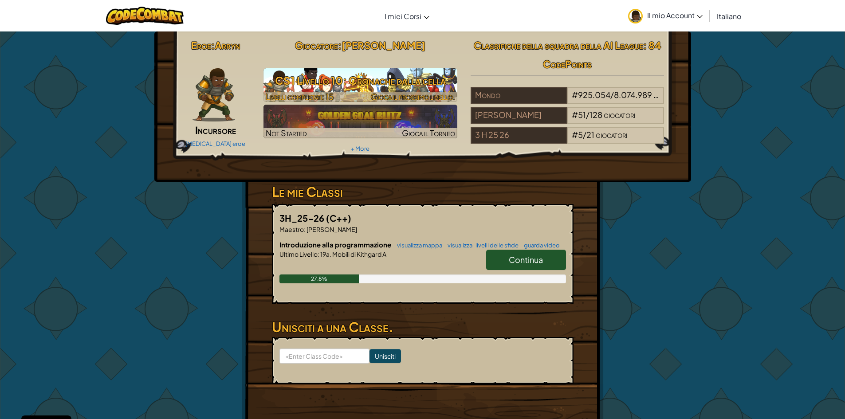
click at [410, 79] on h3 "CS1 Livello 10: Cronache dalla cella" at bounding box center [361, 81] width 194 height 20
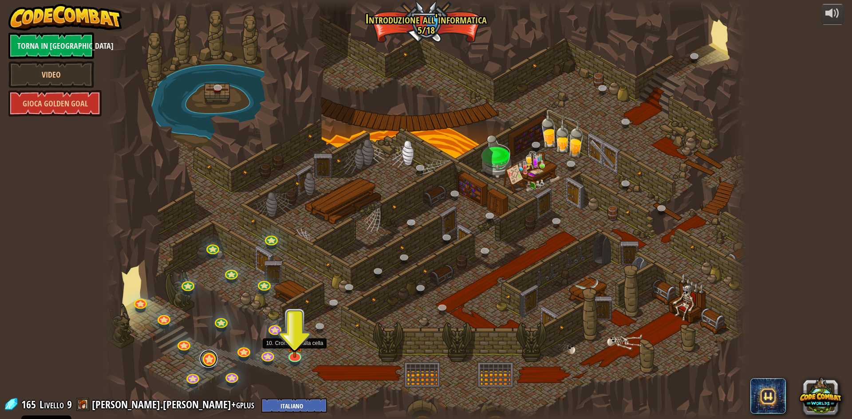
drag, startPoint x: 303, startPoint y: 349, endPoint x: 204, endPoint y: 366, distance: 100.4
click at [204, 366] on link at bounding box center [209, 359] width 18 height 18
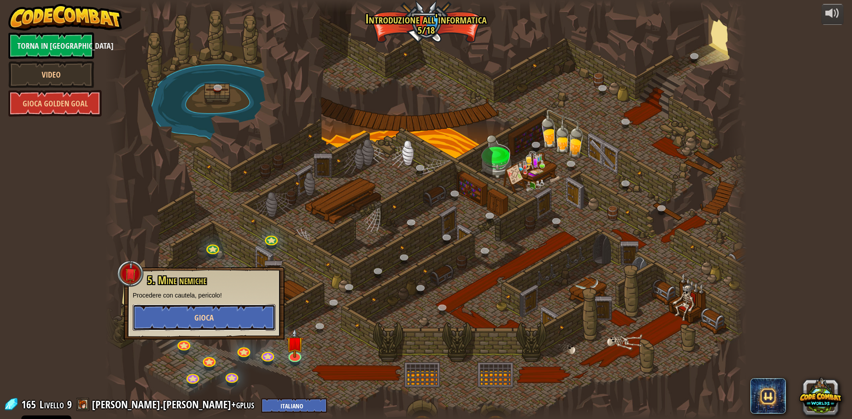
click at [202, 314] on span "Gioca" at bounding box center [204, 317] width 20 height 11
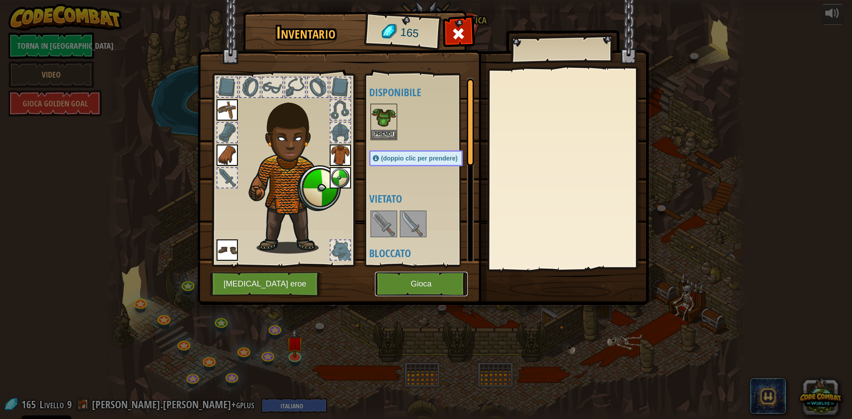
click at [409, 289] on button "Gioca" at bounding box center [421, 284] width 93 height 24
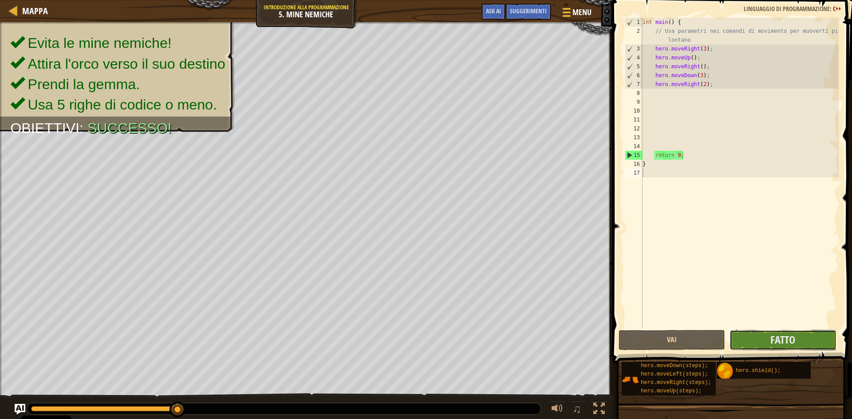
click at [753, 340] on button "Fatto" at bounding box center [782, 340] width 106 height 20
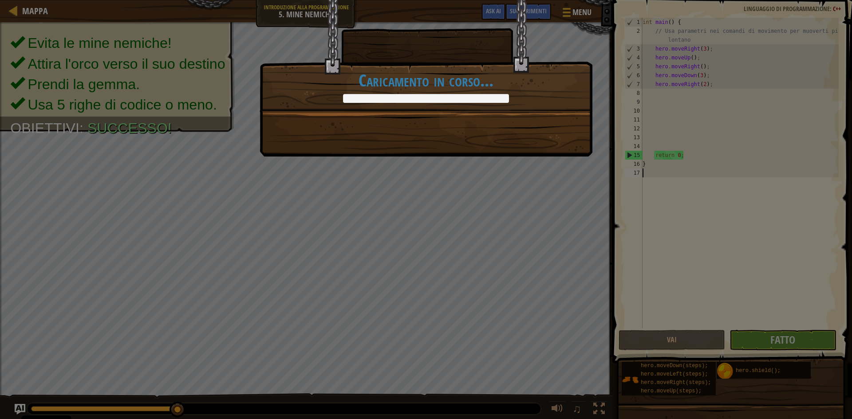
click at [490, 169] on div "Bel movimento! +0 +0 Continua Caricamento in corso..." at bounding box center [426, 209] width 852 height 419
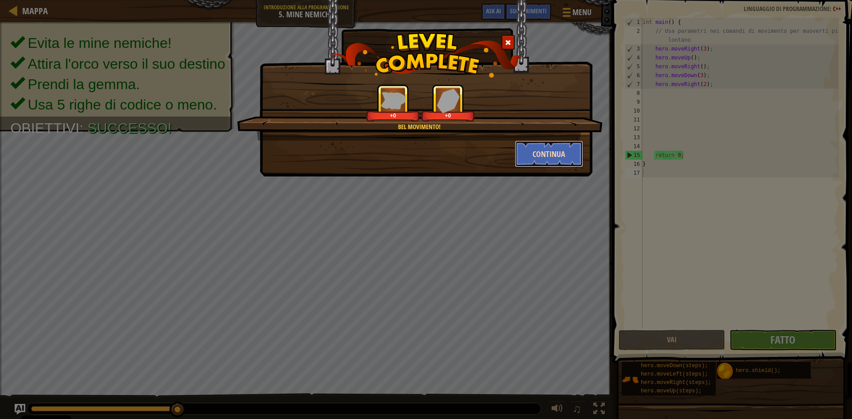
click at [554, 145] on button "Continua" at bounding box center [549, 154] width 69 height 27
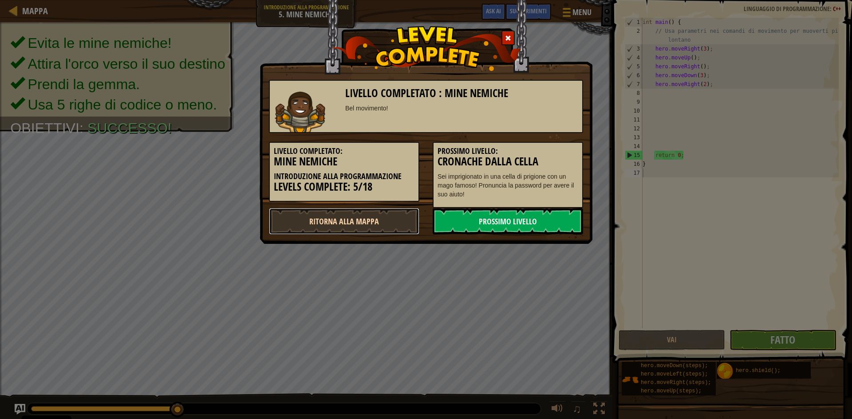
click at [351, 220] on link "Ritorna alla Mappa" at bounding box center [344, 221] width 150 height 27
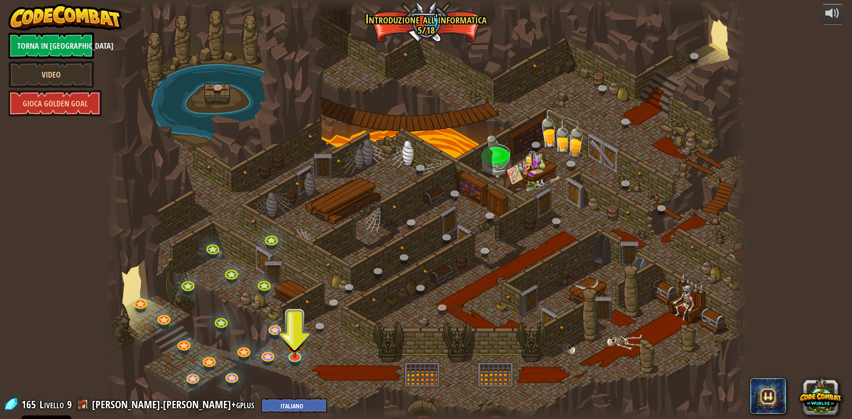
drag, startPoint x: 351, startPoint y: 220, endPoint x: 697, endPoint y: 156, distance: 351.8
click at [697, 156] on div at bounding box center [425, 209] width 641 height 419
click at [836, 20] on div at bounding box center [832, 13] width 14 height 14
click at [285, 357] on link at bounding box center [294, 354] width 18 height 18
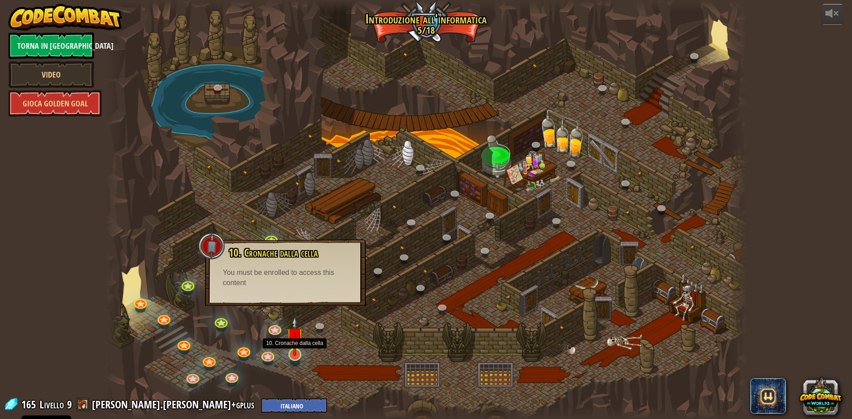
click at [295, 343] on img at bounding box center [294, 335] width 17 height 39
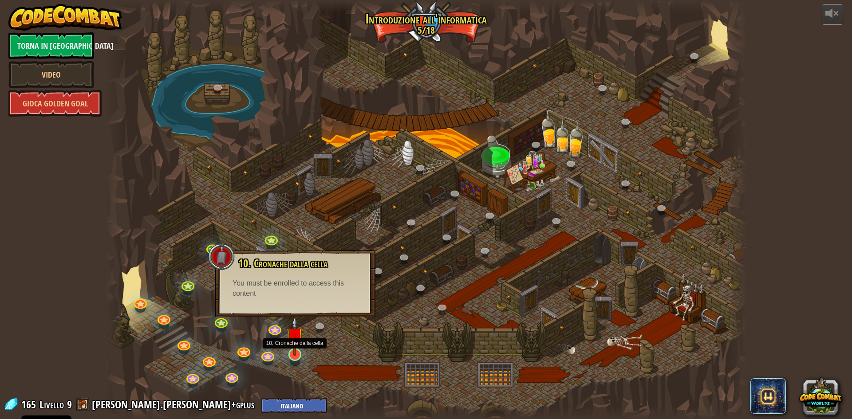
click at [295, 343] on img at bounding box center [294, 335] width 17 height 39
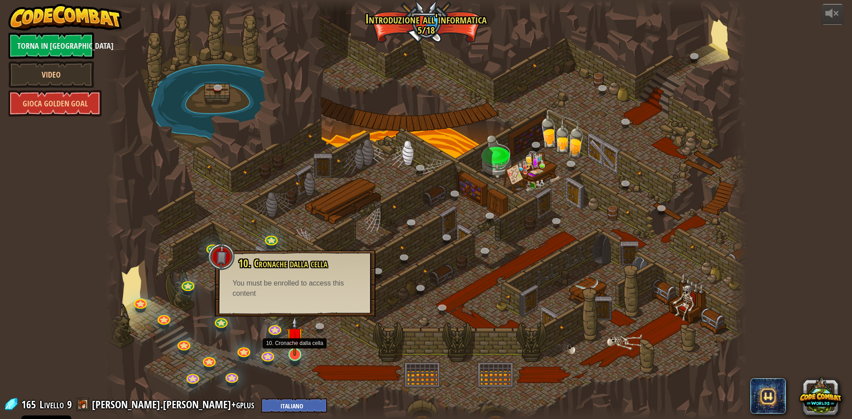
click at [295, 343] on img at bounding box center [294, 335] width 17 height 39
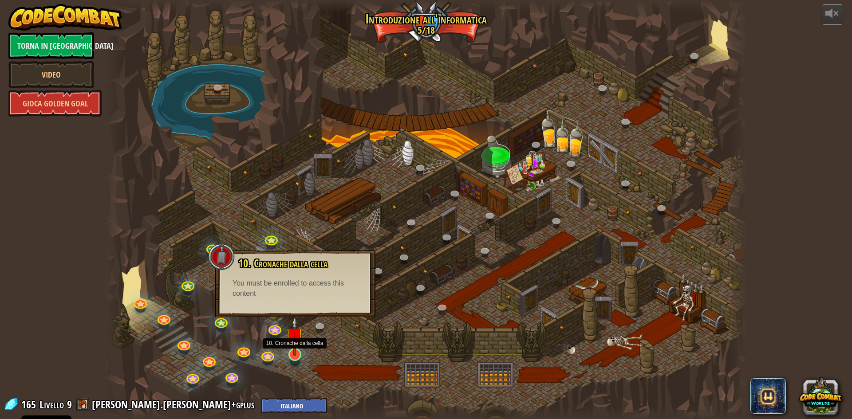
click at [295, 343] on img at bounding box center [294, 335] width 17 height 39
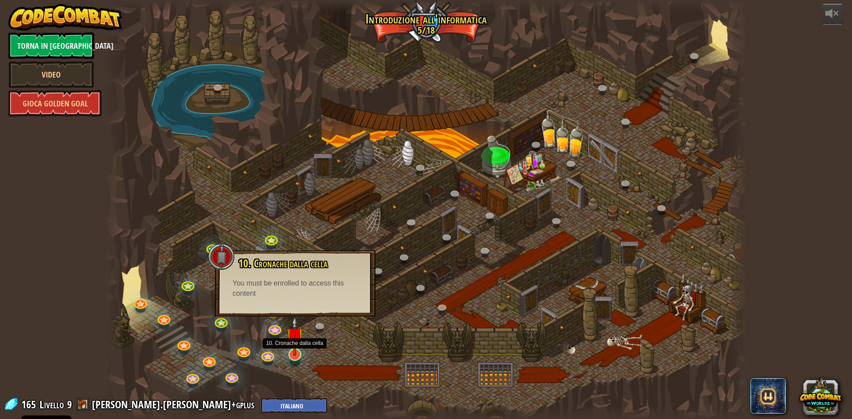
click at [295, 343] on img at bounding box center [294, 335] width 17 height 39
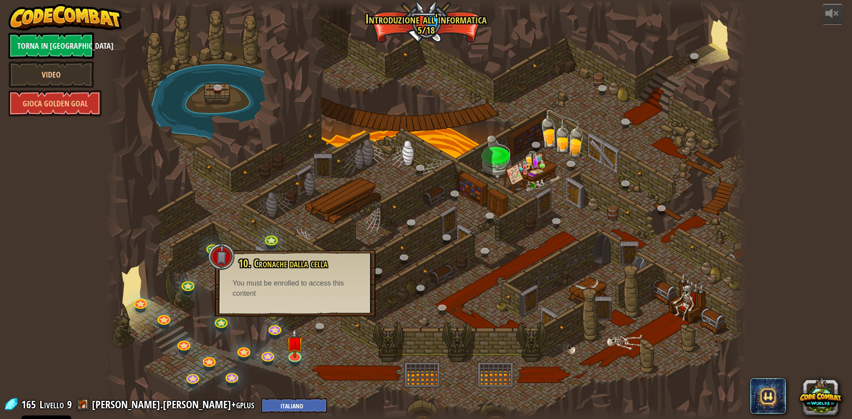
click at [300, 289] on div "You must be enrolled to access this content" at bounding box center [294, 289] width 125 height 20
